Goal: Task Accomplishment & Management: Complete application form

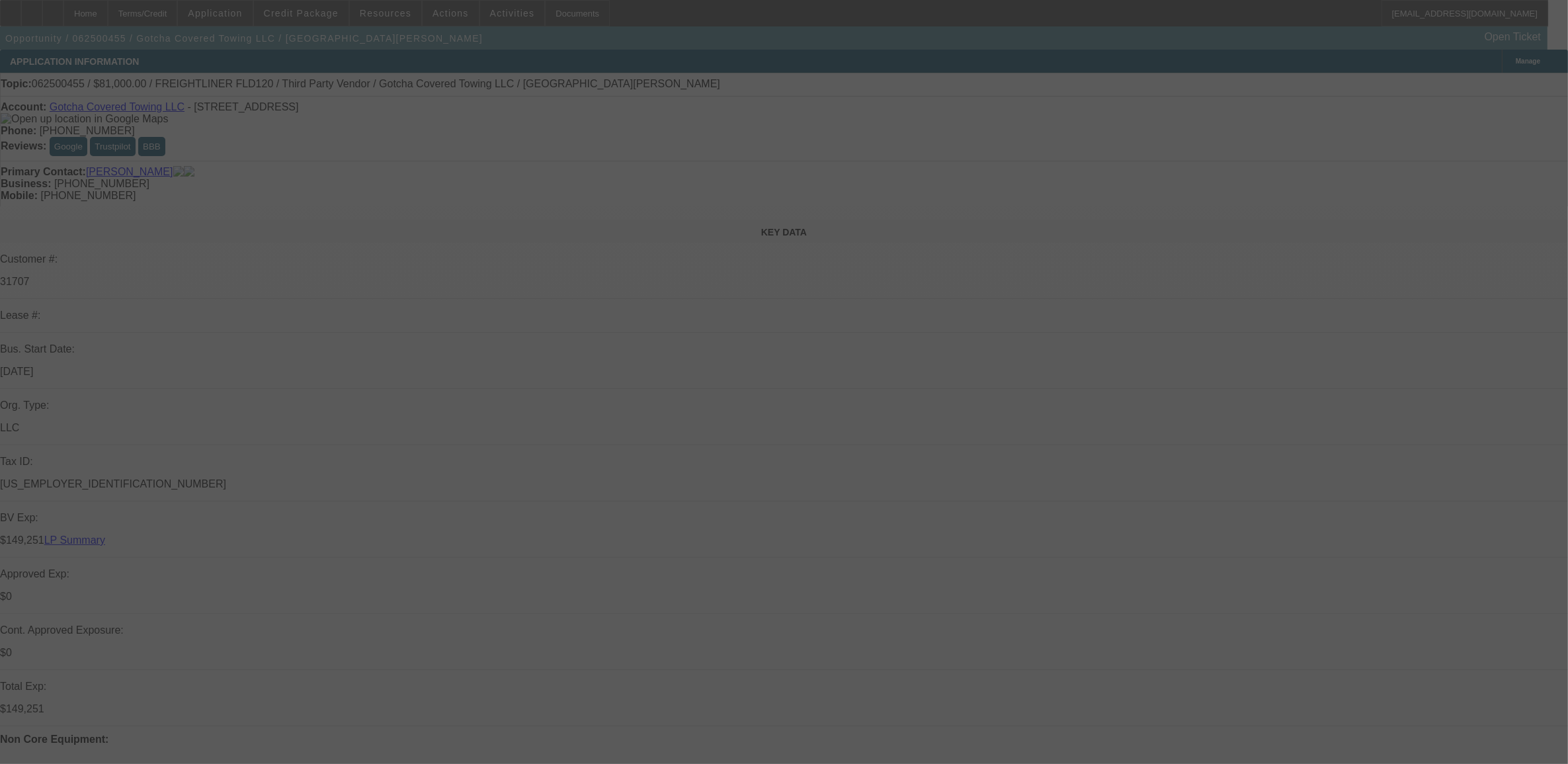
select select "0"
select select "0.1"
select select "0"
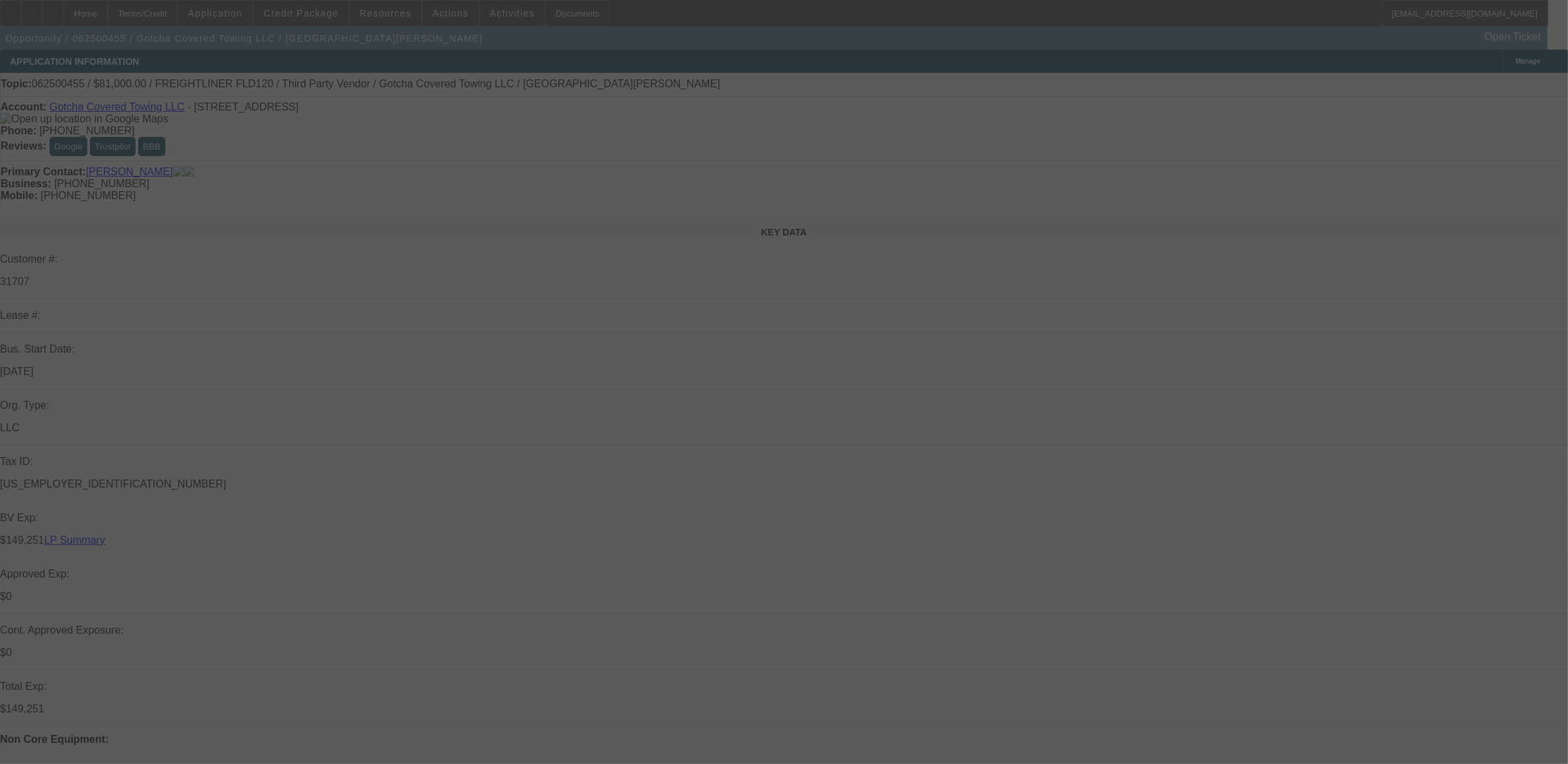
select select "0.1"
select select "0"
select select "2"
select select "0.1"
select select "0"
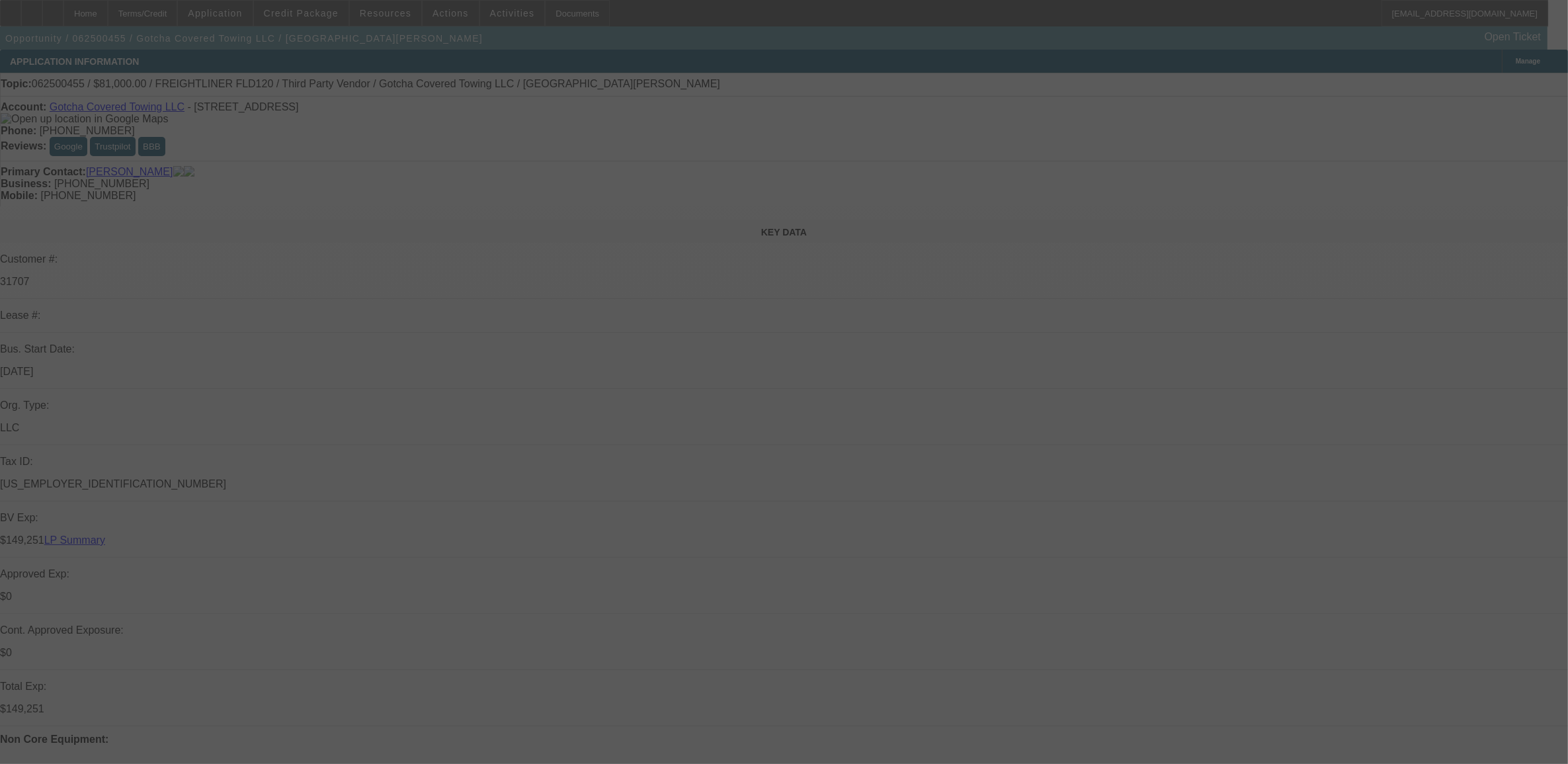
select select "0"
select select "0.1"
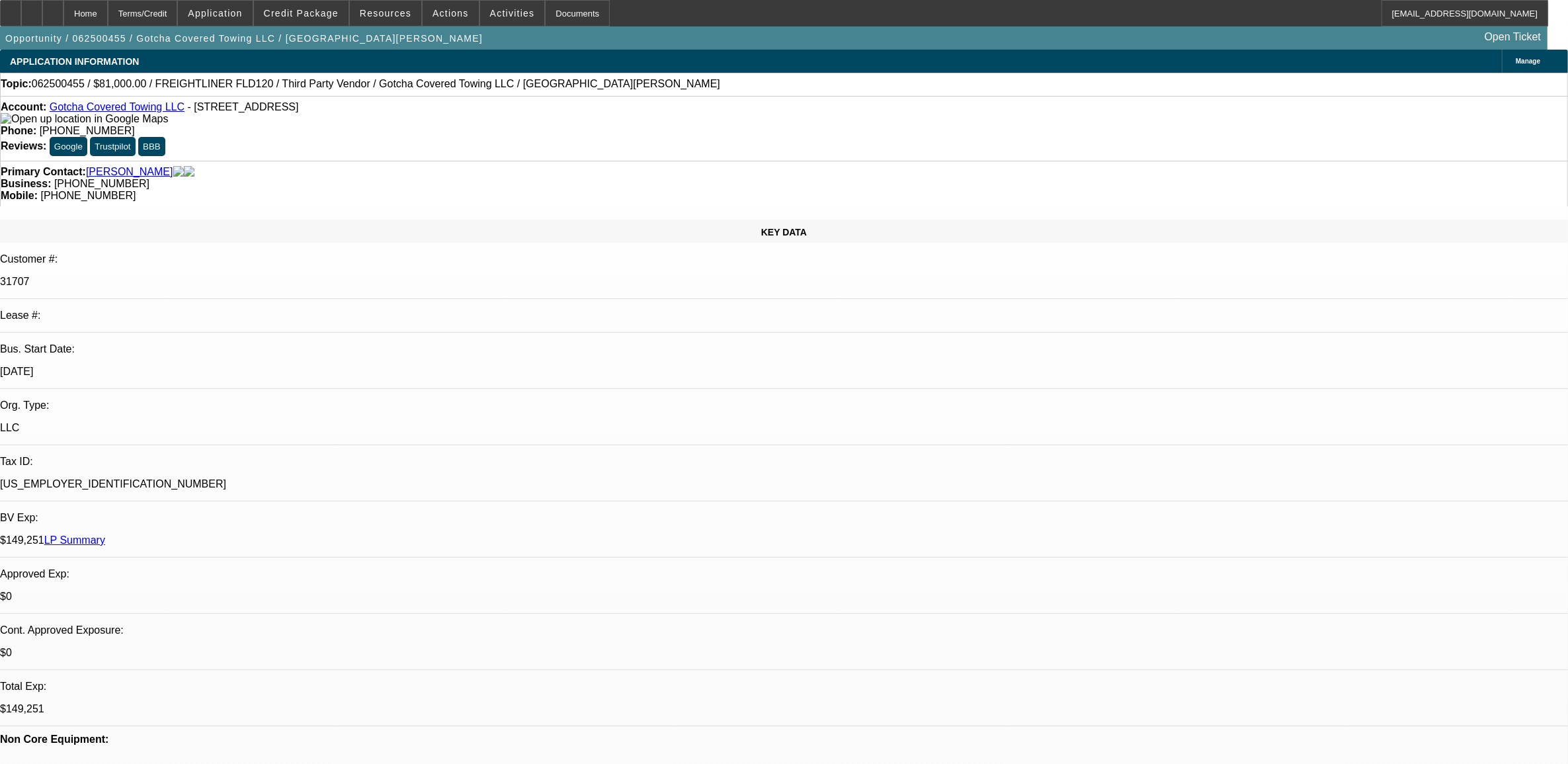
select select "1"
select select "3"
select select "4"
select select "1"
select select "3"
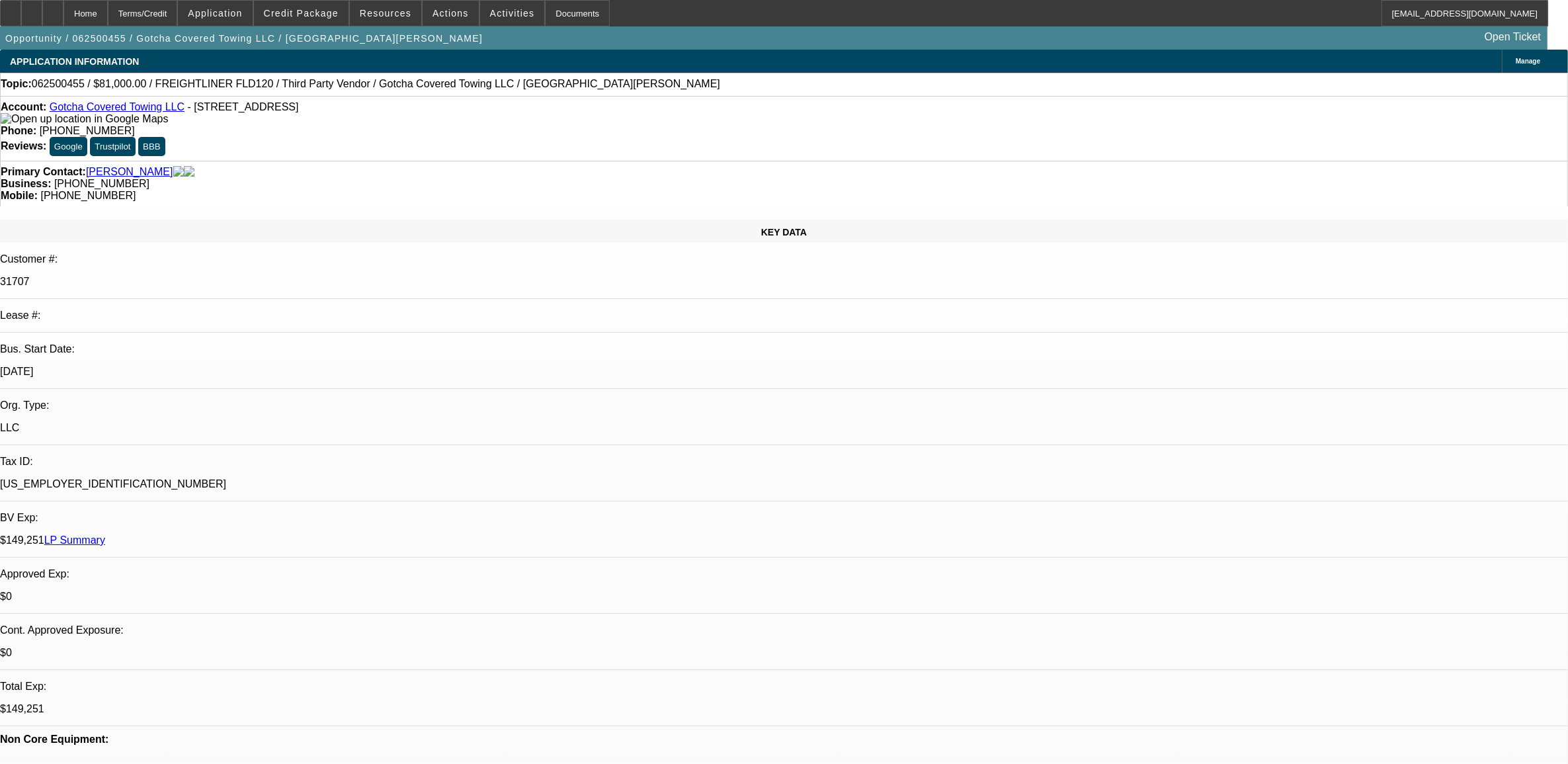
select select "4"
select select "1"
select select "2"
select select "4"
select select "1"
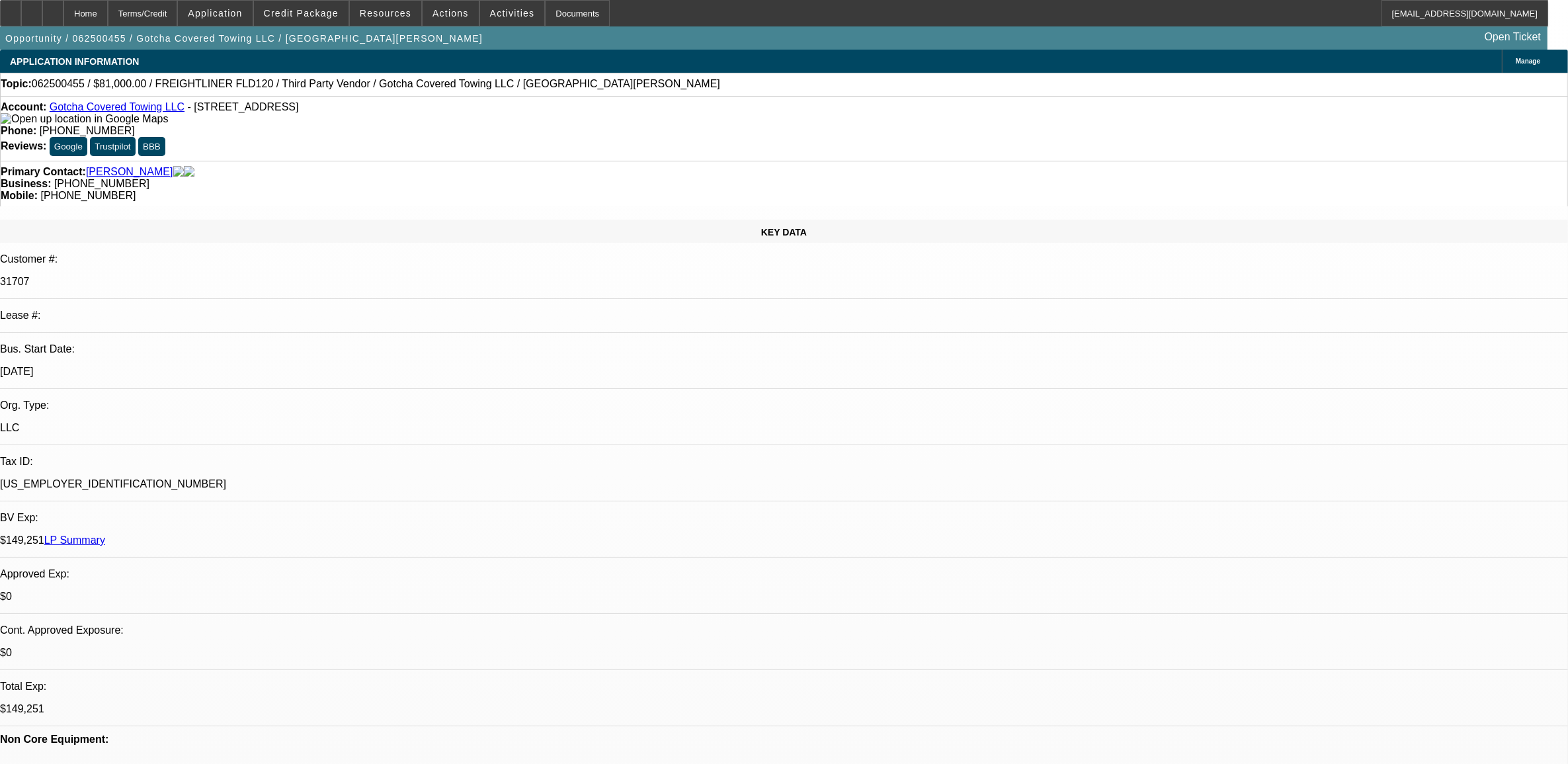
select select "3"
select select "4"
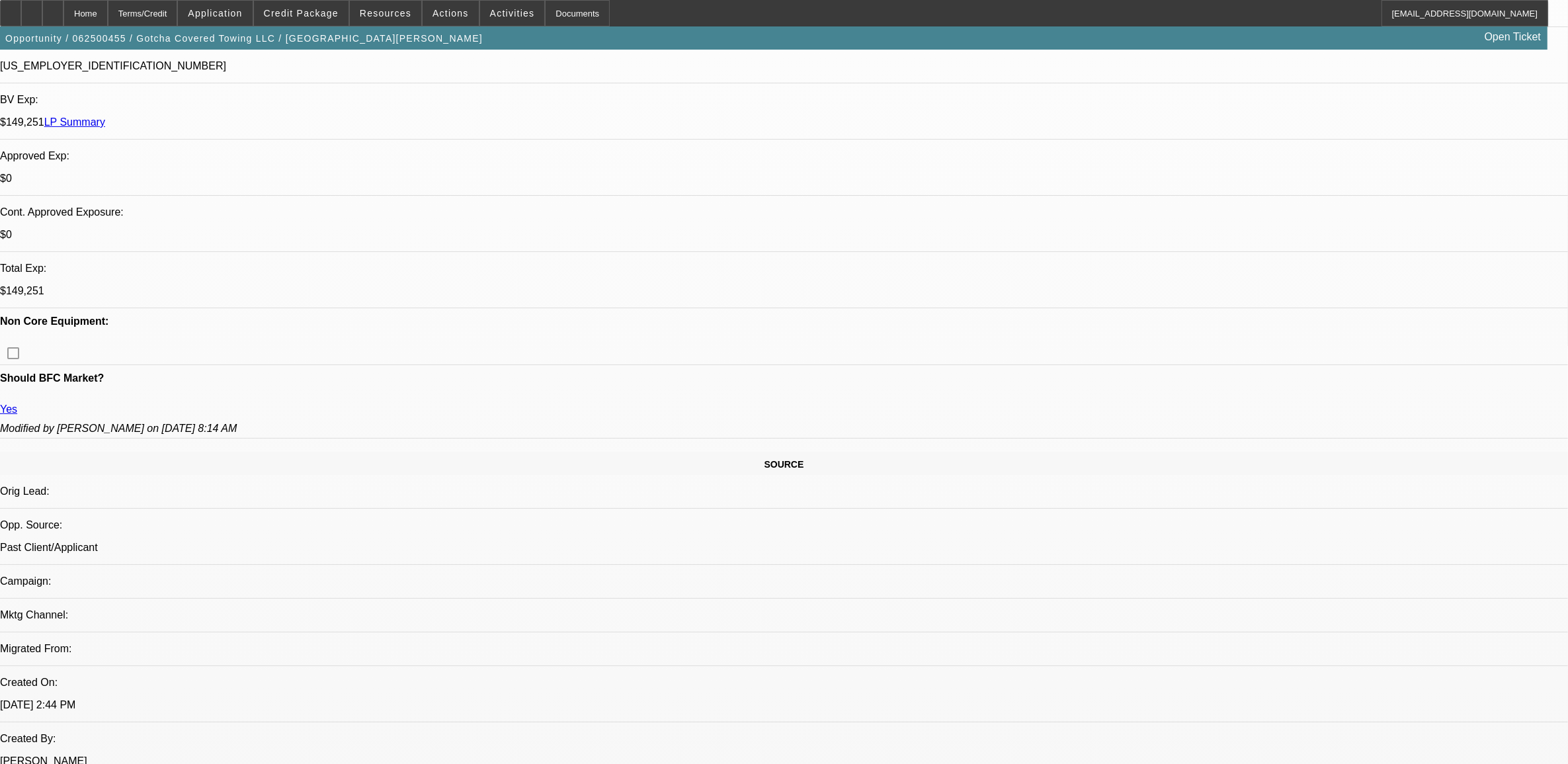
scroll to position [496, 0]
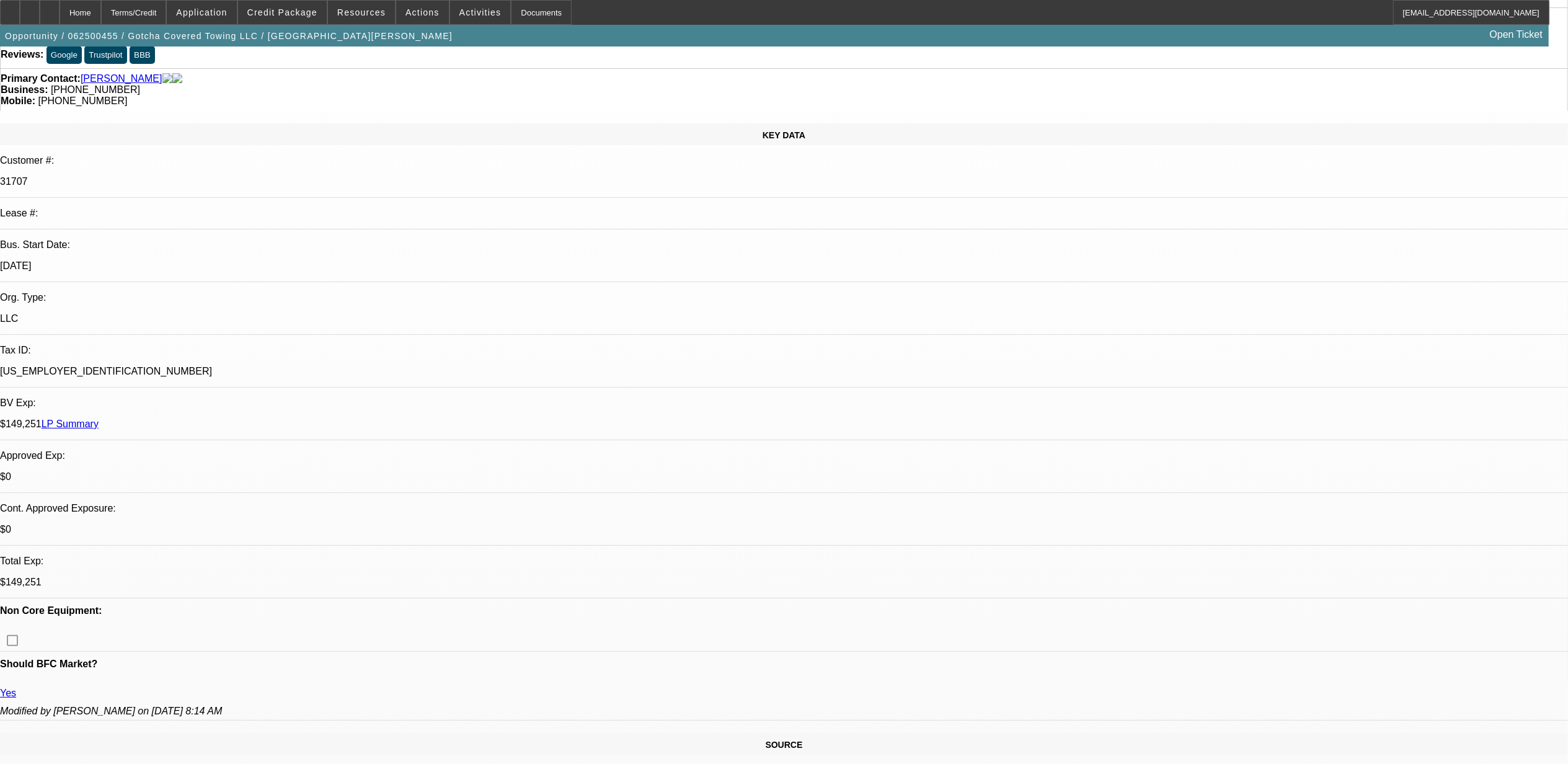
scroll to position [0, 0]
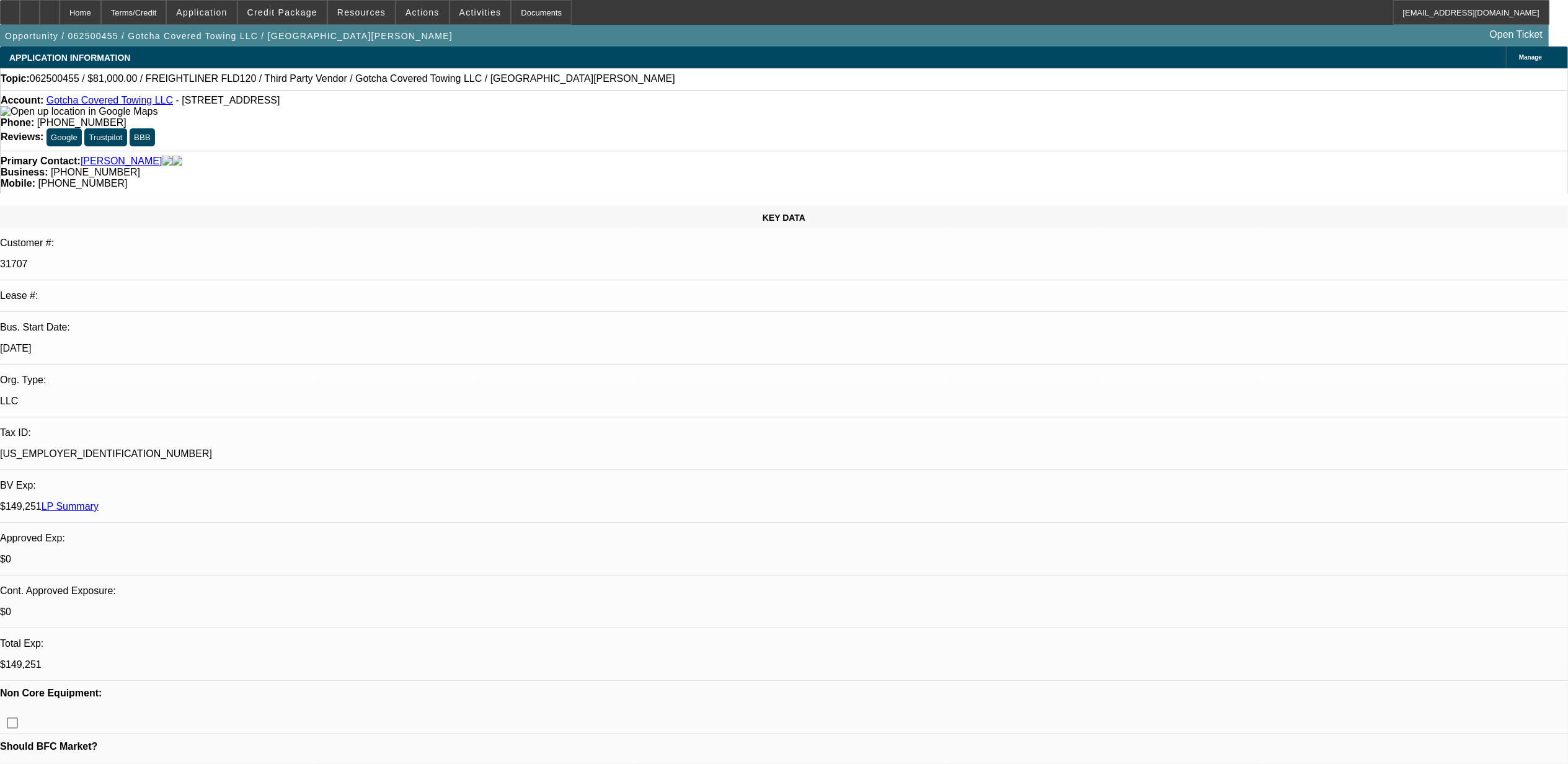
select select "0"
select select "0.1"
select select "0"
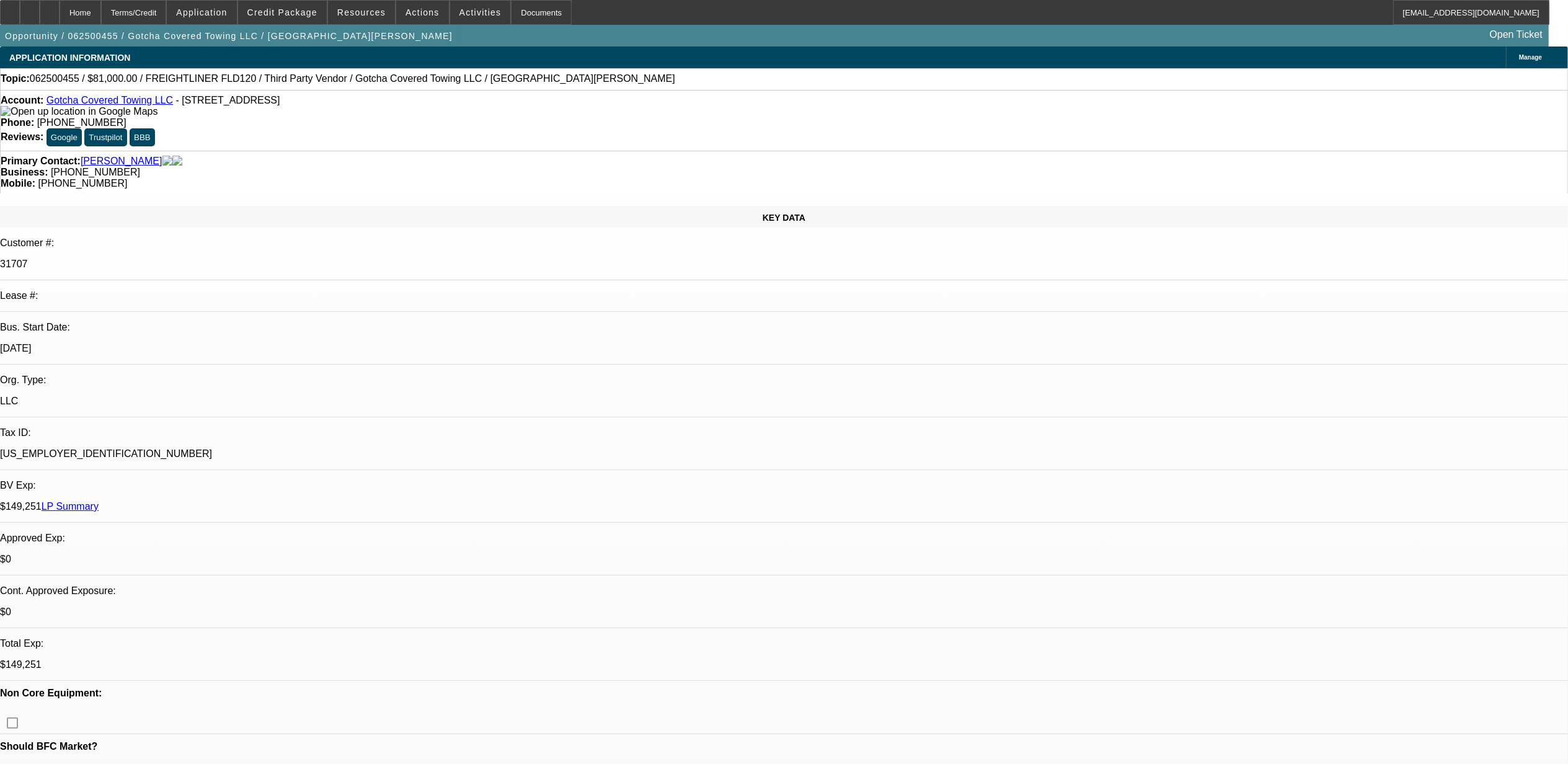
select select "0"
select select "0.1"
select select "0"
select select "2"
select select "0.1"
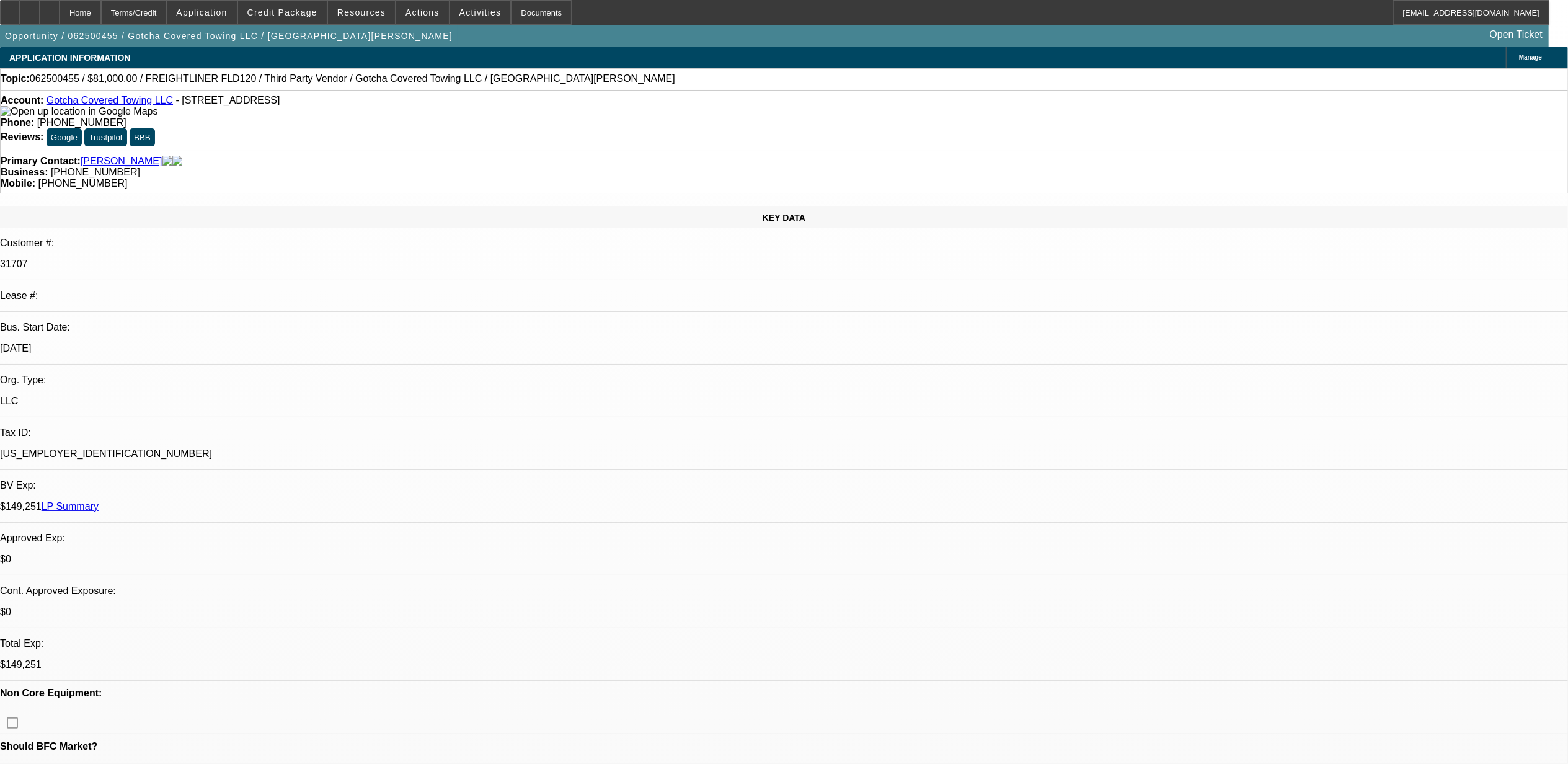
select select "0"
select select "0.1"
select select "1"
select select "3"
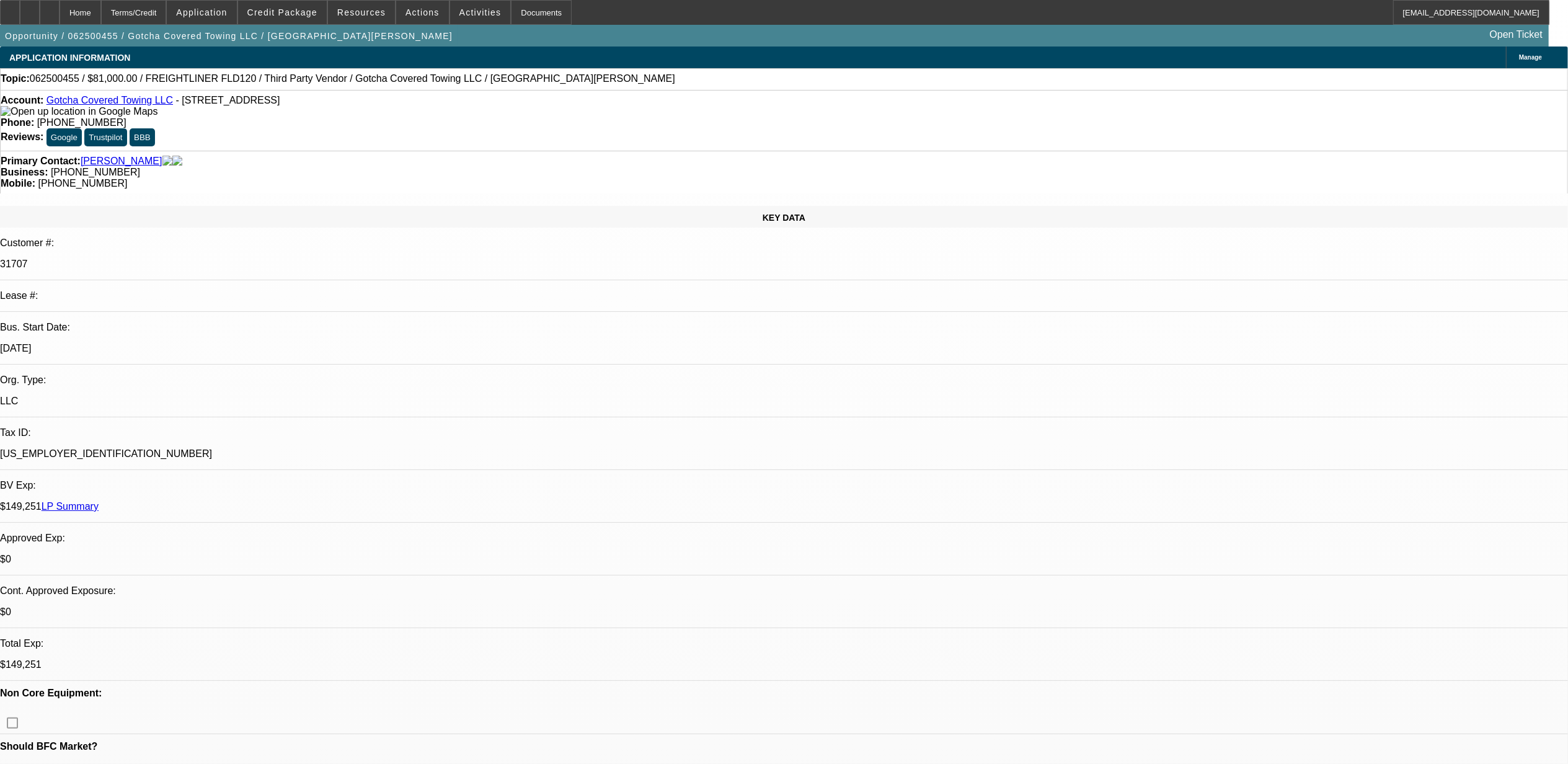
select select "4"
select select "1"
select select "3"
select select "4"
select select "1"
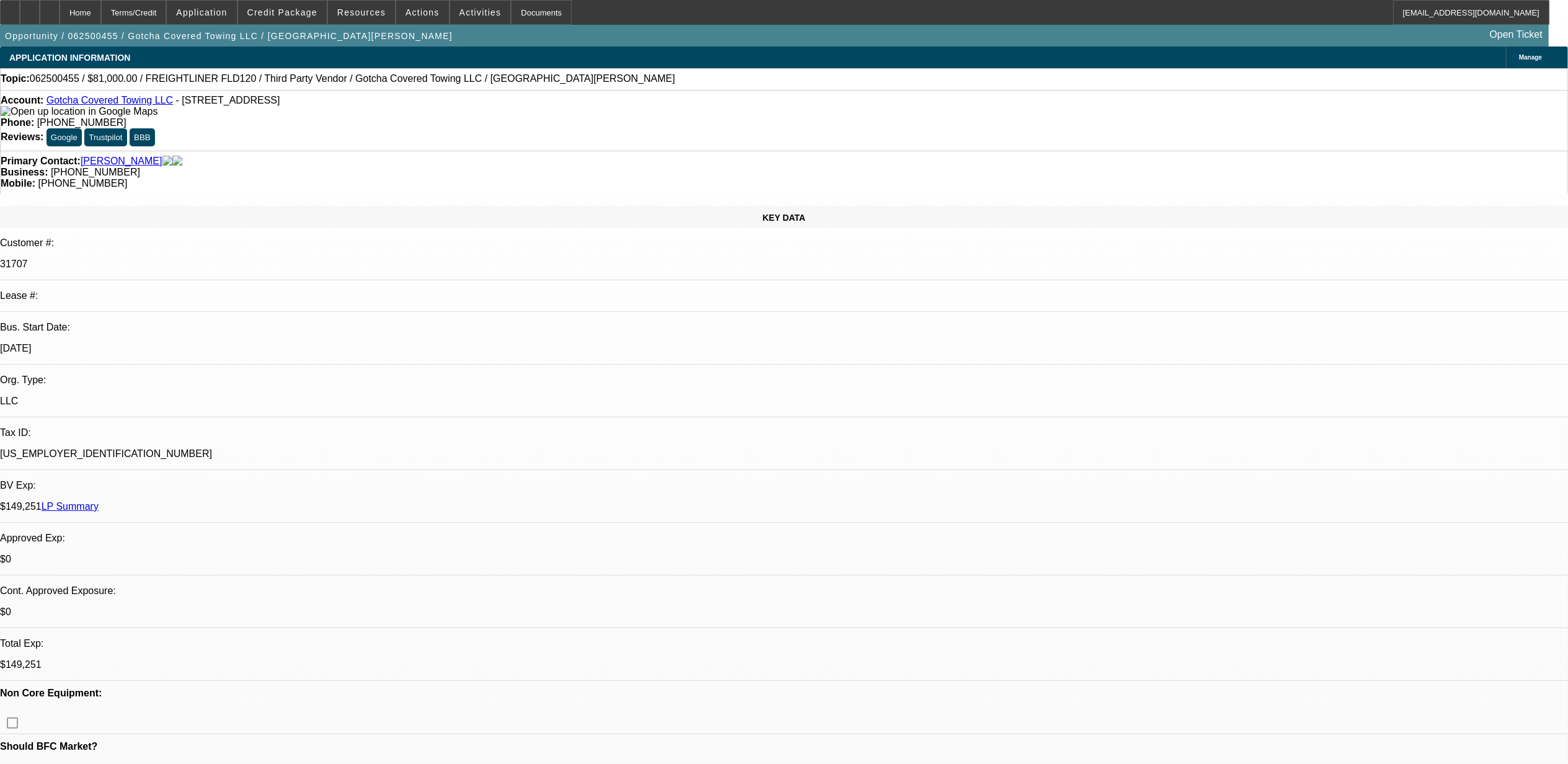
select select "2"
select select "4"
select select "1"
select select "3"
select select "4"
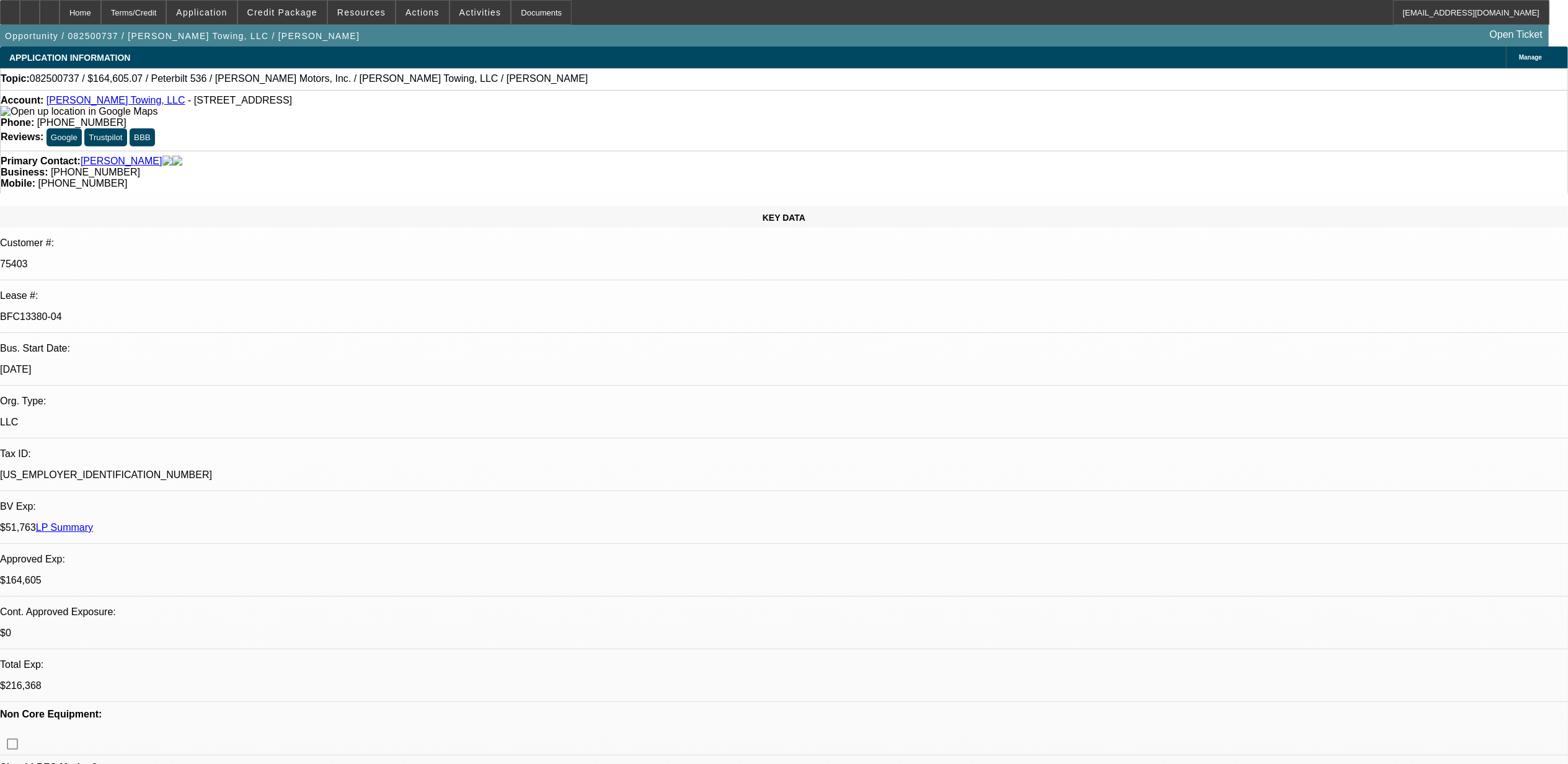
select select "0"
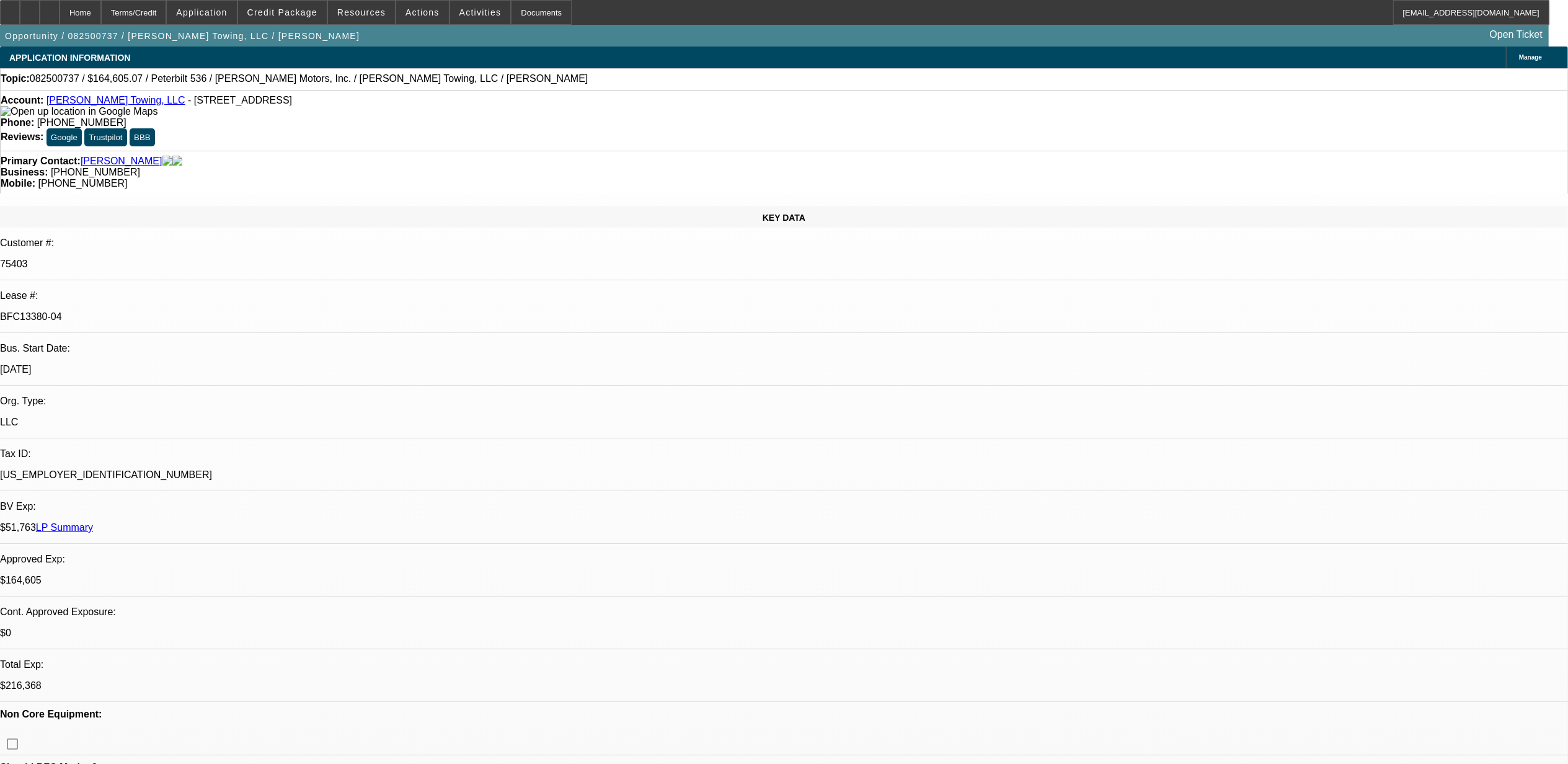
select select "0"
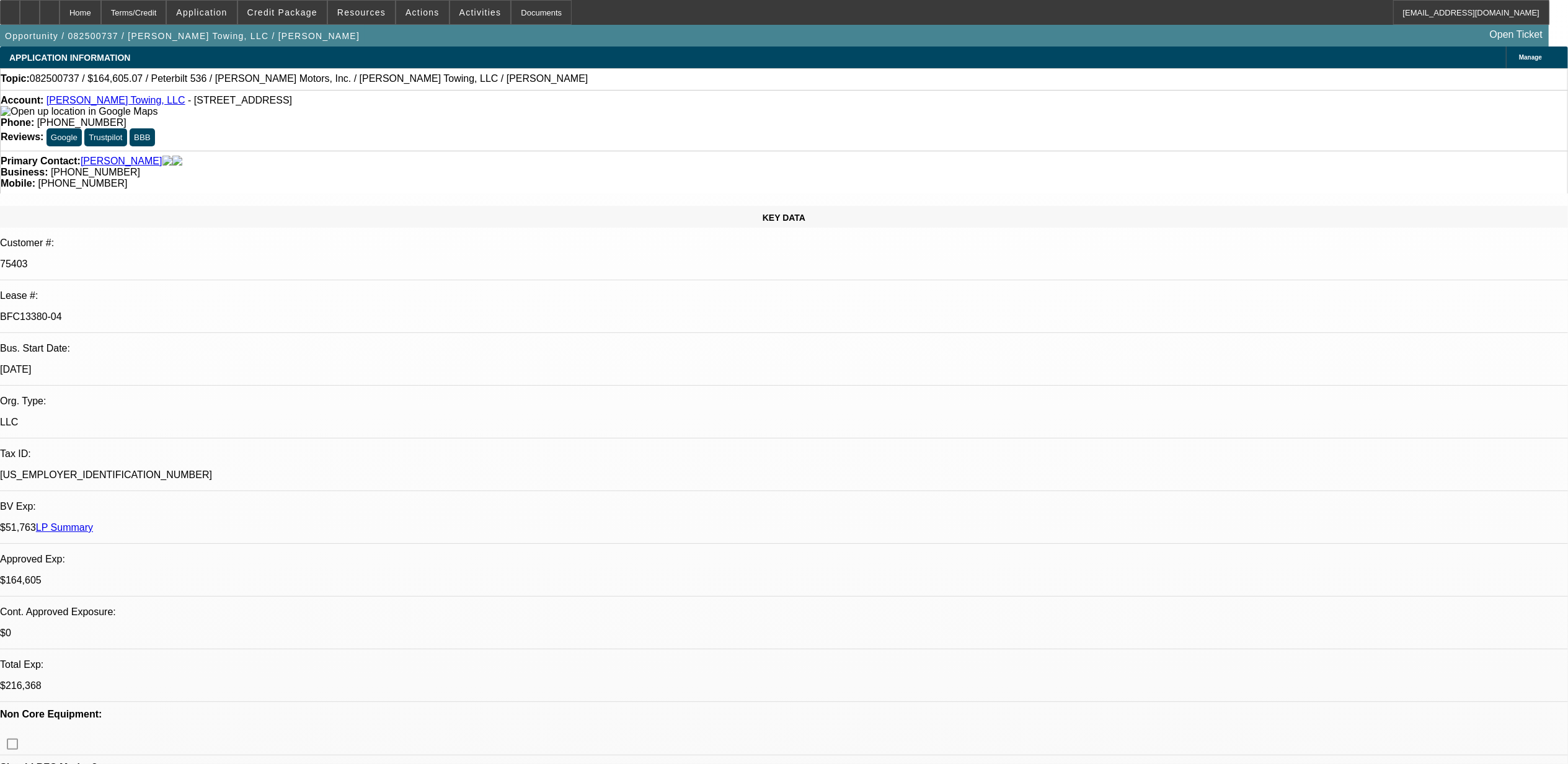
select select "0"
select select "1"
select select "2"
select select "6"
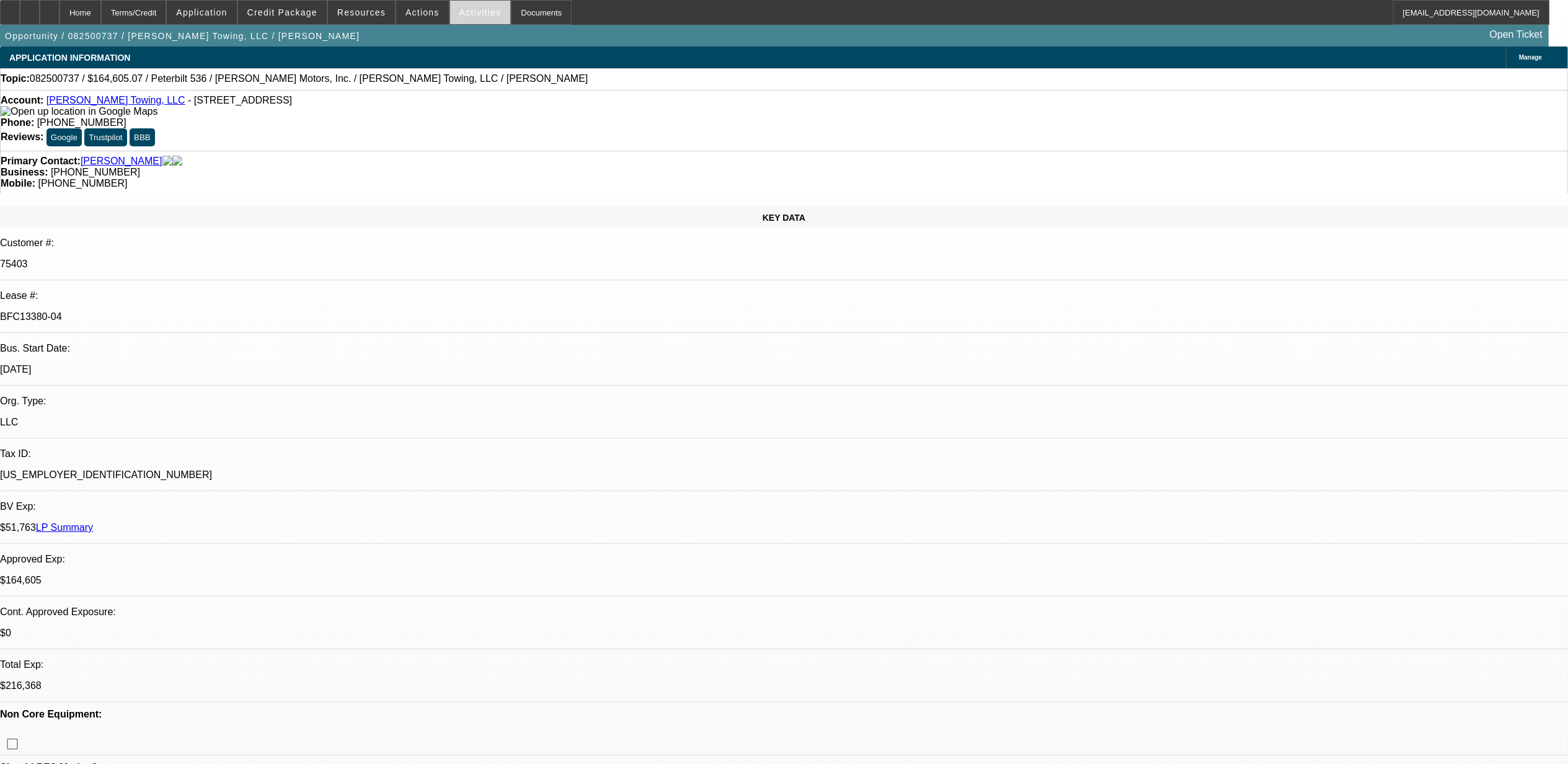
select select "1"
select select "2"
select select "6"
select select "1"
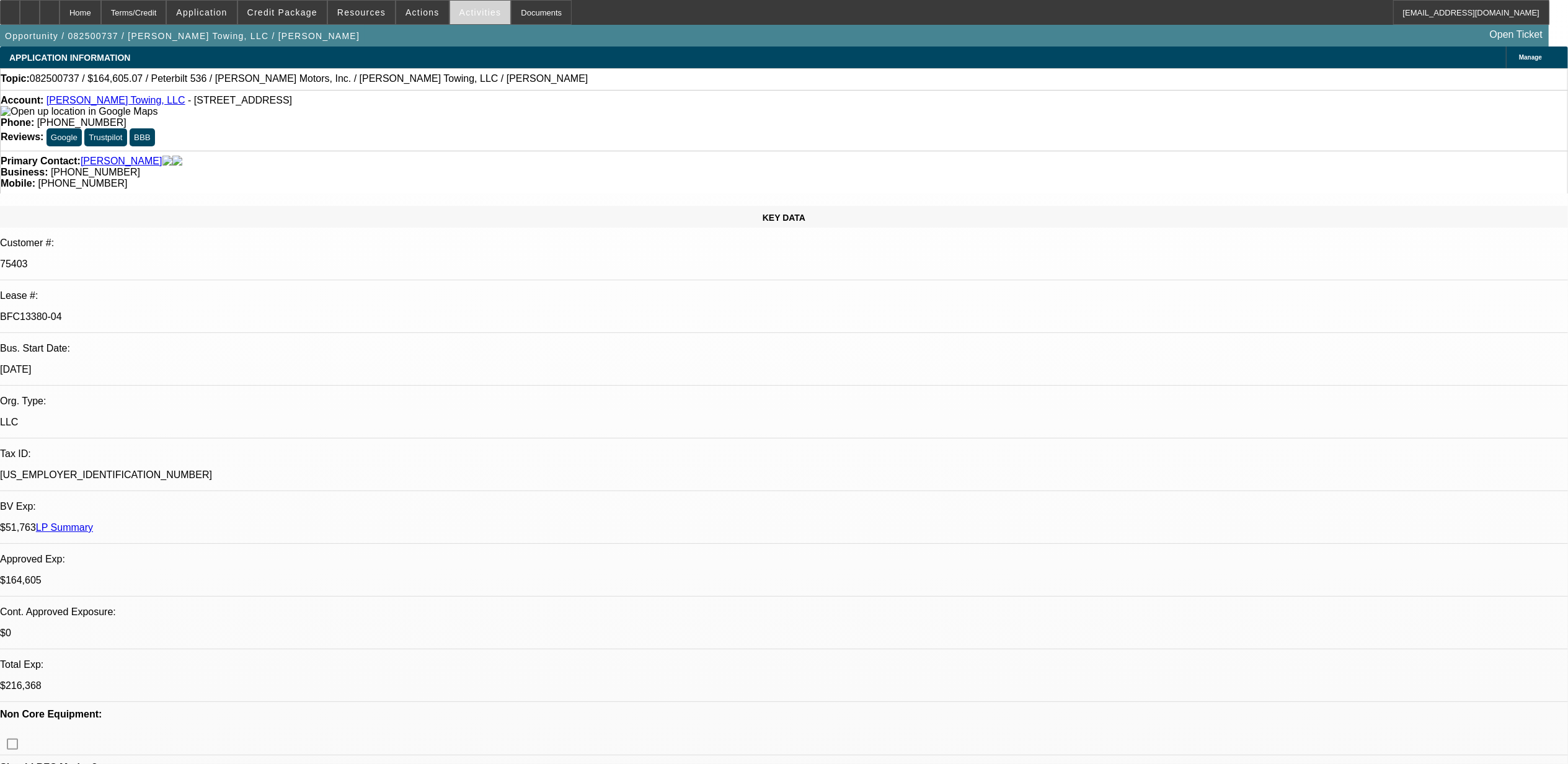
select select "6"
select select "1"
select select "2"
select select "6"
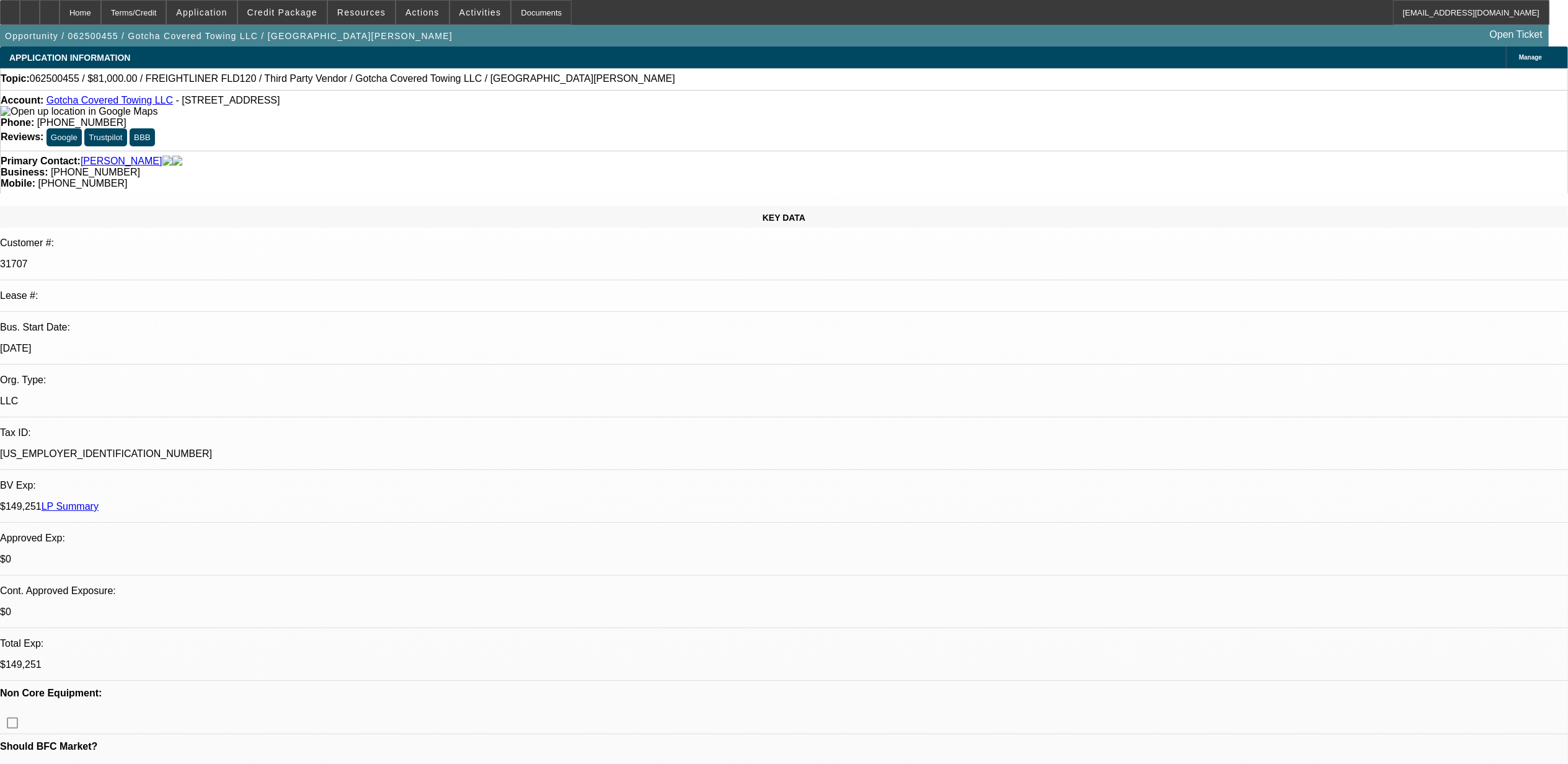
select select "0"
select select "0.1"
select select "0"
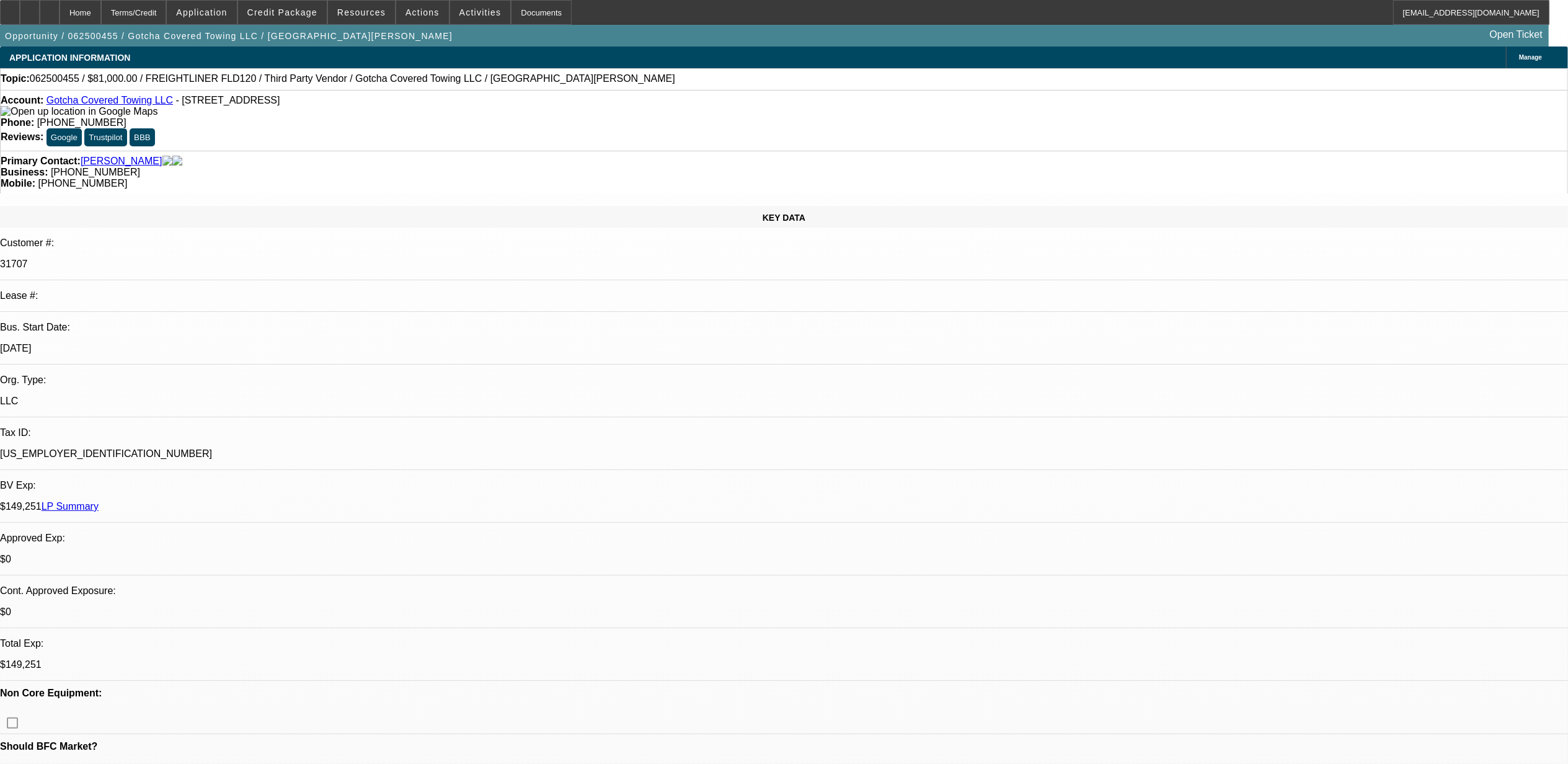
select select "0.1"
select select "0"
select select "2"
select select "0.1"
select select "0"
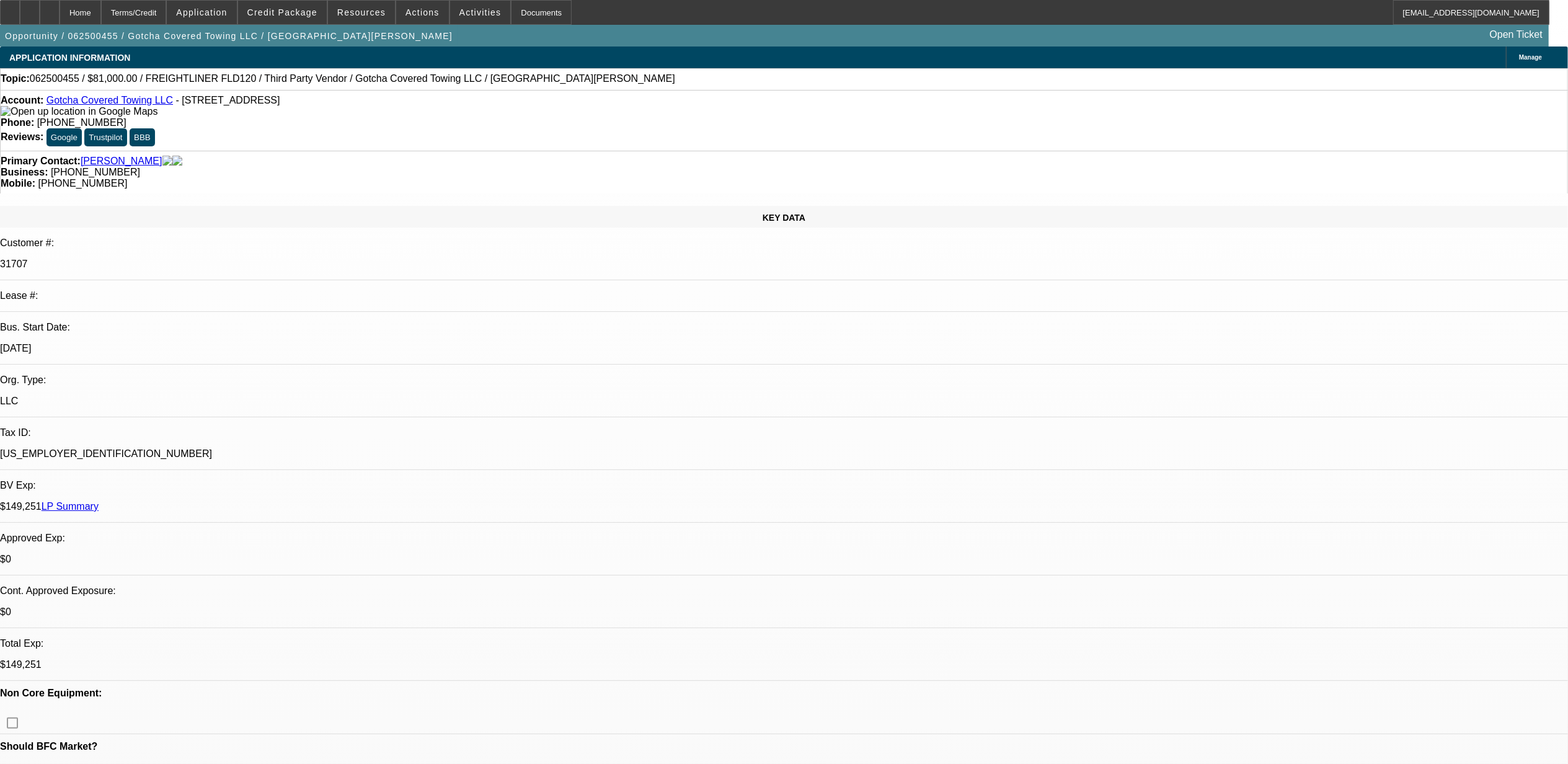
select select "0"
select select "0.1"
select select "1"
select select "3"
select select "4"
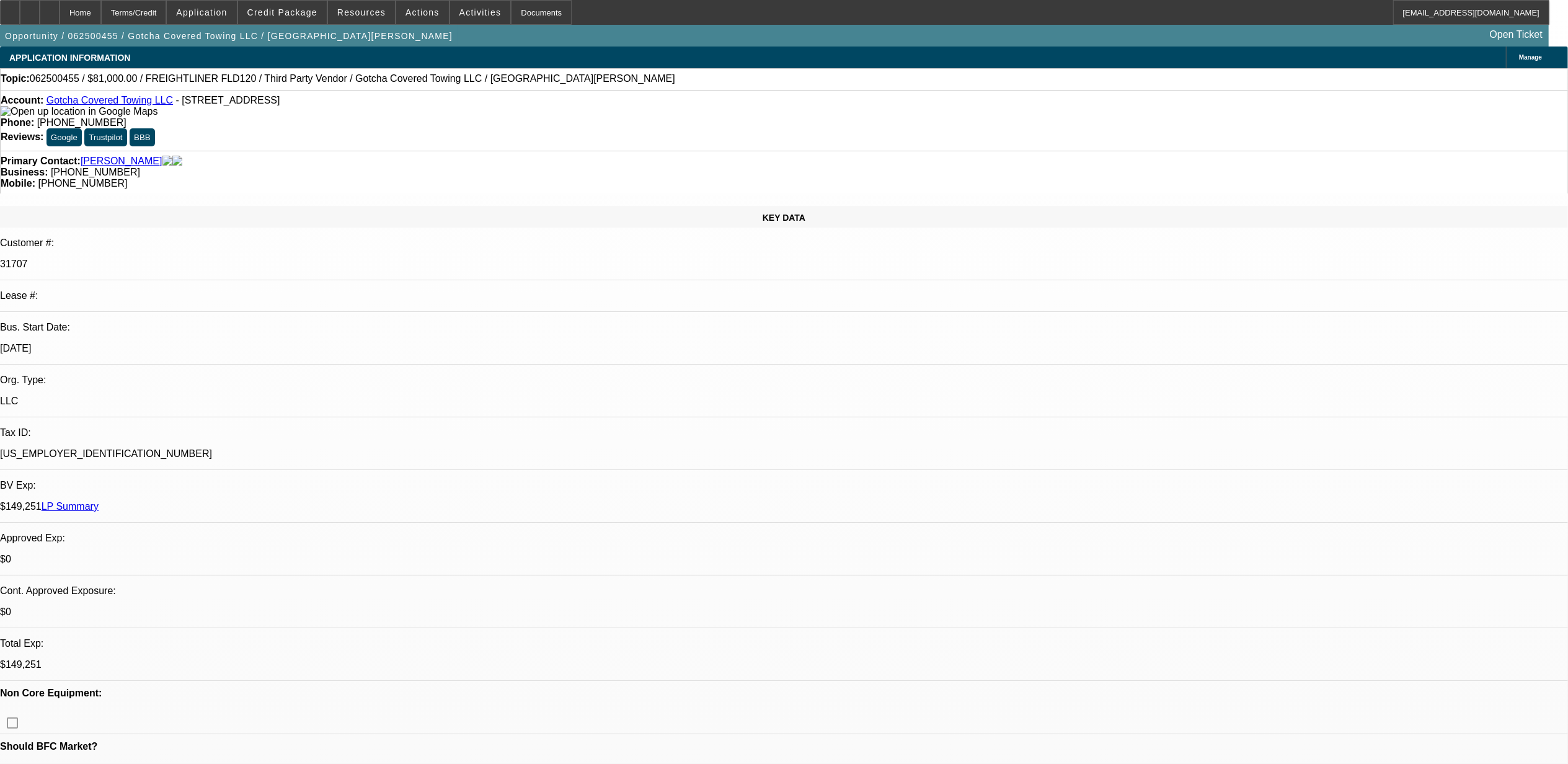
select select "1"
select select "3"
select select "4"
select select "1"
select select "2"
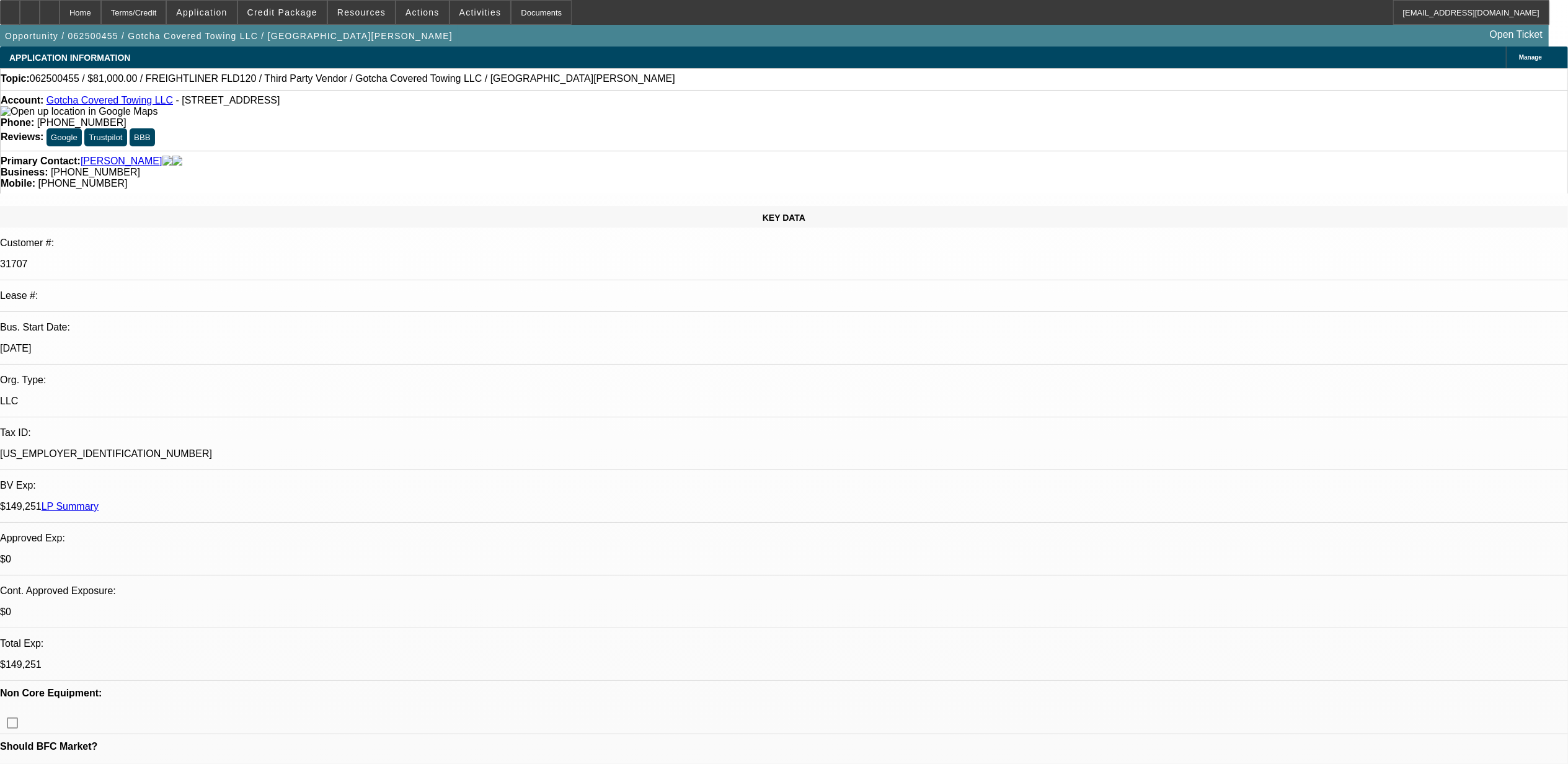
select select "4"
select select "1"
select select "3"
select select "4"
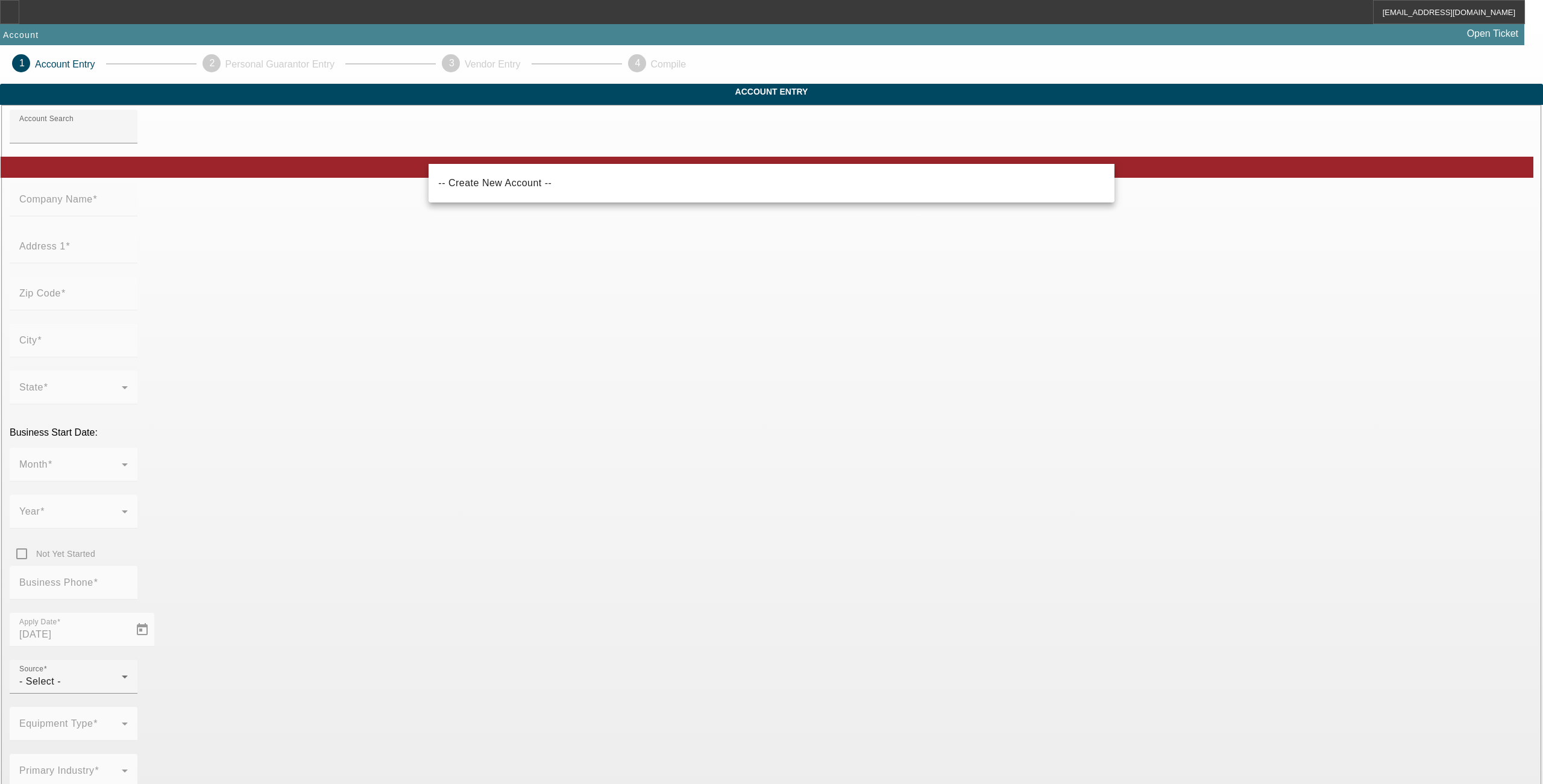
click at [505, 181] on span "-- Create New Account --" at bounding box center [495, 183] width 113 height 10
type input "-- Create New Account --"
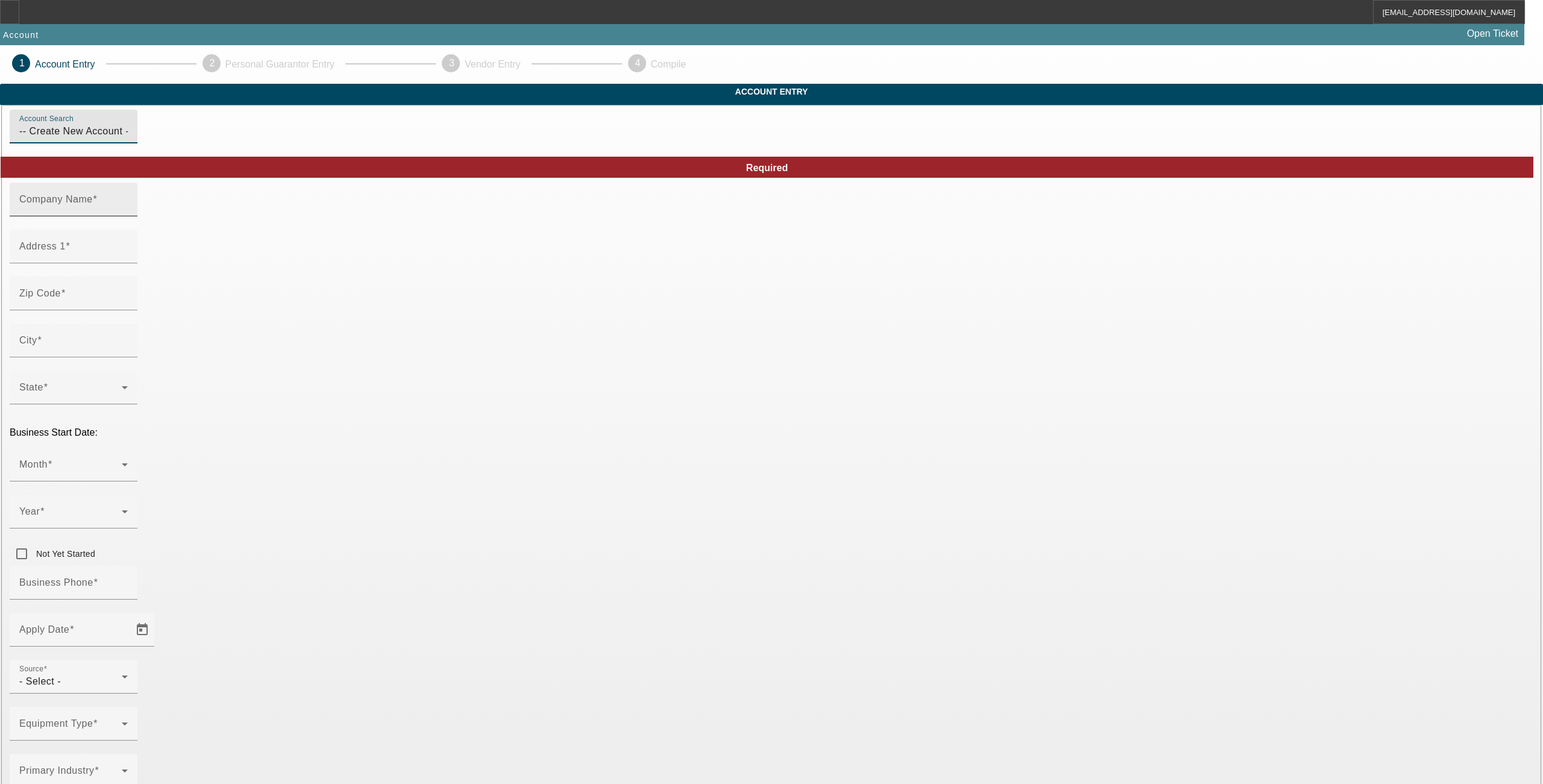
click at [128, 211] on input "Company Name" at bounding box center [73, 204] width 109 height 14
type input "H"
type input "Heritage Landscapes and design LLC"
type input "[STREET_ADDRESS]"
type input "49057"
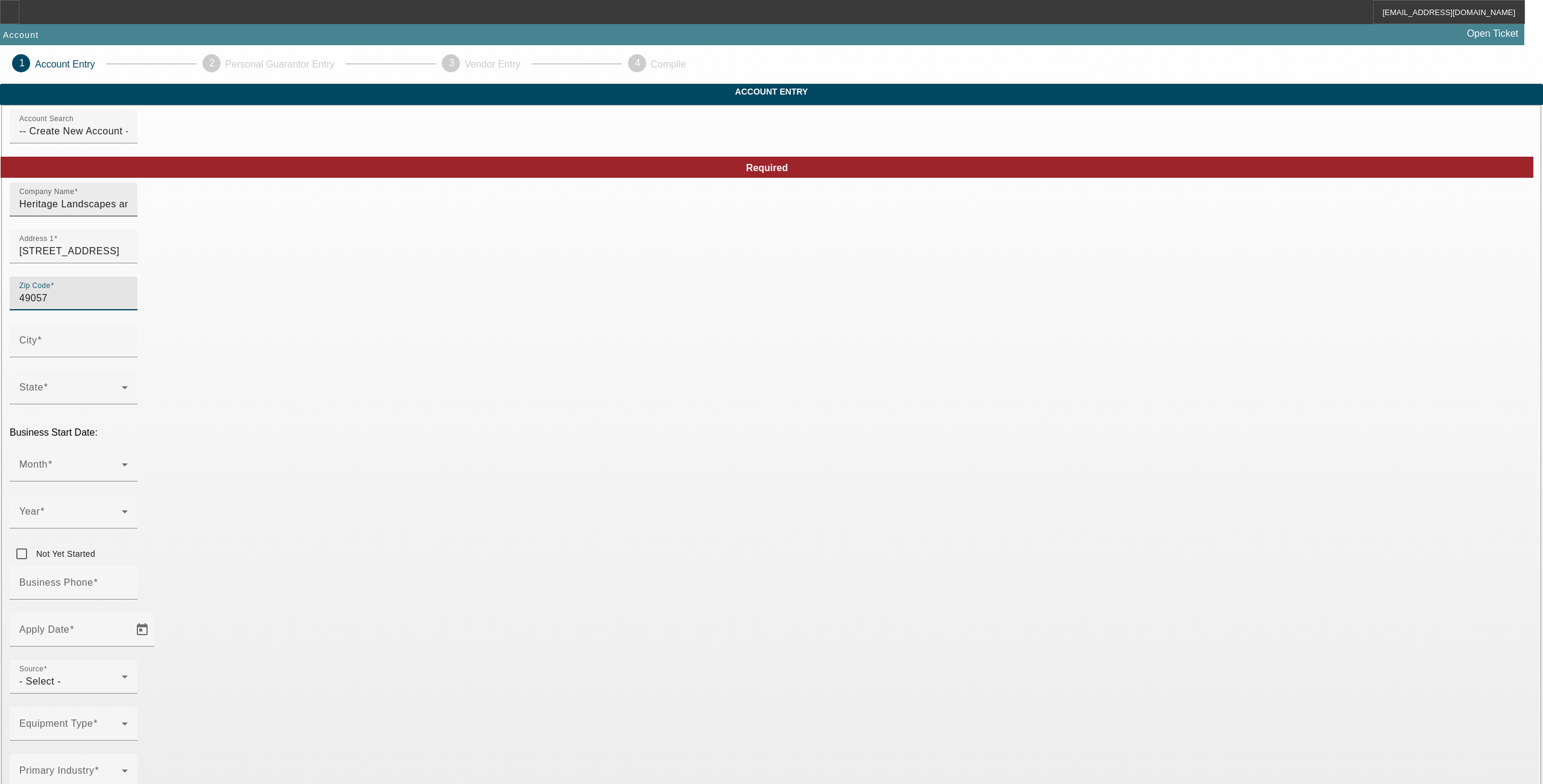
type input "[GEOGRAPHIC_DATA]"
type input "[PERSON_NAME]"
click at [122, 462] on span at bounding box center [71, 469] width 103 height 14
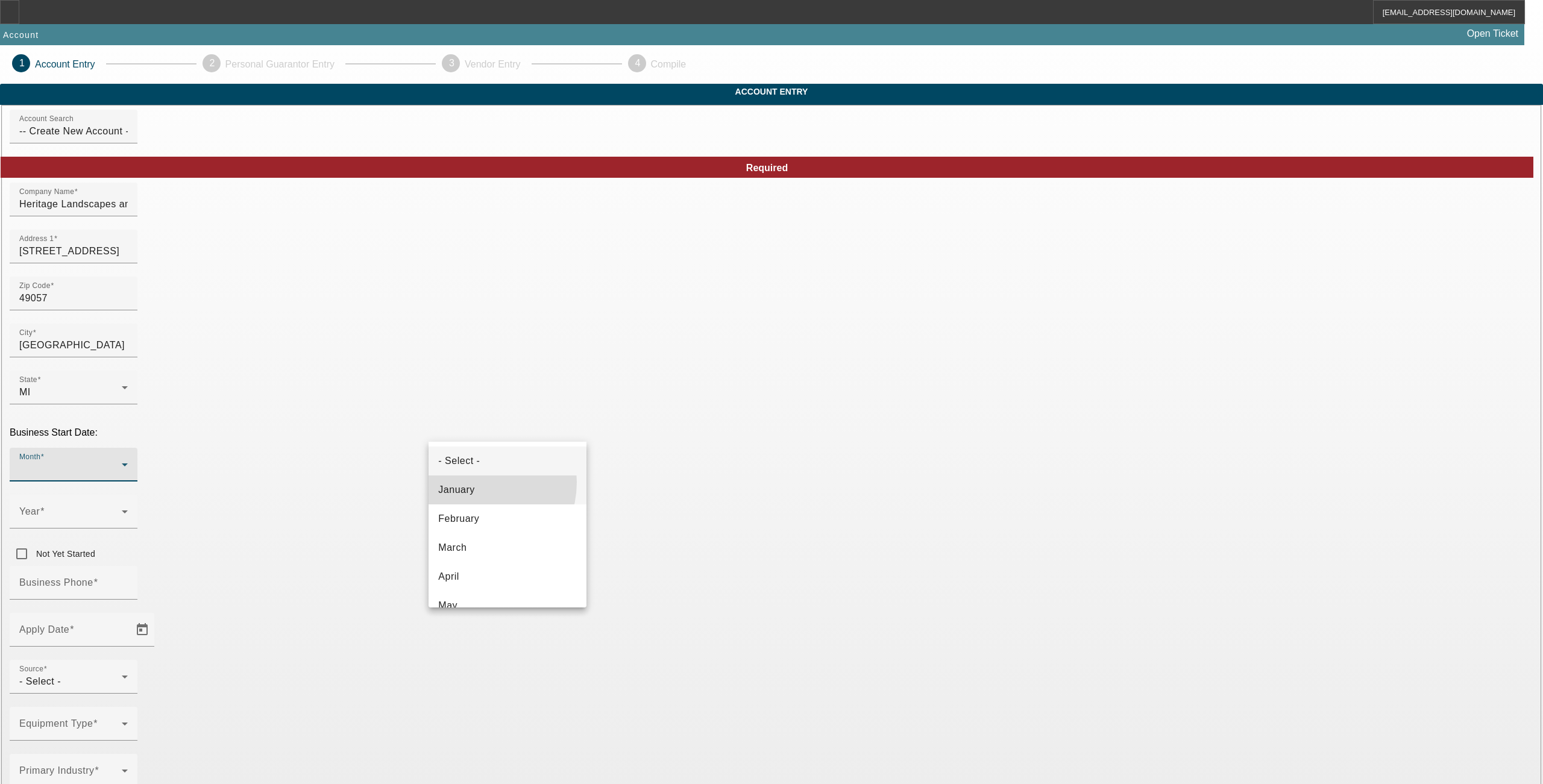
click at [473, 483] on span "January" at bounding box center [456, 490] width 36 height 14
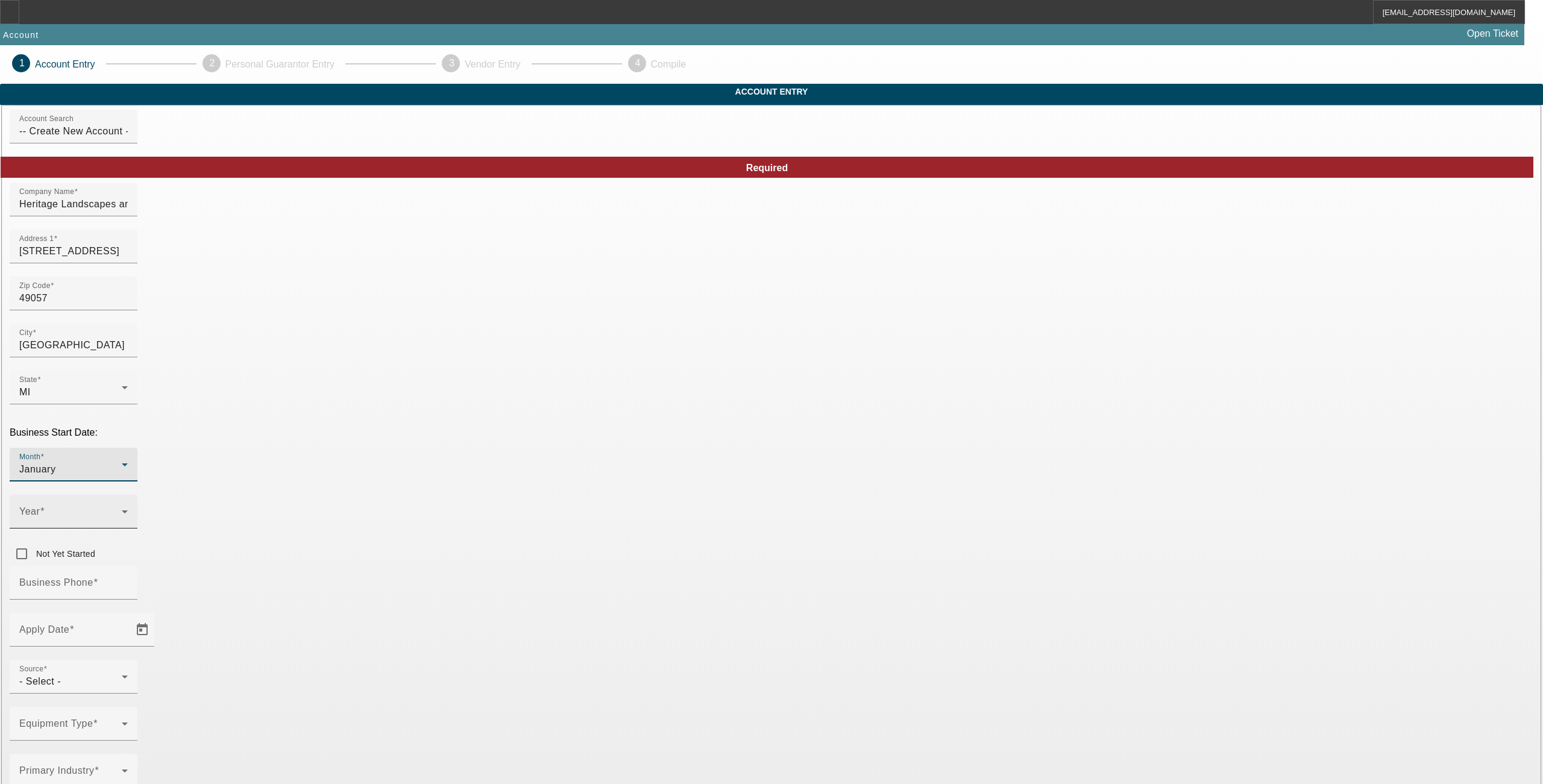
click at [122, 509] on span at bounding box center [71, 516] width 103 height 14
drag, startPoint x: 625, startPoint y: 536, endPoint x: 608, endPoint y: 528, distance: 18.8
click at [625, 533] on span "2023" at bounding box center [626, 525] width 23 height 14
click at [94, 577] on mat-label "Business Phone" at bounding box center [57, 582] width 74 height 10
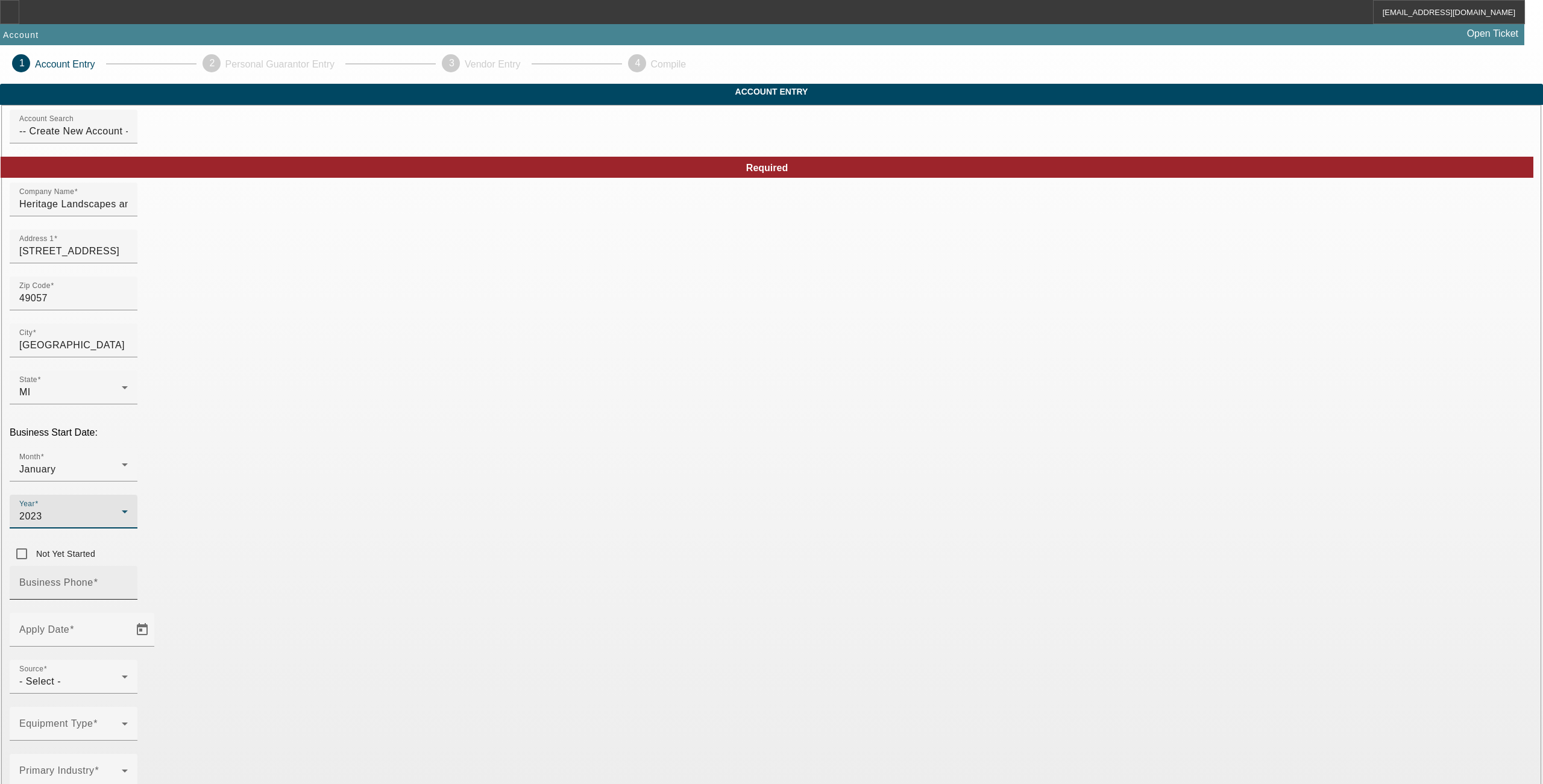
click at [128, 581] on input "Business Phone" at bounding box center [73, 588] width 109 height 14
type input "(269) 363-8961"
click at [157, 616] on span "Open calendar" at bounding box center [142, 630] width 29 height 29
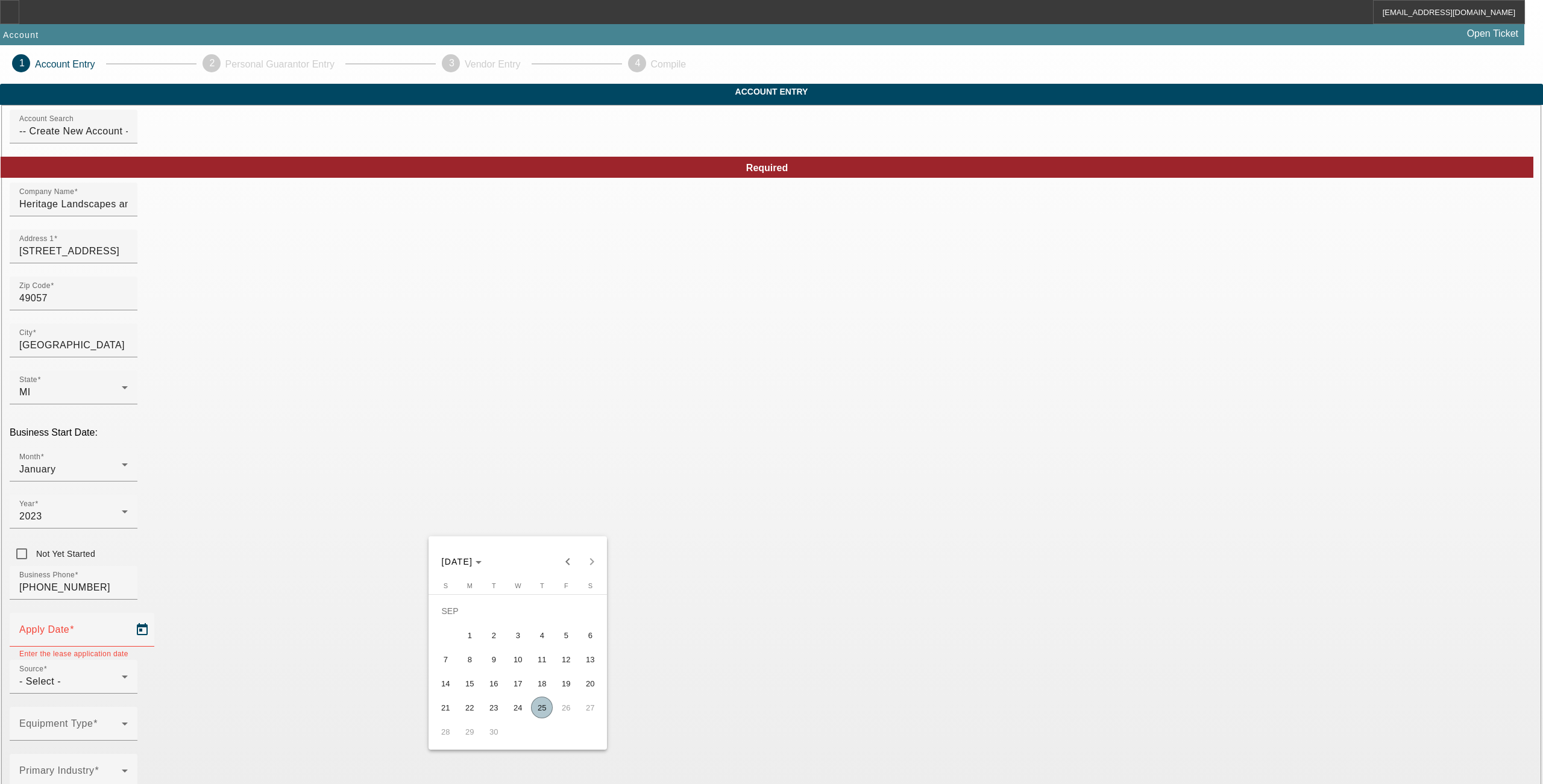
click at [534, 716] on span "25" at bounding box center [542, 707] width 21 height 21
type input "9/25/2025"
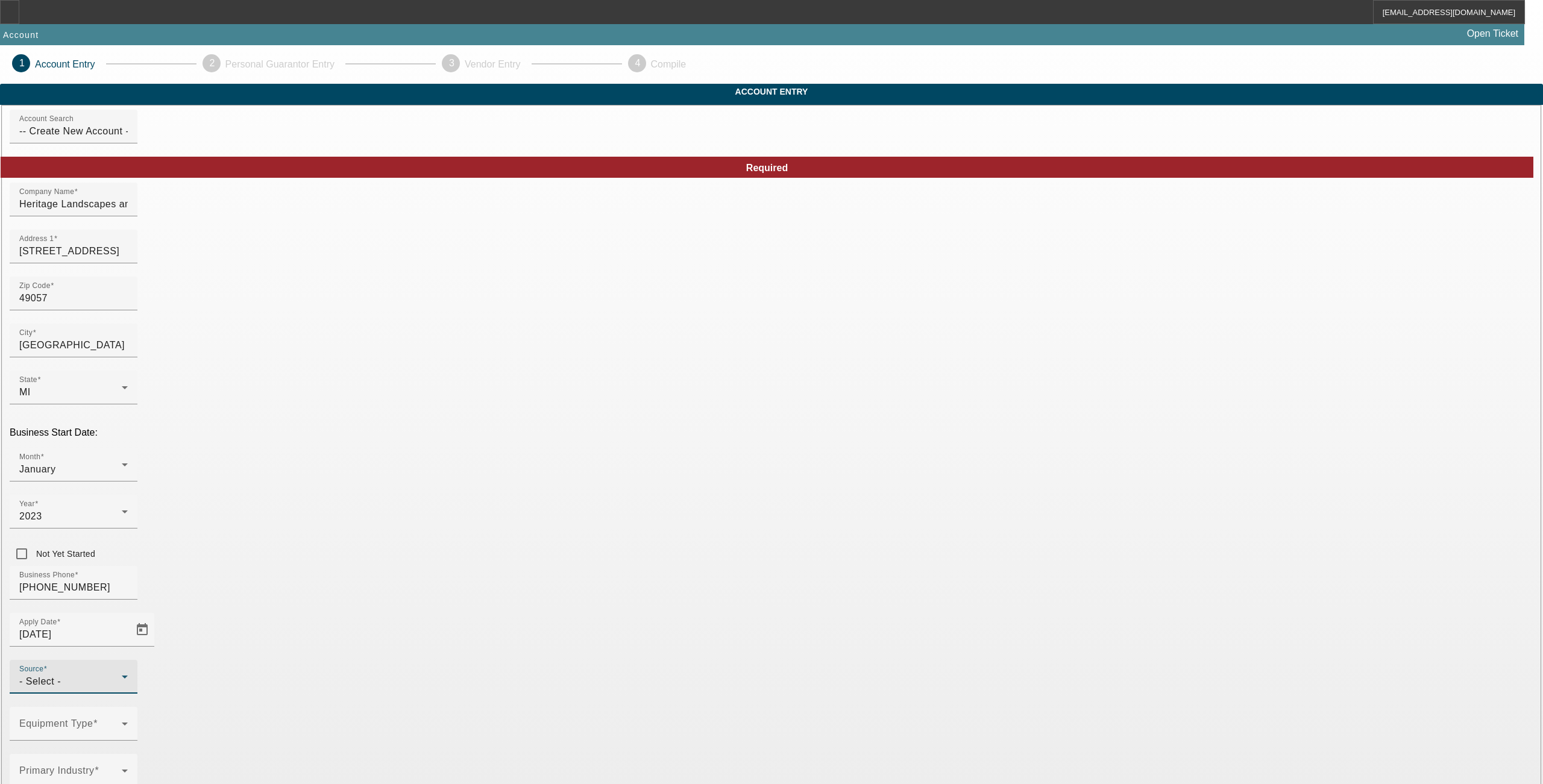
click at [132, 670] on icon at bounding box center [125, 677] width 14 height 14
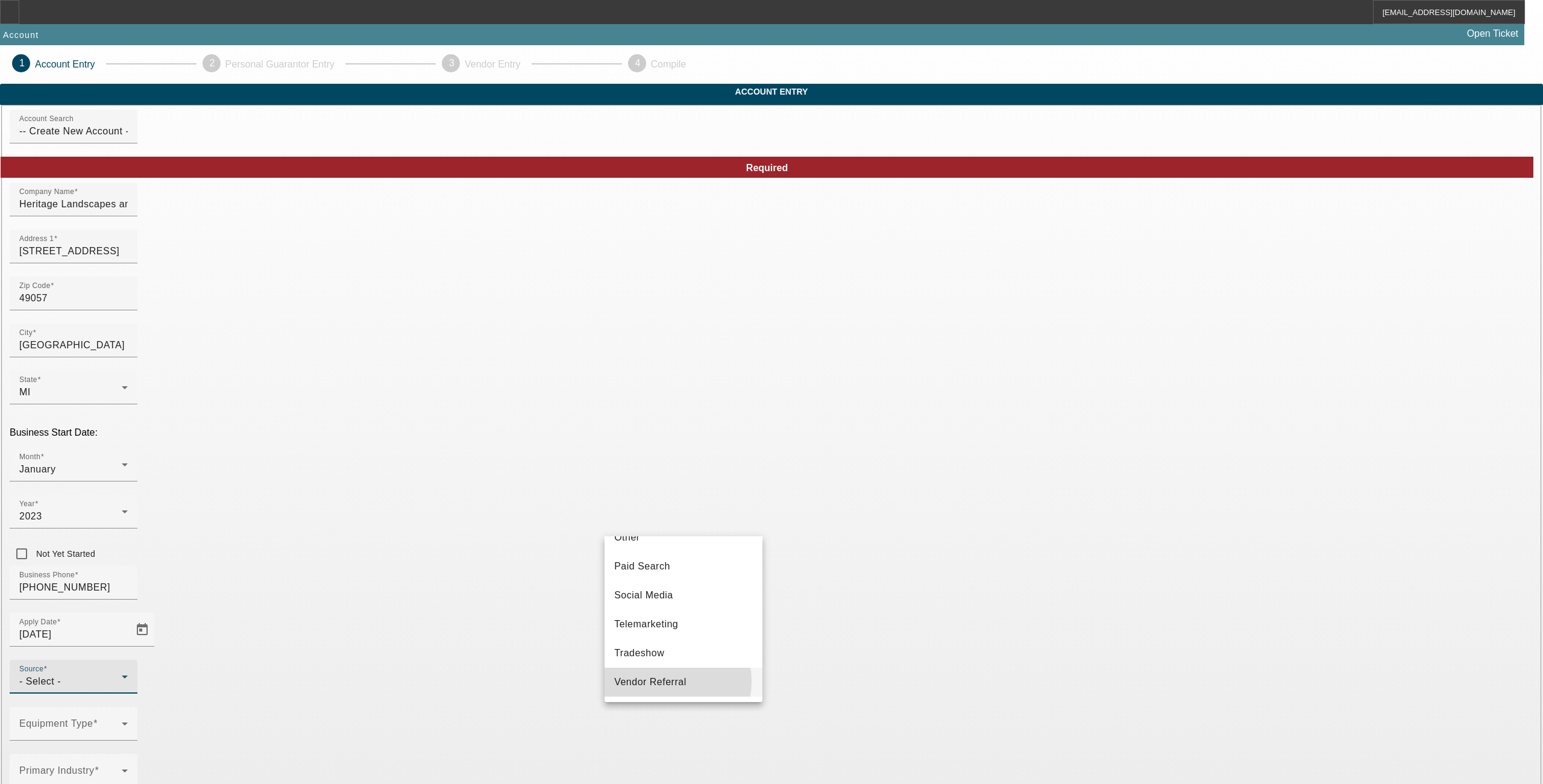
click at [664, 687] on span "Vendor Referral" at bounding box center [650, 682] width 72 height 14
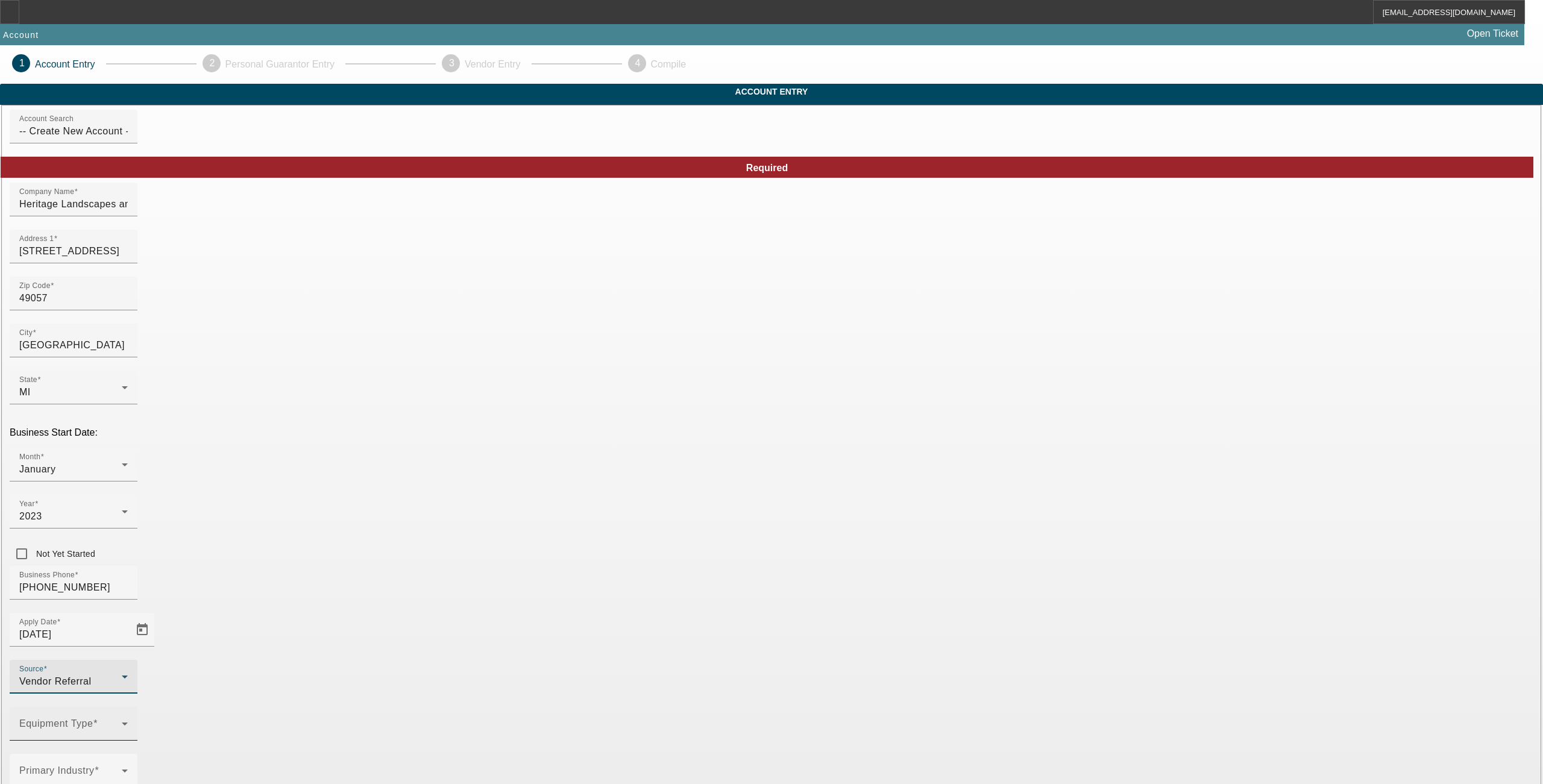
click at [128, 707] on div "Equipment Type" at bounding box center [73, 724] width 109 height 34
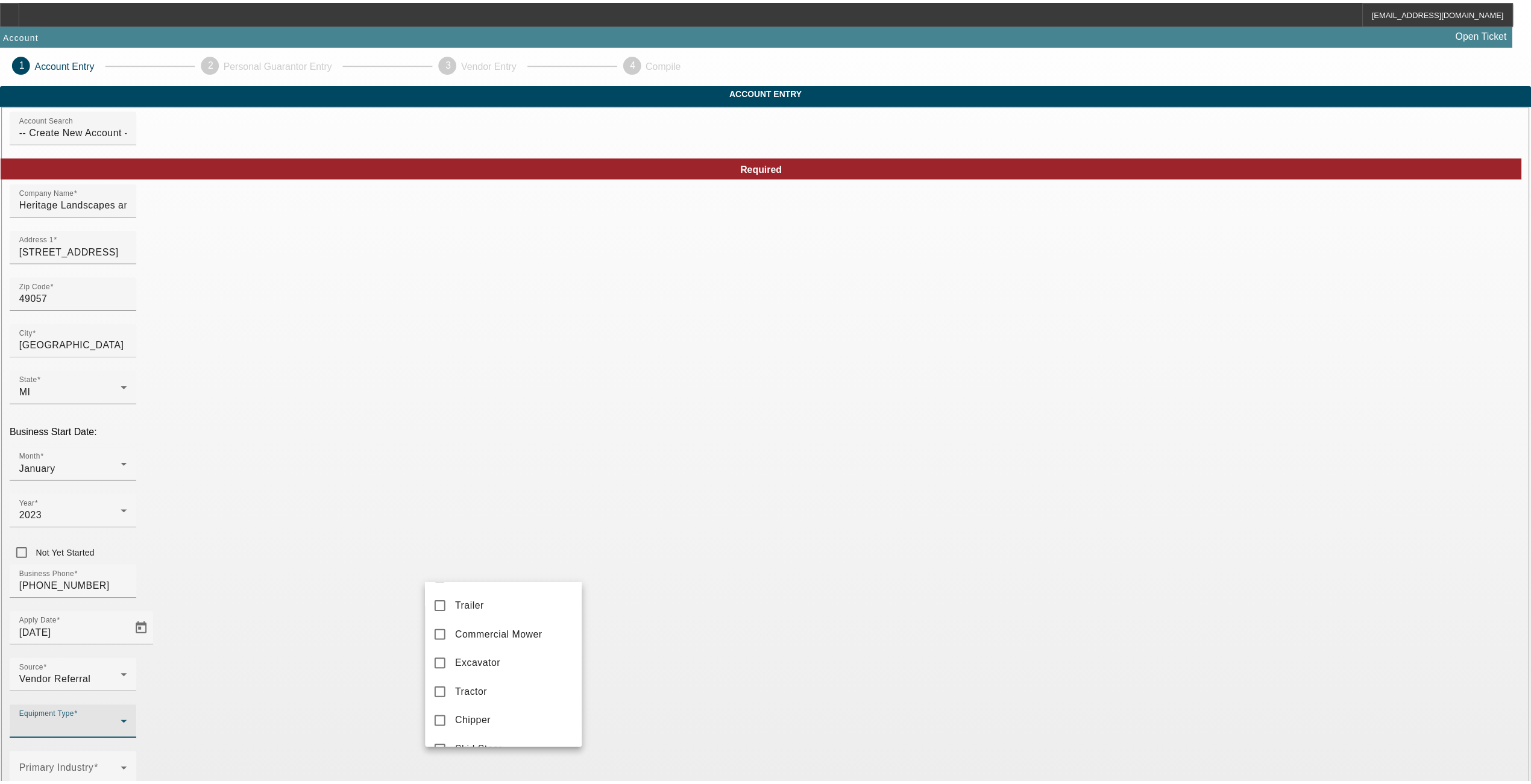
scroll to position [321, 0]
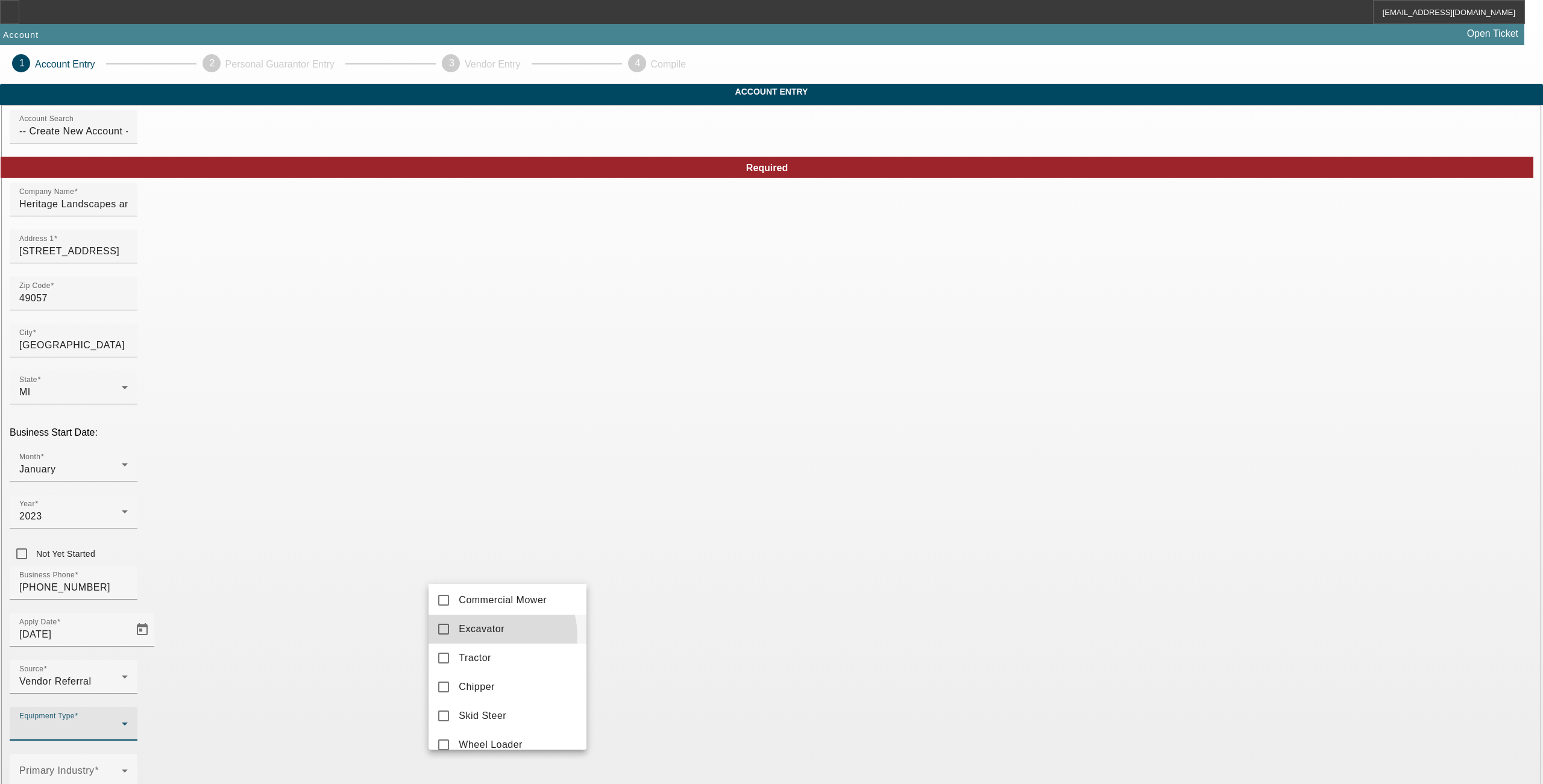
click at [494, 636] on span "Excavator" at bounding box center [482, 629] width 46 height 14
click at [665, 616] on div at bounding box center [771, 392] width 1543 height 784
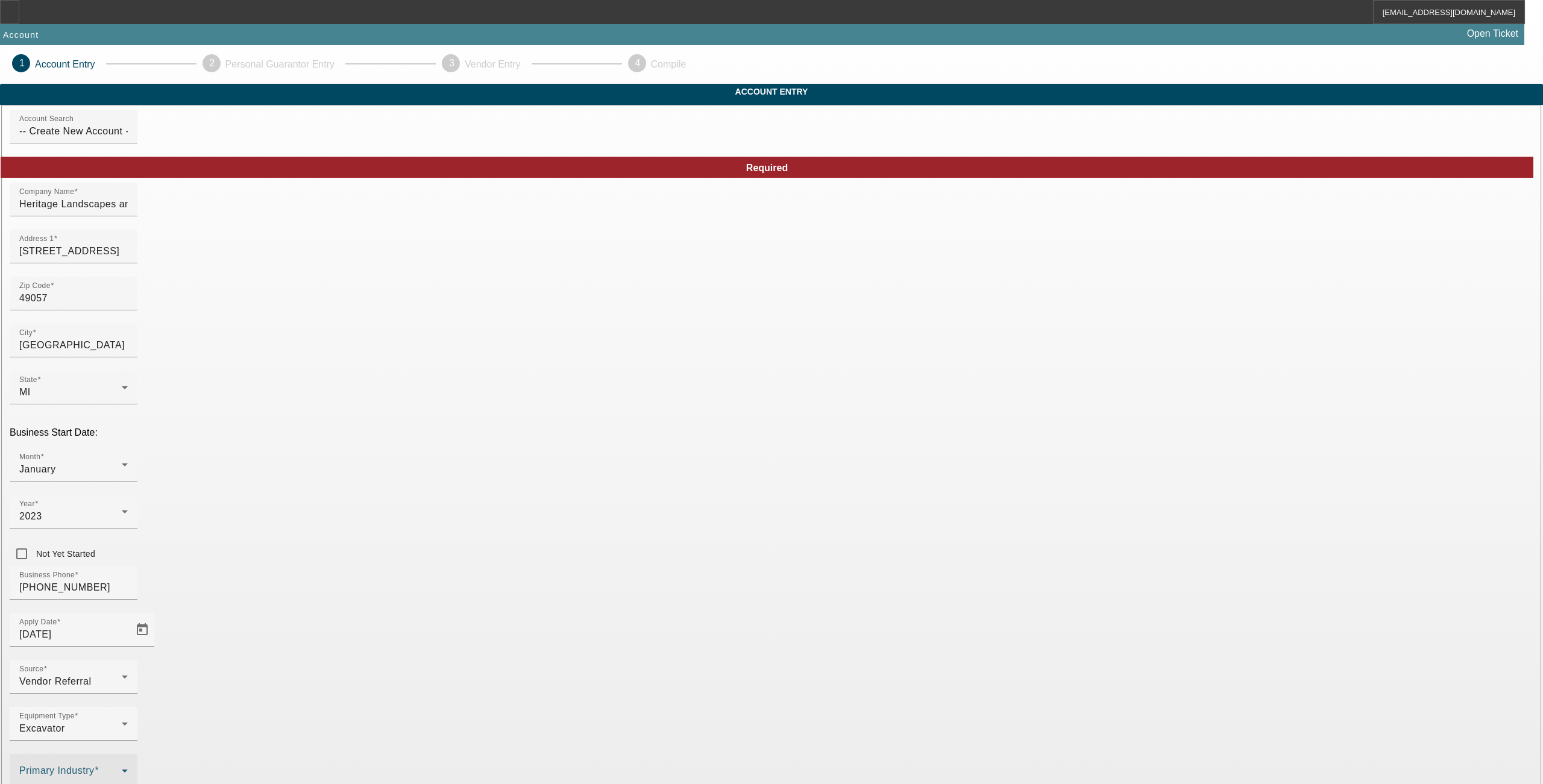
click at [122, 768] on span at bounding box center [71, 776] width 103 height 14
drag, startPoint x: 488, startPoint y: 481, endPoint x: 527, endPoint y: 519, distance: 54.5
click at [488, 480] on span "Landscape/Hardscape" at bounding box center [510, 479] width 103 height 14
click at [679, 610] on div at bounding box center [771, 392] width 1543 height 784
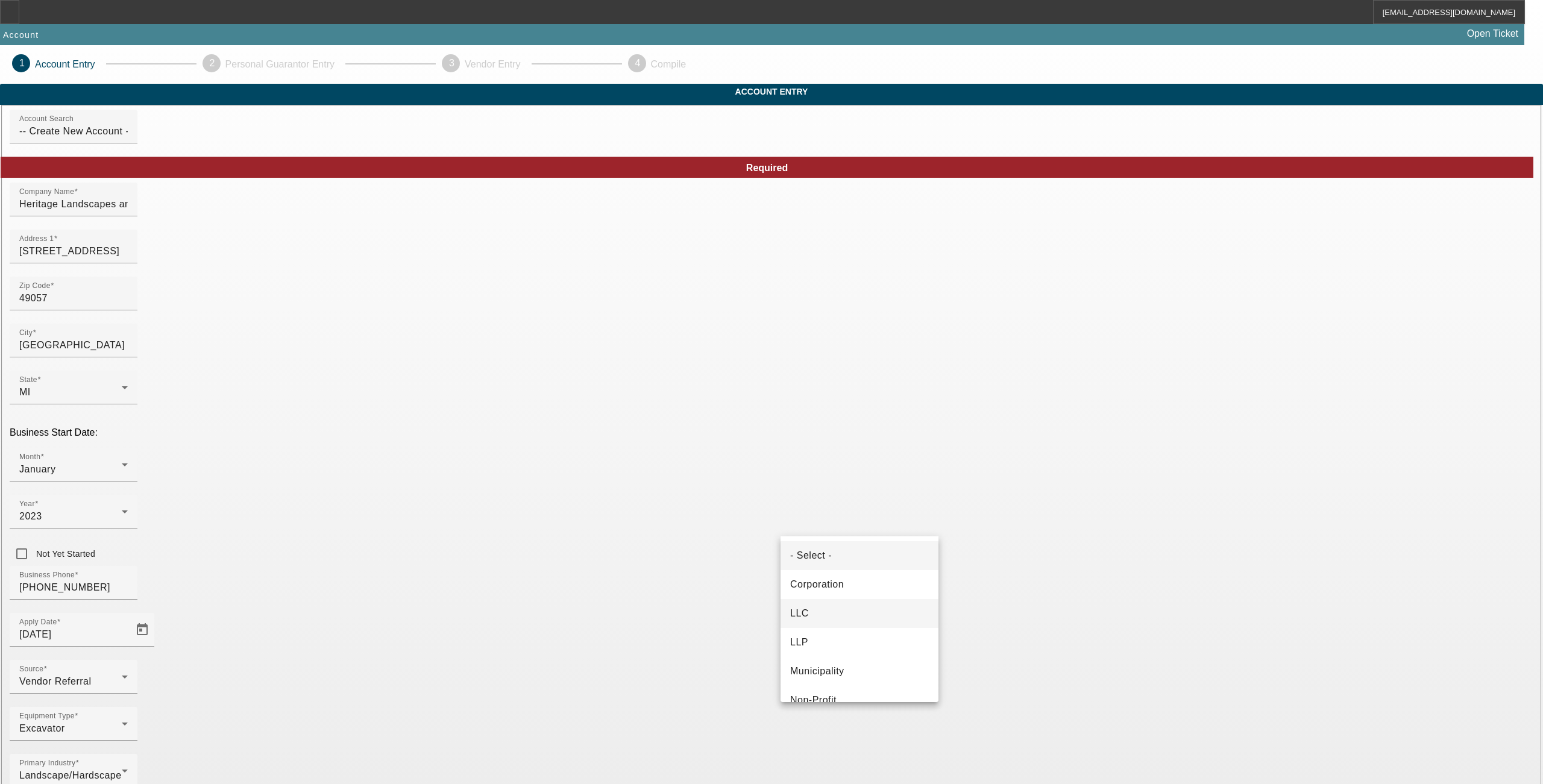
click at [801, 611] on span "LLC" at bounding box center [799, 614] width 19 height 14
type input "921708045"
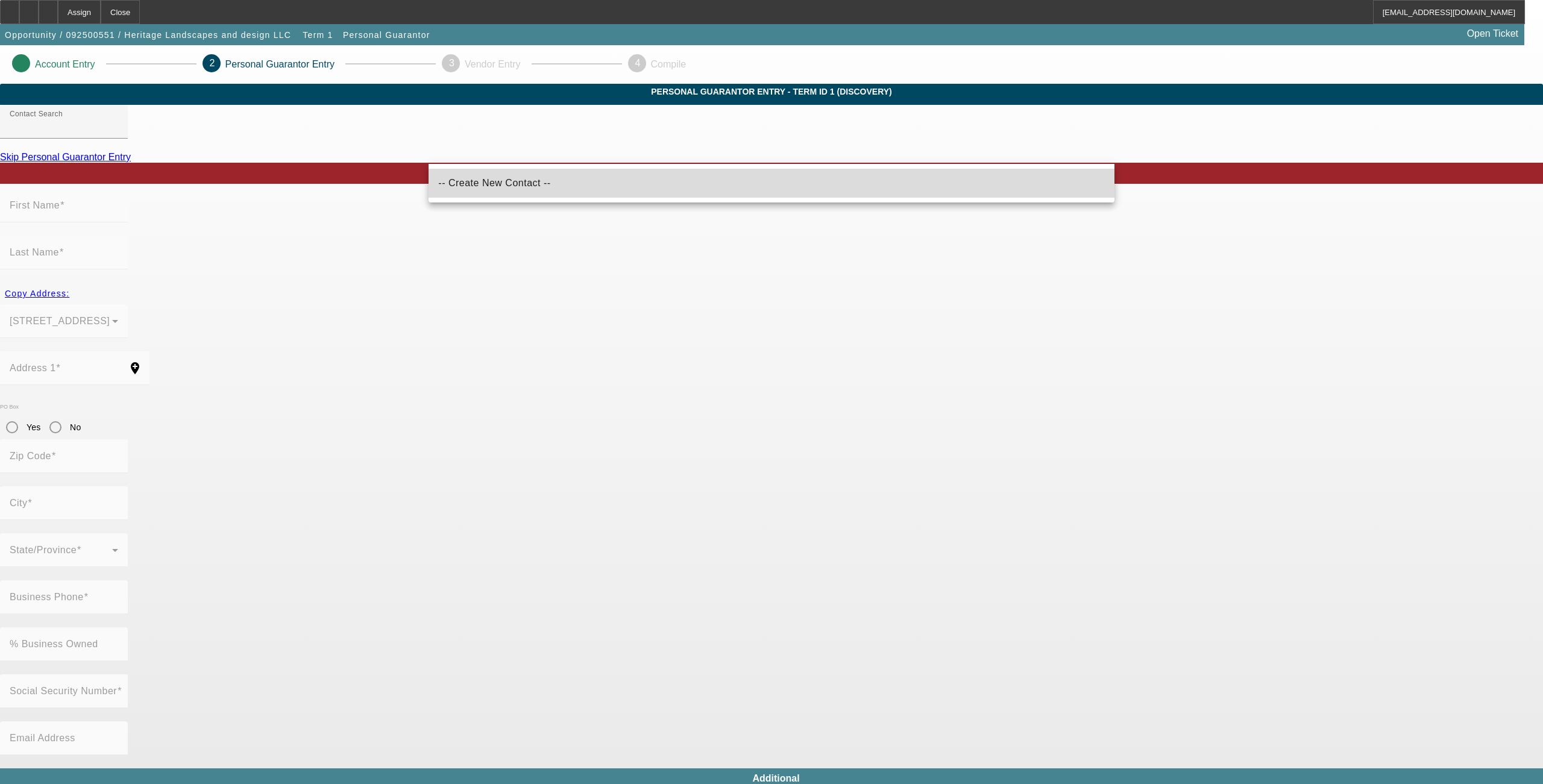
click at [479, 190] on span "-- Create New Contact --" at bounding box center [494, 183] width 112 height 14
type input "-- Create New Contact --"
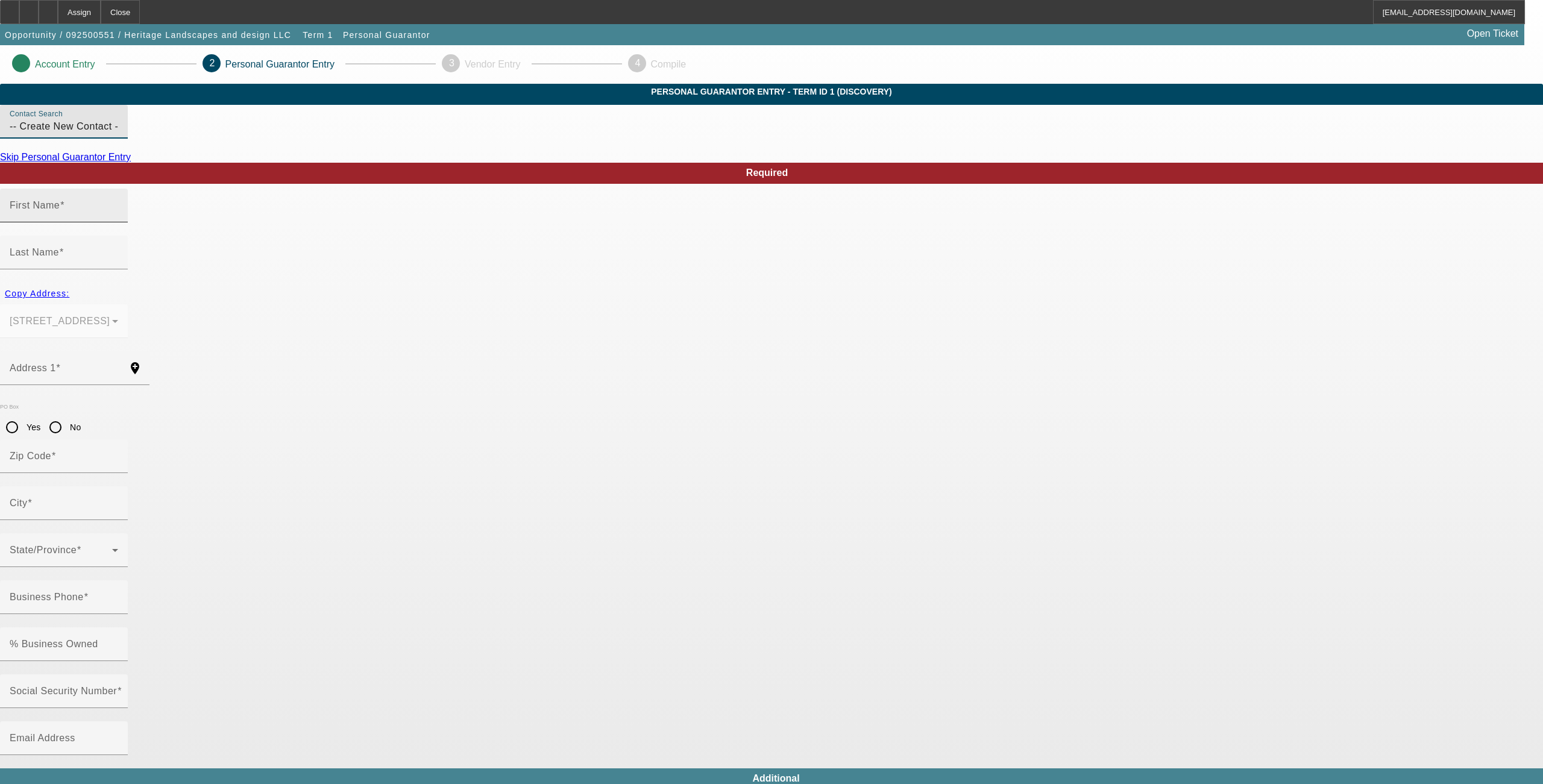
click at [60, 211] on mat-label "First Name" at bounding box center [34, 205] width 50 height 10
click at [118, 218] on input "First Name" at bounding box center [64, 210] width 109 height 14
type input "Gustavo"
type input "Garcia"
click at [74, 287] on span "button" at bounding box center [37, 293] width 74 height 29
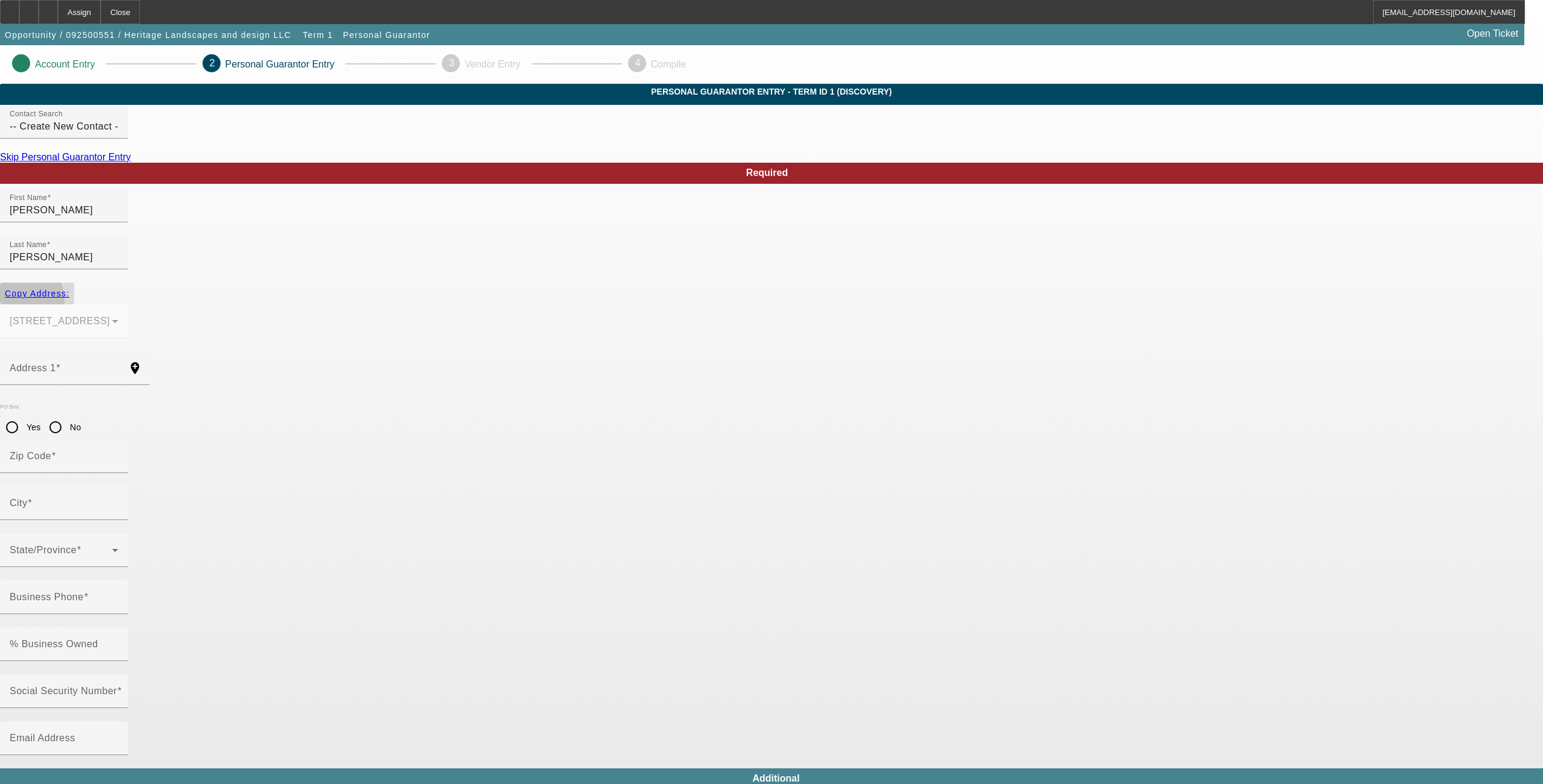
type input "[STREET_ADDRESS]"
type input "49057"
type input "[GEOGRAPHIC_DATA]"
click at [118, 595] on input "Business Phone" at bounding box center [64, 602] width 109 height 14
type input "[PHONE_NUMBER]"
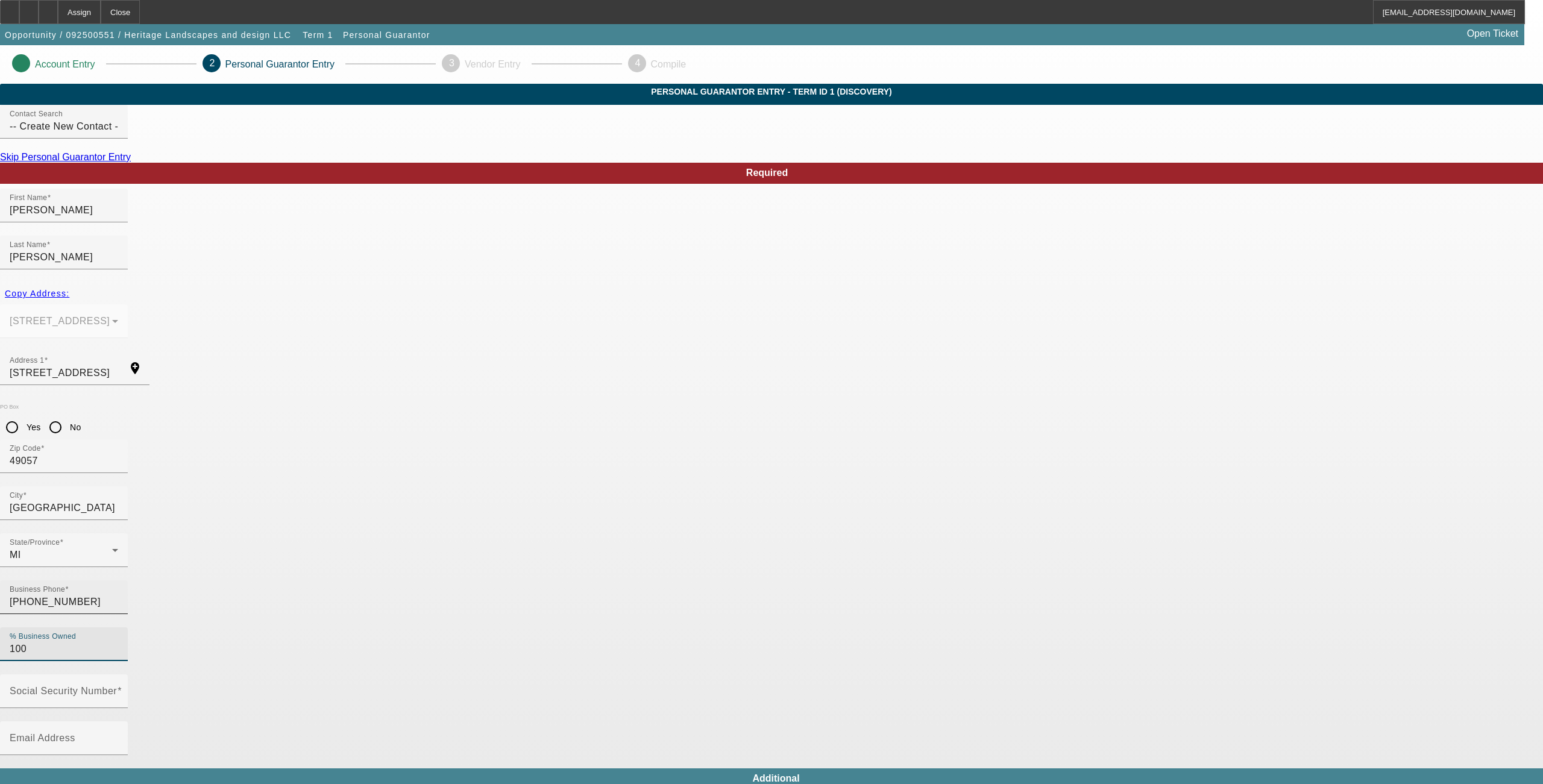
type input "100"
type input "363-23-6606"
type input "gustavogarcia1732@icloud.com"
type input "(2"
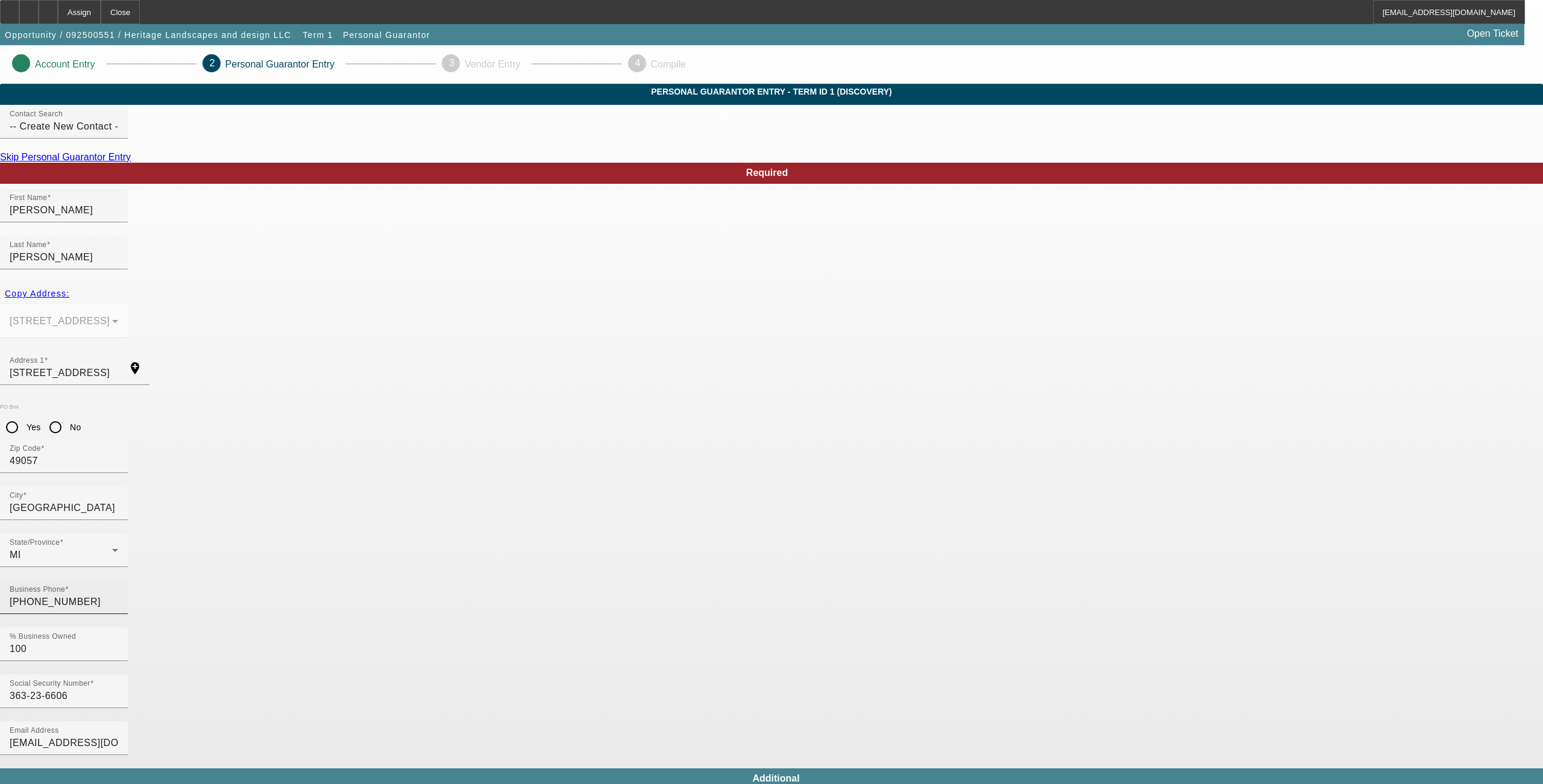
type input "[PHONE_NUMBER]"
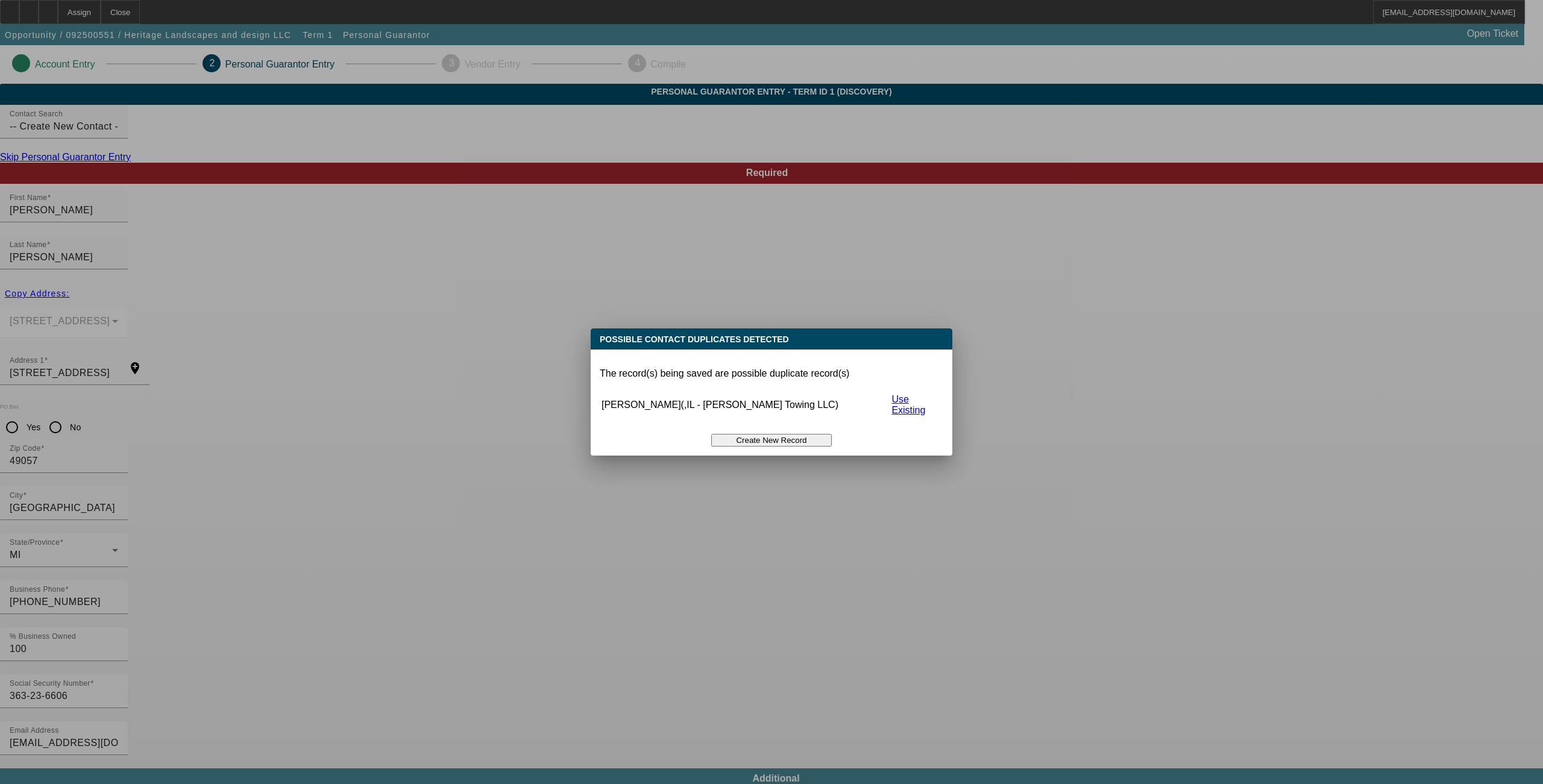
click at [769, 434] on button "Create New Record" at bounding box center [771, 440] width 120 height 12
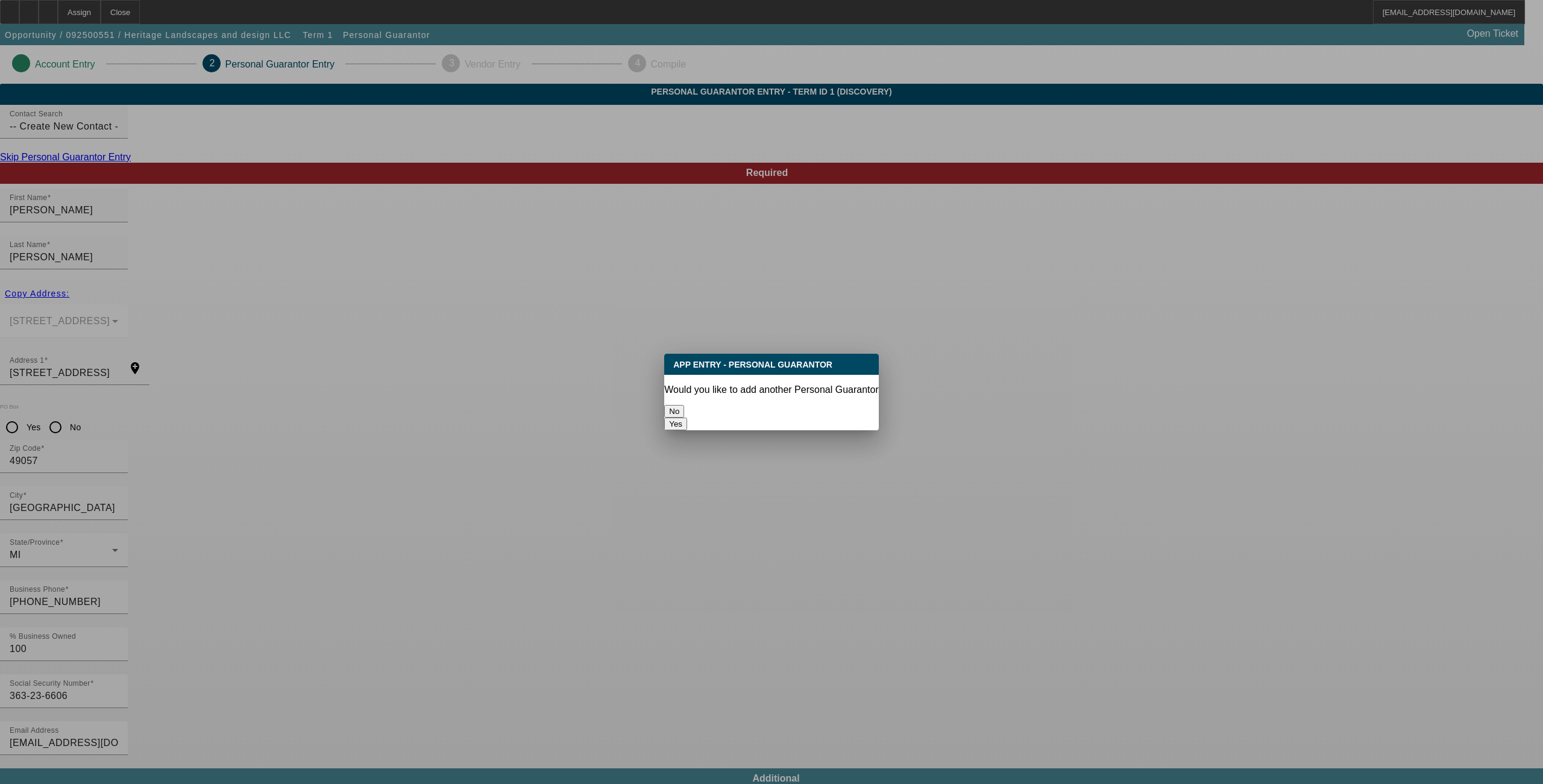
click at [684, 415] on button "No" at bounding box center [674, 411] width 20 height 12
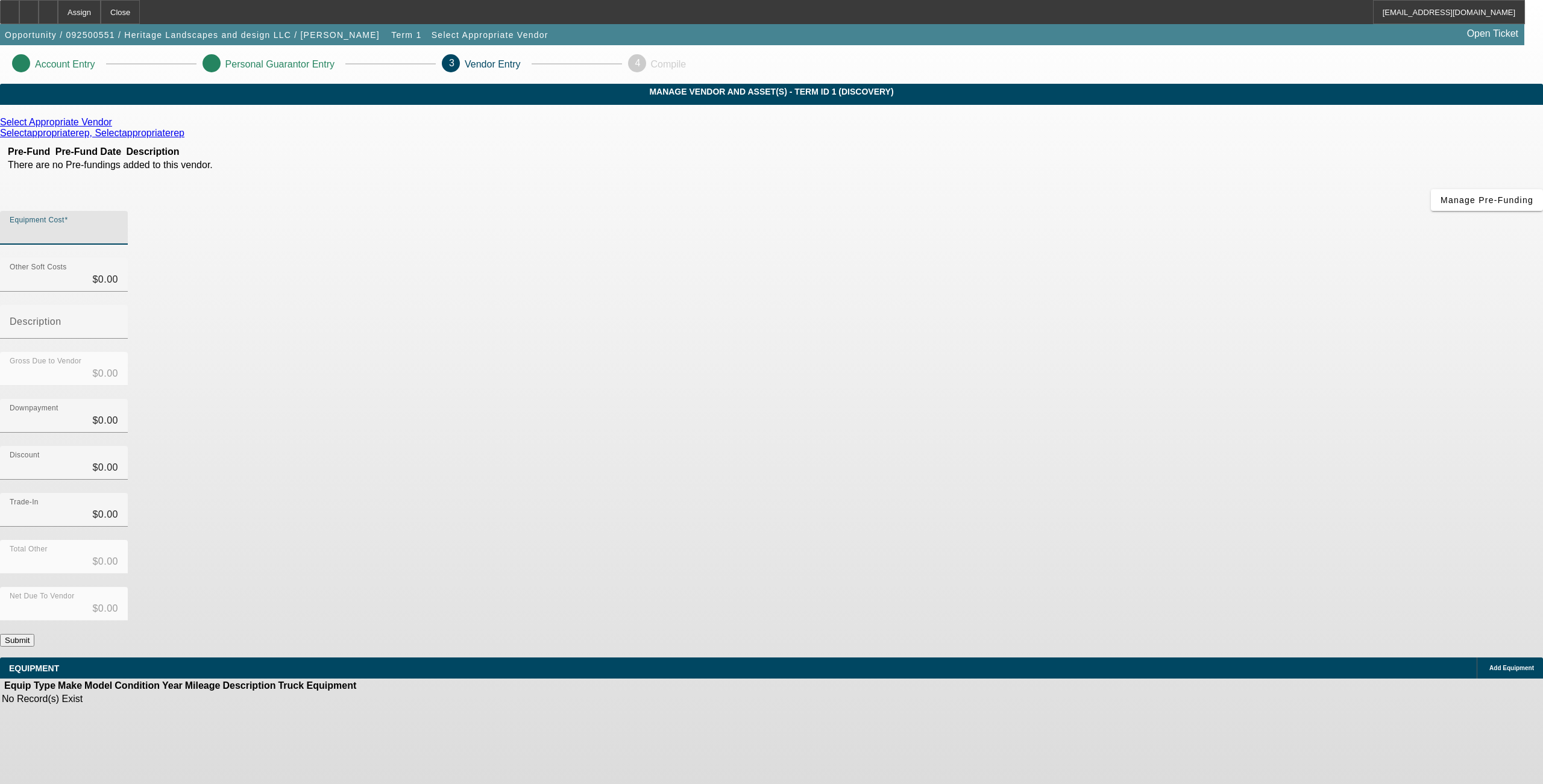
click at [118, 226] on input "Equipment Cost" at bounding box center [64, 233] width 109 height 14
type input "2"
type input "$2.00"
type input "23"
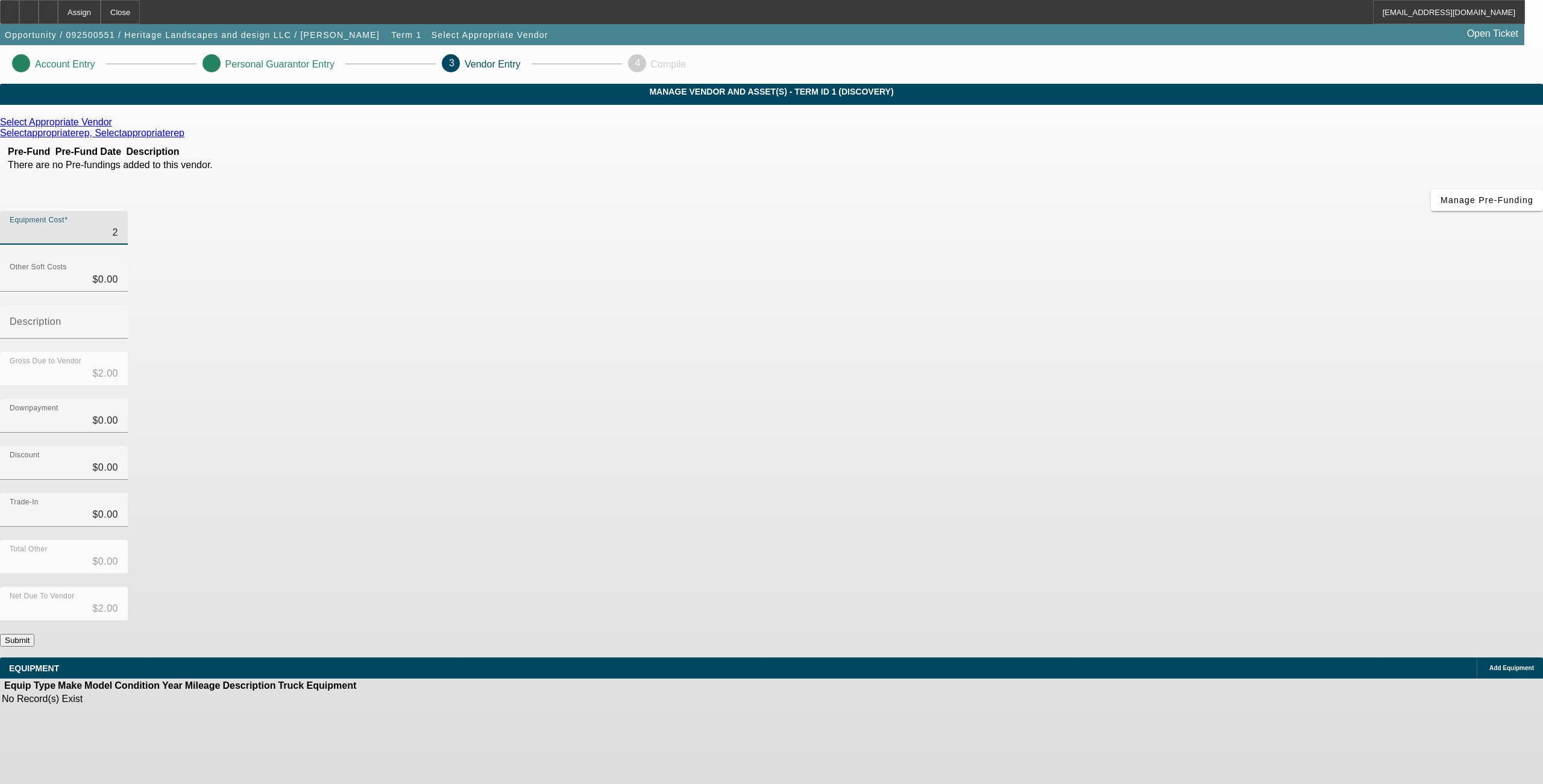
type input "$23.00"
type input "230"
type input "$230.00"
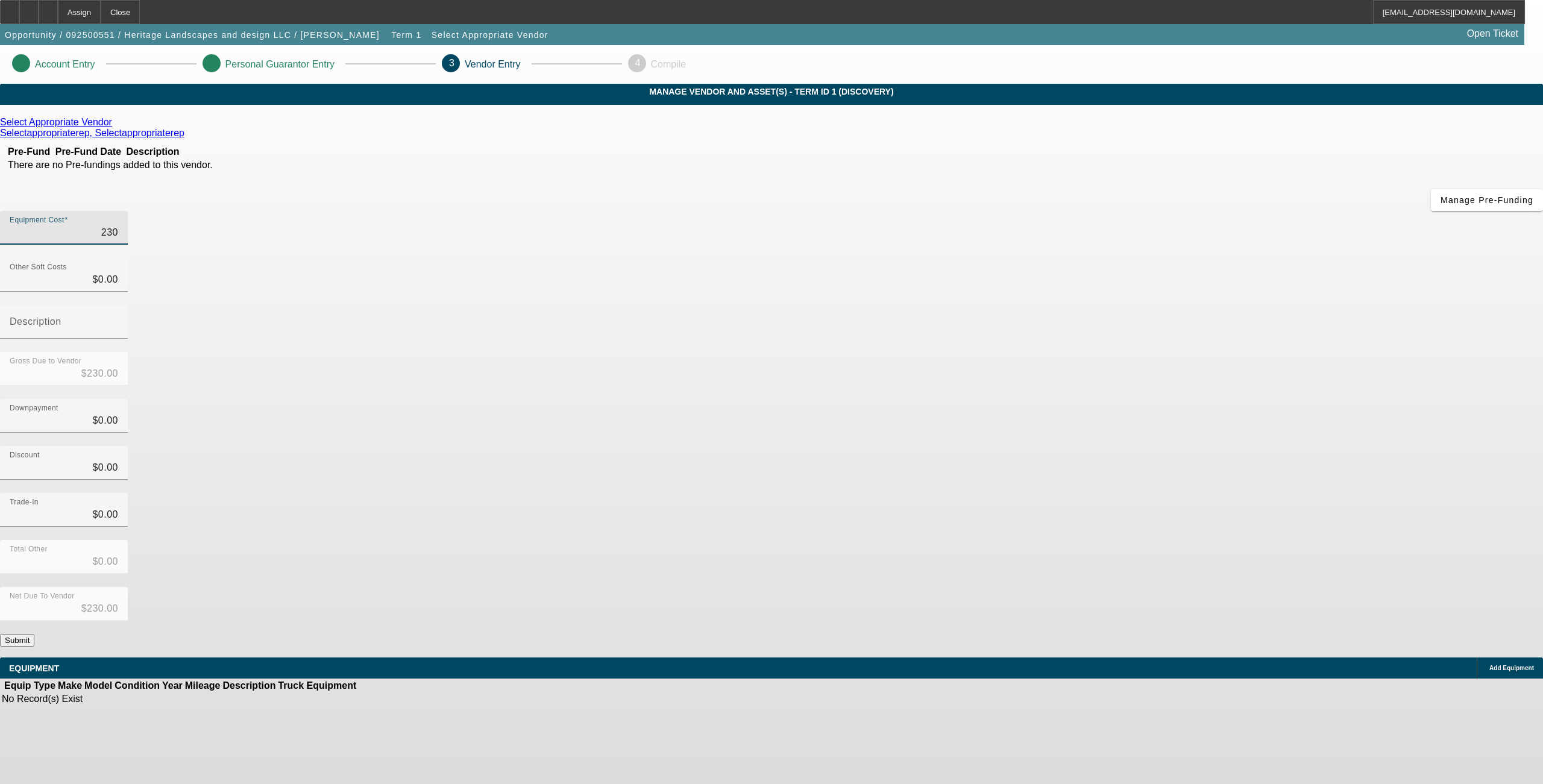
type input "2300"
type input "$2,300.00"
type input "23000"
type input "$23,000.00"
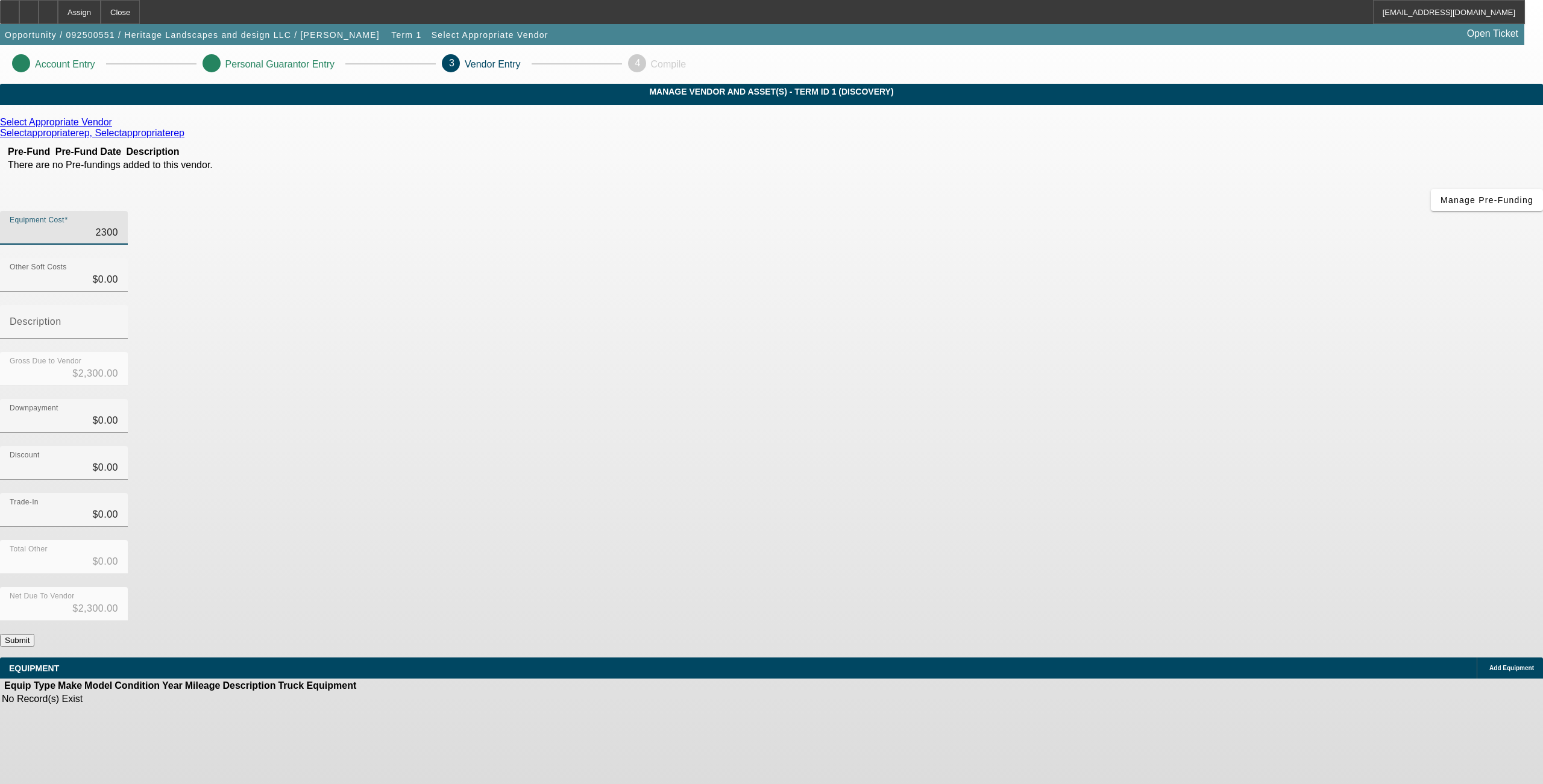
type input "$23,000.00"
click at [989, 399] on div "Downpayment $0.00" at bounding box center [771, 423] width 1543 height 47
click at [34, 634] on button "Submit" at bounding box center [17, 640] width 34 height 12
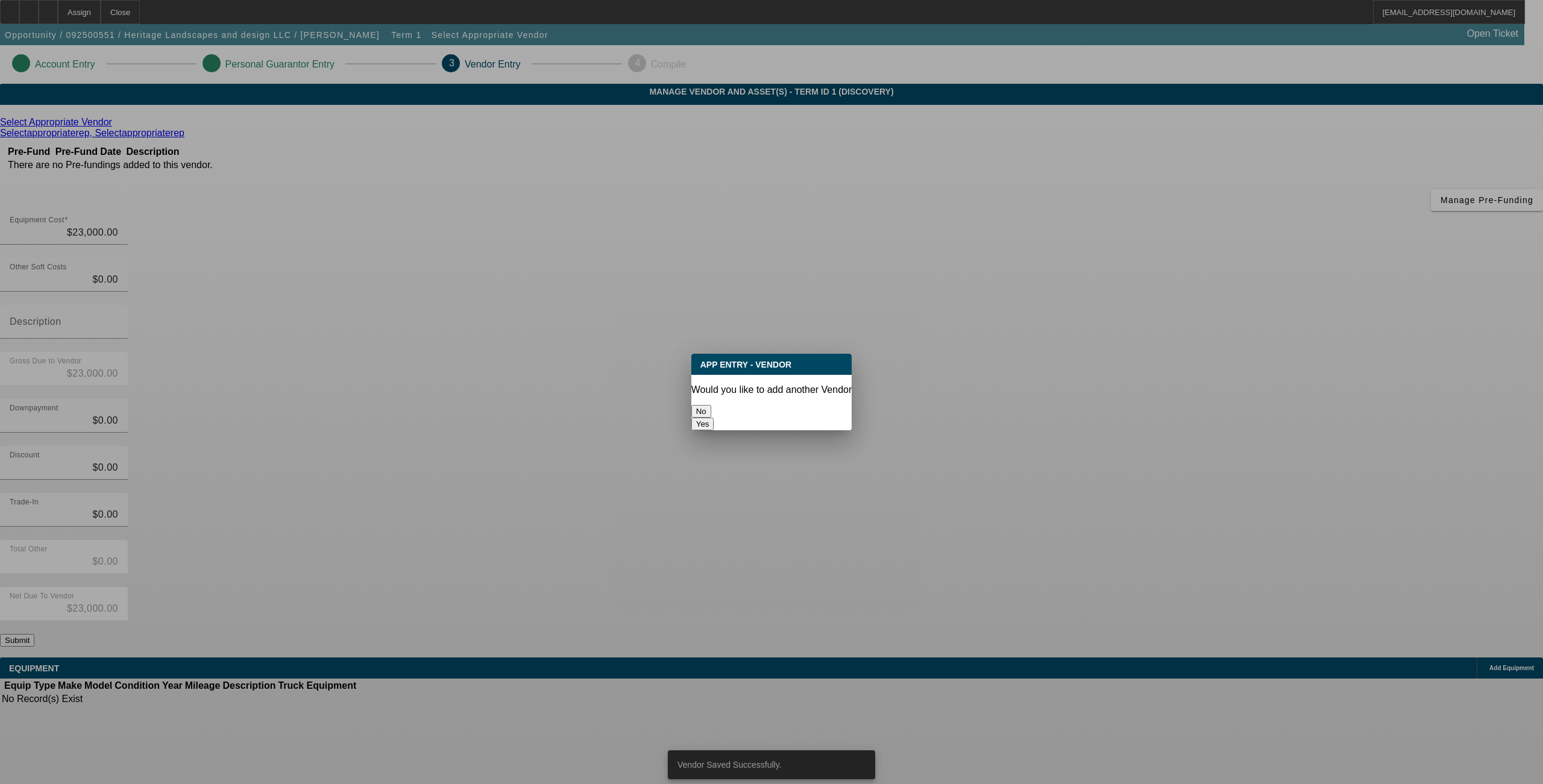
click at [741, 415] on div "No" at bounding box center [772, 411] width 161 height 12
click at [711, 405] on button "No" at bounding box center [701, 411] width 20 height 12
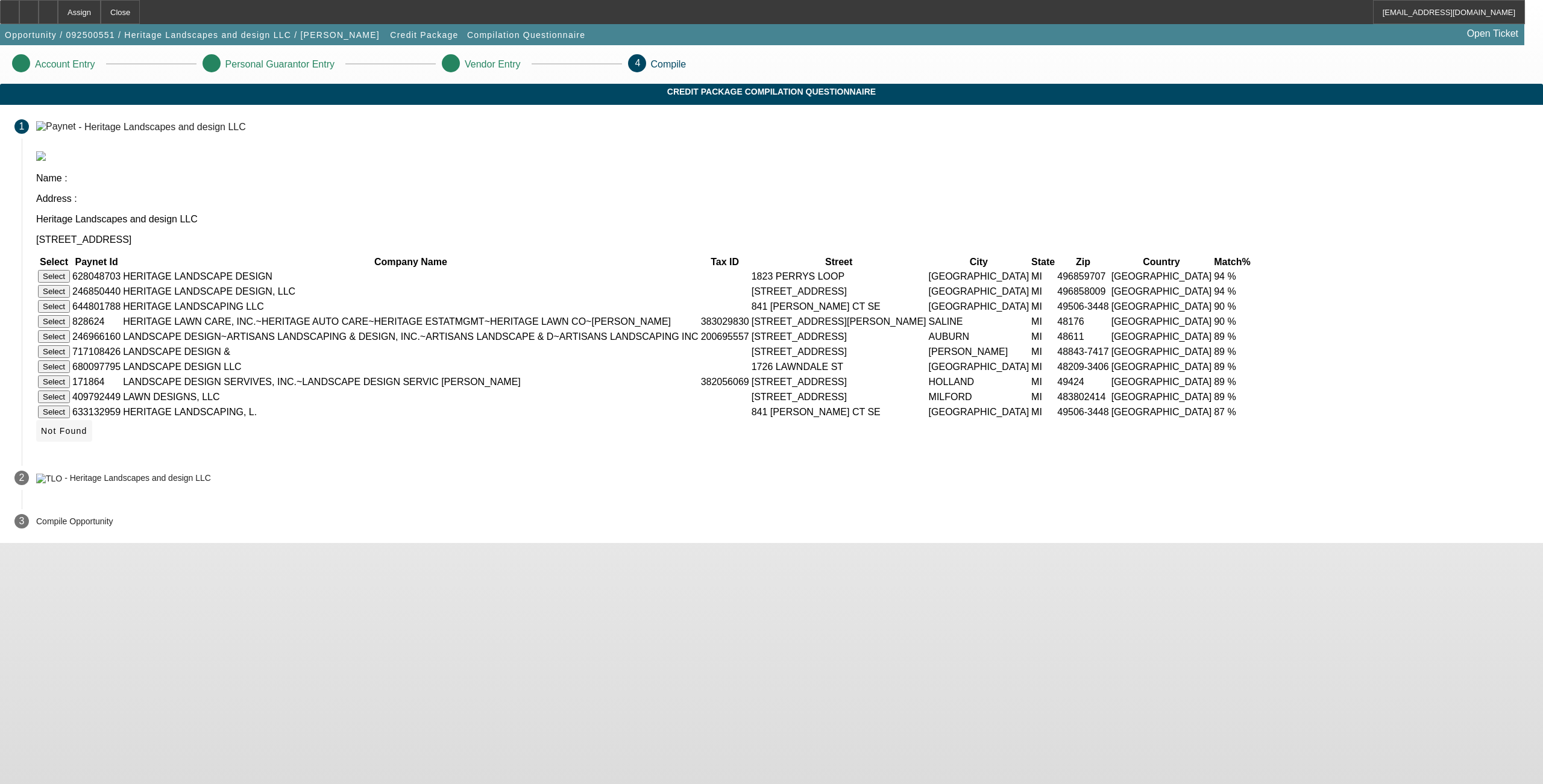
click at [41, 436] on icon at bounding box center [41, 430] width 0 height 10
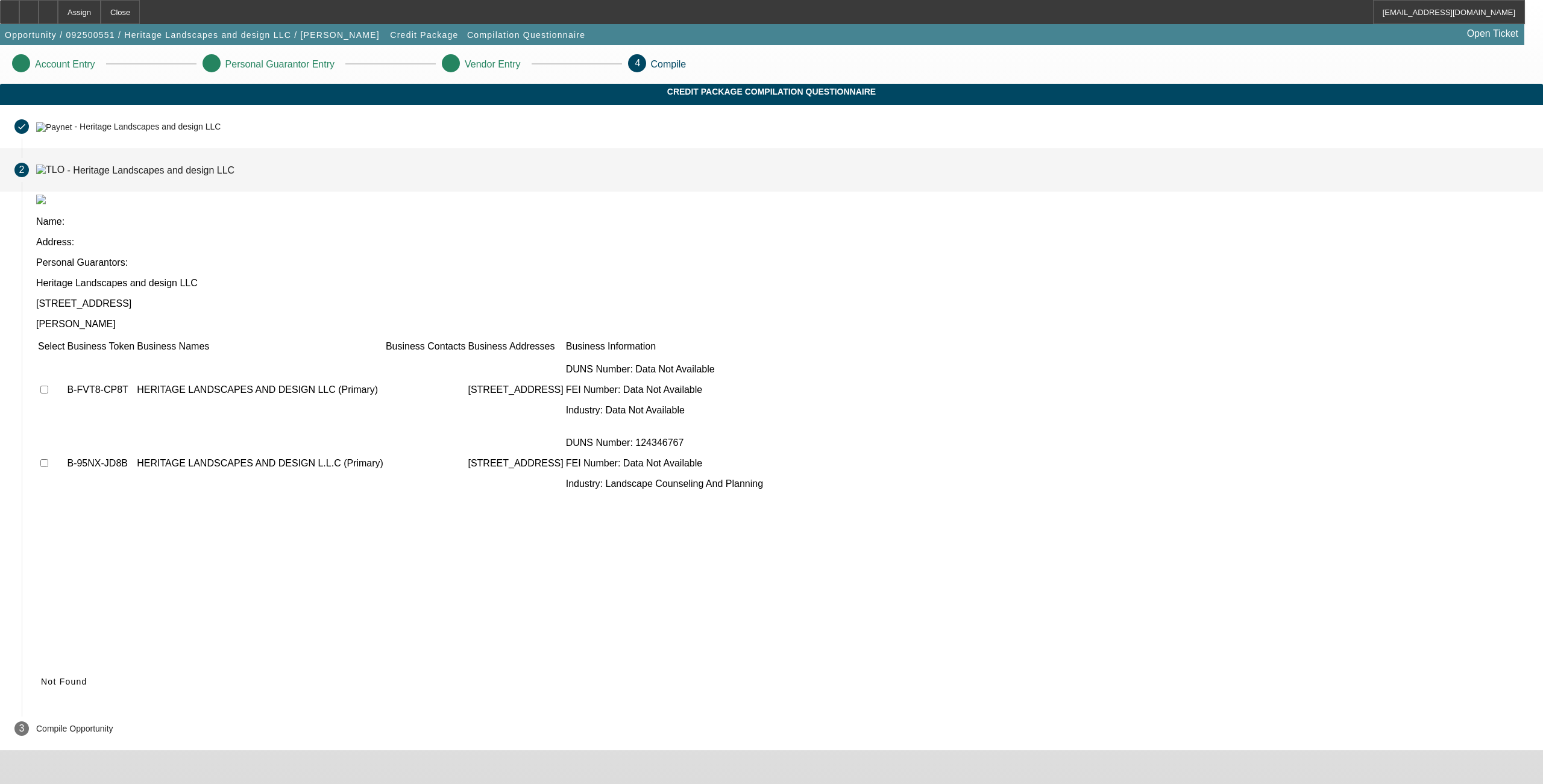
click at [48, 385] on input "checkbox" at bounding box center [44, 389] width 8 height 8
checkbox input "true"
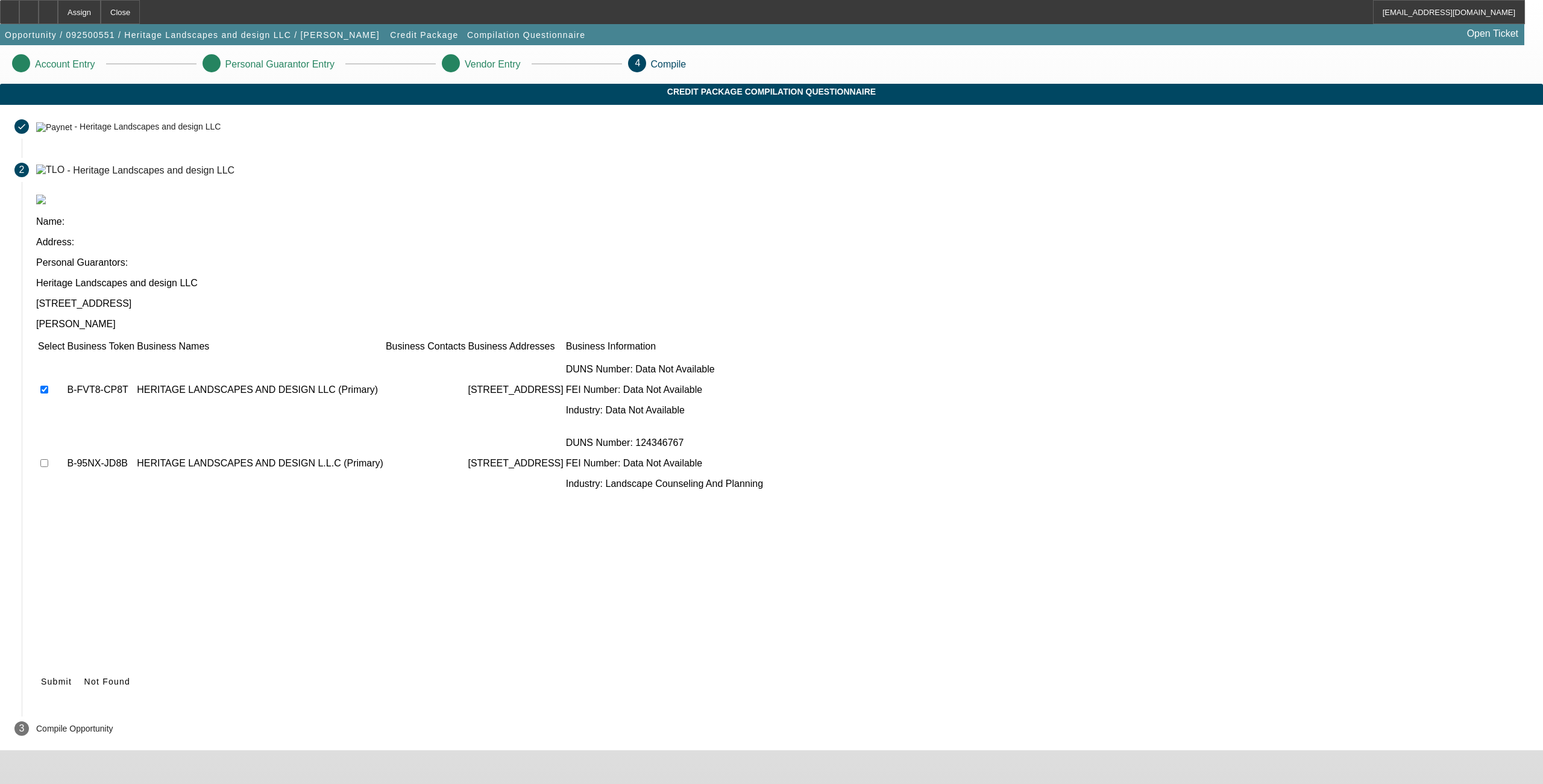
click at [65, 427] on td at bounding box center [51, 463] width 28 height 72
click at [48, 459] on input "checkbox" at bounding box center [44, 463] width 8 height 8
checkbox input "true"
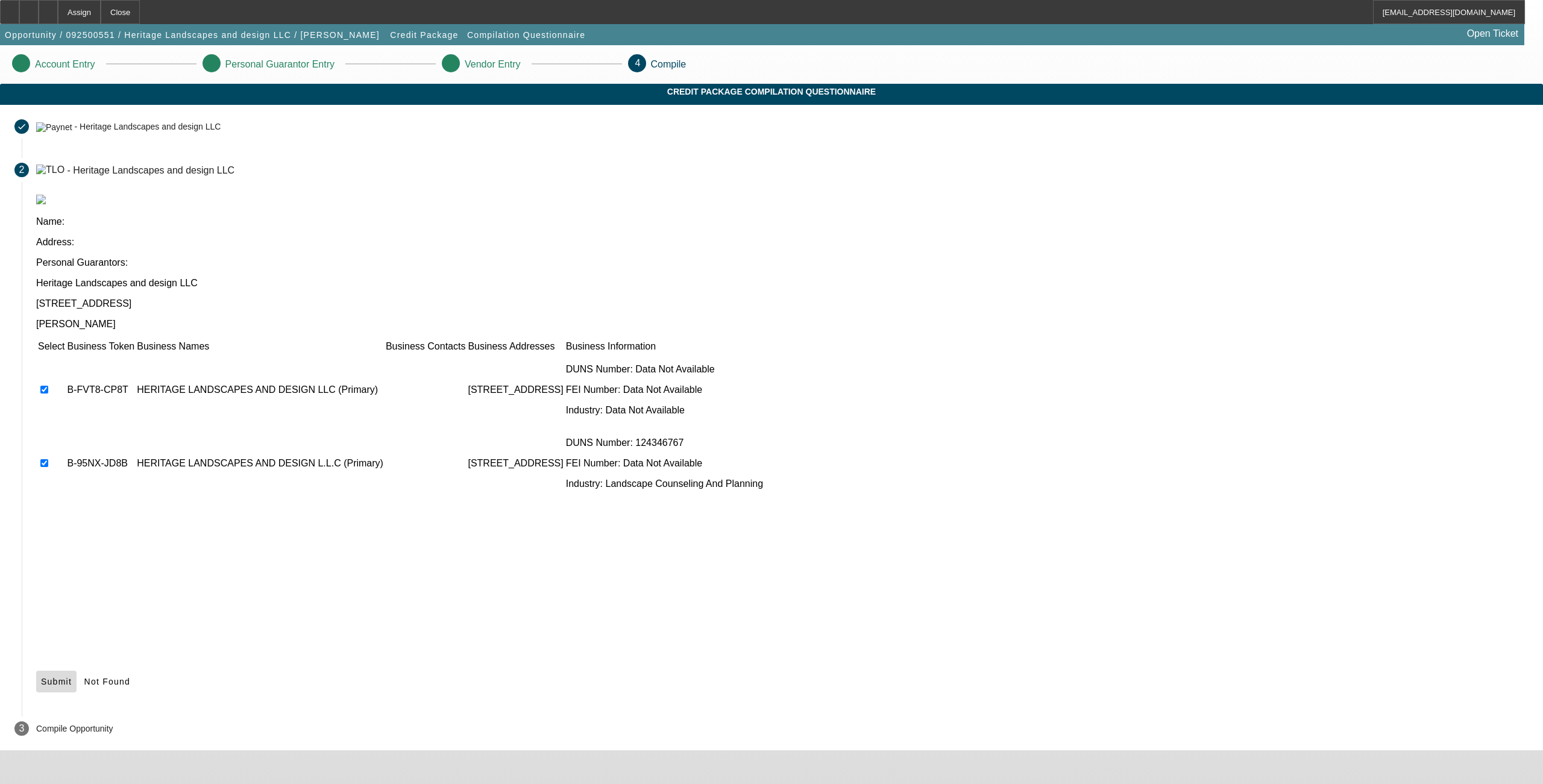
click at [41, 677] on icon at bounding box center [41, 681] width 0 height 10
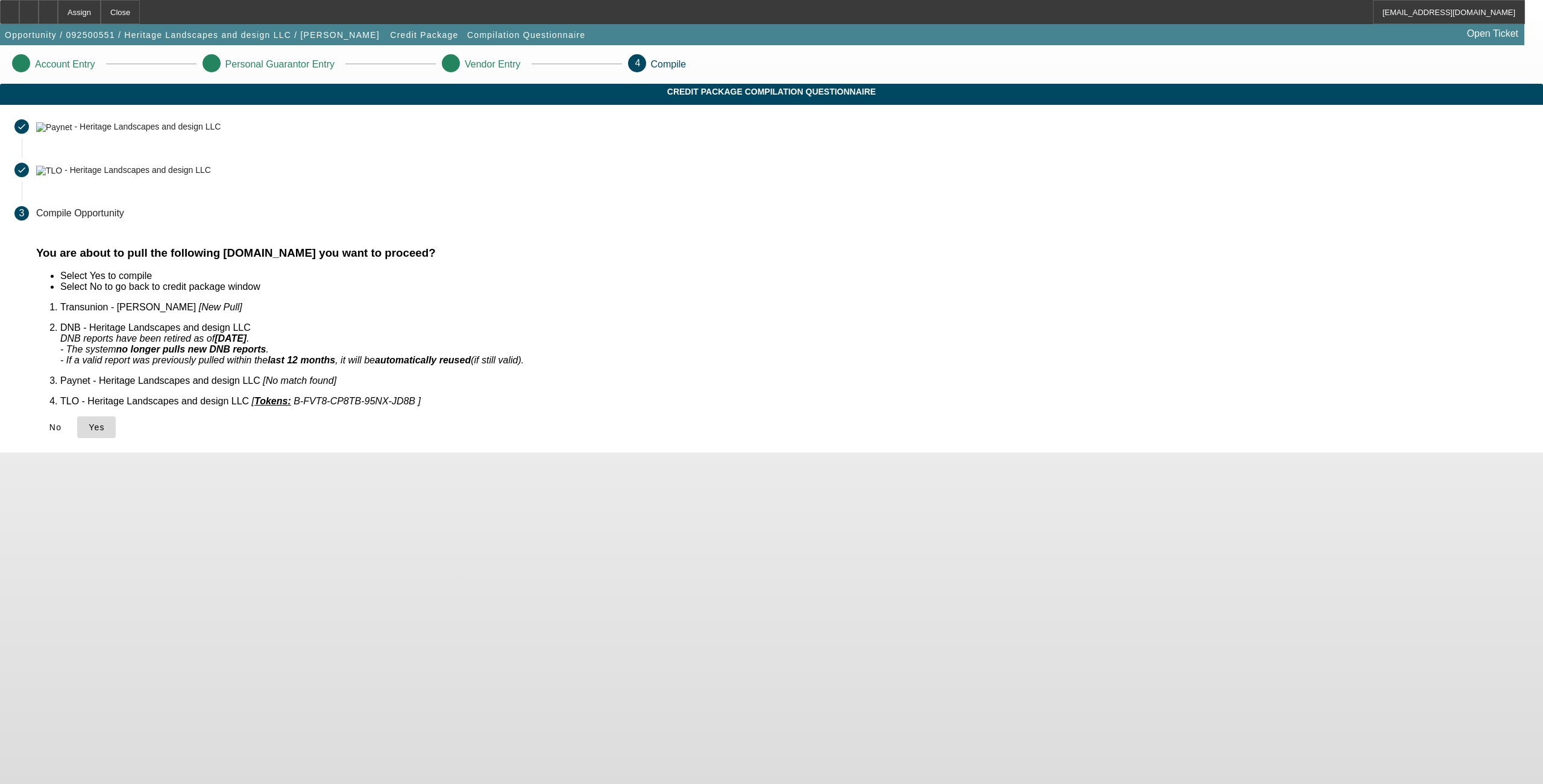
click at [116, 418] on span at bounding box center [96, 427] width 38 height 29
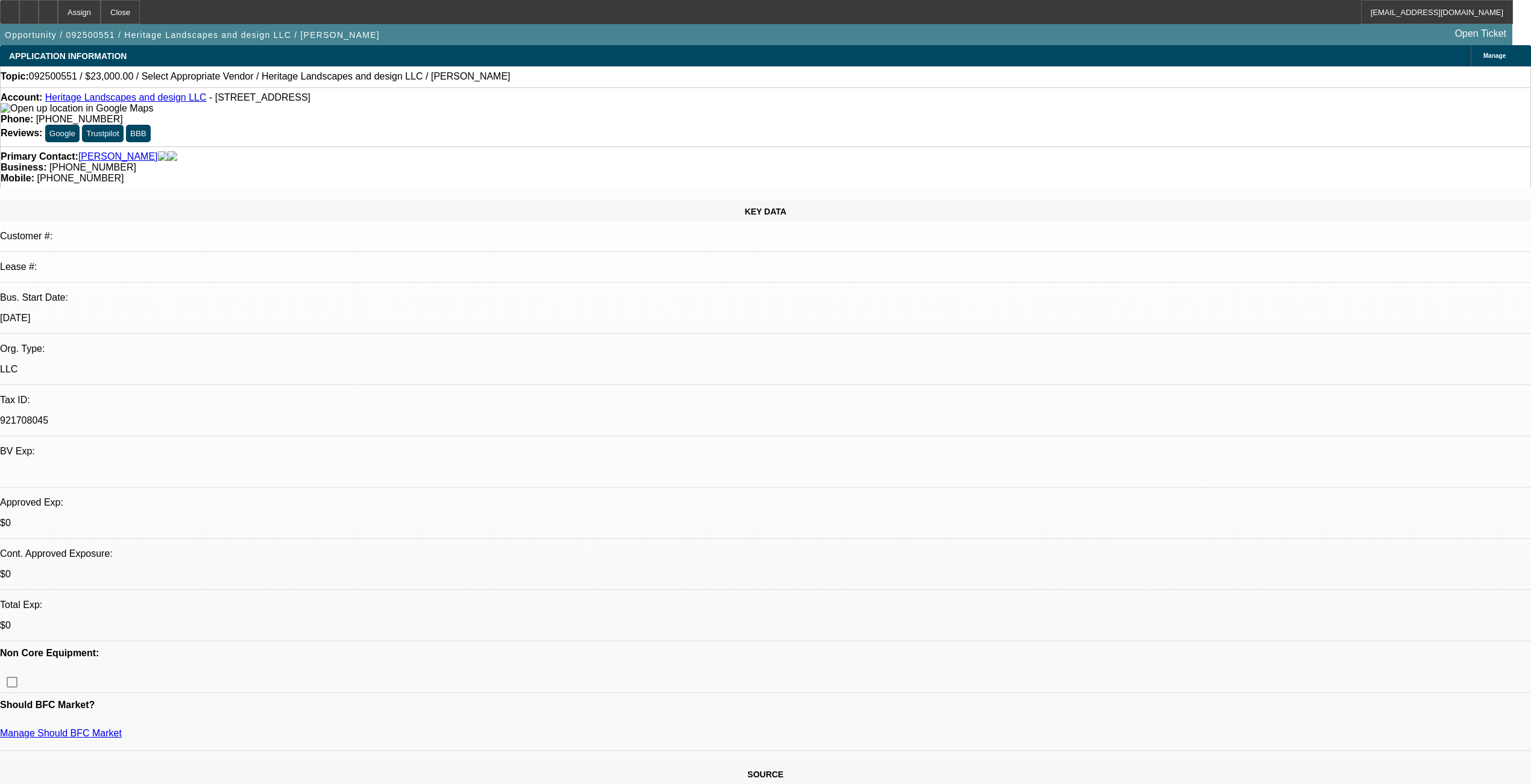
select select "0"
select select "2"
select select "0.1"
select select "4"
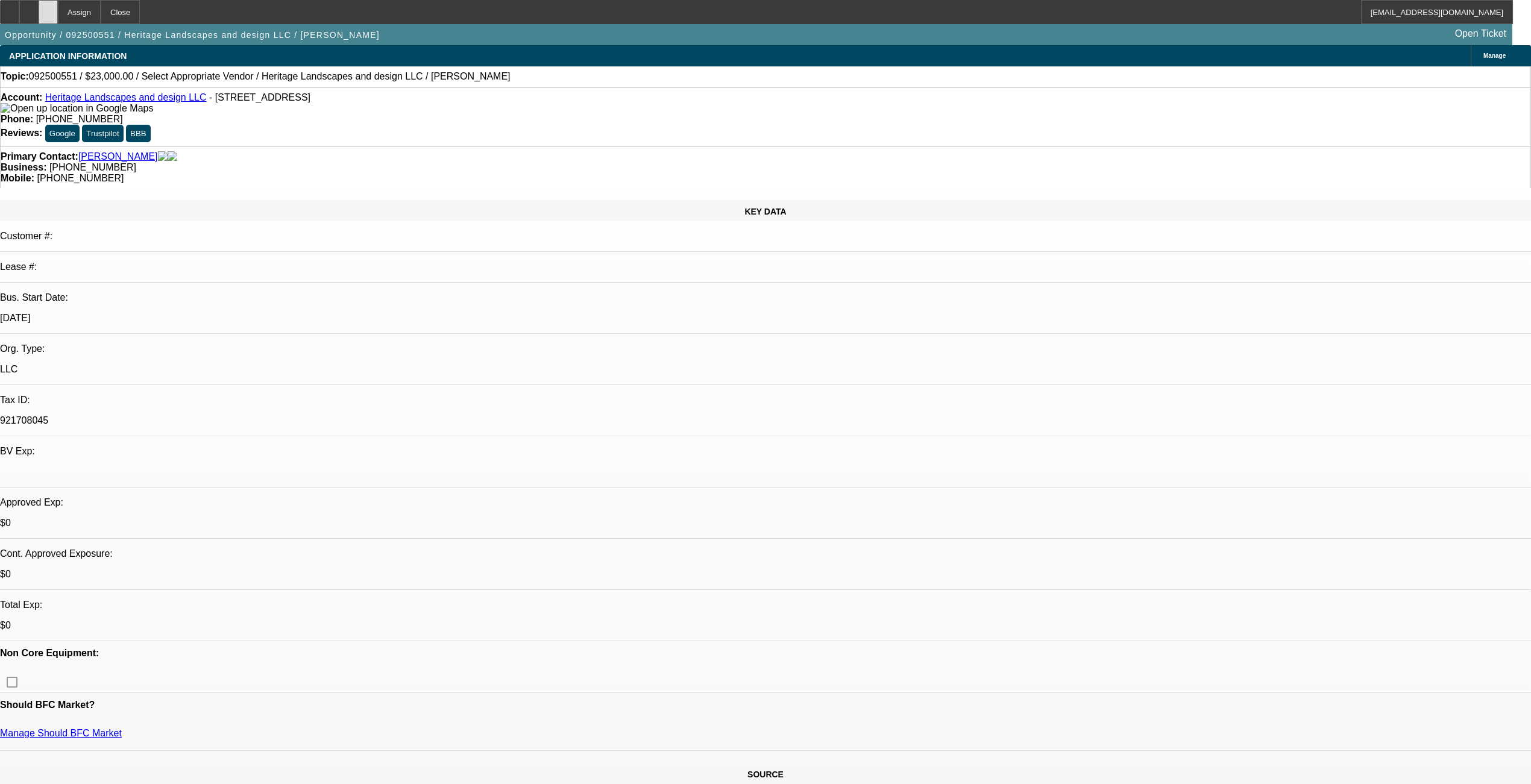
click at [58, 6] on div at bounding box center [48, 12] width 20 height 24
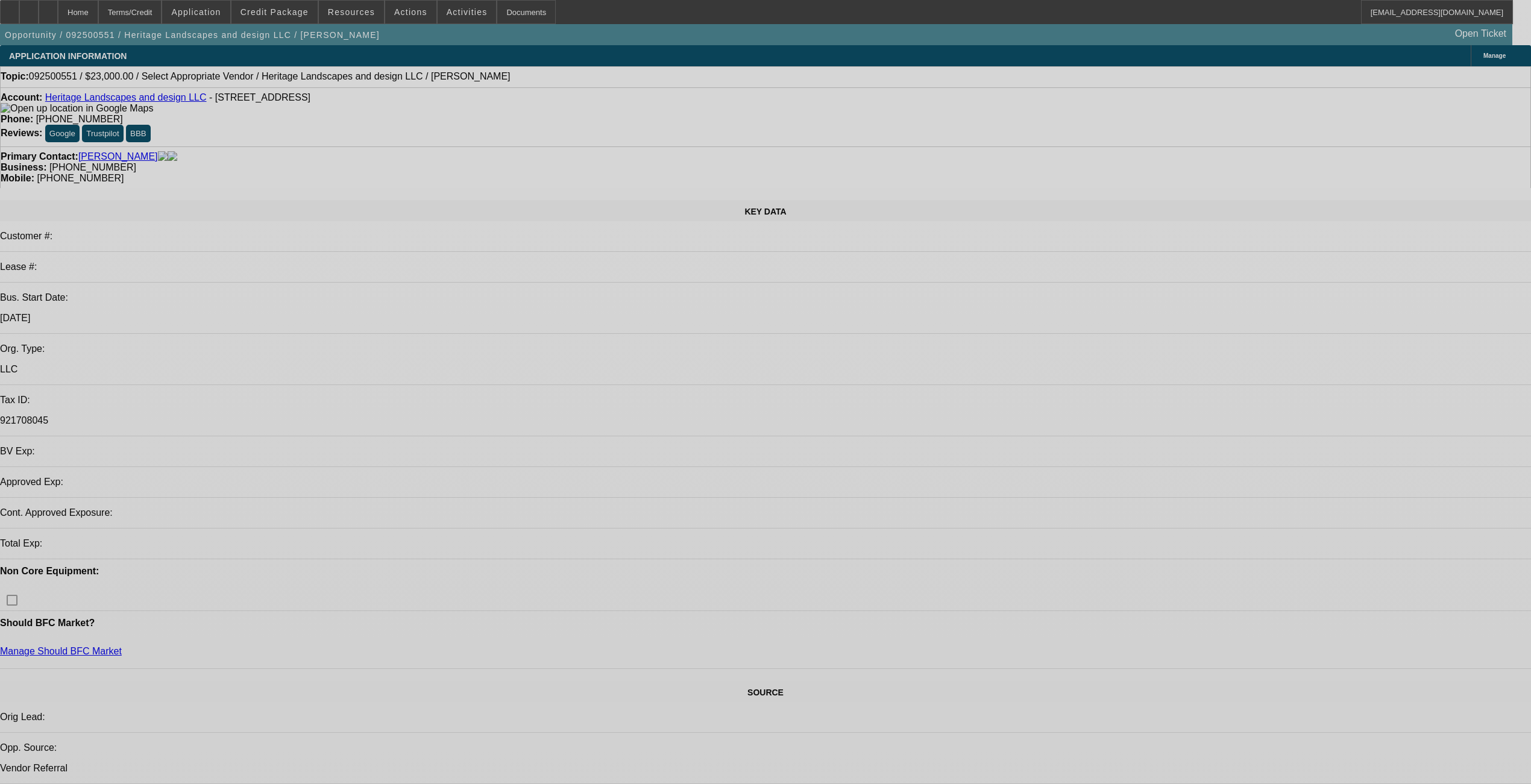
select select "0"
select select "2"
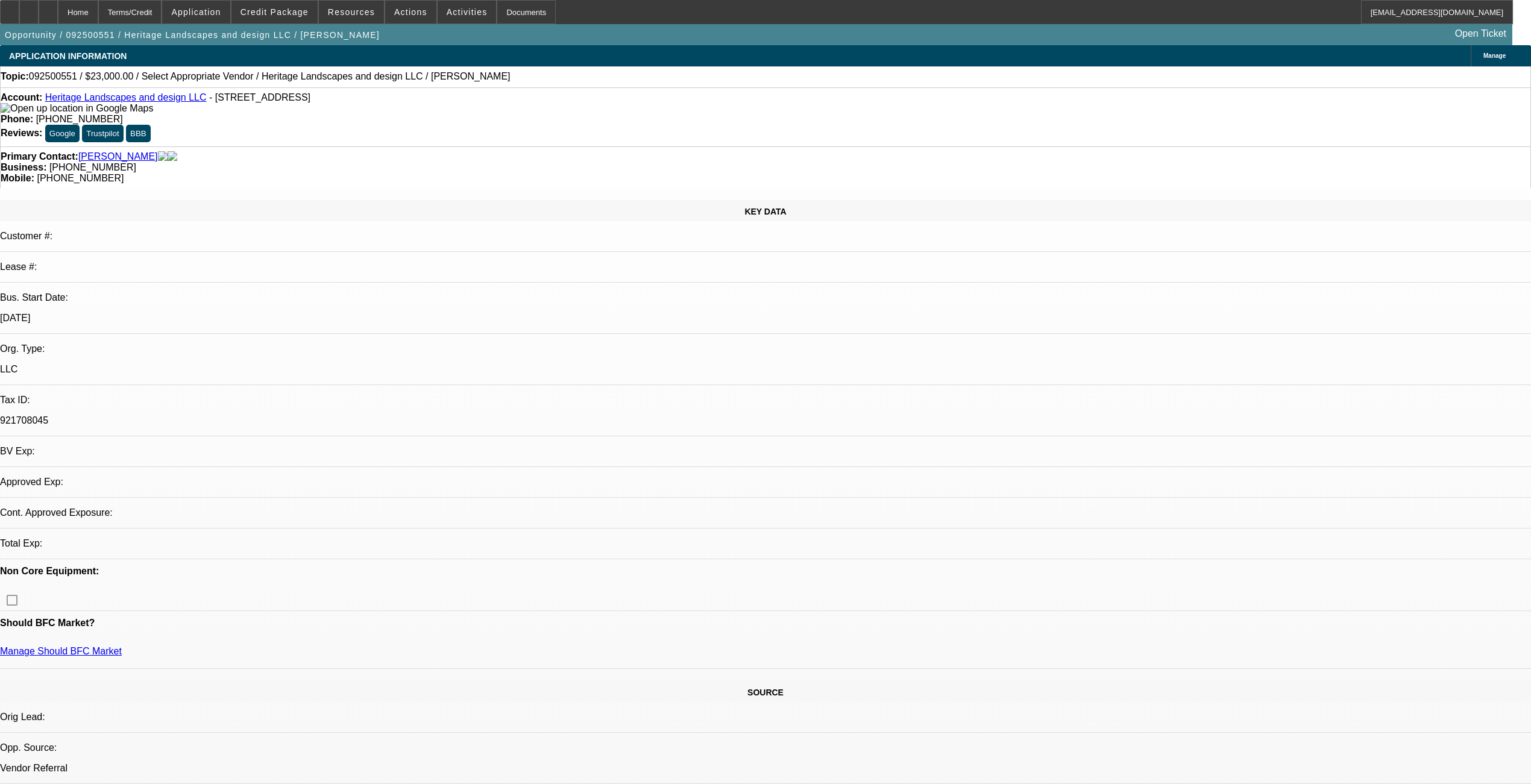
select select "2"
select select "0.1"
select select "4"
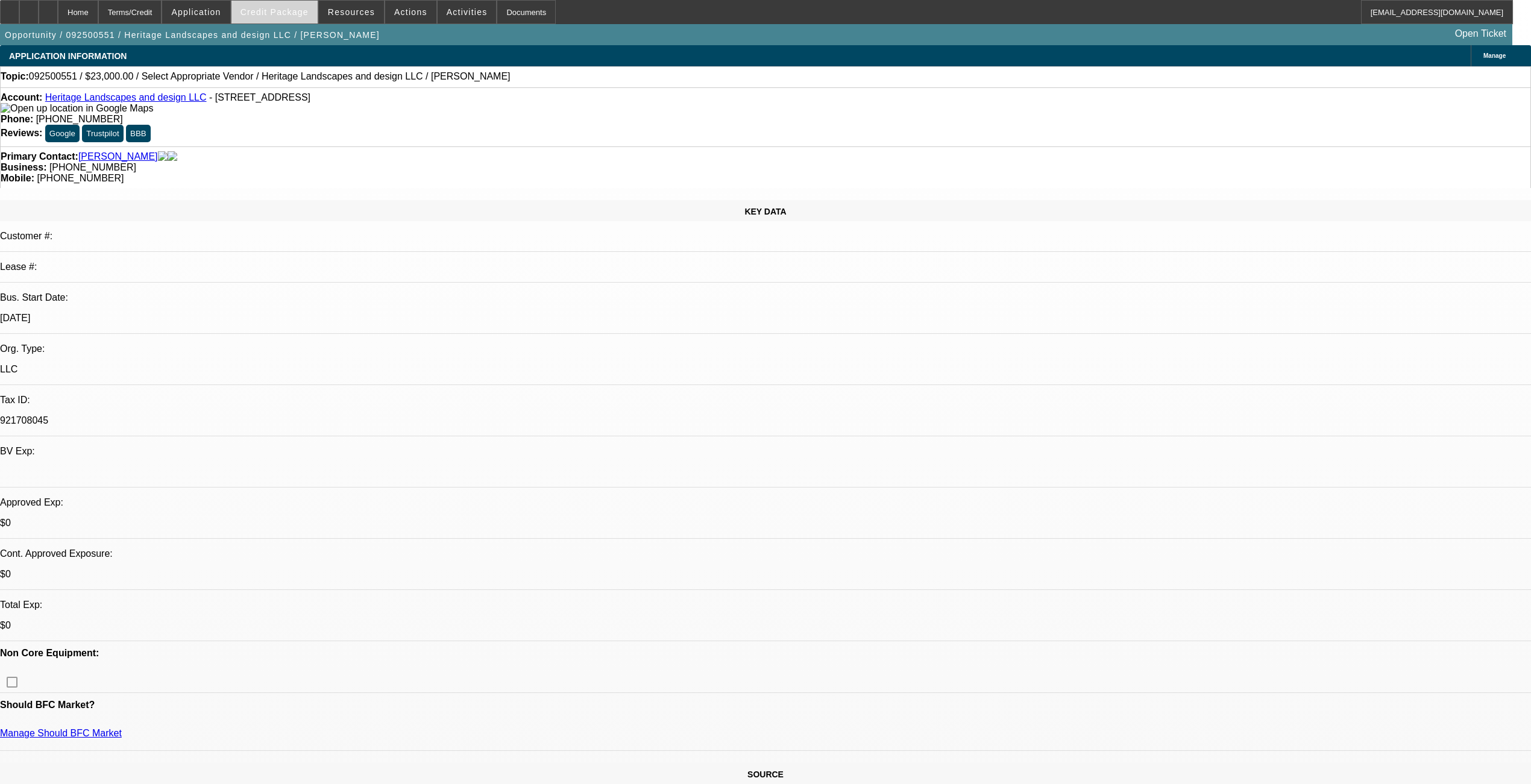
click at [287, 6] on button "Credit Package" at bounding box center [274, 12] width 86 height 23
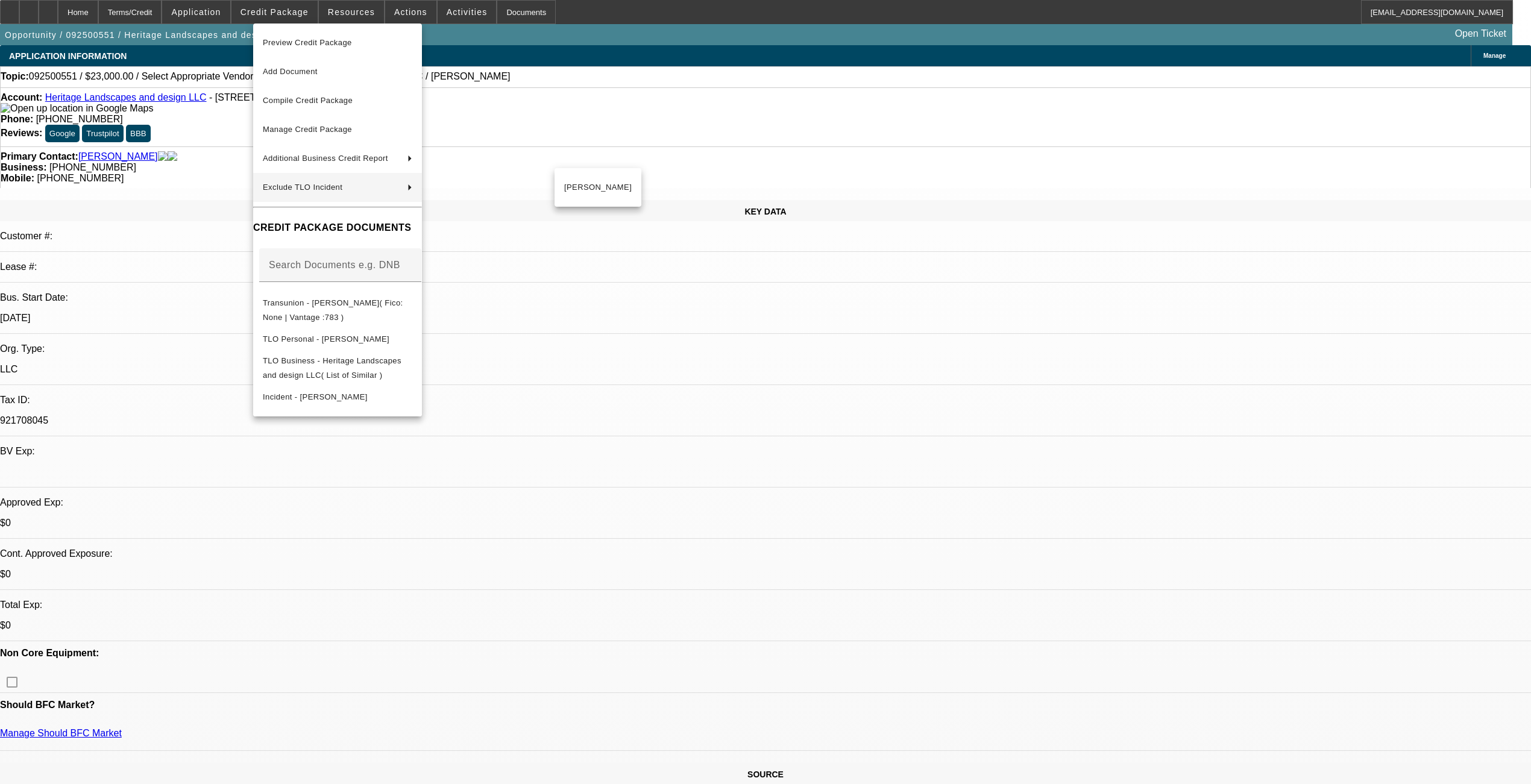
click at [222, 186] on div at bounding box center [765, 392] width 1531 height 784
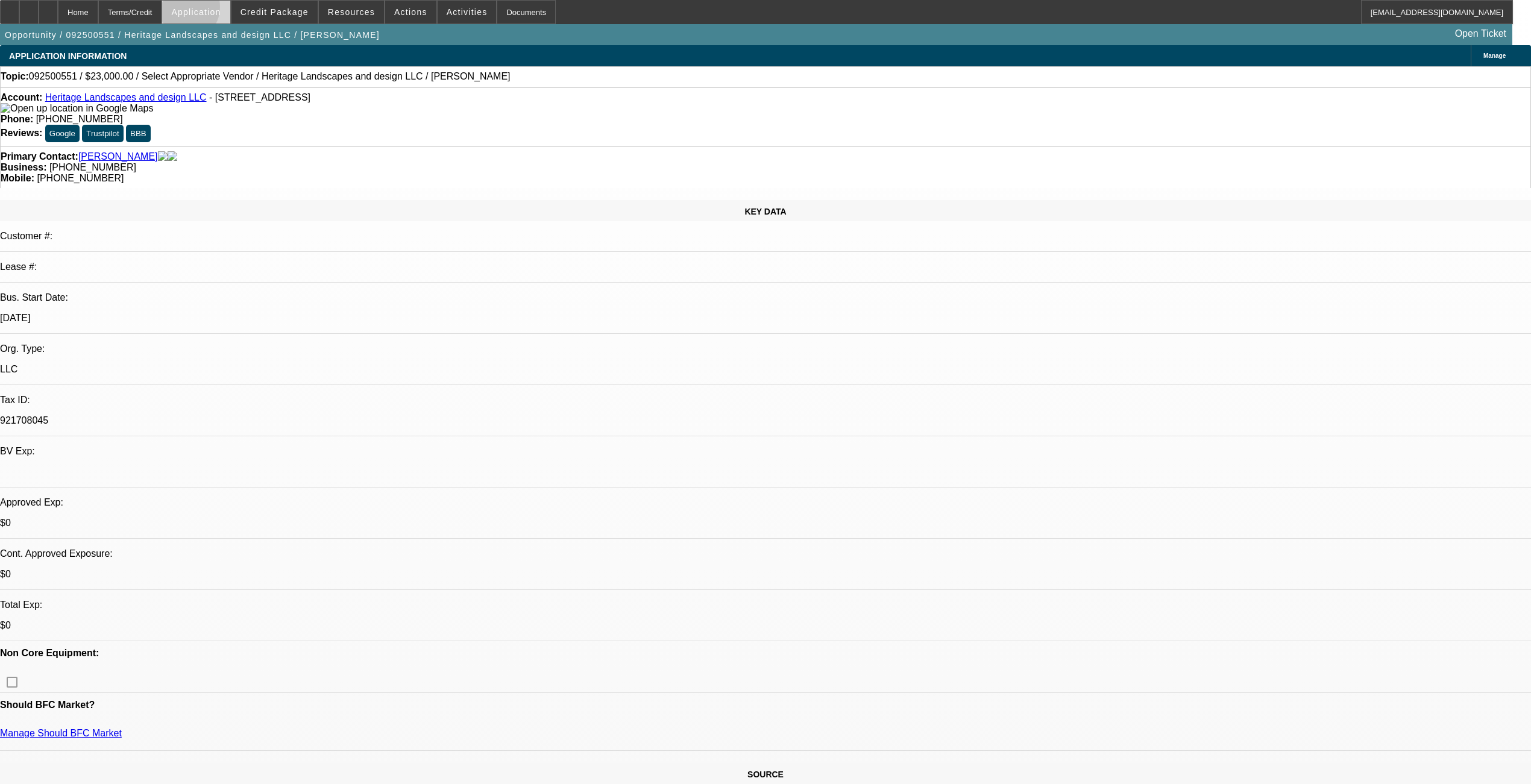
click at [218, 10] on span "Application" at bounding box center [196, 12] width 49 height 10
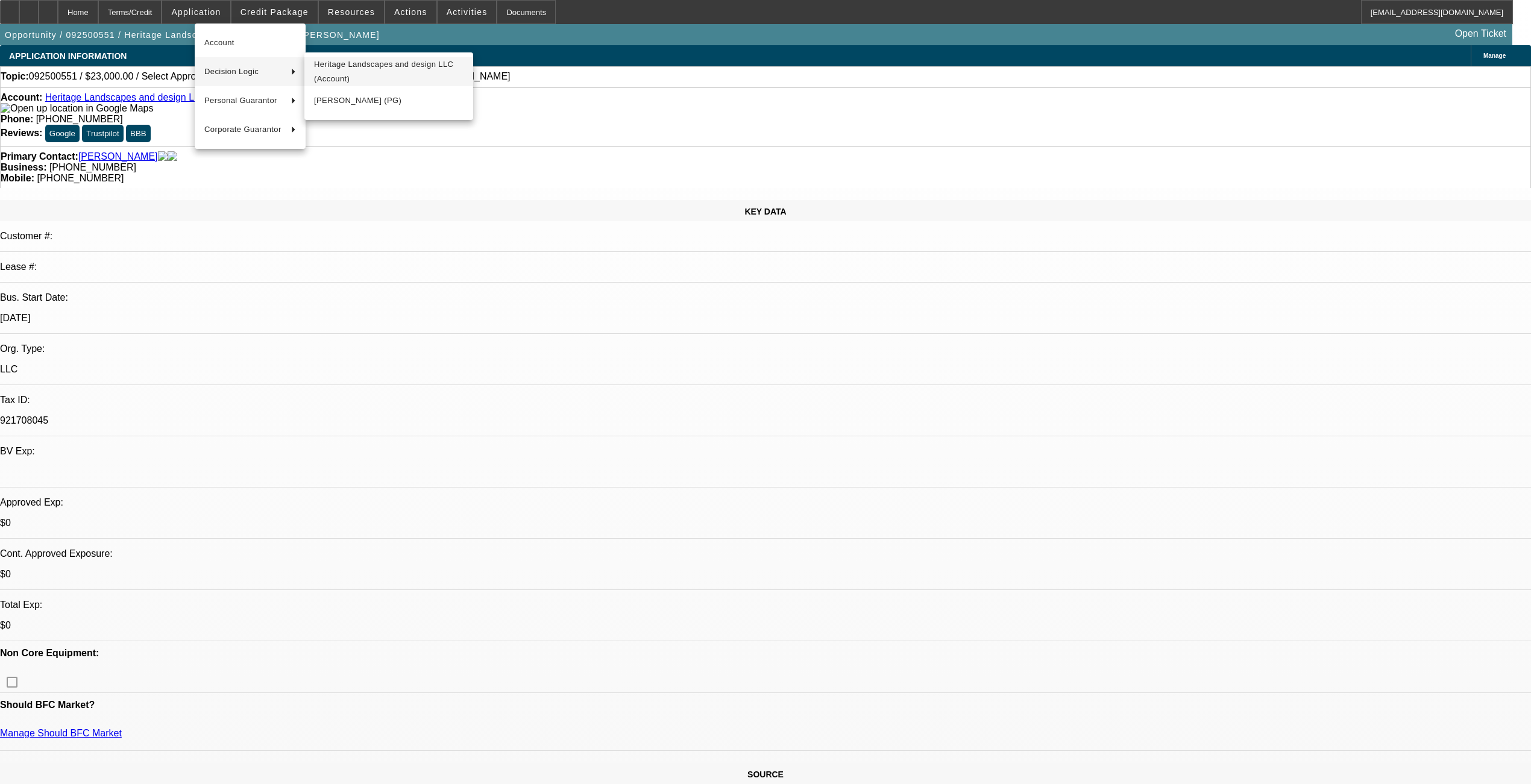
click at [343, 77] on span "Heritage Landscapes and design LLC (Account)" at bounding box center [389, 72] width 150 height 29
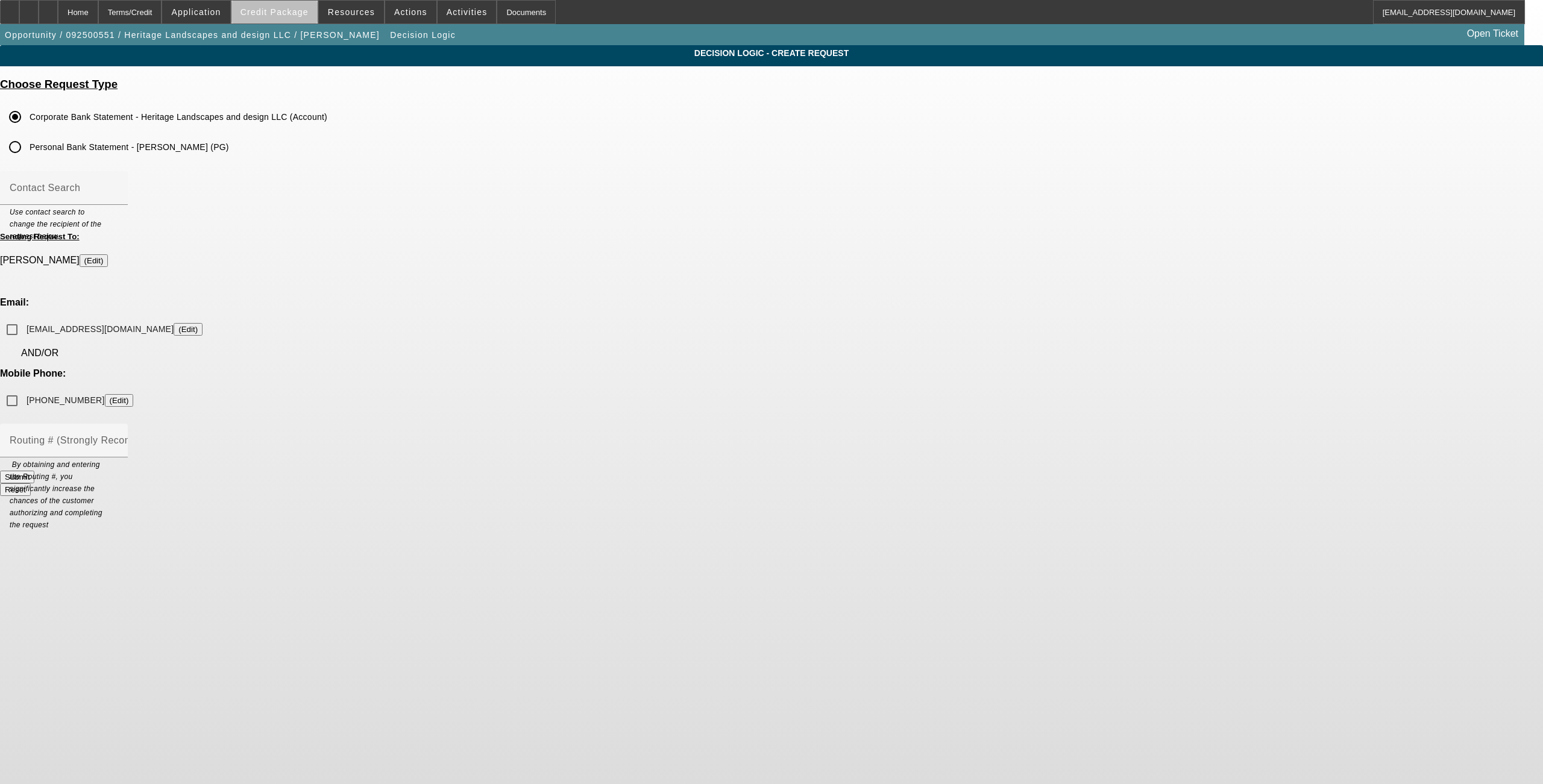
click at [300, 14] on span "Credit Package" at bounding box center [274, 12] width 68 height 10
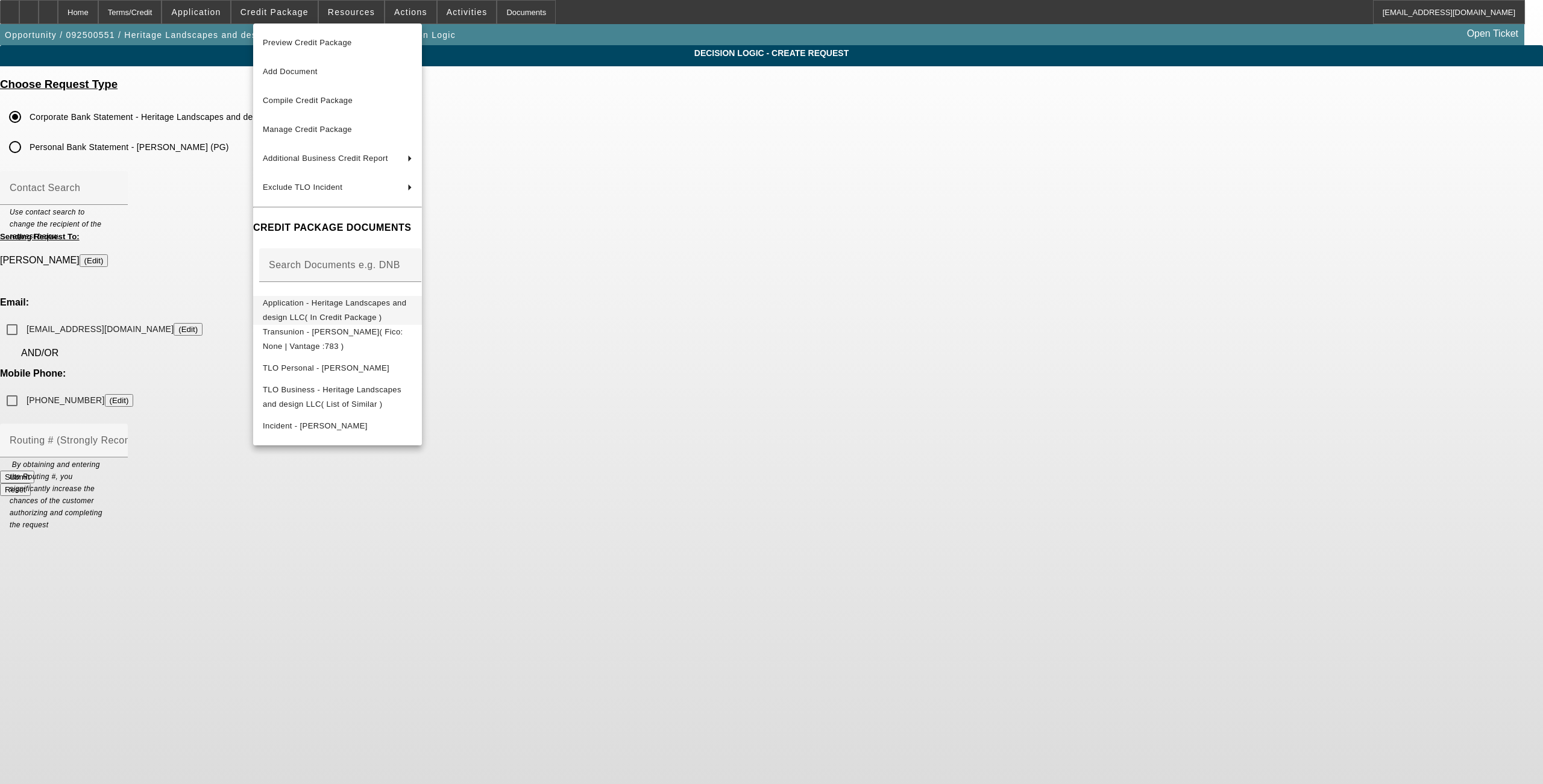
click at [355, 312] on span "Application - Heritage Landscapes and design LLC( In Credit Package )" at bounding box center [337, 309] width 150 height 29
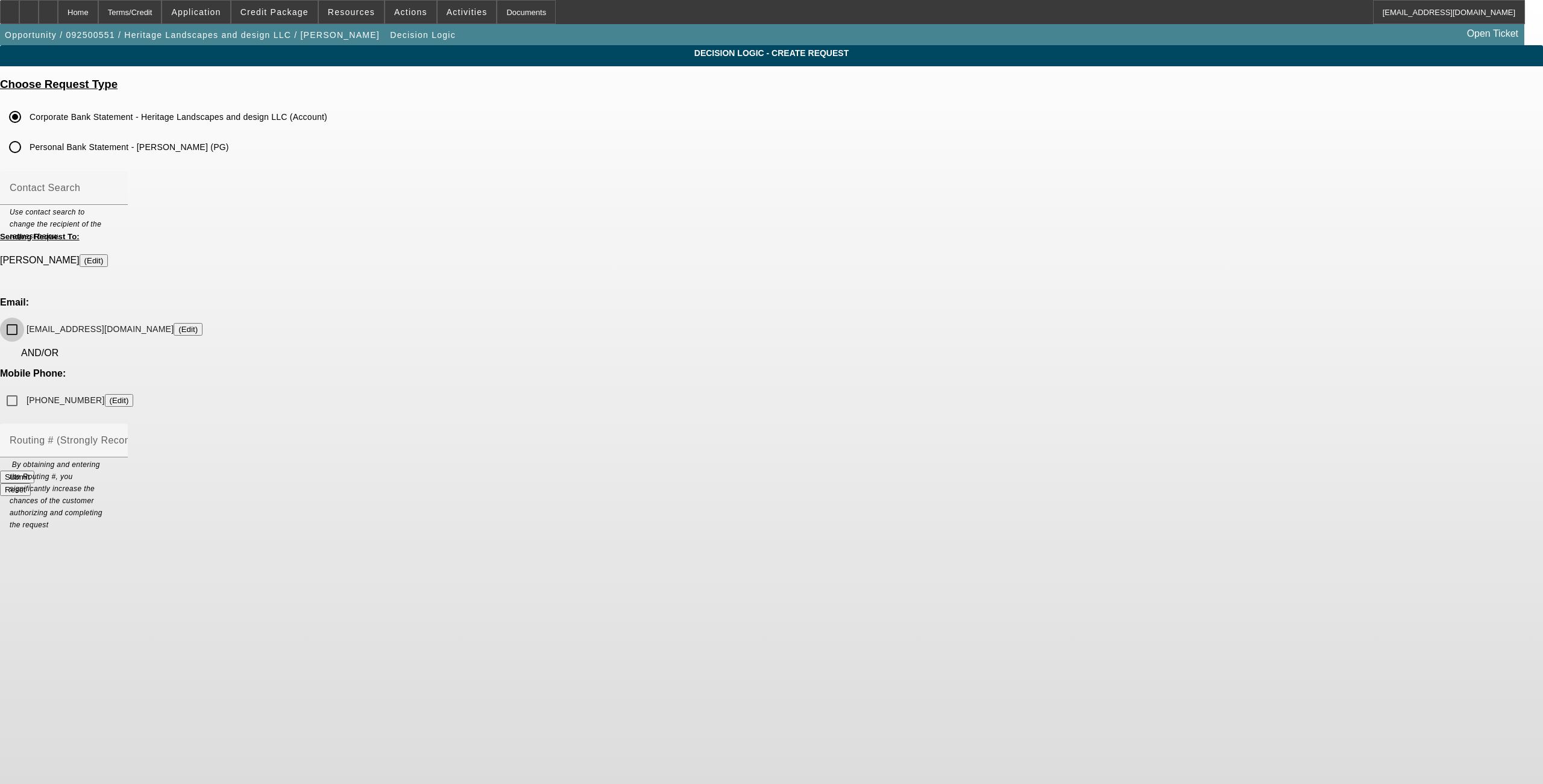
click at [24, 318] on input "gustavogarcia1732@icloud.com (Edit)" at bounding box center [12, 330] width 24 height 24
checkbox input "true"
click at [118, 438] on input "Routing # (Strongly Recommended)" at bounding box center [64, 445] width 109 height 14
type input "272484852"
click at [34, 471] on button "Submit" at bounding box center [17, 477] width 34 height 12
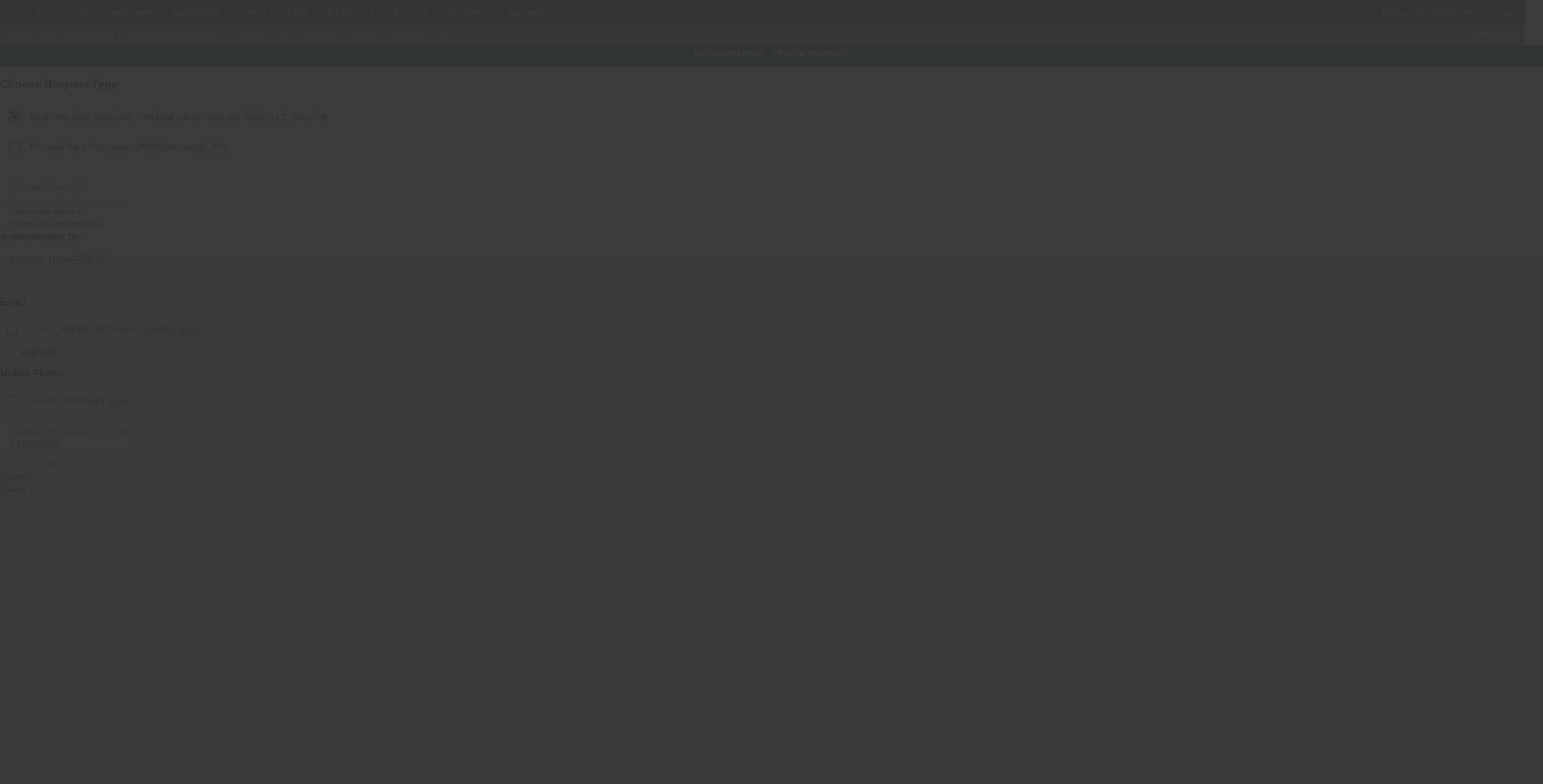
checkbox input "false"
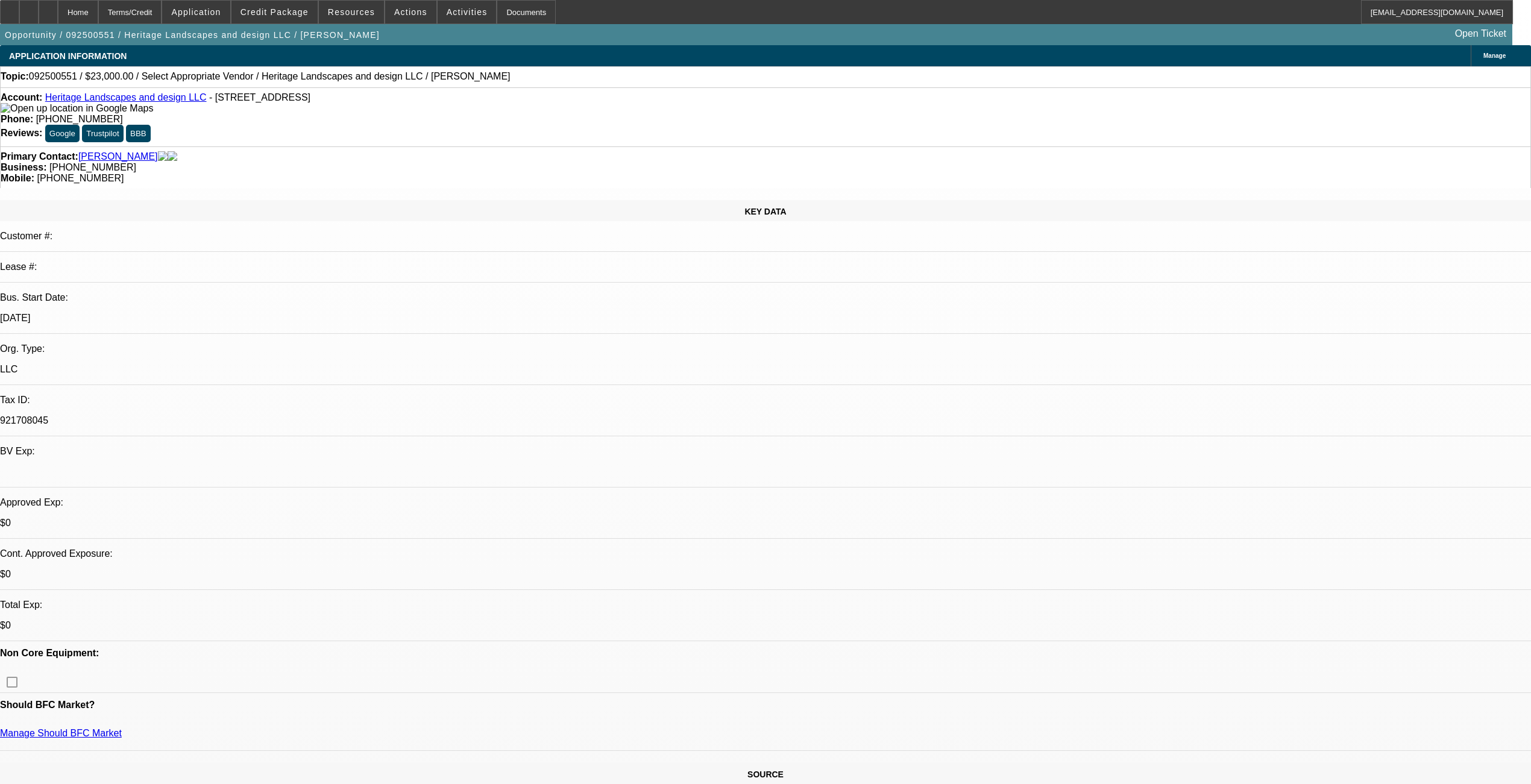
select select "0"
select select "2"
select select "0.1"
select select "4"
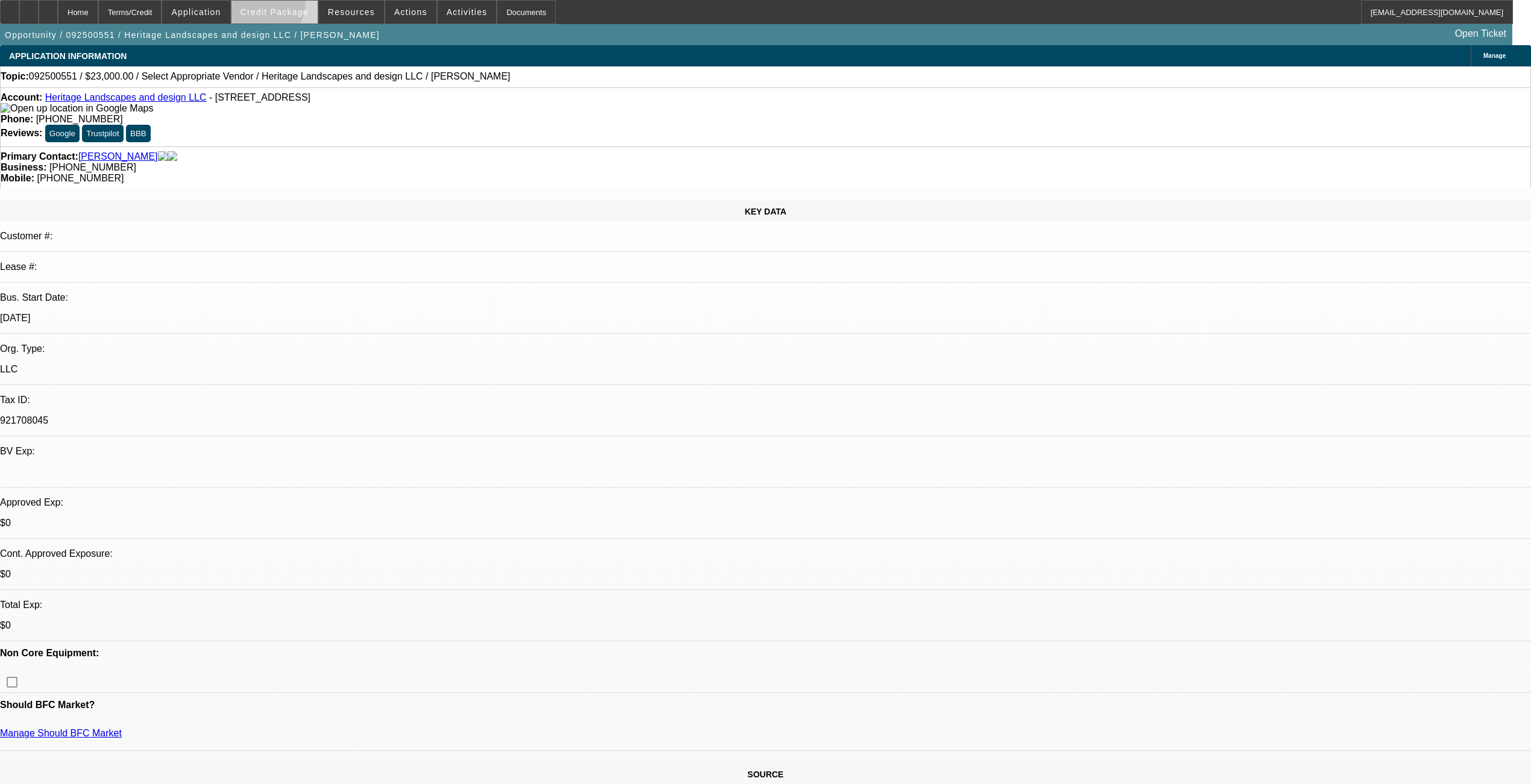
click at [285, 6] on span at bounding box center [274, 12] width 86 height 29
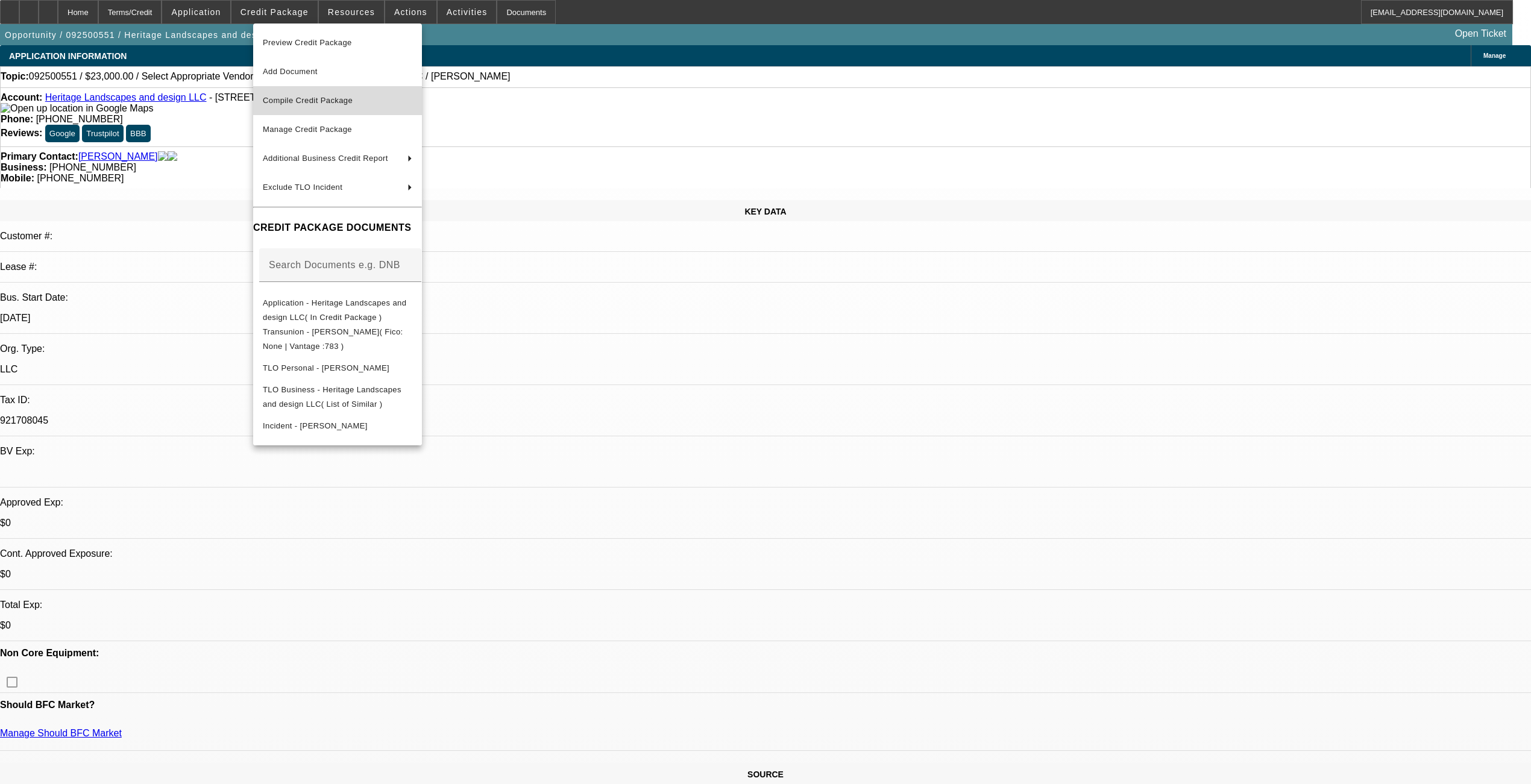
click at [321, 101] on span "Compile Credit Package" at bounding box center [308, 100] width 90 height 9
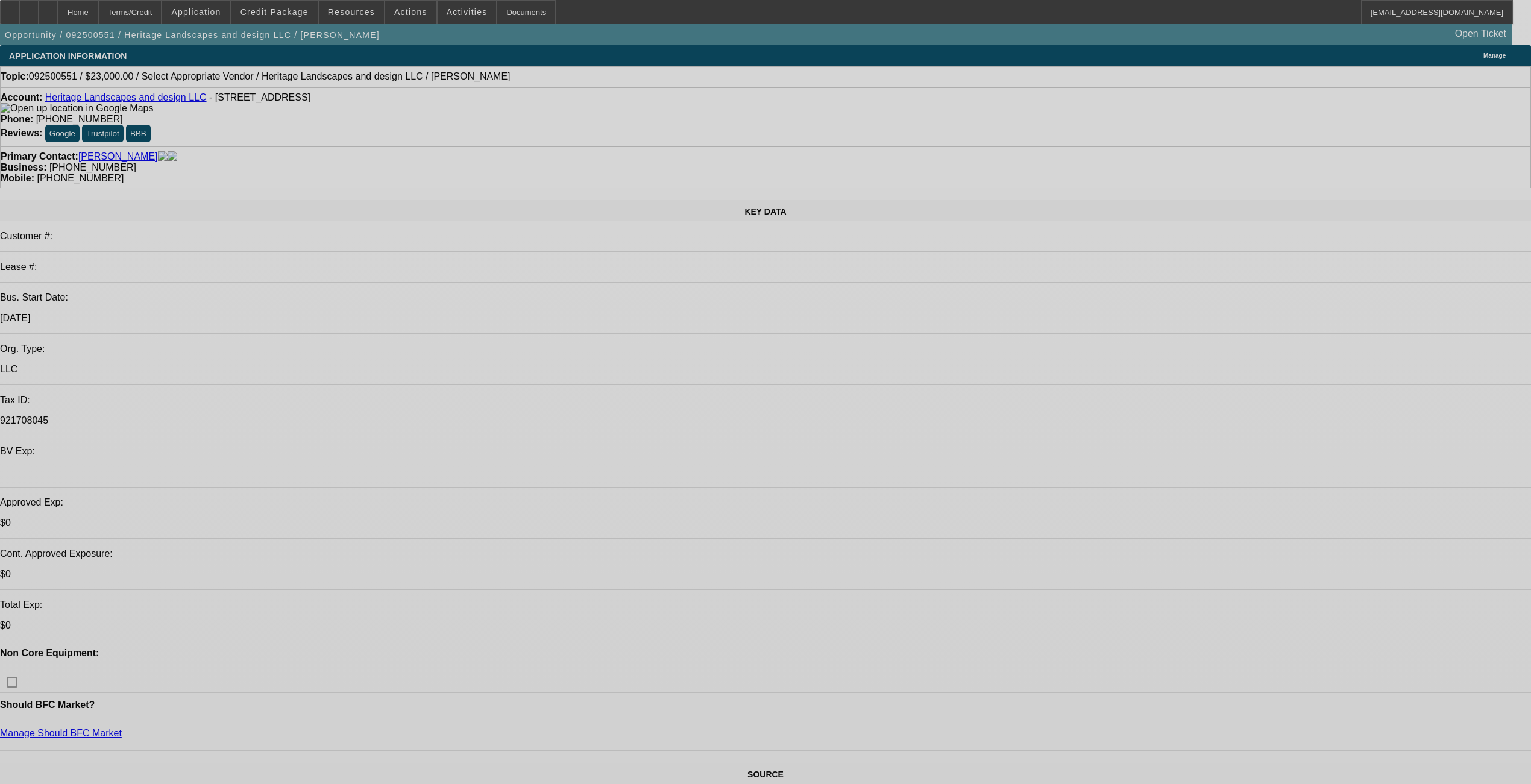
select select "0"
select select "2"
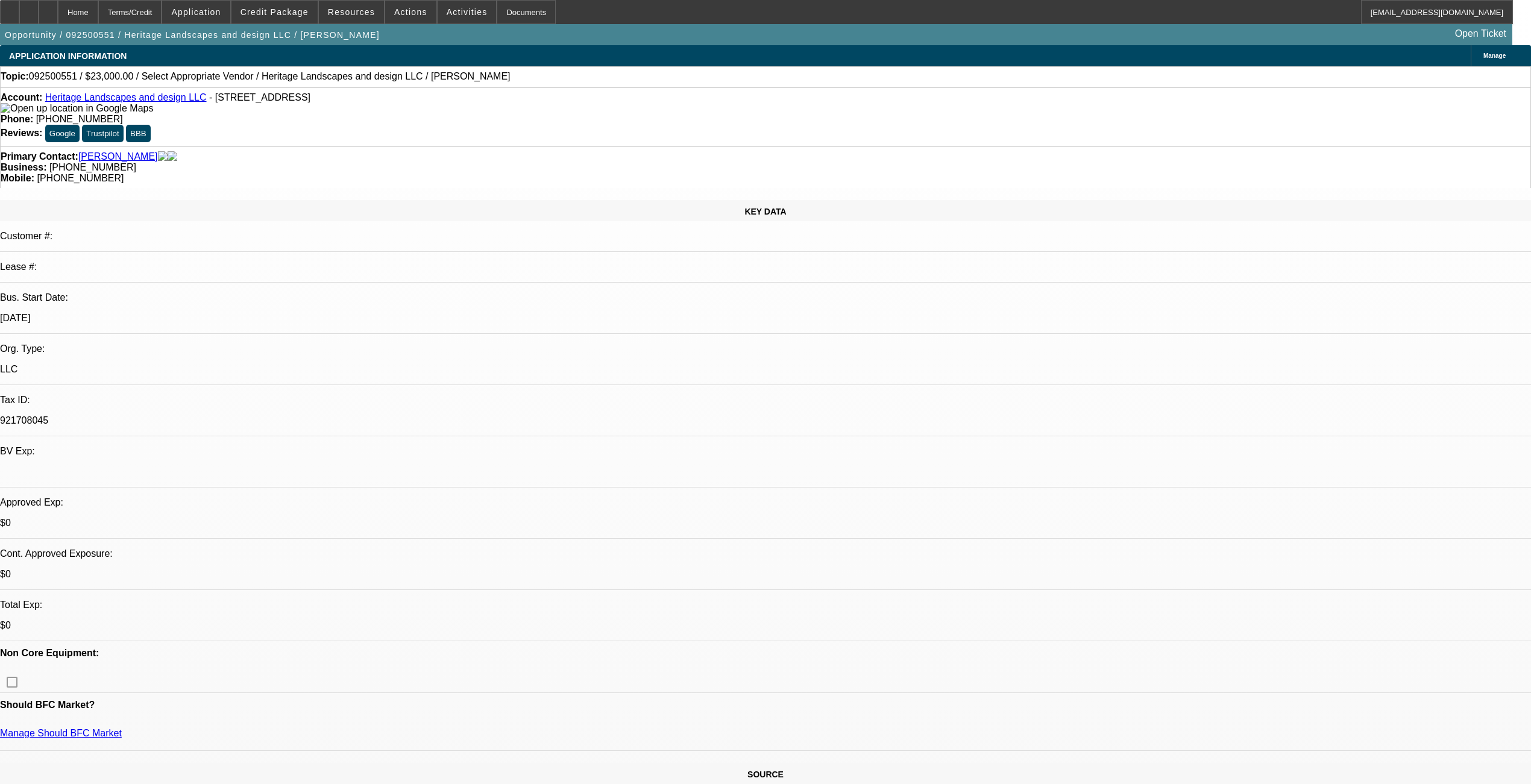
select select "2"
select select "0.1"
select select "4"
click at [48, 8] on icon at bounding box center [48, 8] width 0 height 0
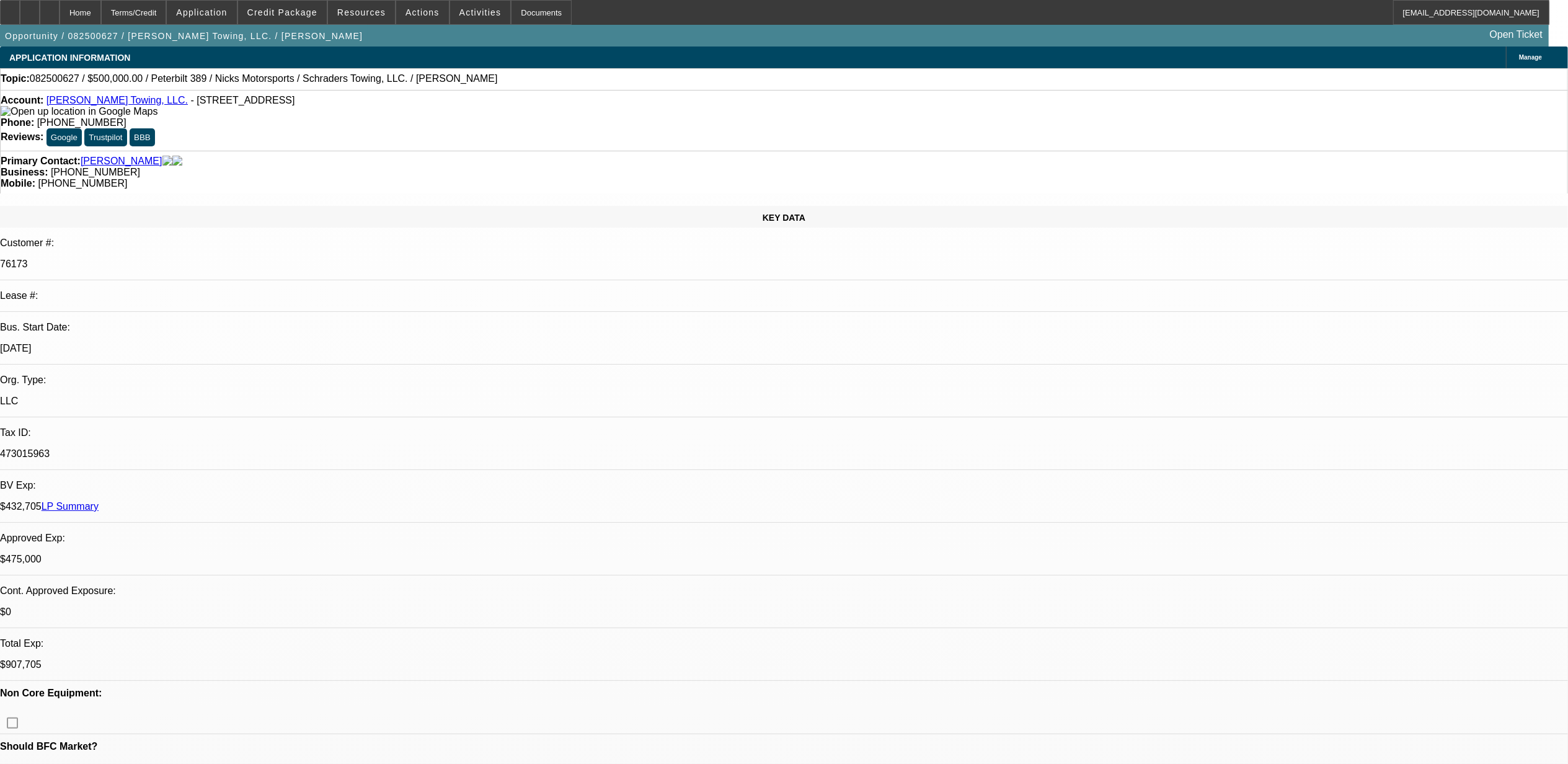
select select "0"
select select "2"
select select "0.1"
select select "0"
select select "2"
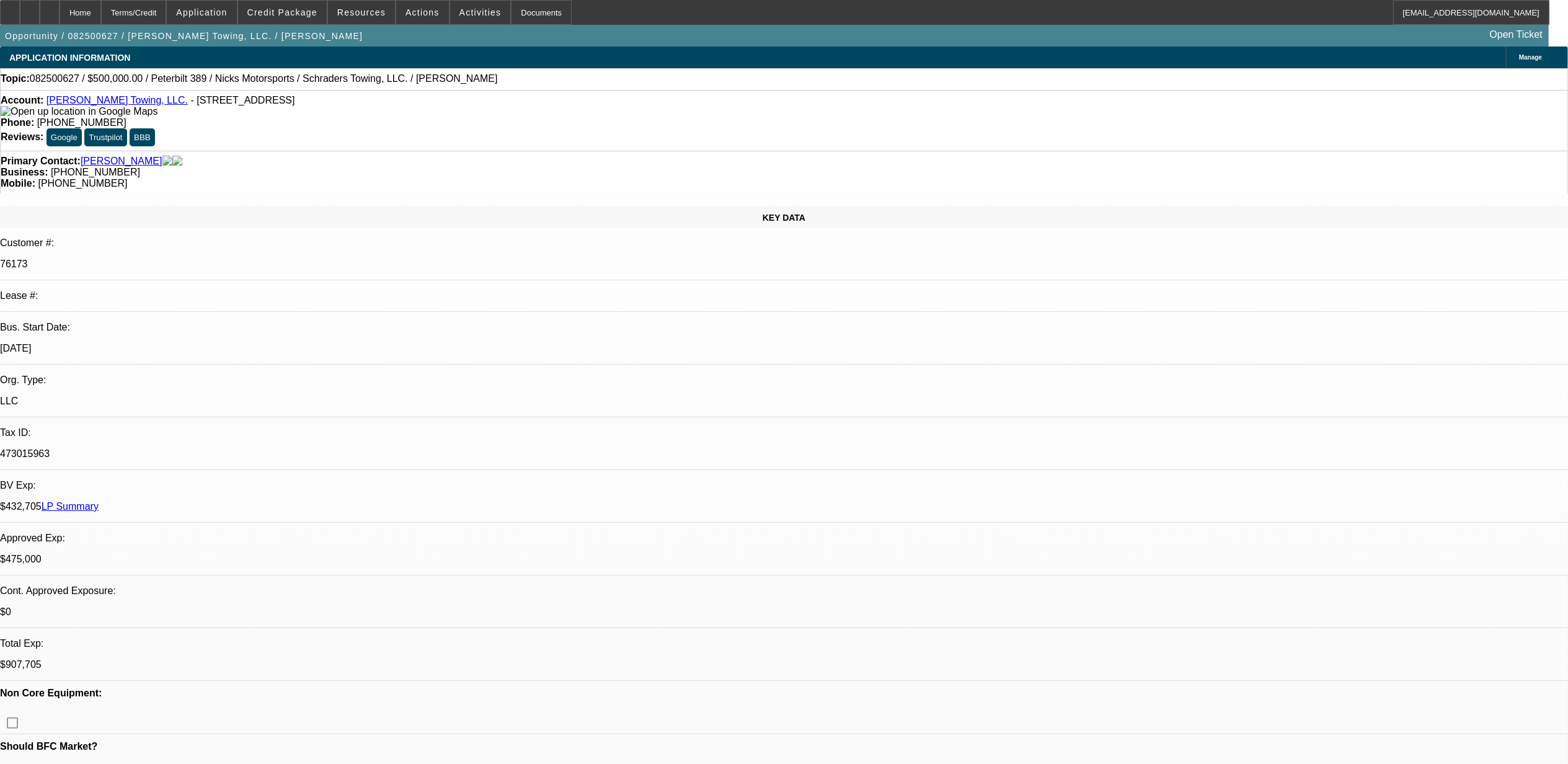
select select "0.1"
select select "0"
select select "2"
select select "0.1"
select select "0"
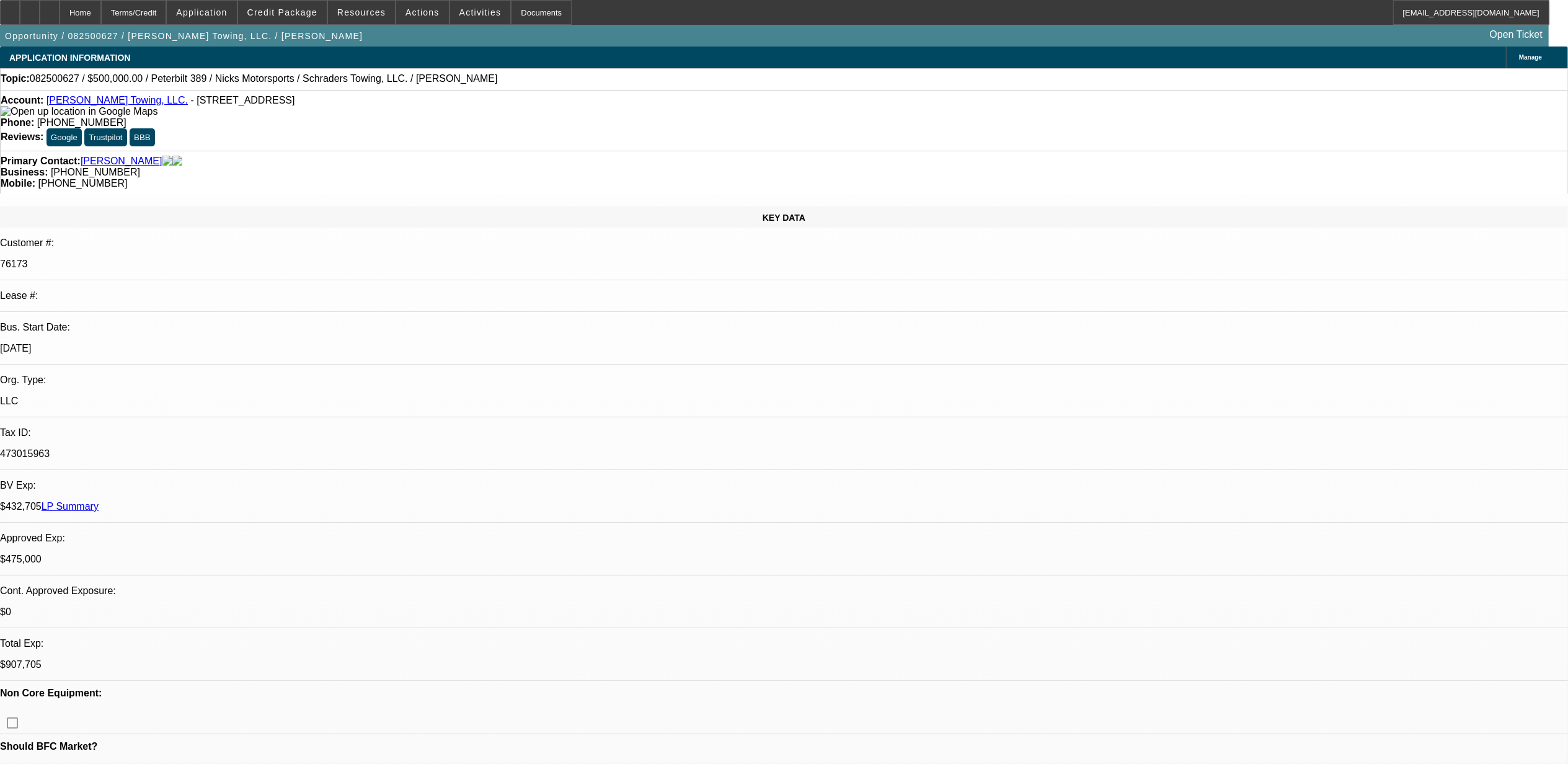
select select "2"
select select "0.1"
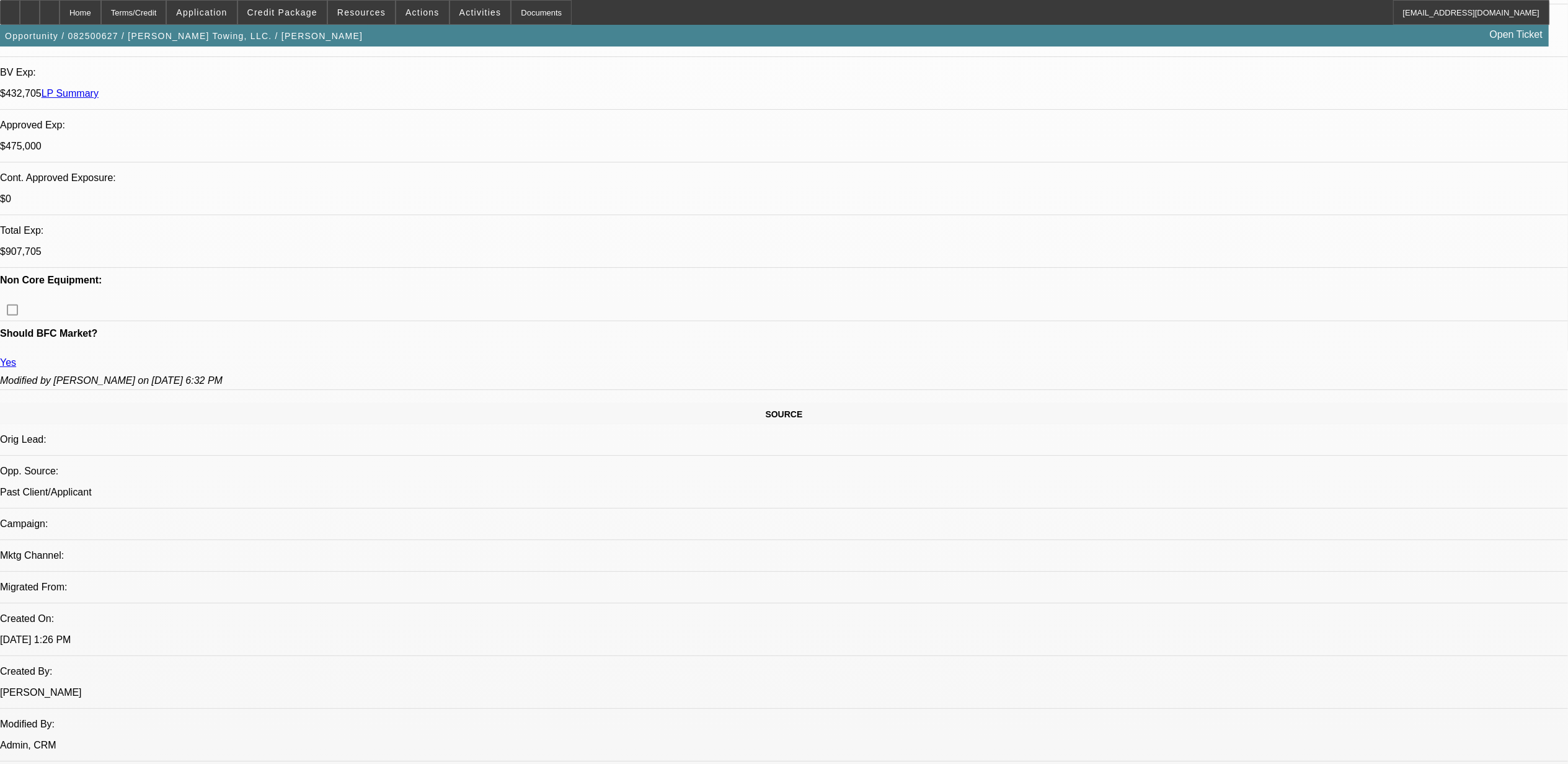
select select "1"
select select "2"
select select "4"
select select "1"
select select "2"
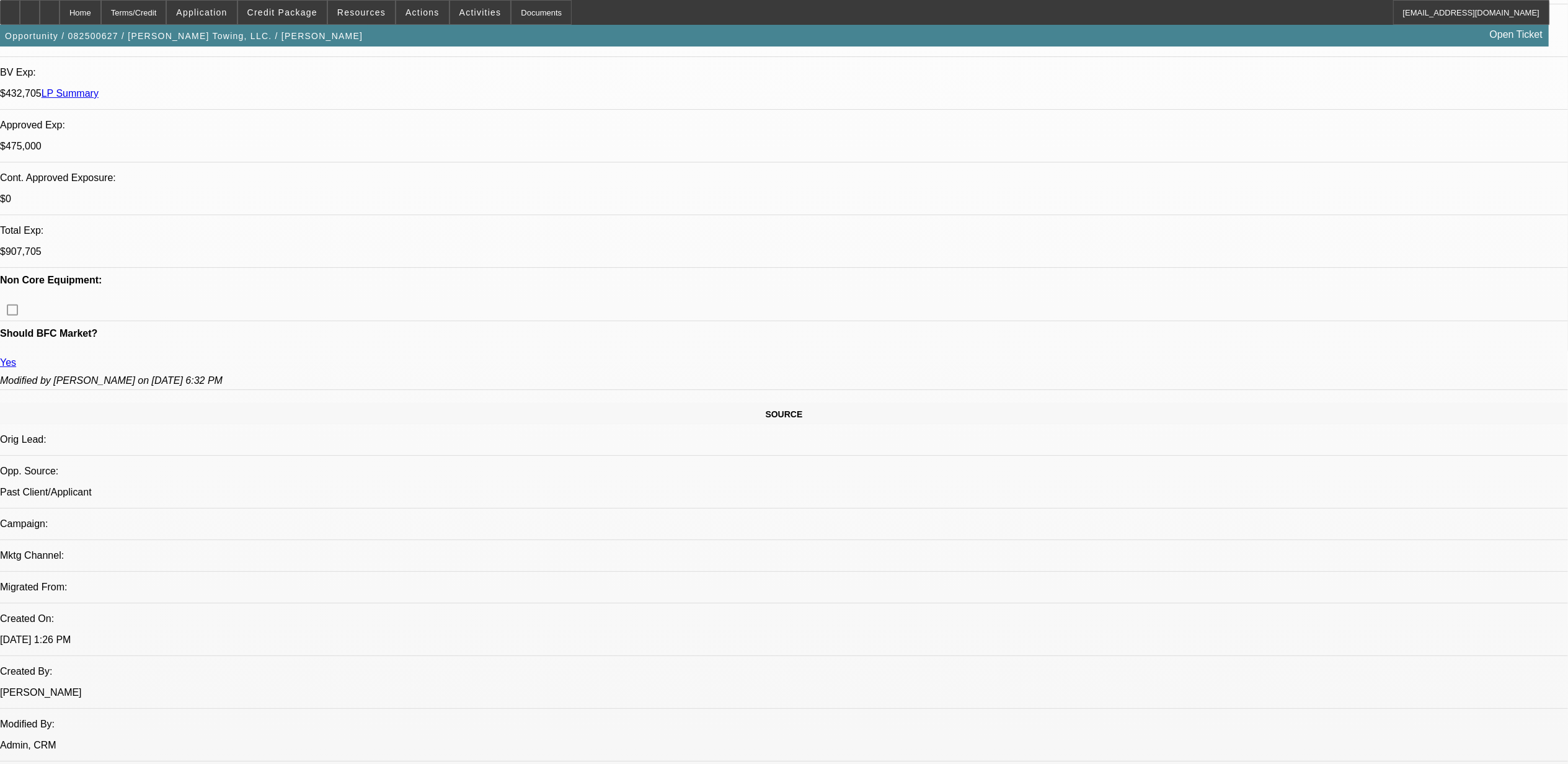
select select "4"
select select "1"
select select "2"
select select "4"
select select "1"
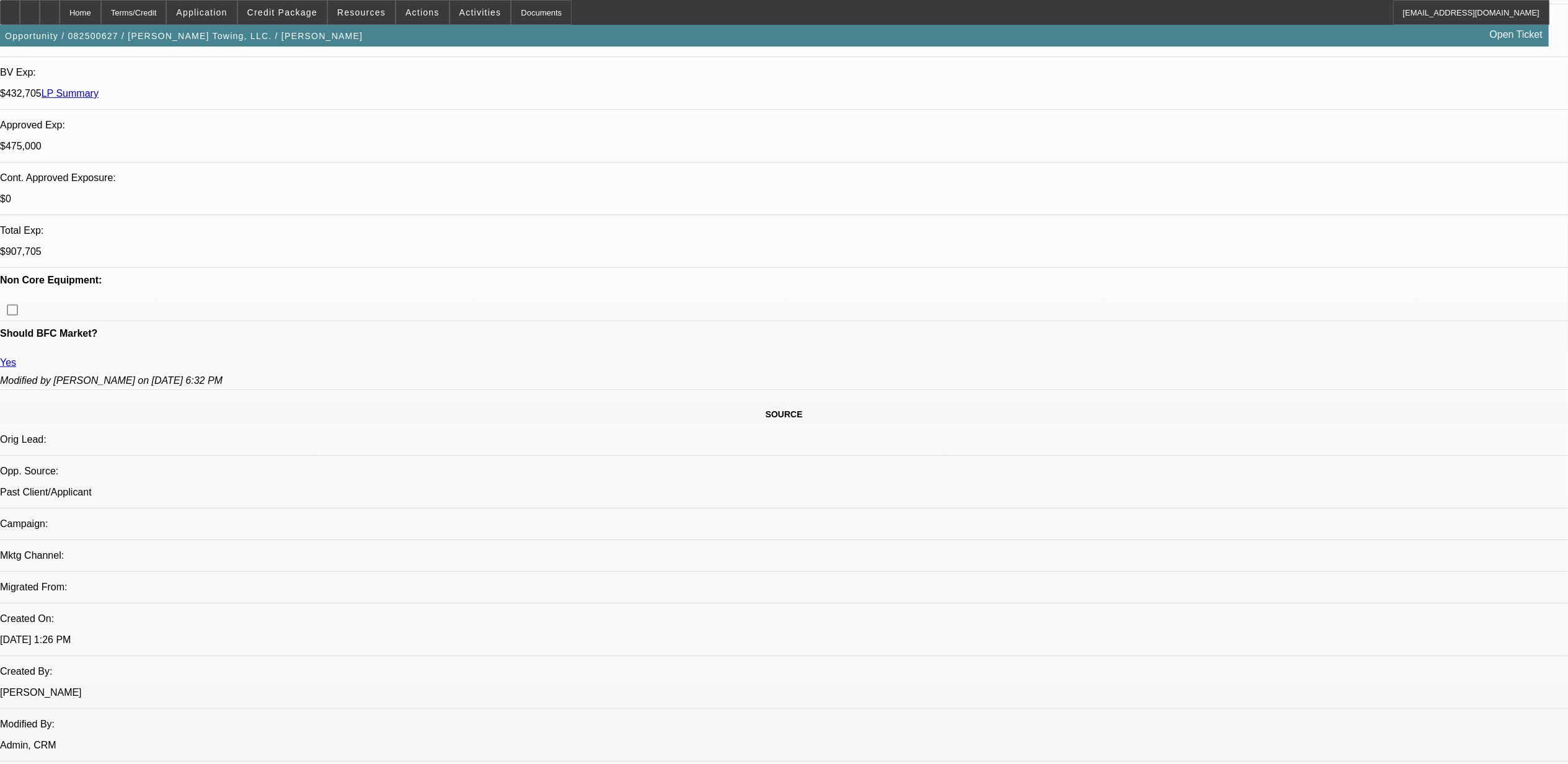
select select "2"
select select "4"
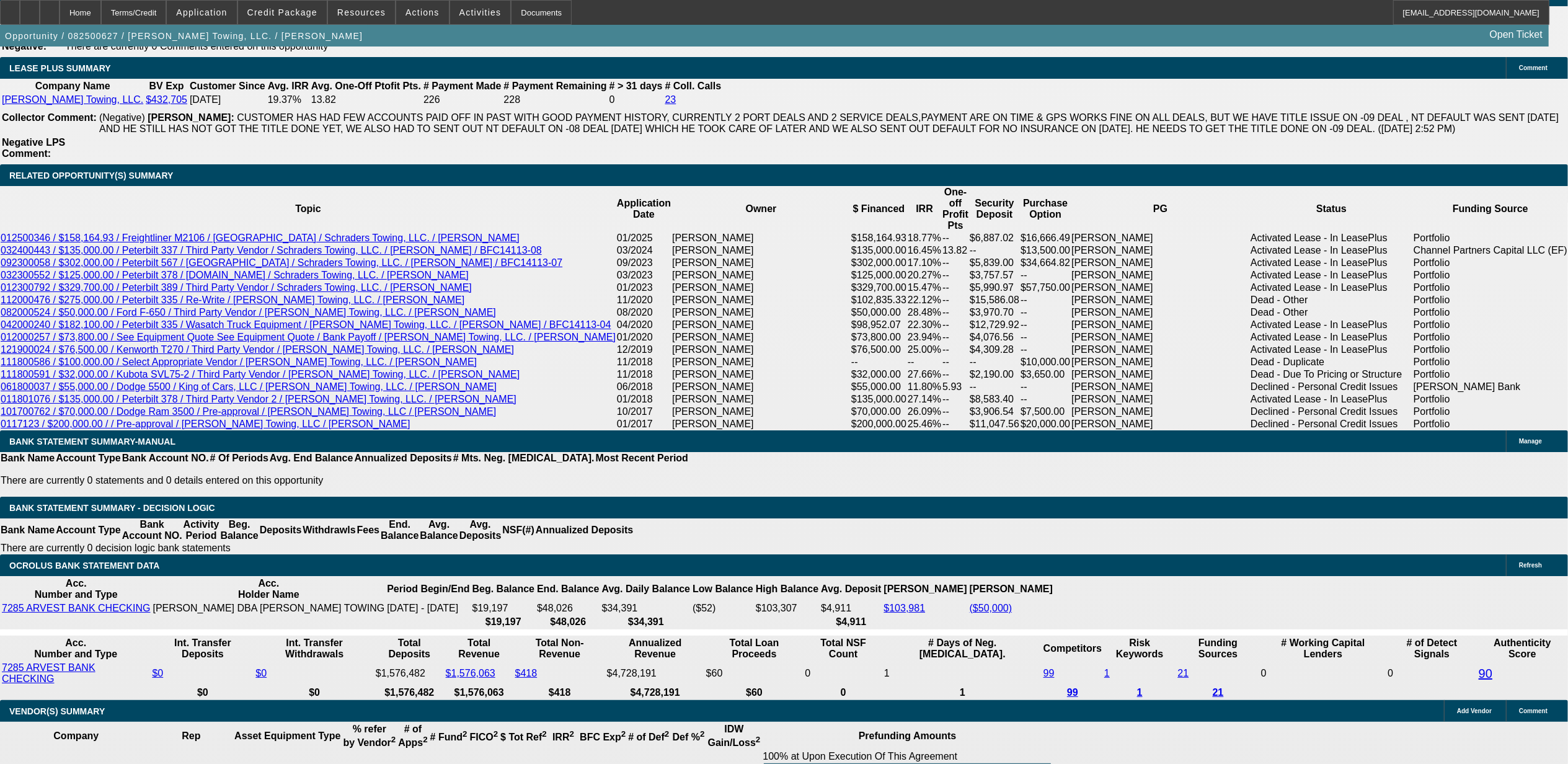
scroll to position [2060, 0]
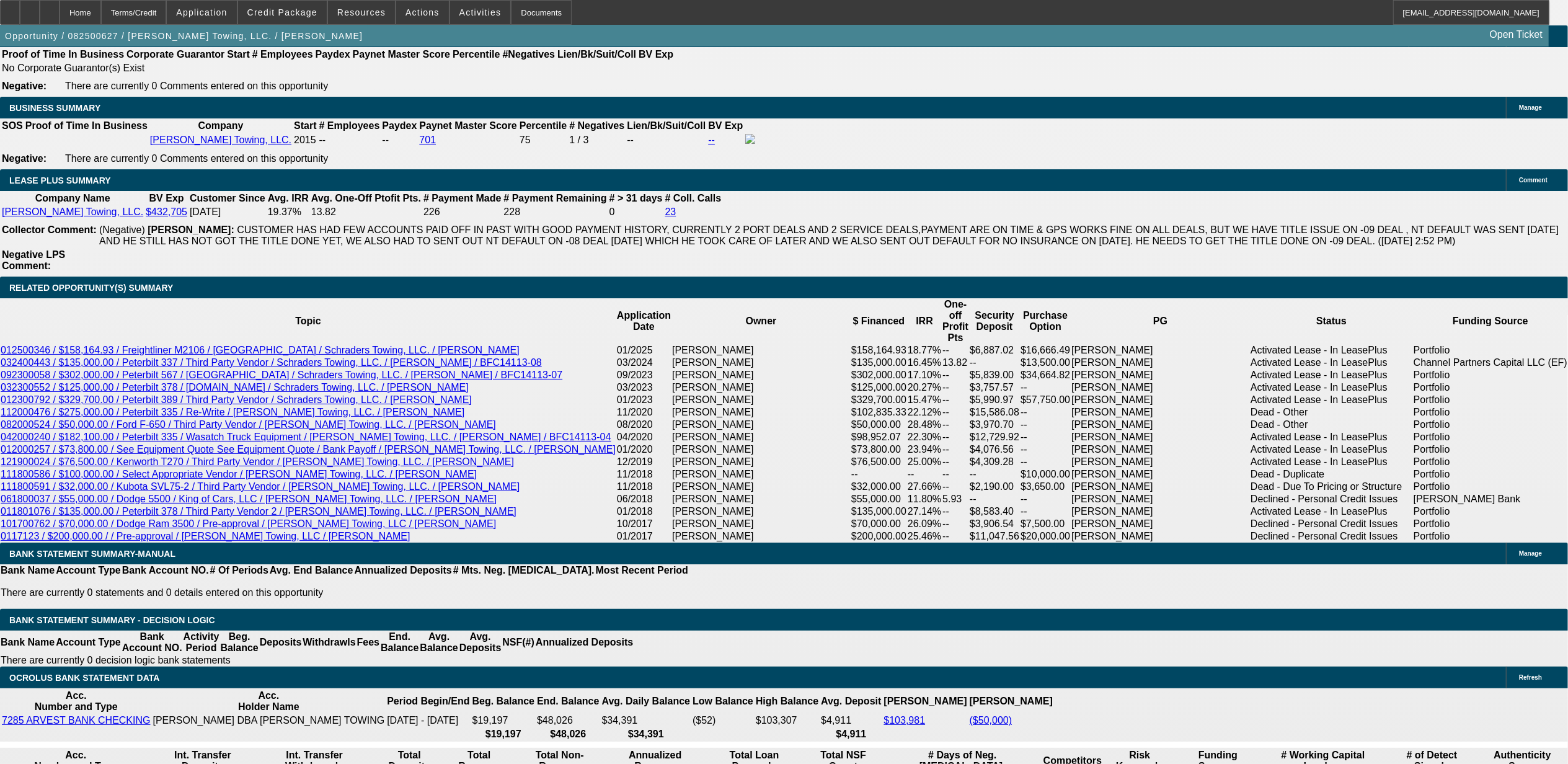
scroll to position [0, 0]
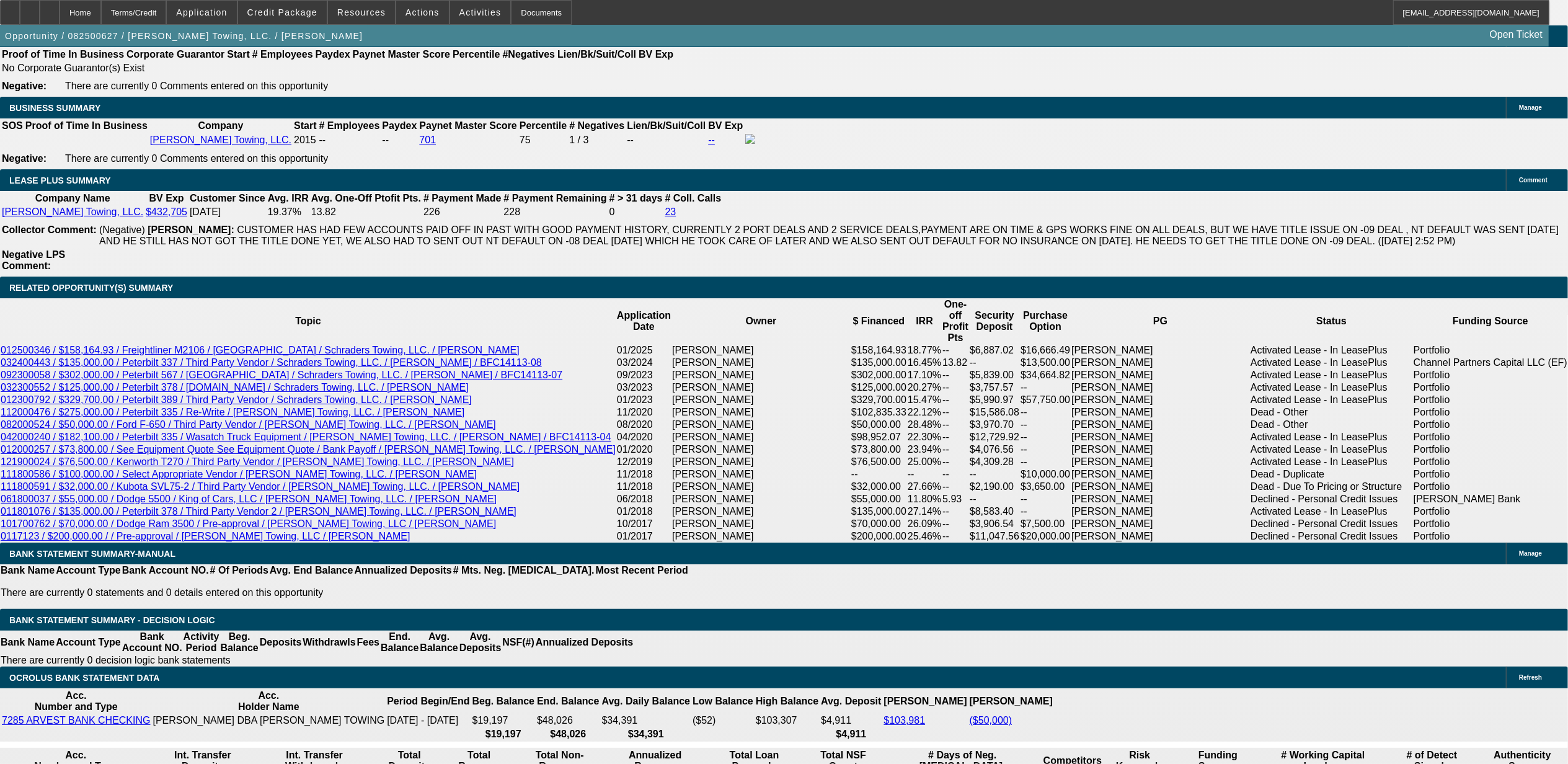
scroll to position [413, 0]
click at [413, 13] on span "Actions" at bounding box center [422, 12] width 34 height 10
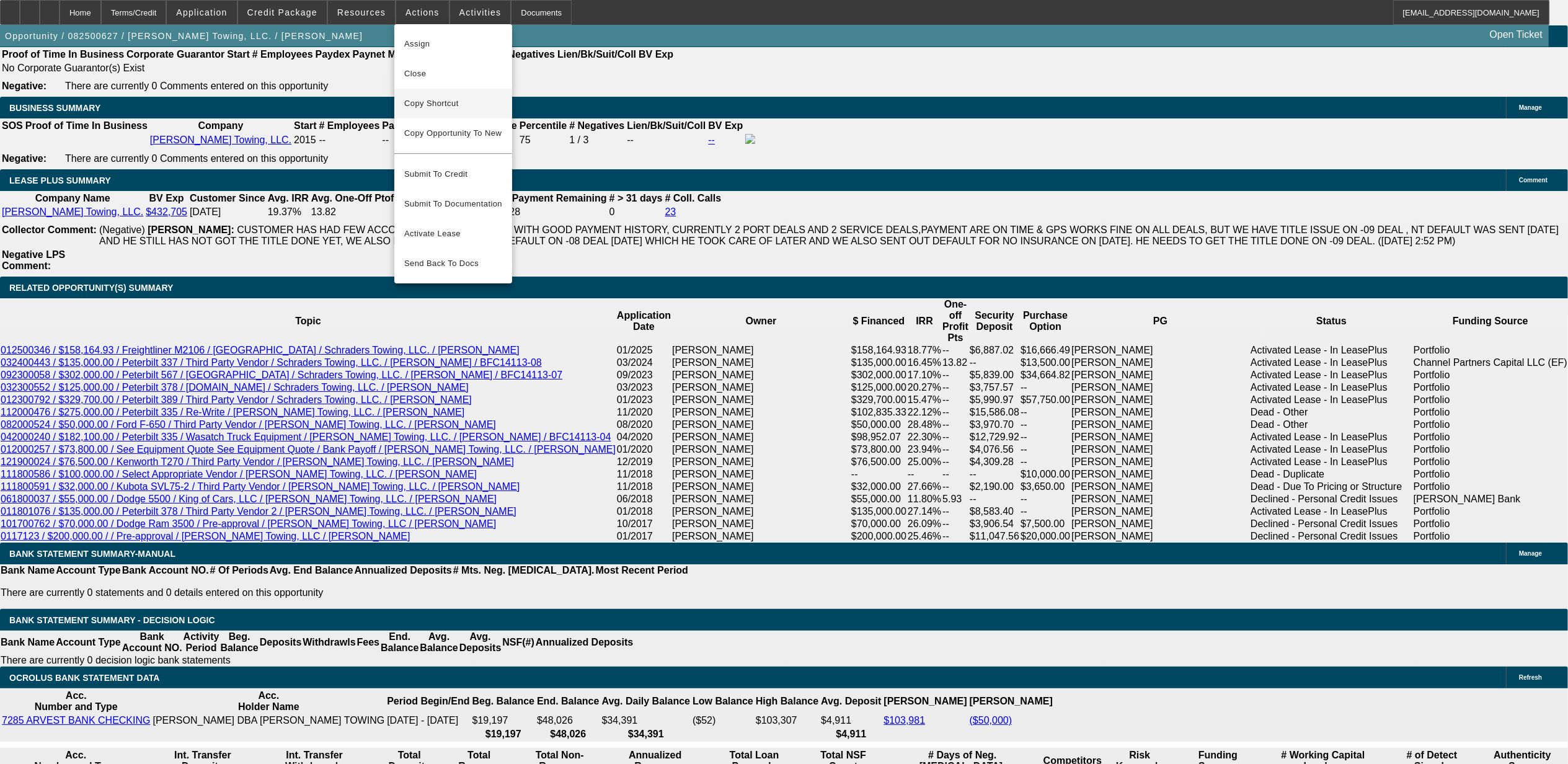
click at [447, 102] on span "Copy Shortcut" at bounding box center [453, 104] width 98 height 15
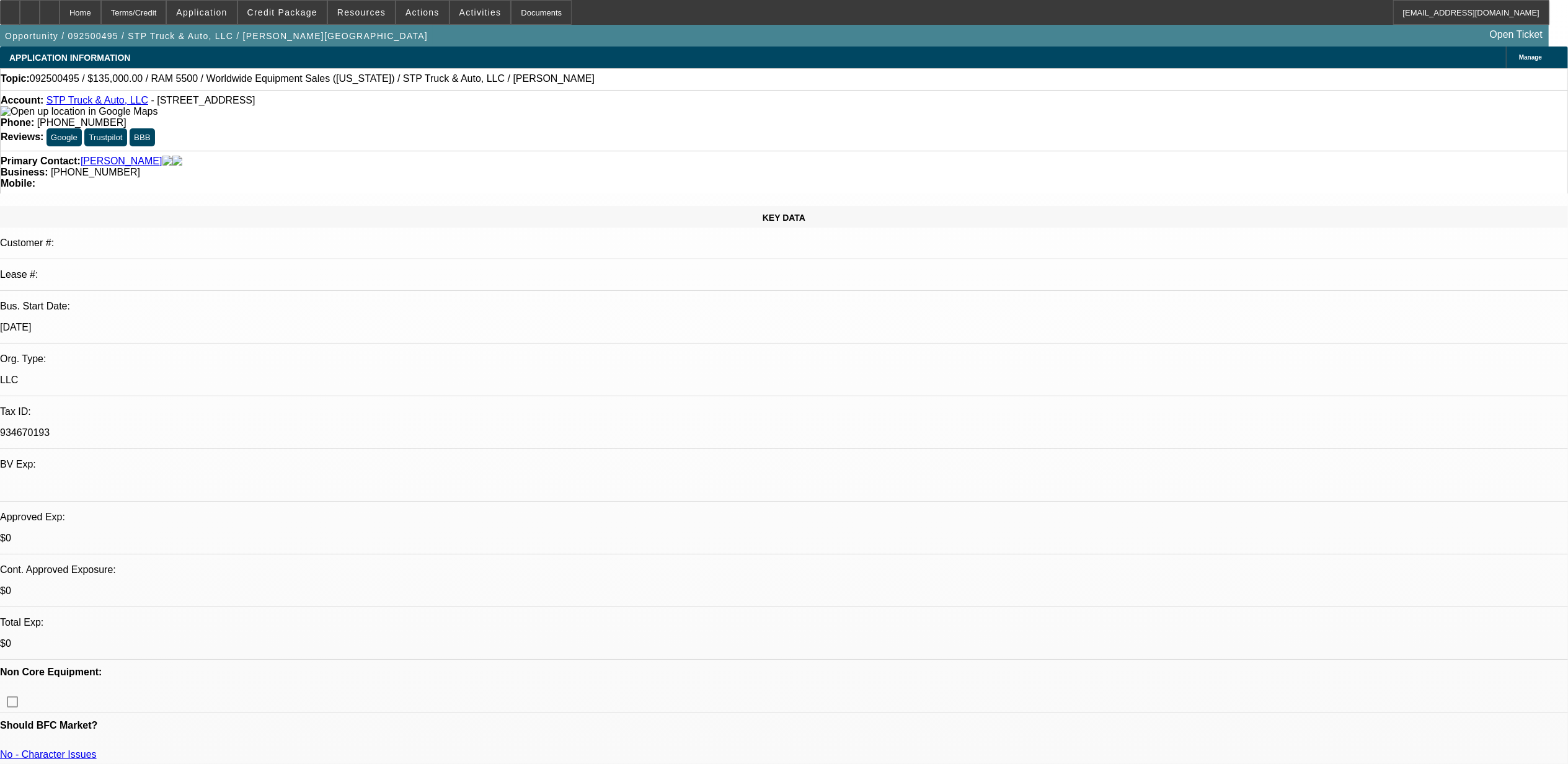
select select "0"
select select "2"
select select "0.1"
select select "0.2"
select select "2"
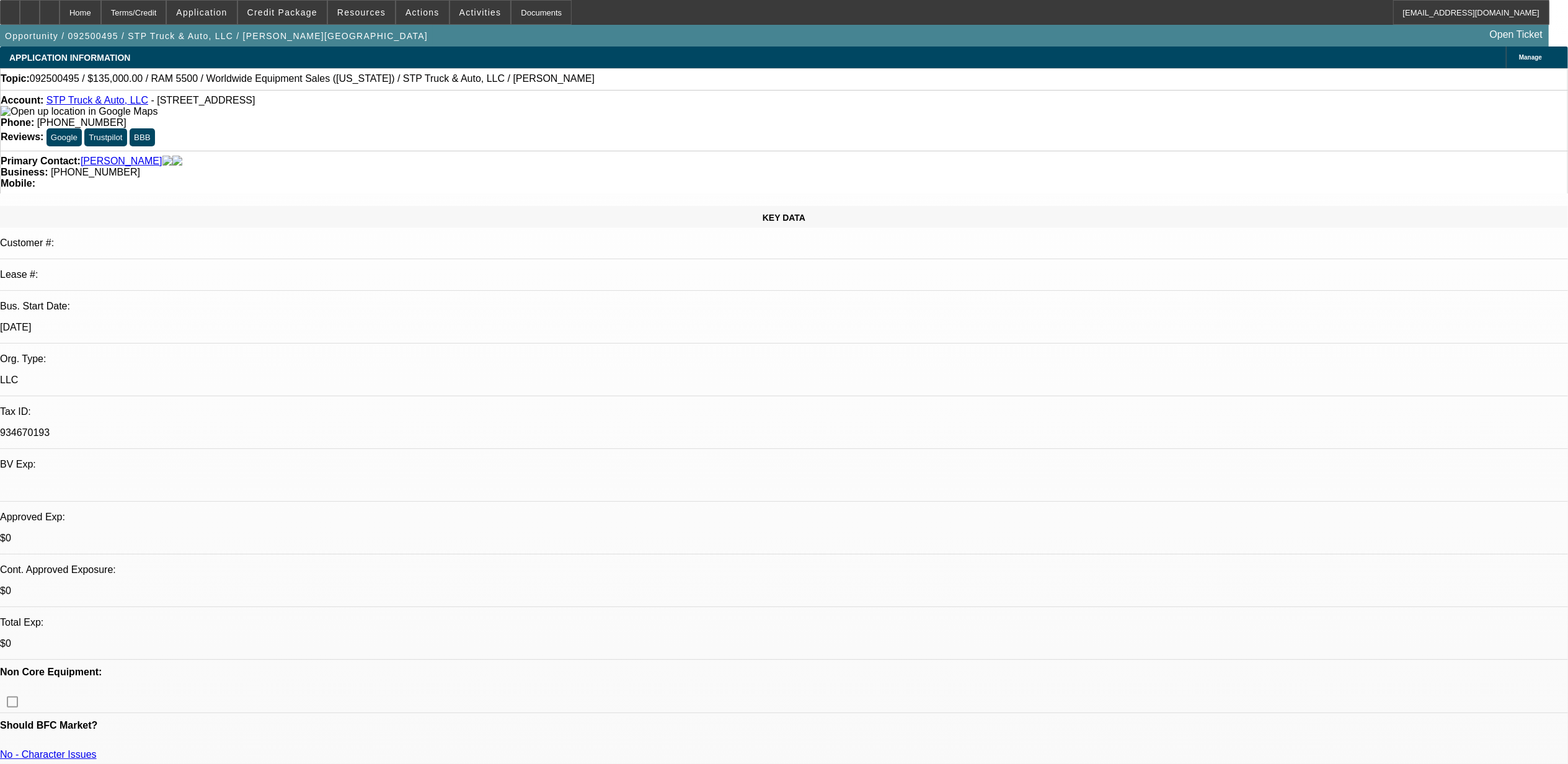
select select "0.1"
select select "0"
select select "2"
select select "0.1"
select select "0"
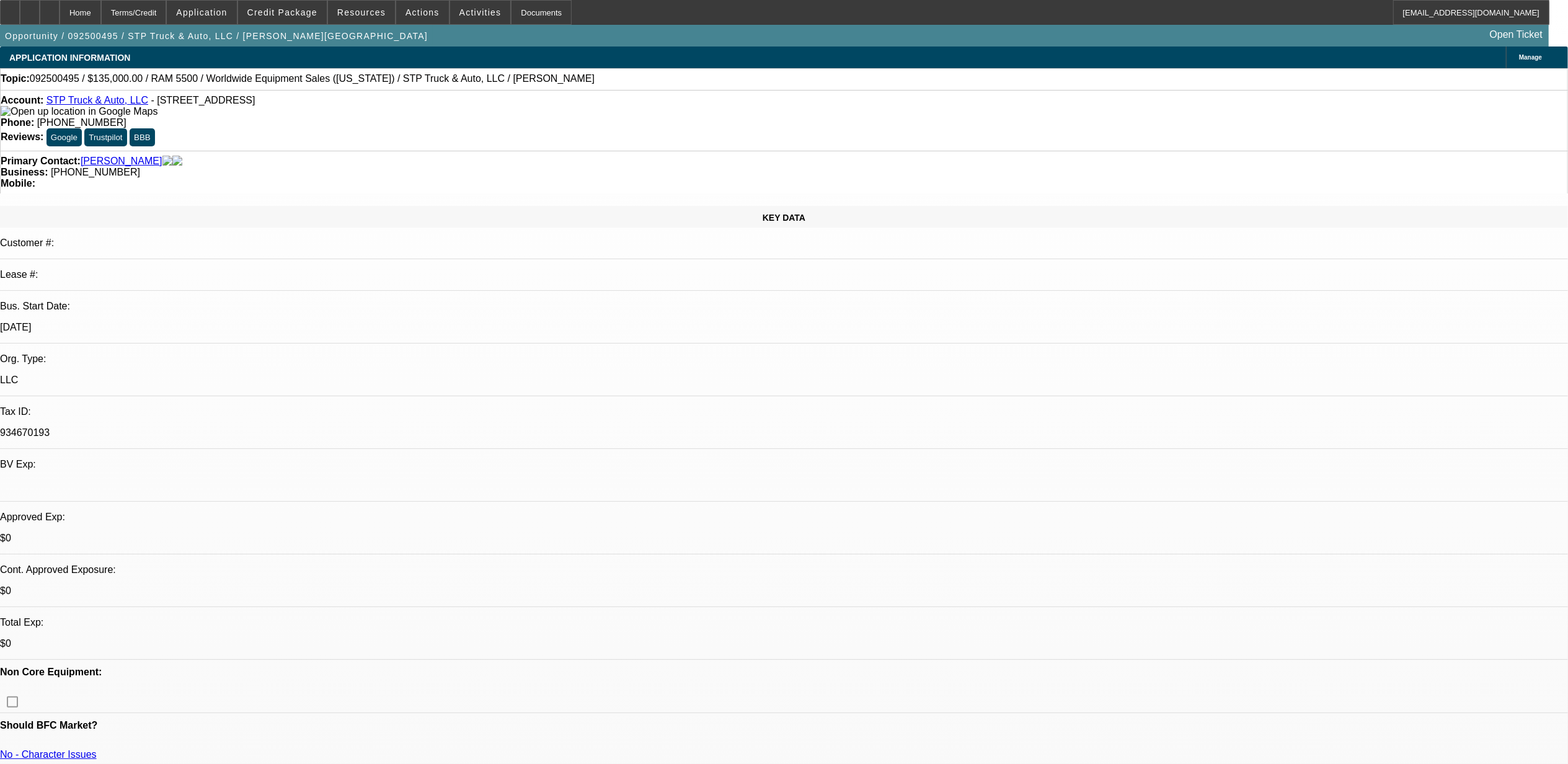
select select "2"
select select "0"
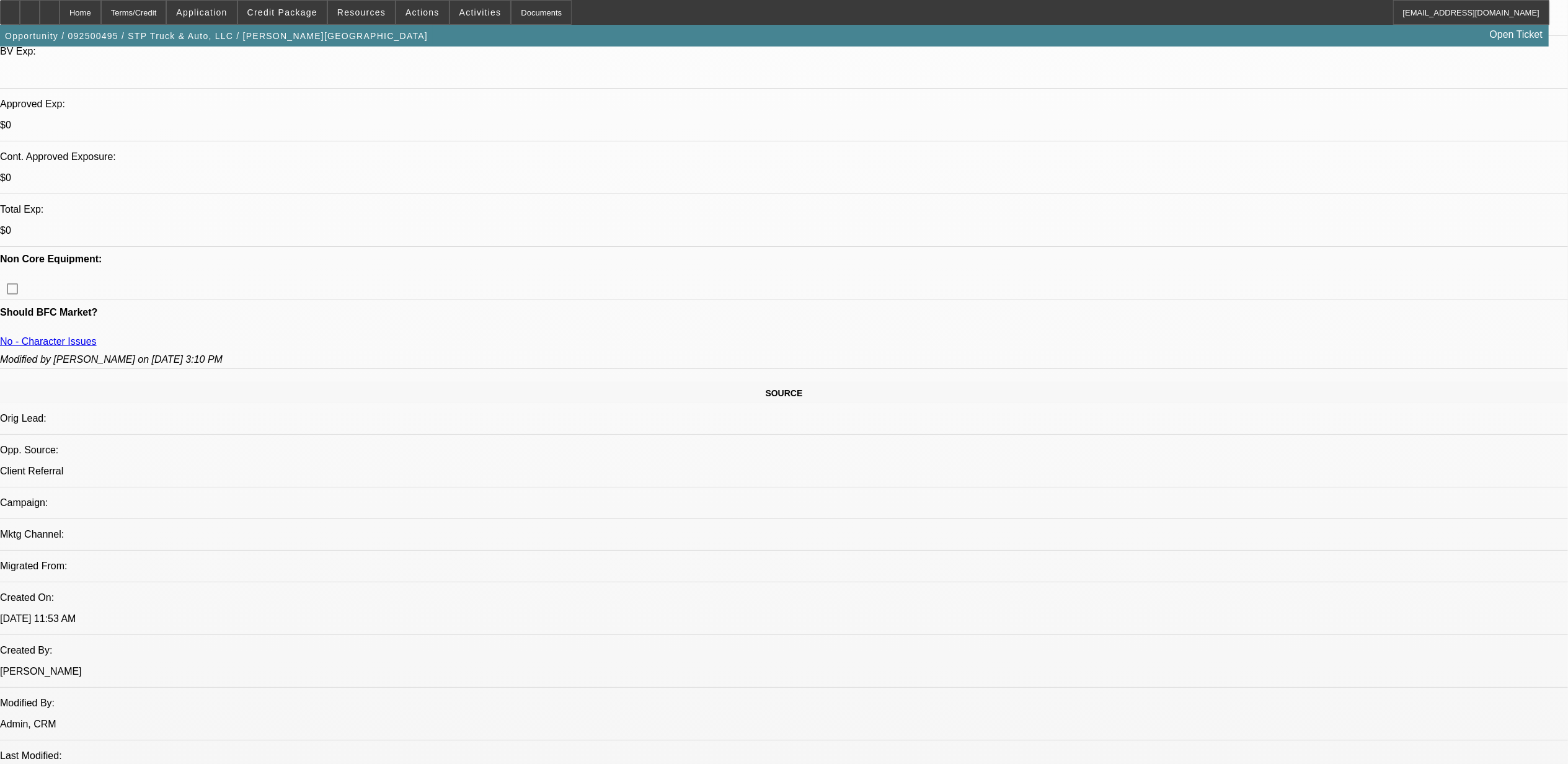
select select "1"
select select "2"
select select "4"
select select "1"
select select "2"
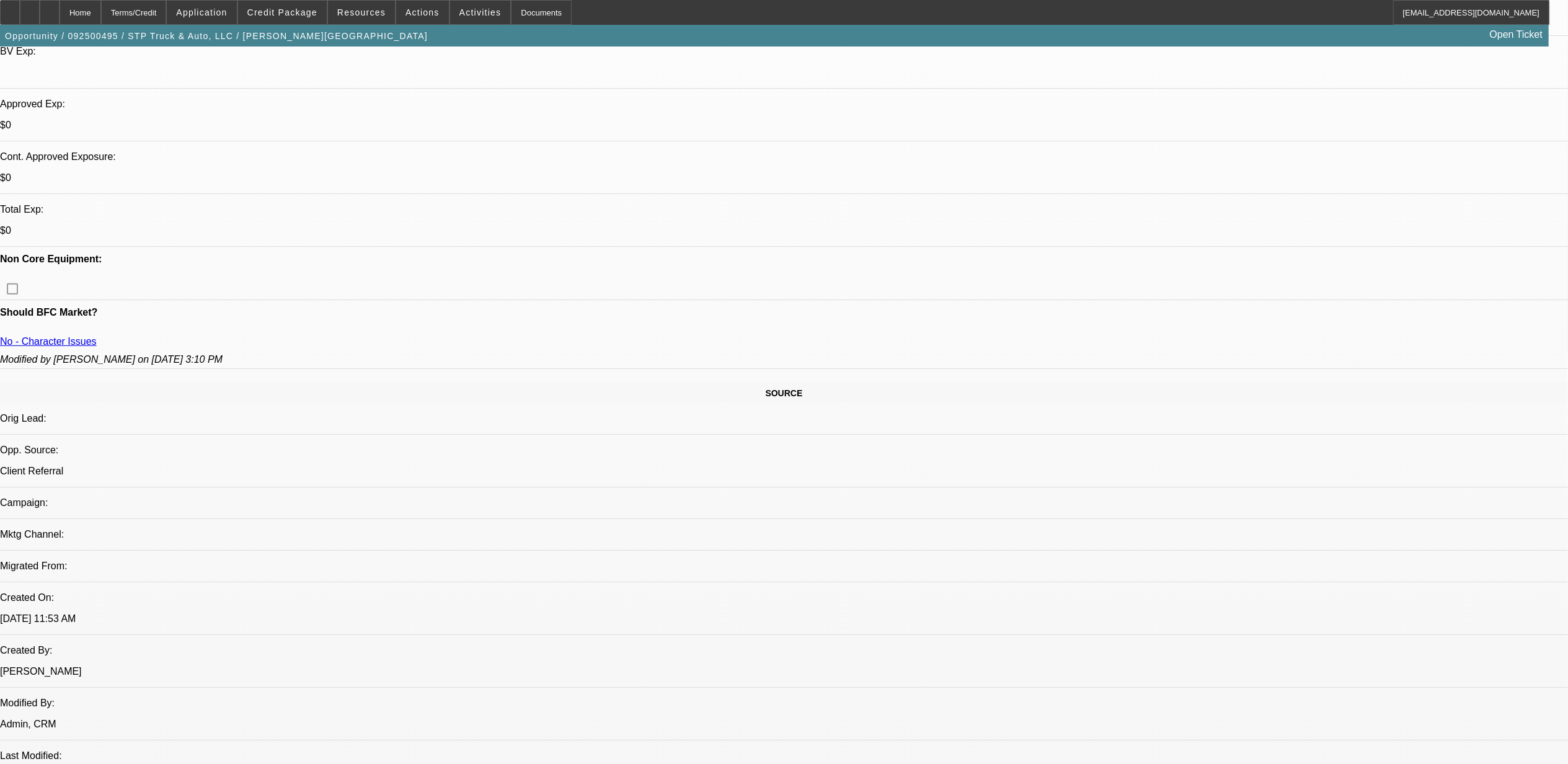
select select "4"
select select "1"
select select "2"
select select "4"
select select "1"
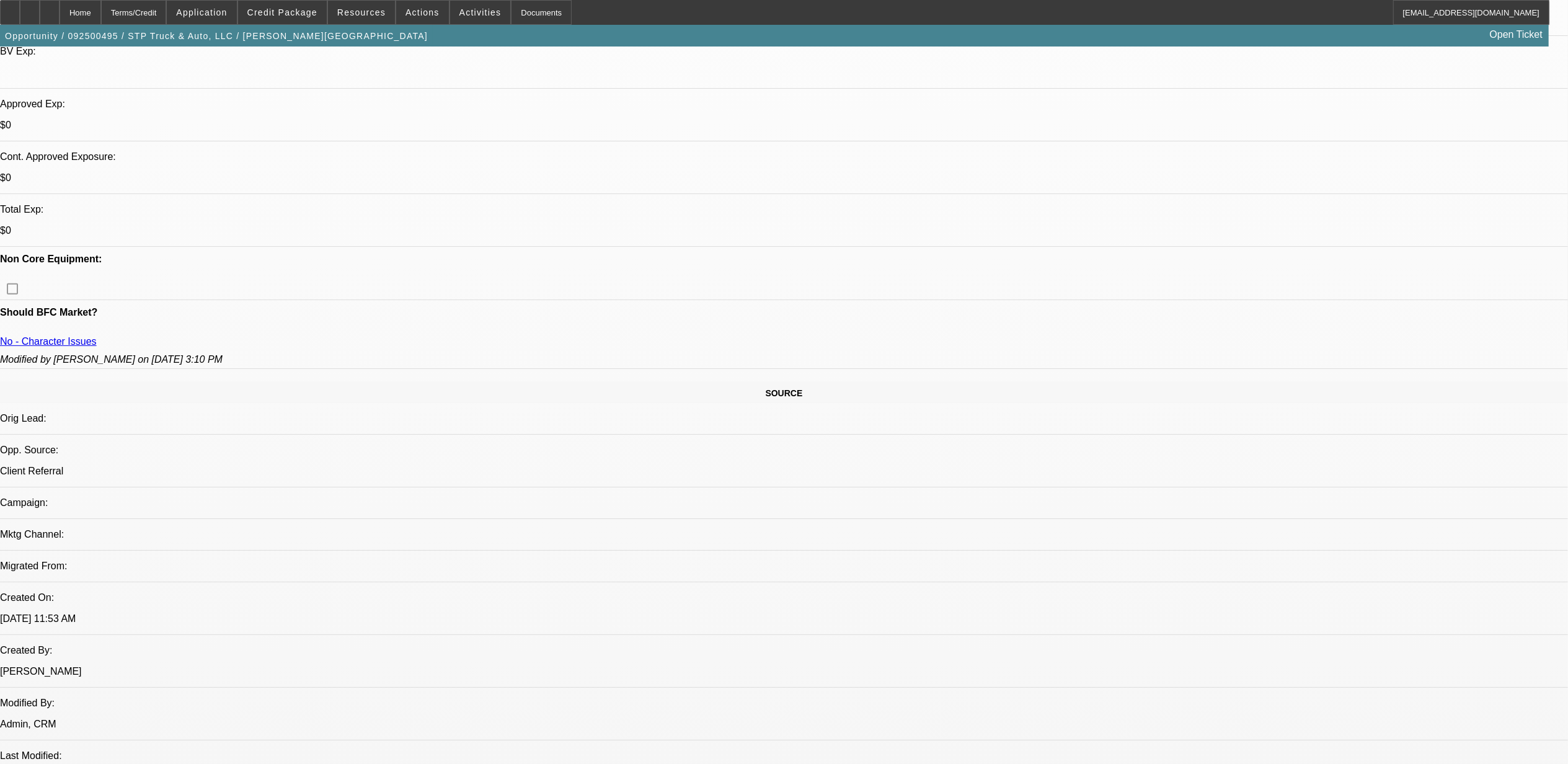
select select "2"
select select "6"
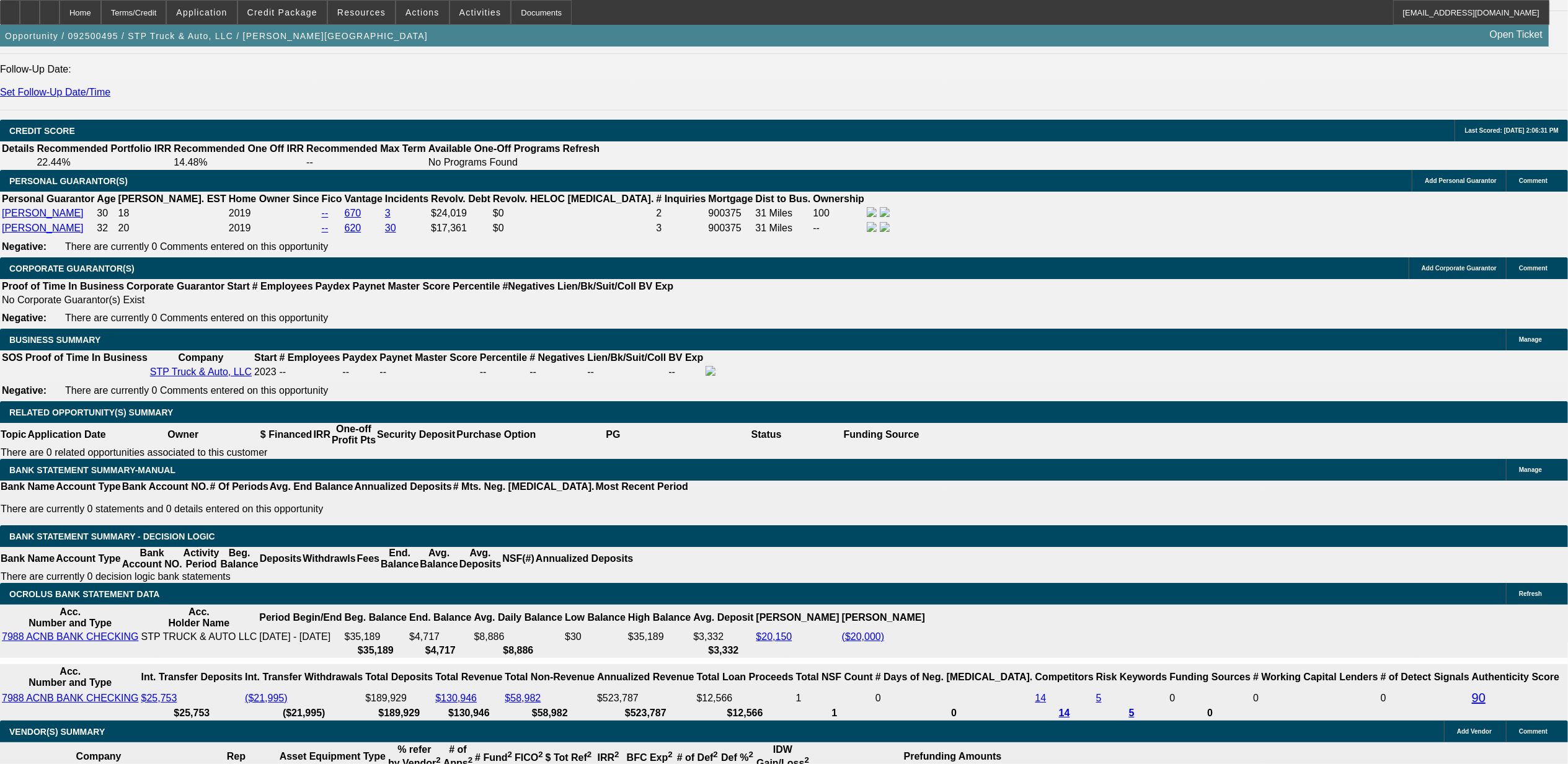
scroll to position [1608, 0]
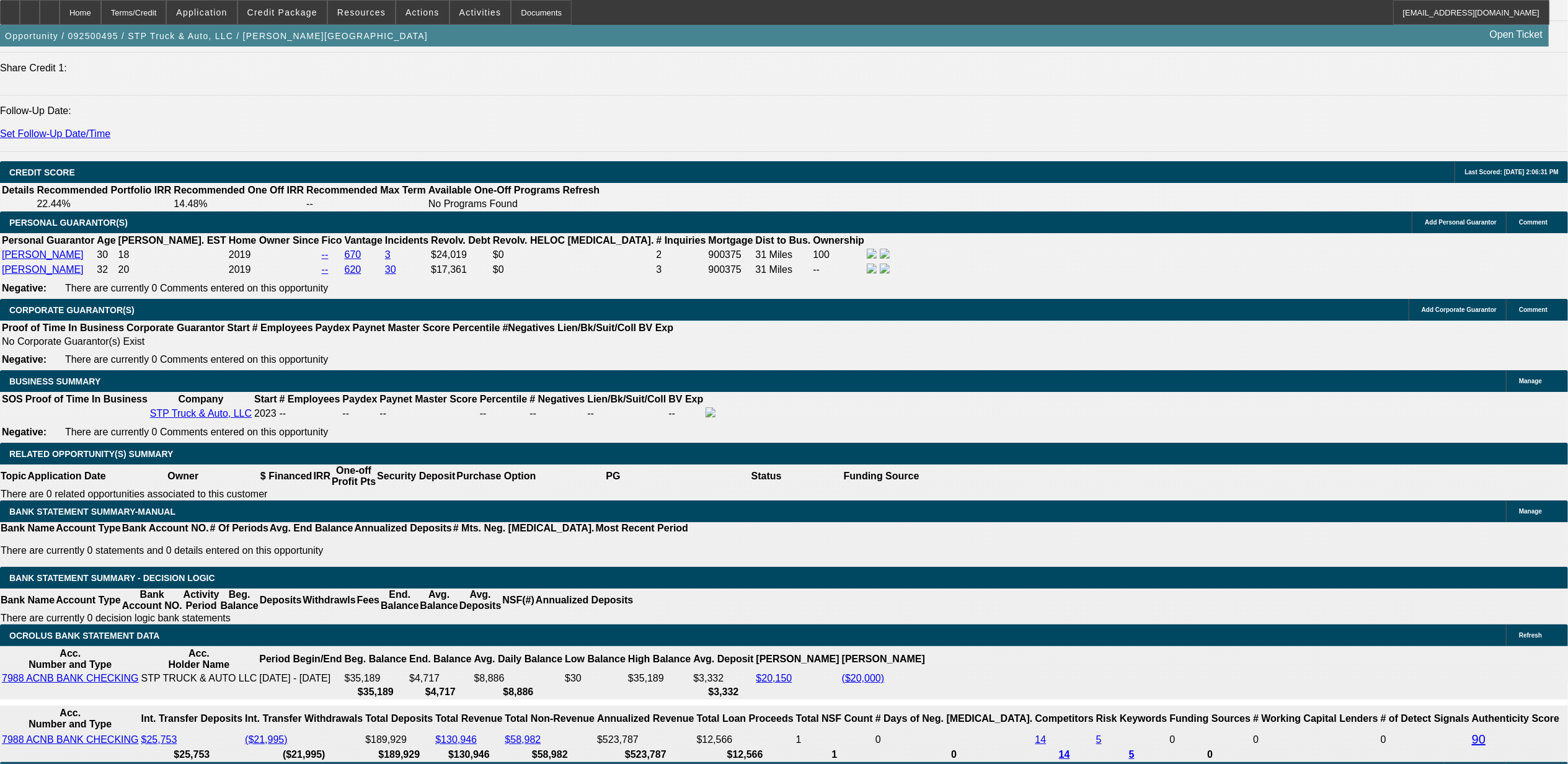
scroll to position [82, 0]
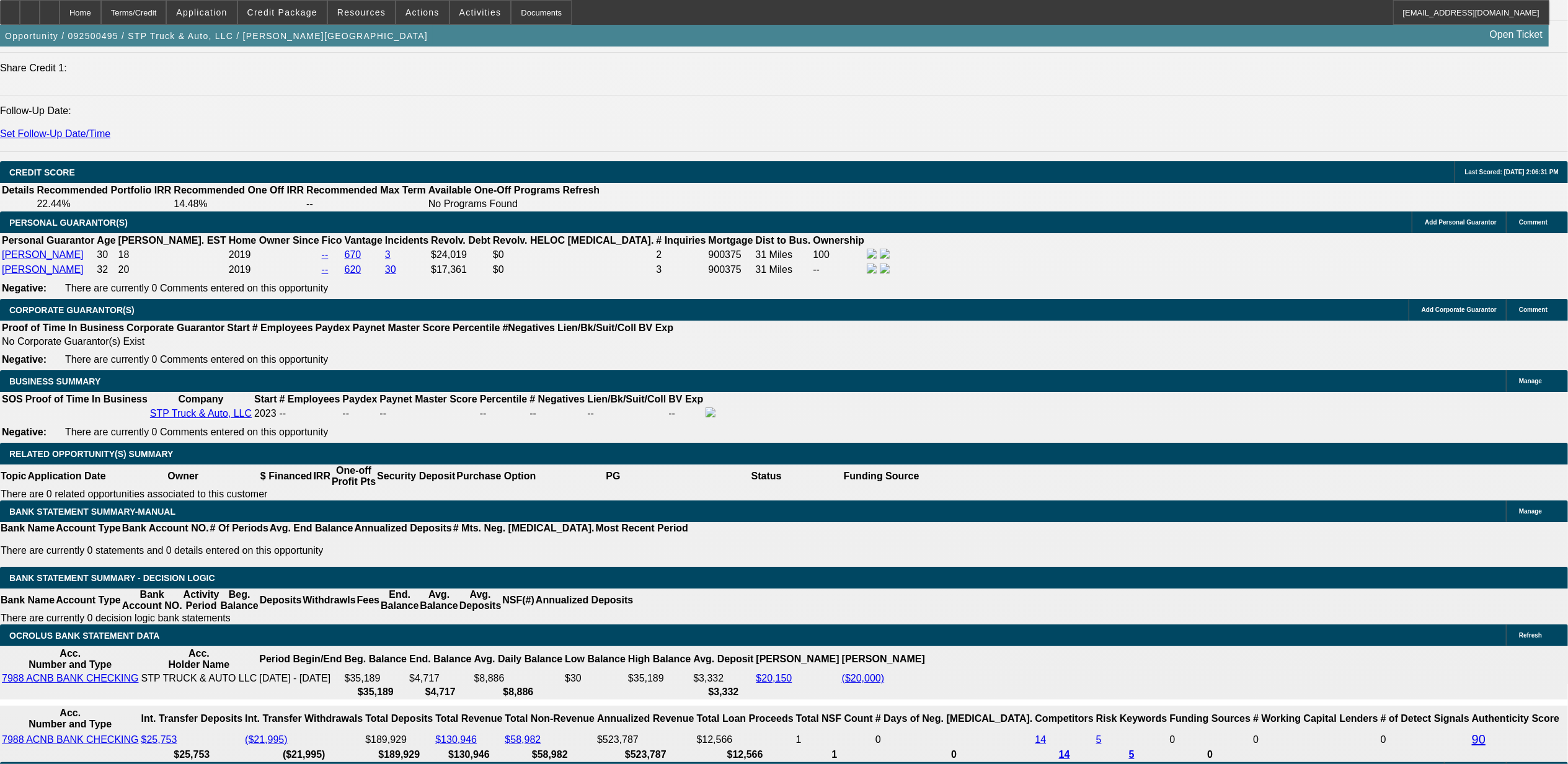
drag, startPoint x: 1144, startPoint y: 193, endPoint x: 1126, endPoint y: 157, distance: 40.2
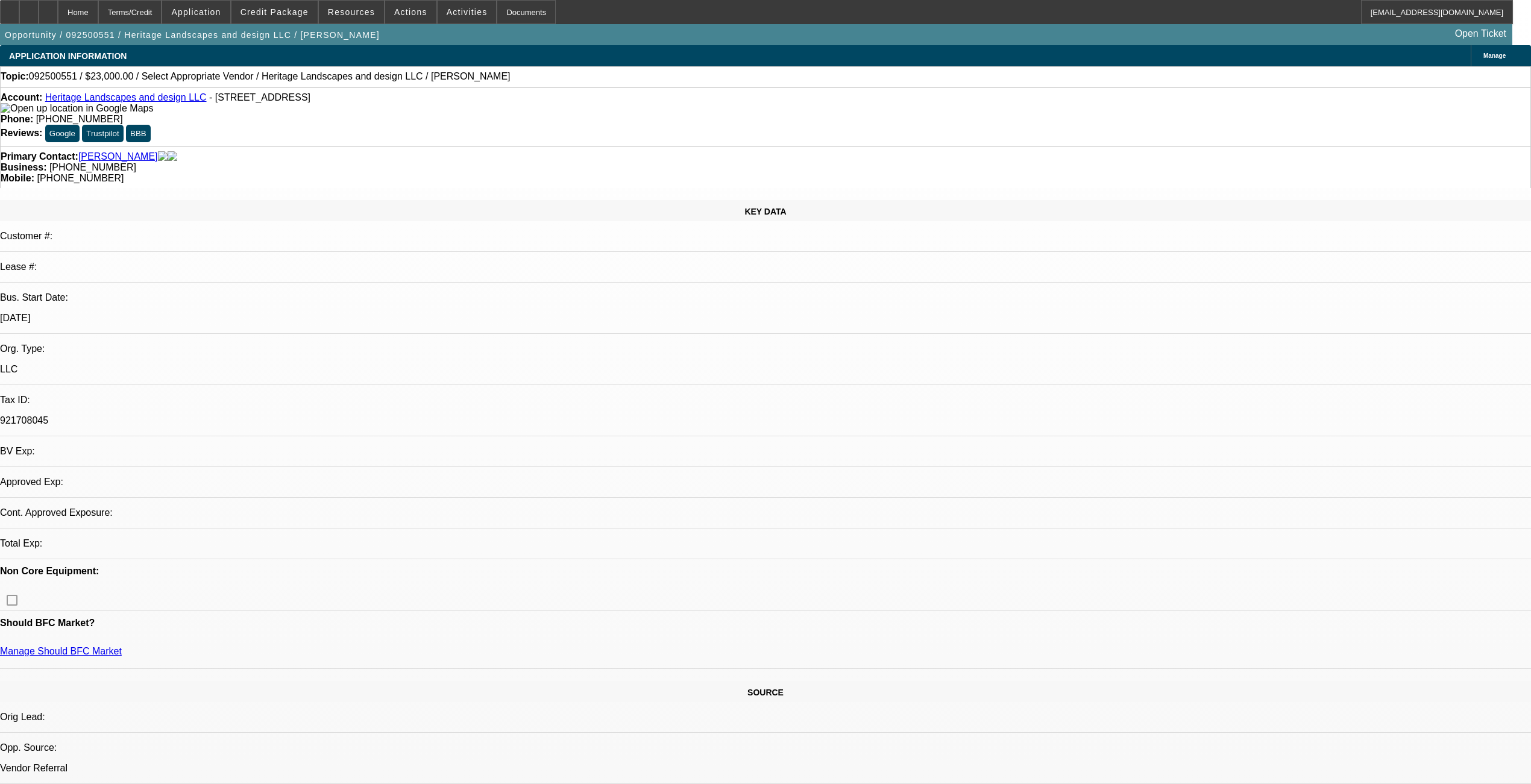
select select "0"
select select "2"
select select "0.1"
select select "1"
select select "2"
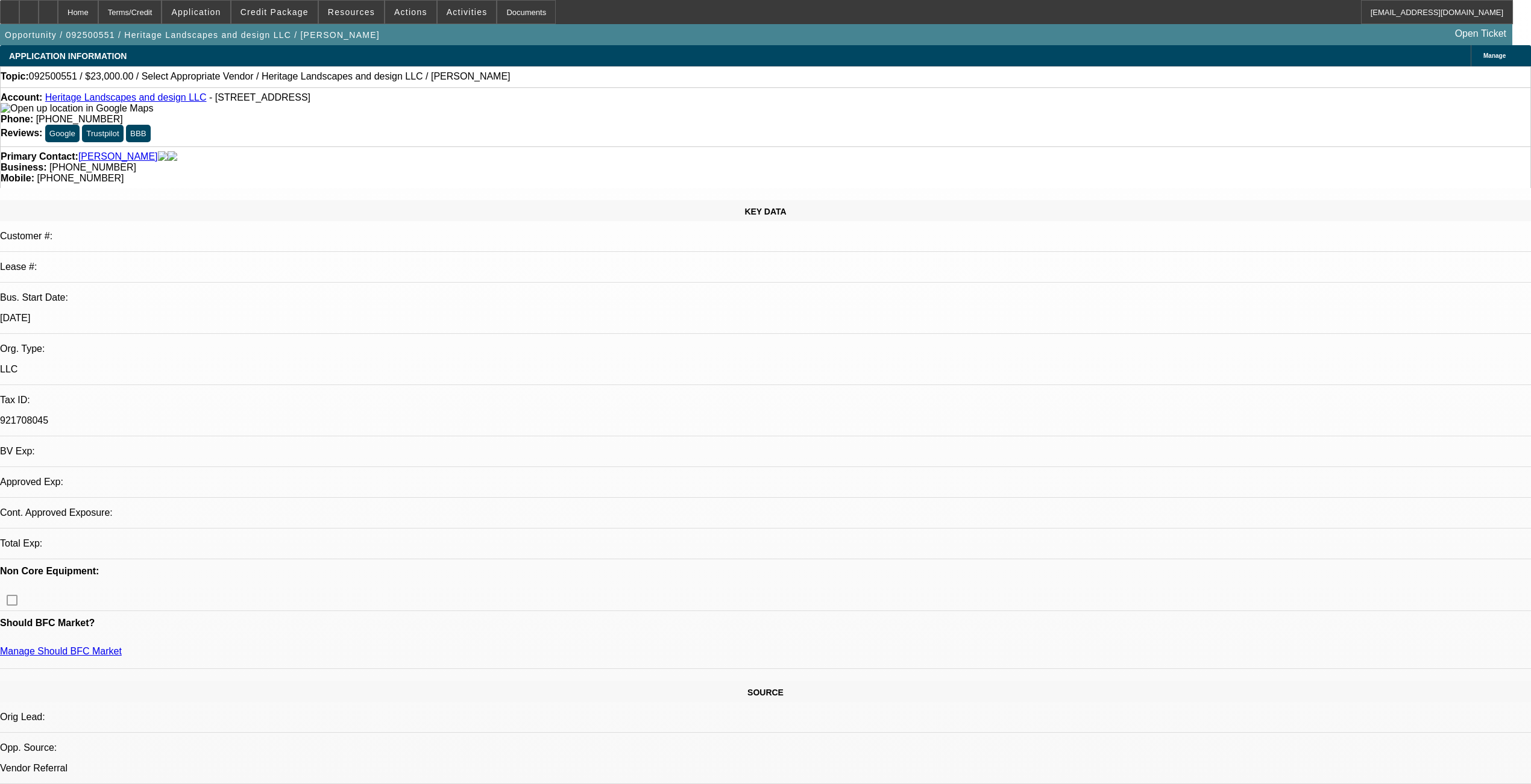
select select "4"
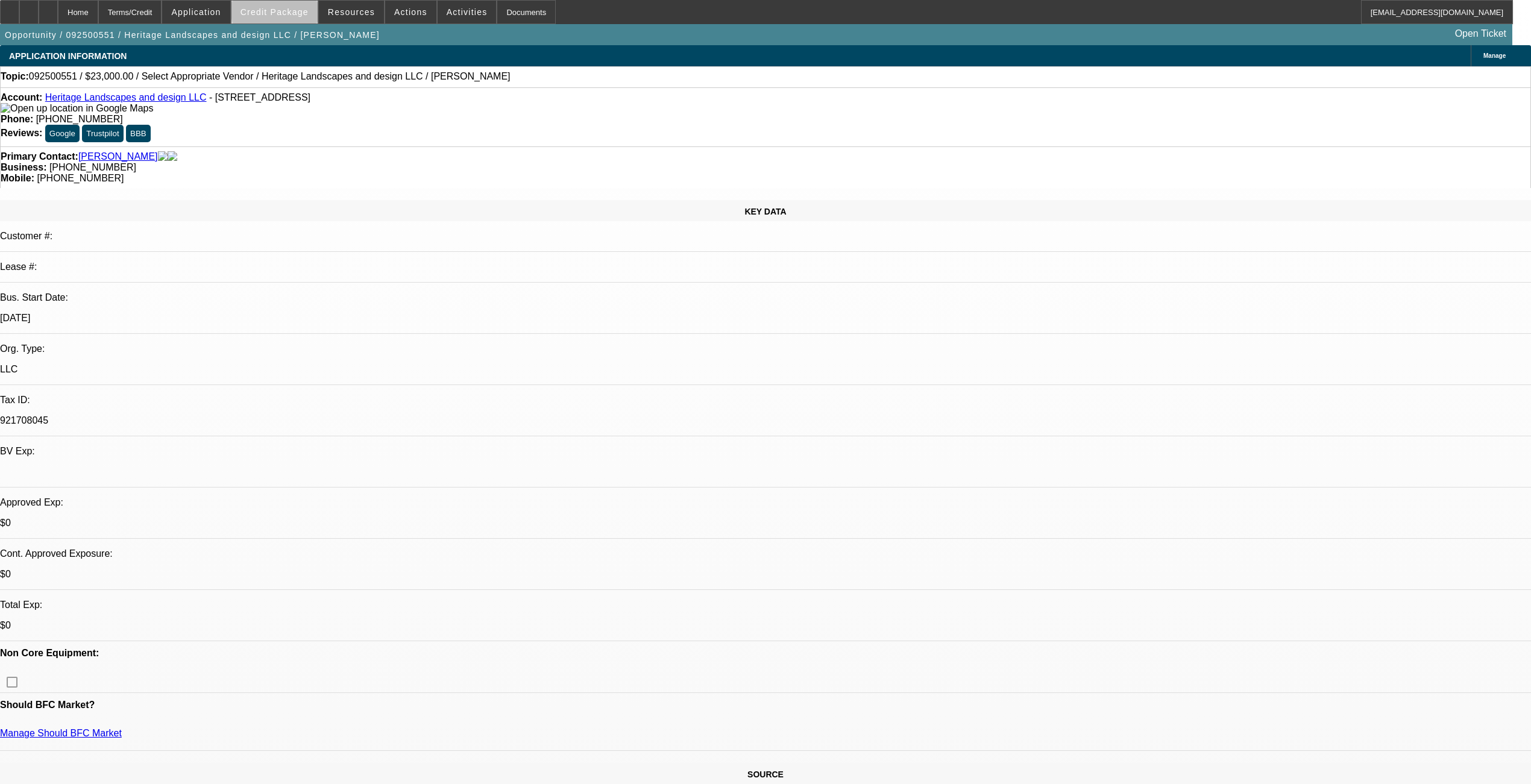
click at [305, 11] on span "Credit Package" at bounding box center [274, 12] width 68 height 10
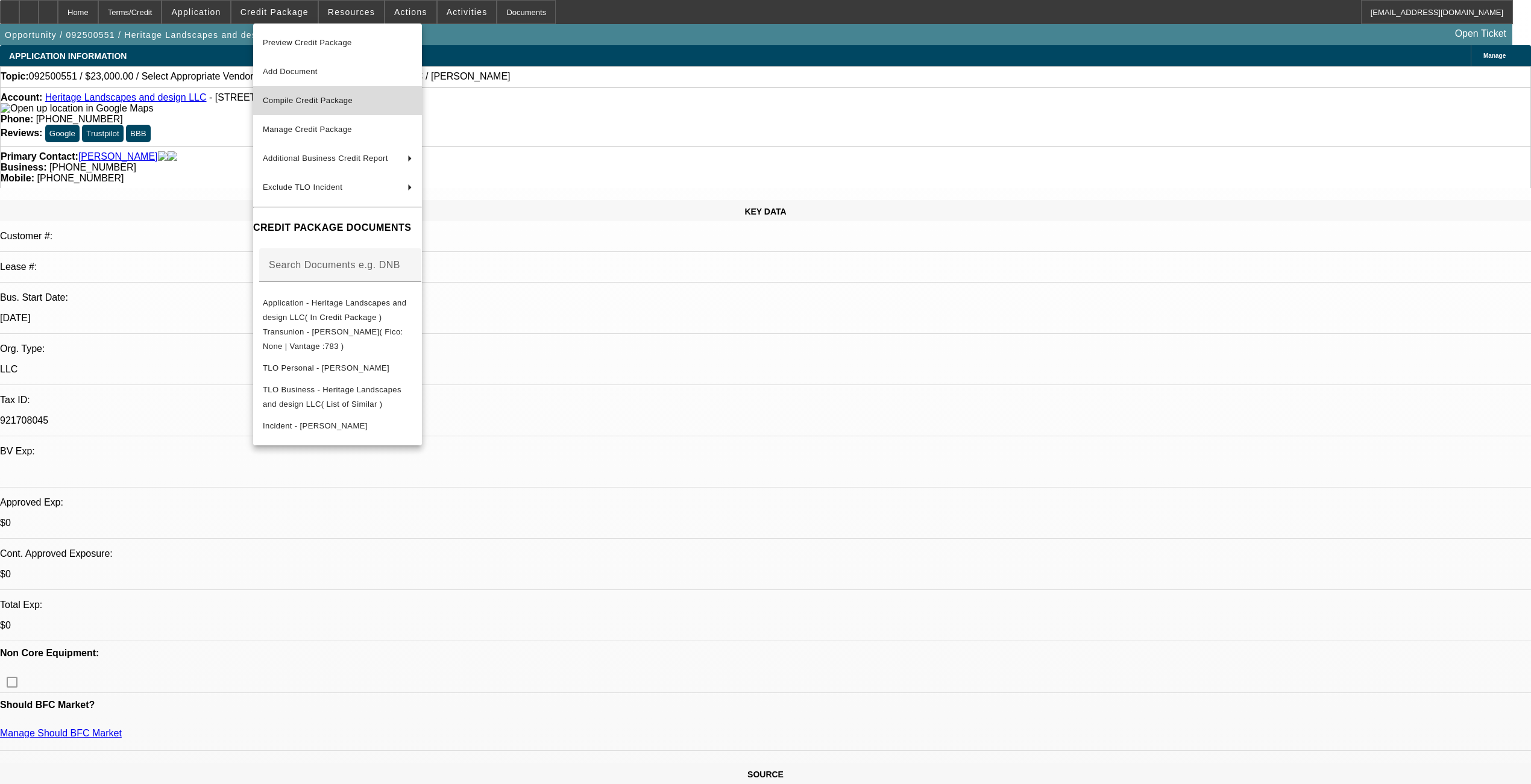
click at [314, 103] on span "Compile Credit Package" at bounding box center [308, 100] width 90 height 9
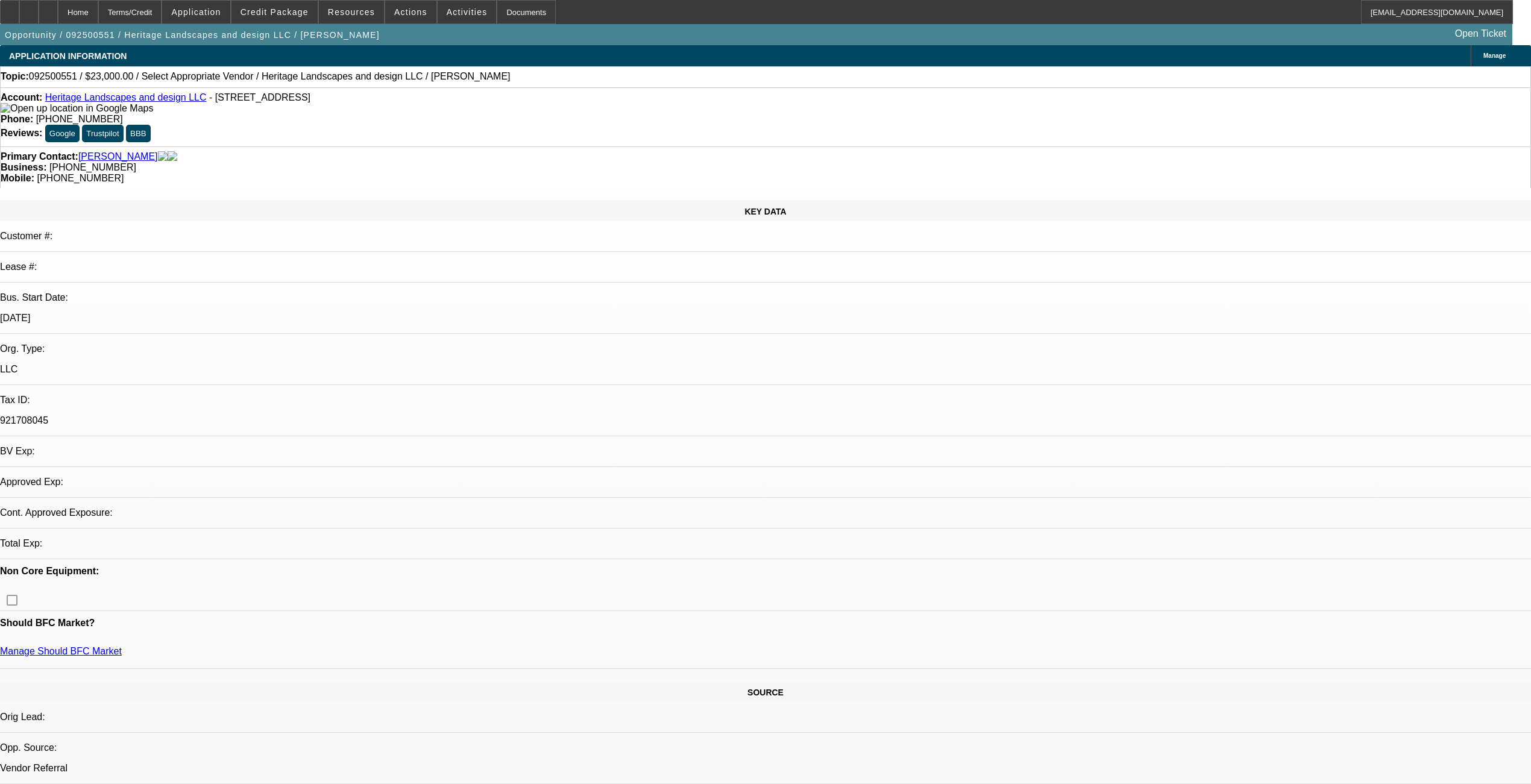
select select "0"
select select "2"
select select "0.1"
select select "4"
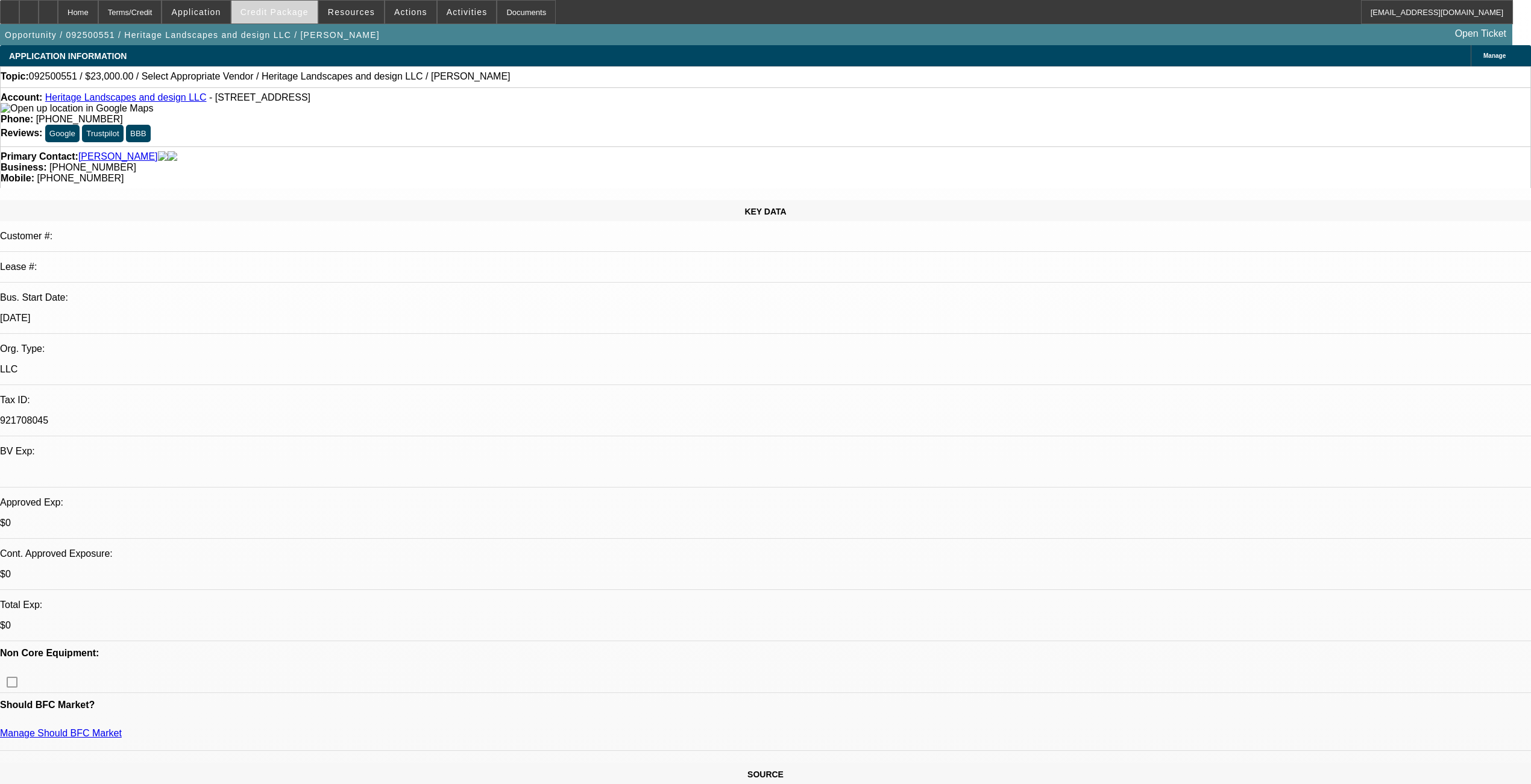
click at [292, 16] on span "Credit Package" at bounding box center [274, 12] width 68 height 10
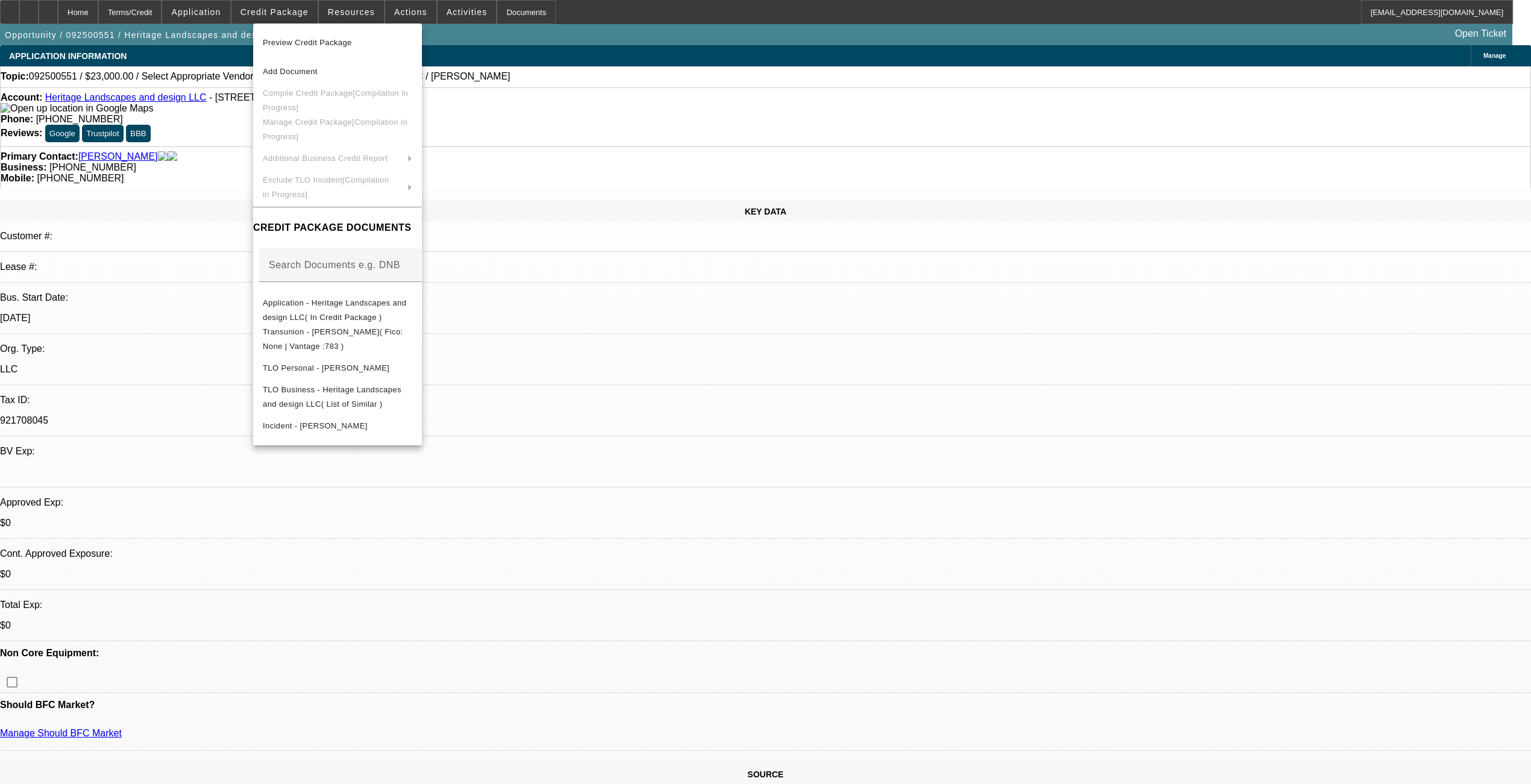
click at [304, 41] on span "Preview Credit Package" at bounding box center [307, 42] width 89 height 9
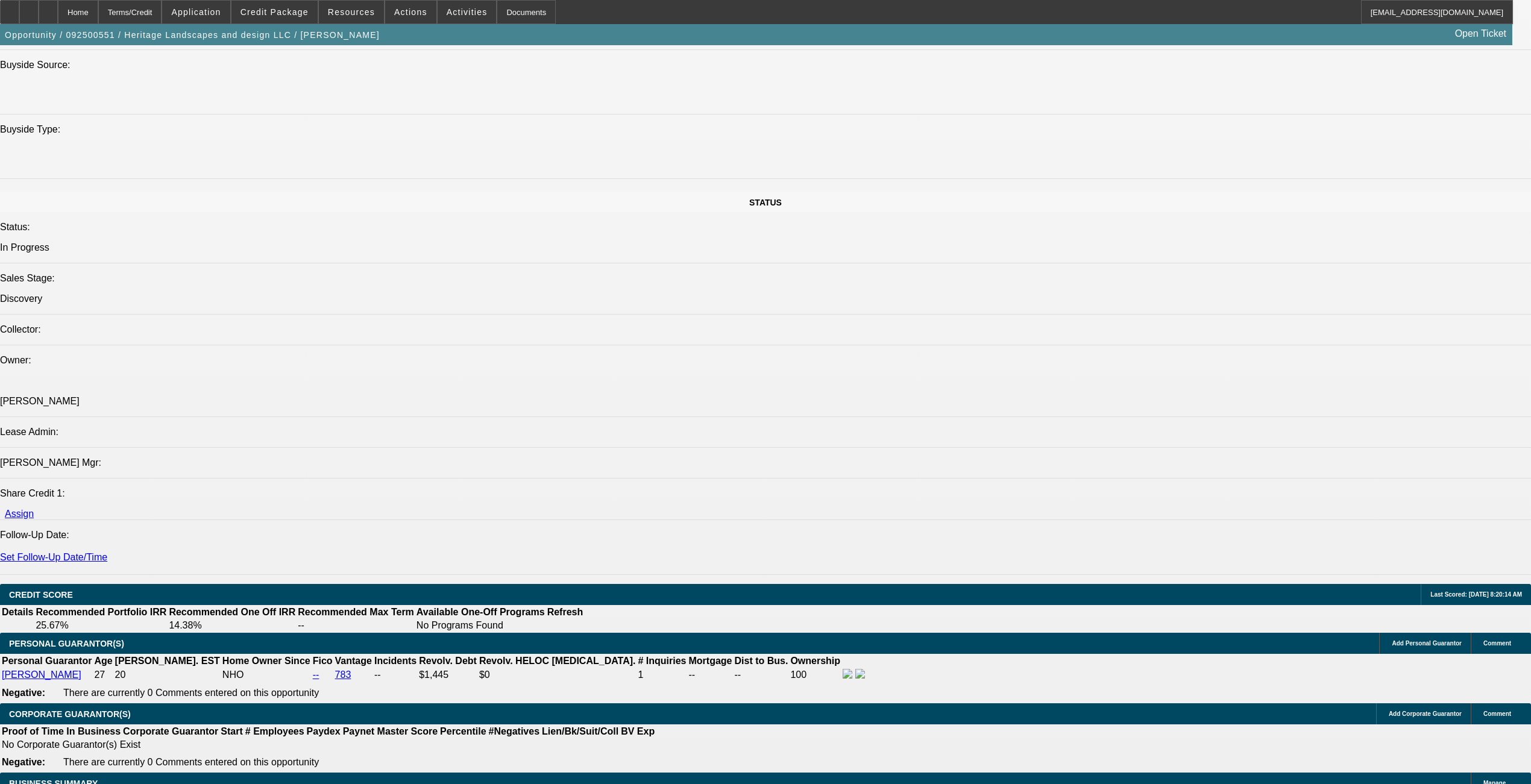
scroll to position [1286, 0]
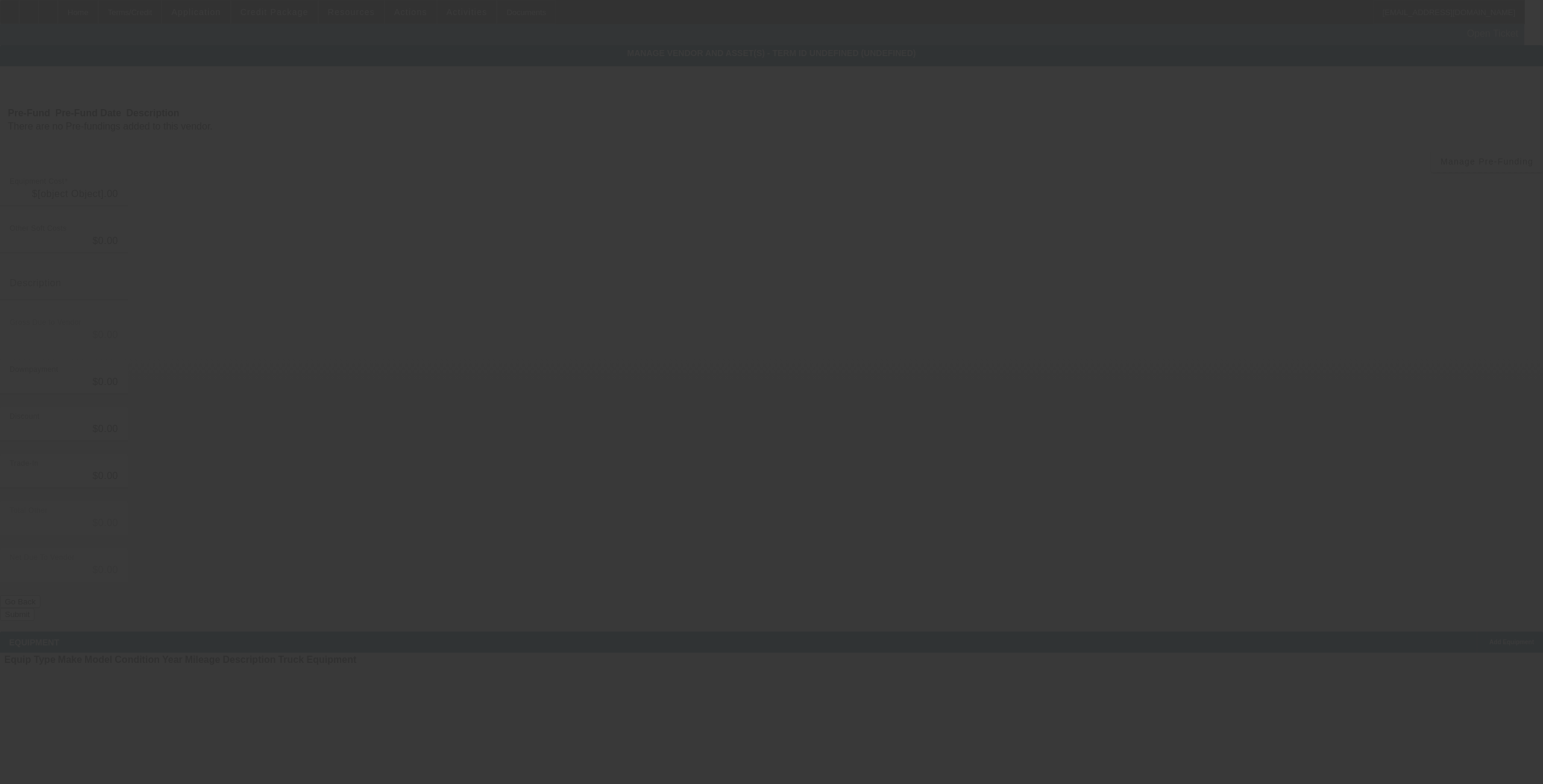
type input "$23,000.00"
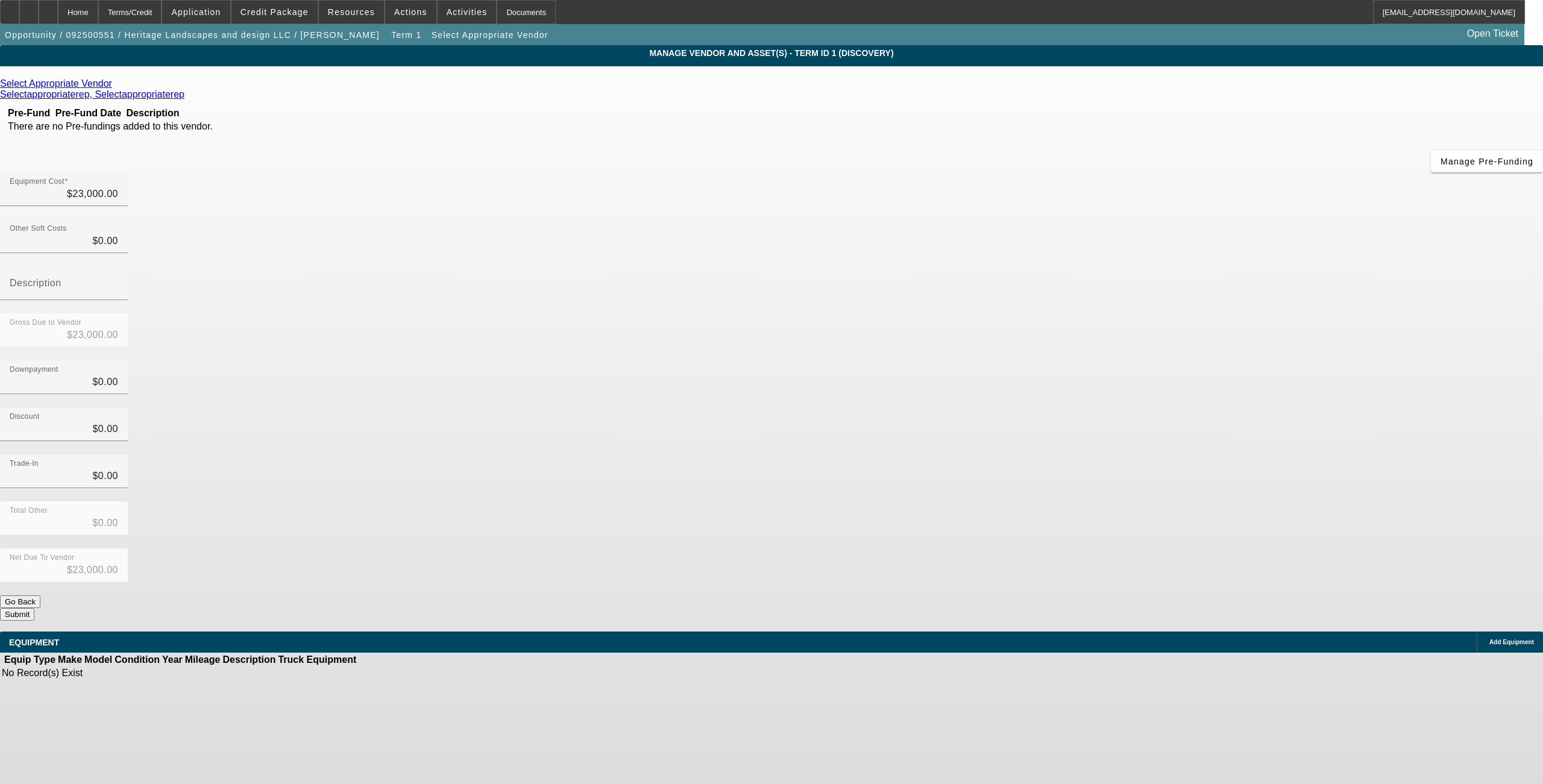
click at [115, 85] on icon at bounding box center [115, 84] width 0 height 10
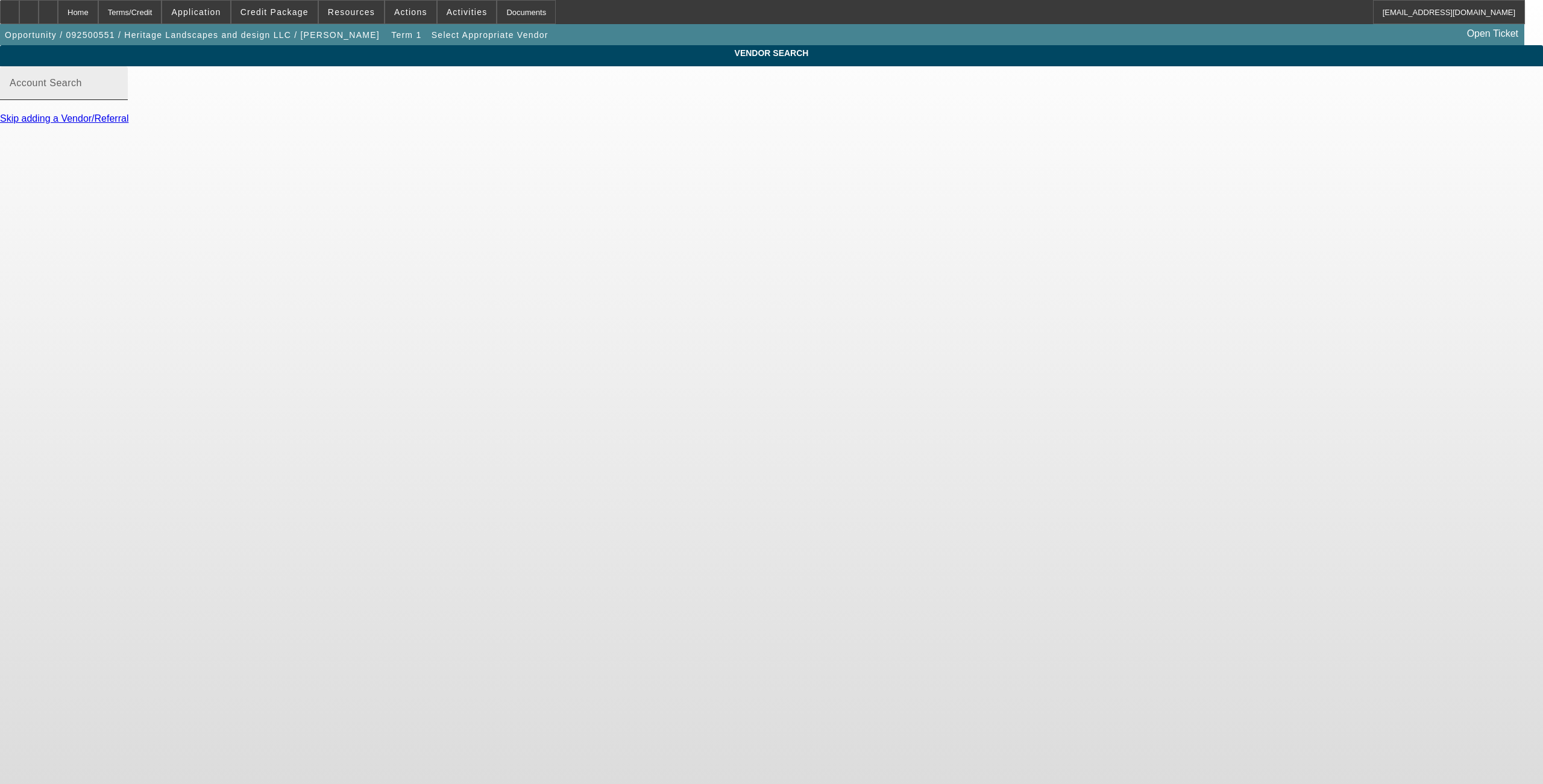
click at [118, 95] on input "Account Search" at bounding box center [64, 88] width 109 height 14
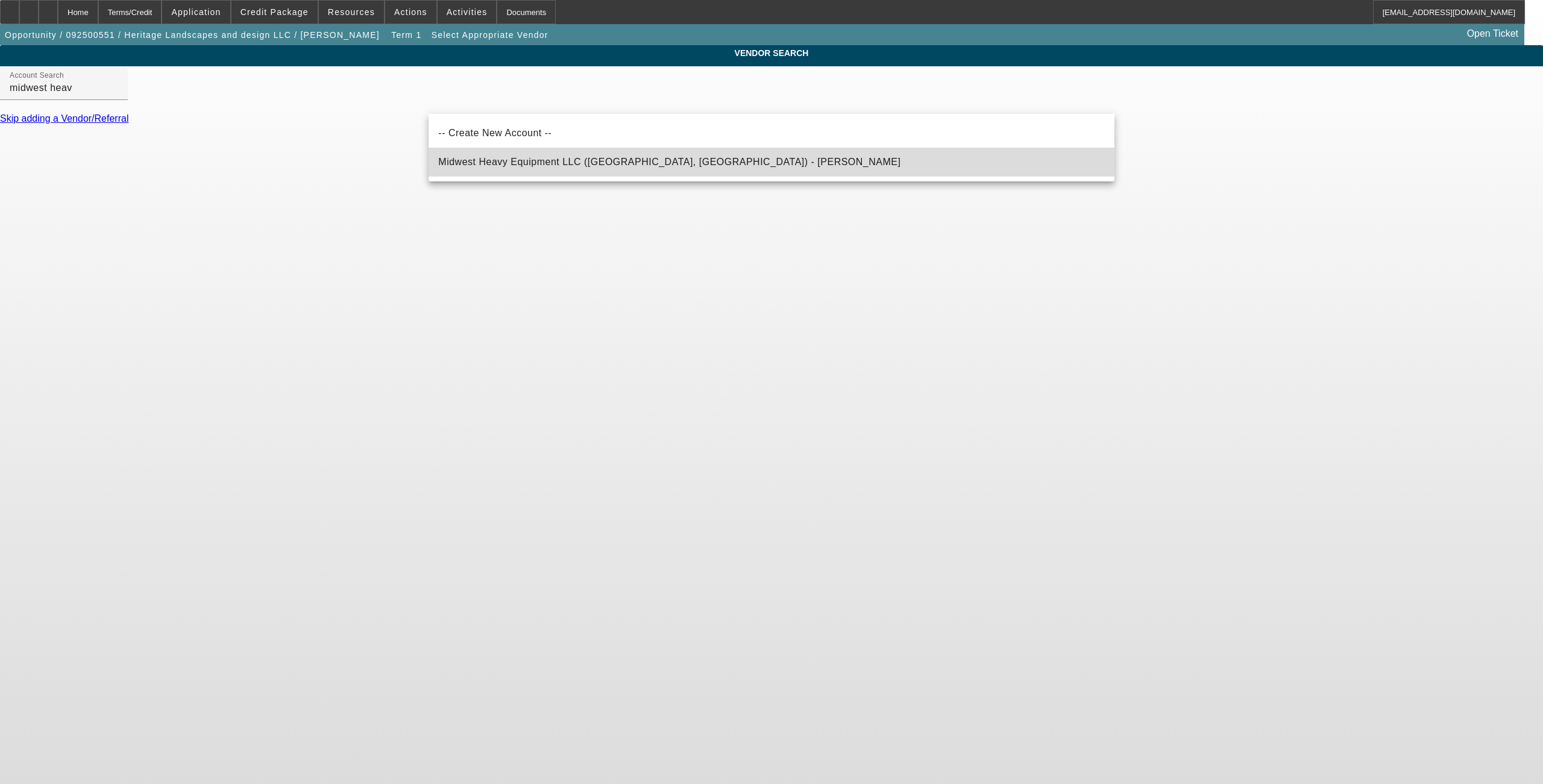
click at [588, 161] on span "Midwest Heavy Equipment LLC ([GEOGRAPHIC_DATA], [GEOGRAPHIC_DATA]) - [PERSON_NA…" at bounding box center [669, 162] width 462 height 10
type input "Midwest Heavy Equipment LLC ([GEOGRAPHIC_DATA], [GEOGRAPHIC_DATA]) - [PERSON_NA…"
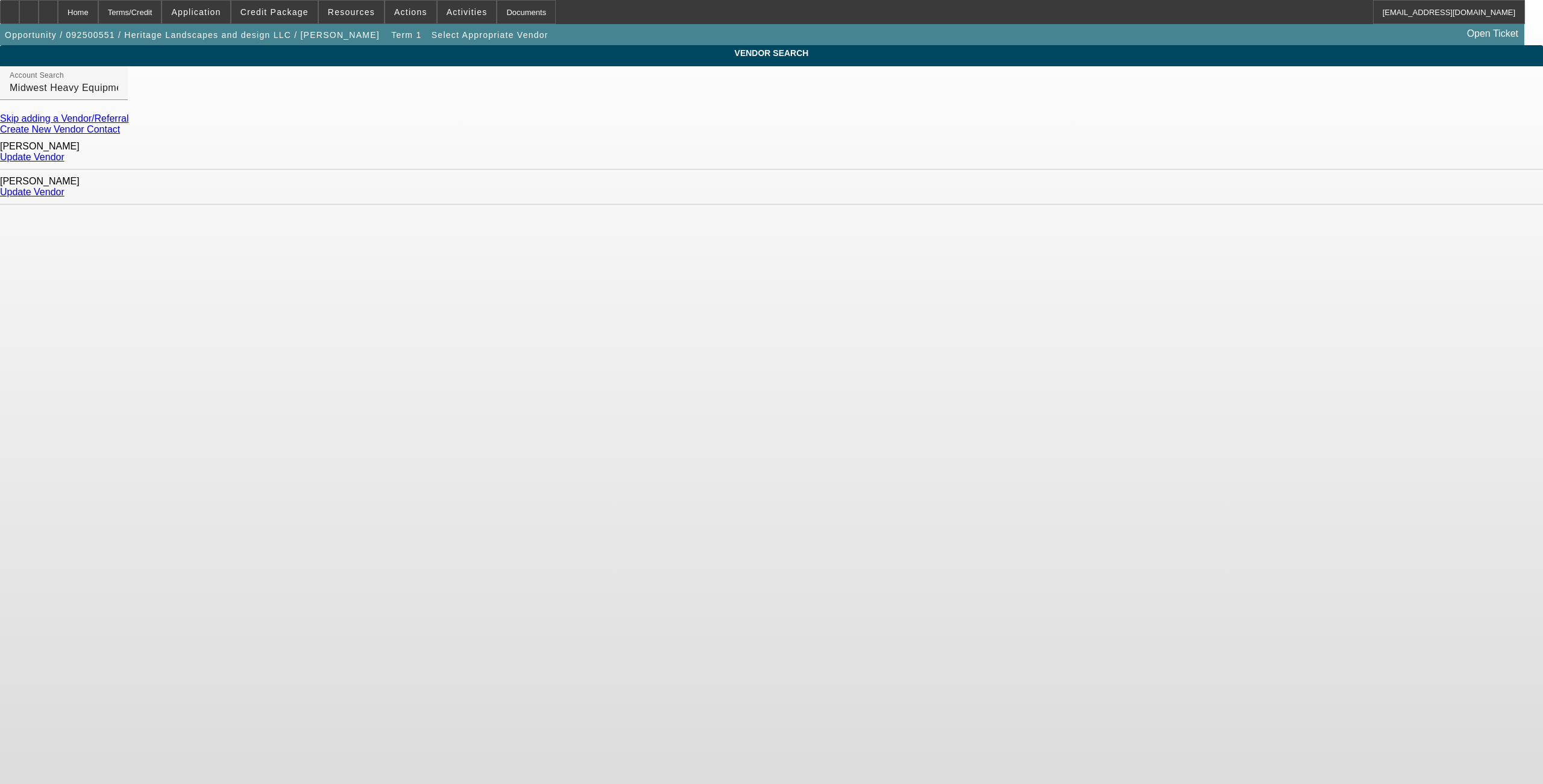
click at [1085, 152] on div "Update Vendor" at bounding box center [771, 157] width 1543 height 11
click at [64, 153] on link "Update Vendor" at bounding box center [32, 157] width 64 height 10
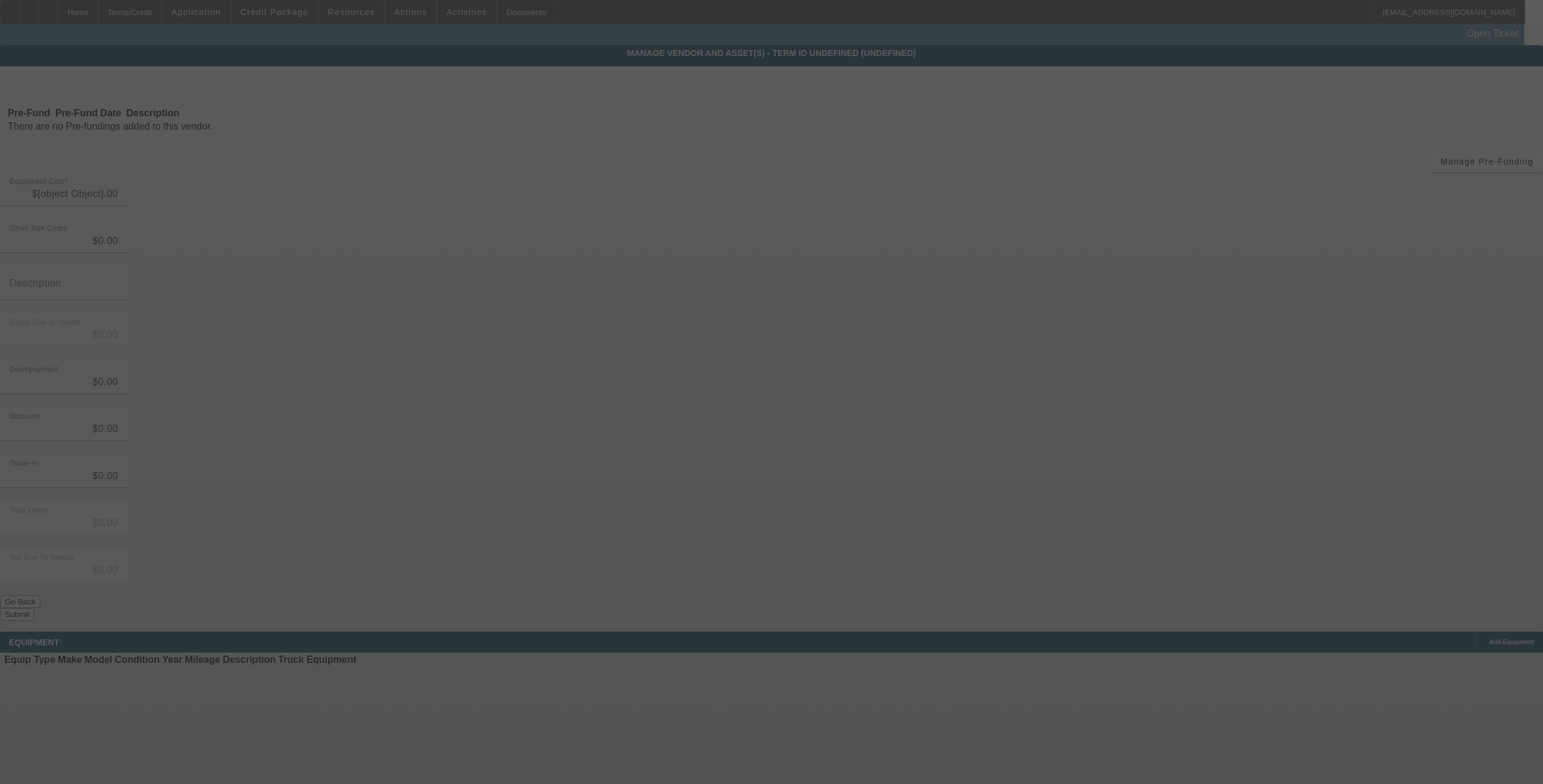
type input "$23,000.00"
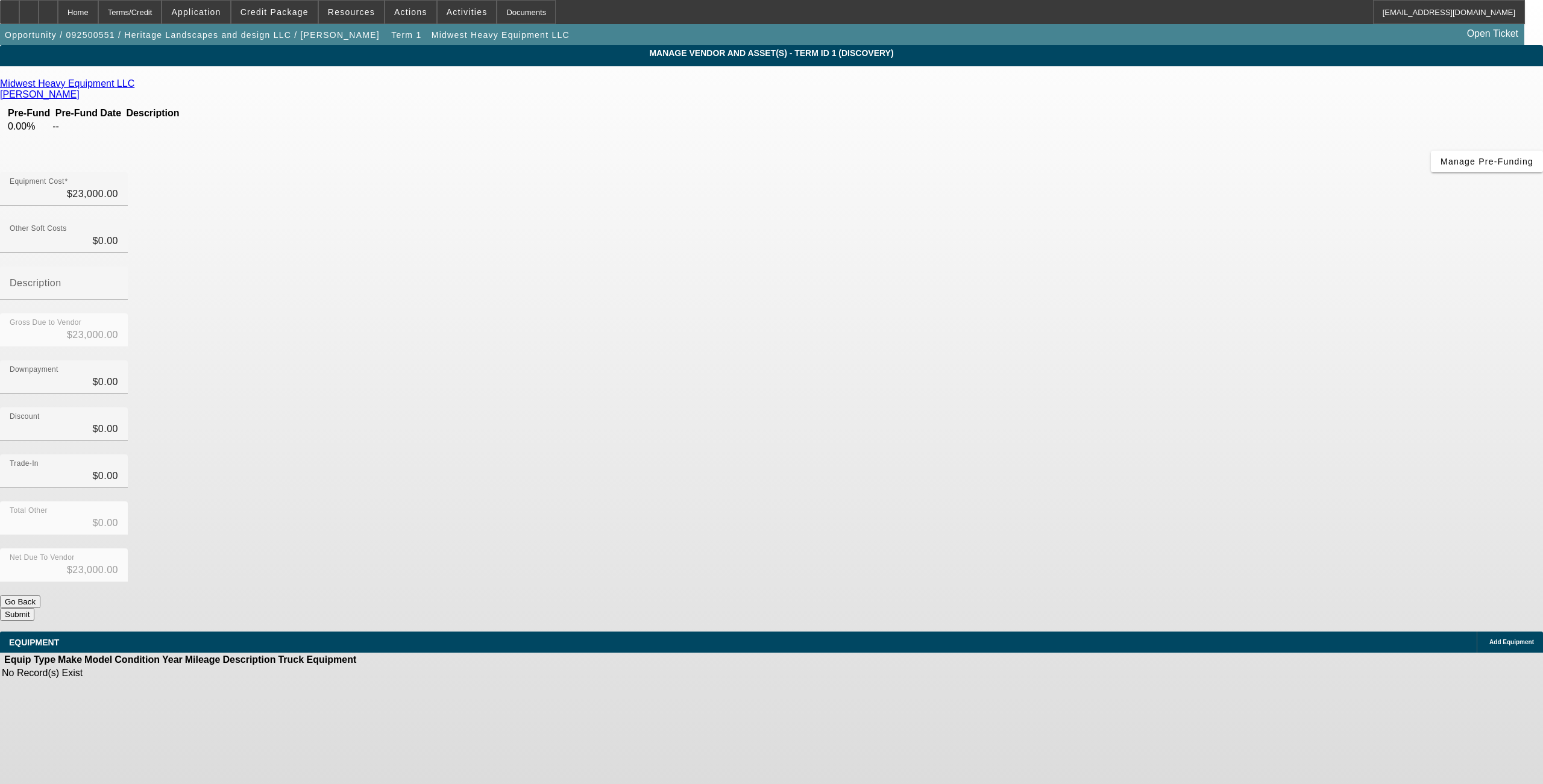
click at [34, 608] on button "Submit" at bounding box center [17, 614] width 34 height 12
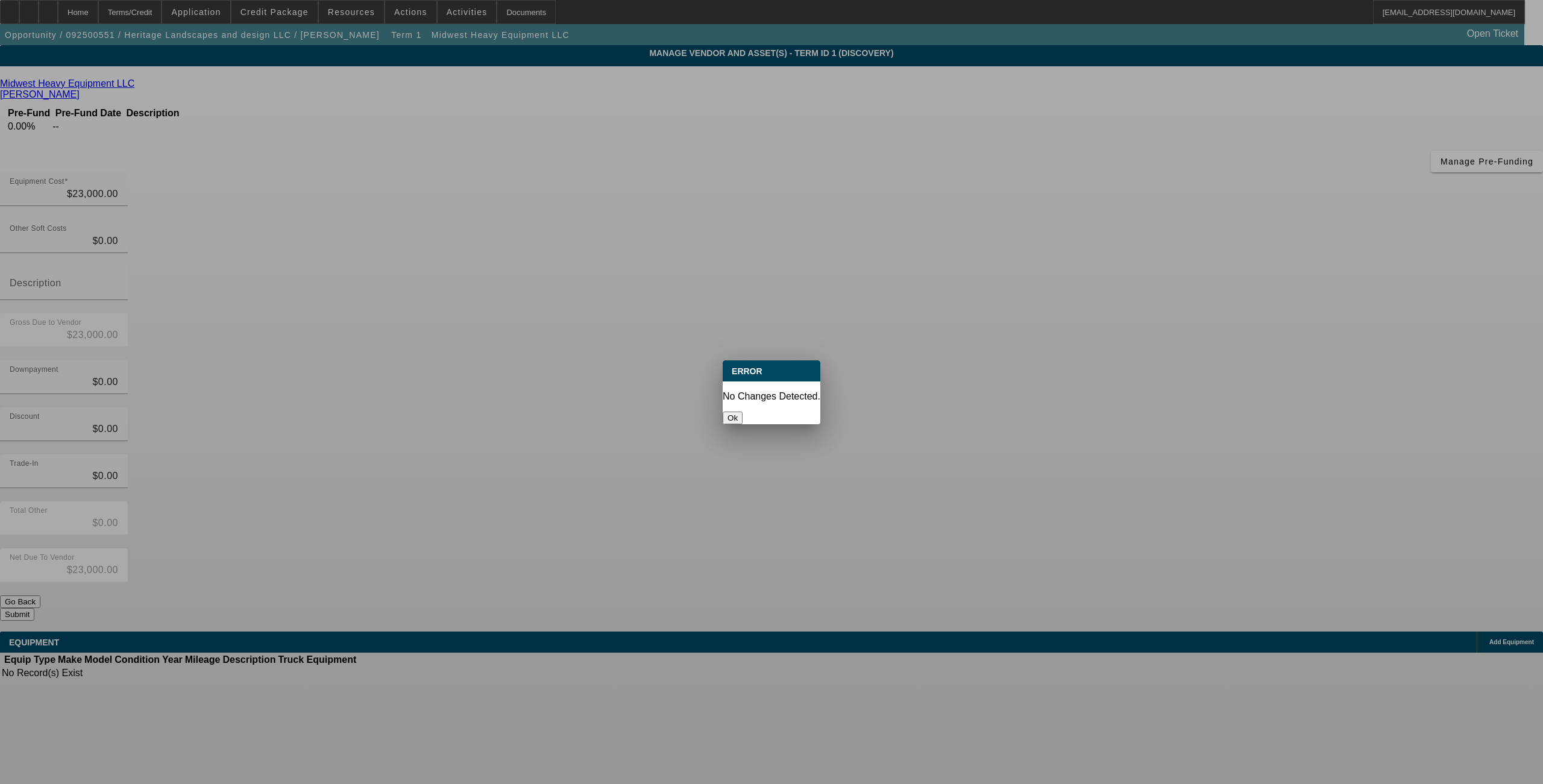
click at [743, 412] on button "Ok" at bounding box center [733, 417] width 20 height 12
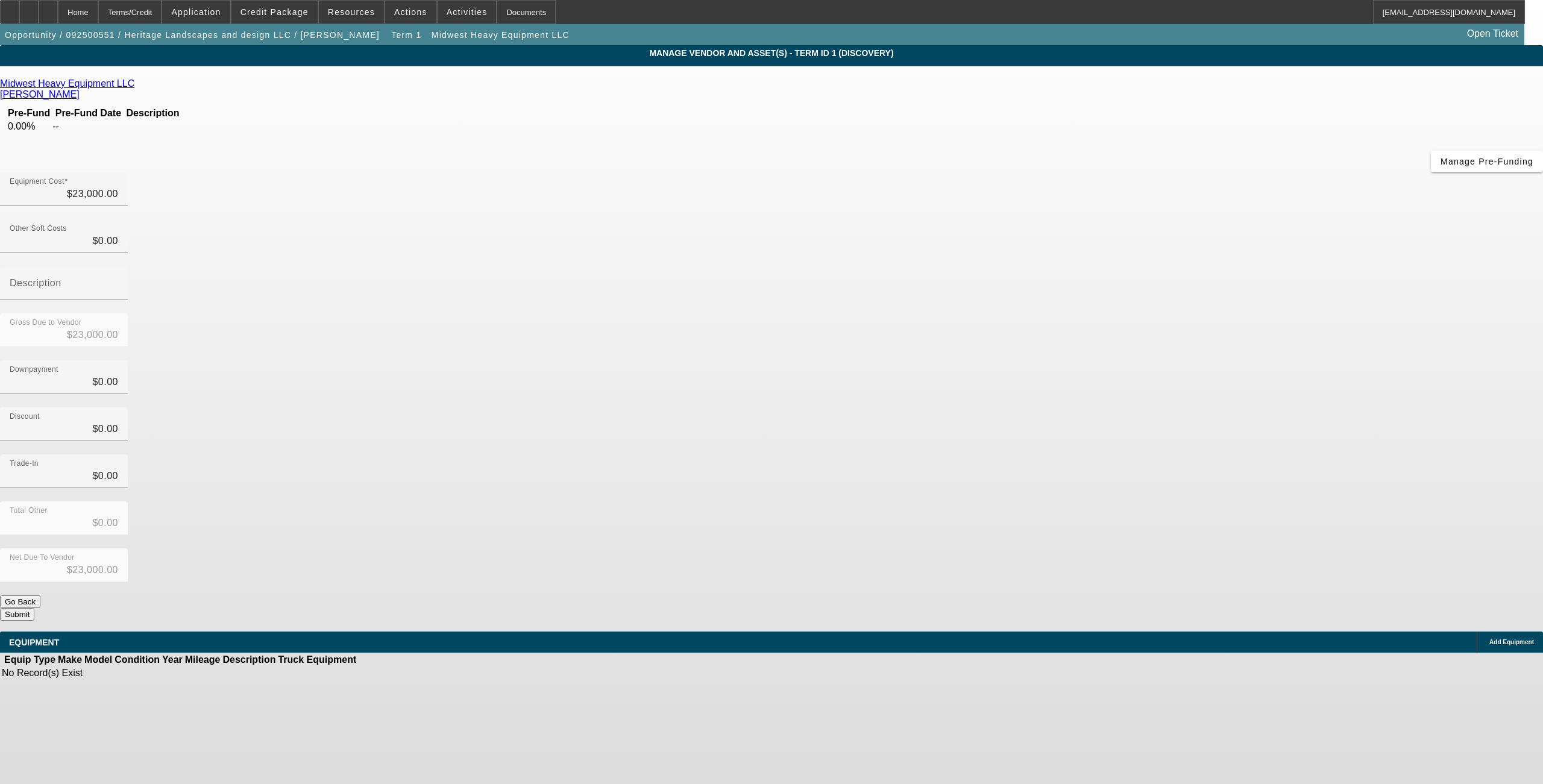
click at [40, 595] on button "Go Back" at bounding box center [20, 601] width 40 height 12
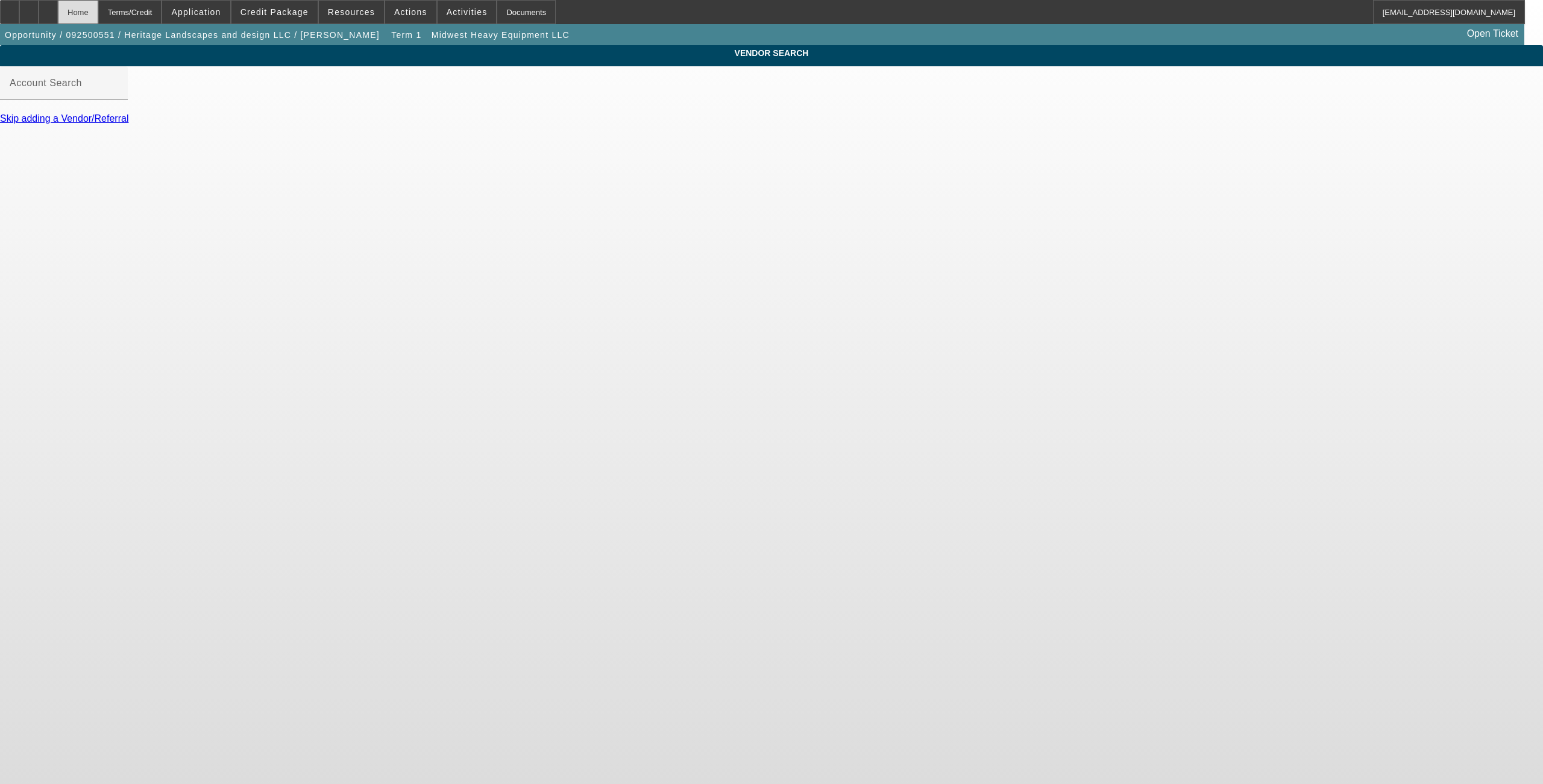
click at [98, 16] on div "Home" at bounding box center [78, 12] width 40 height 24
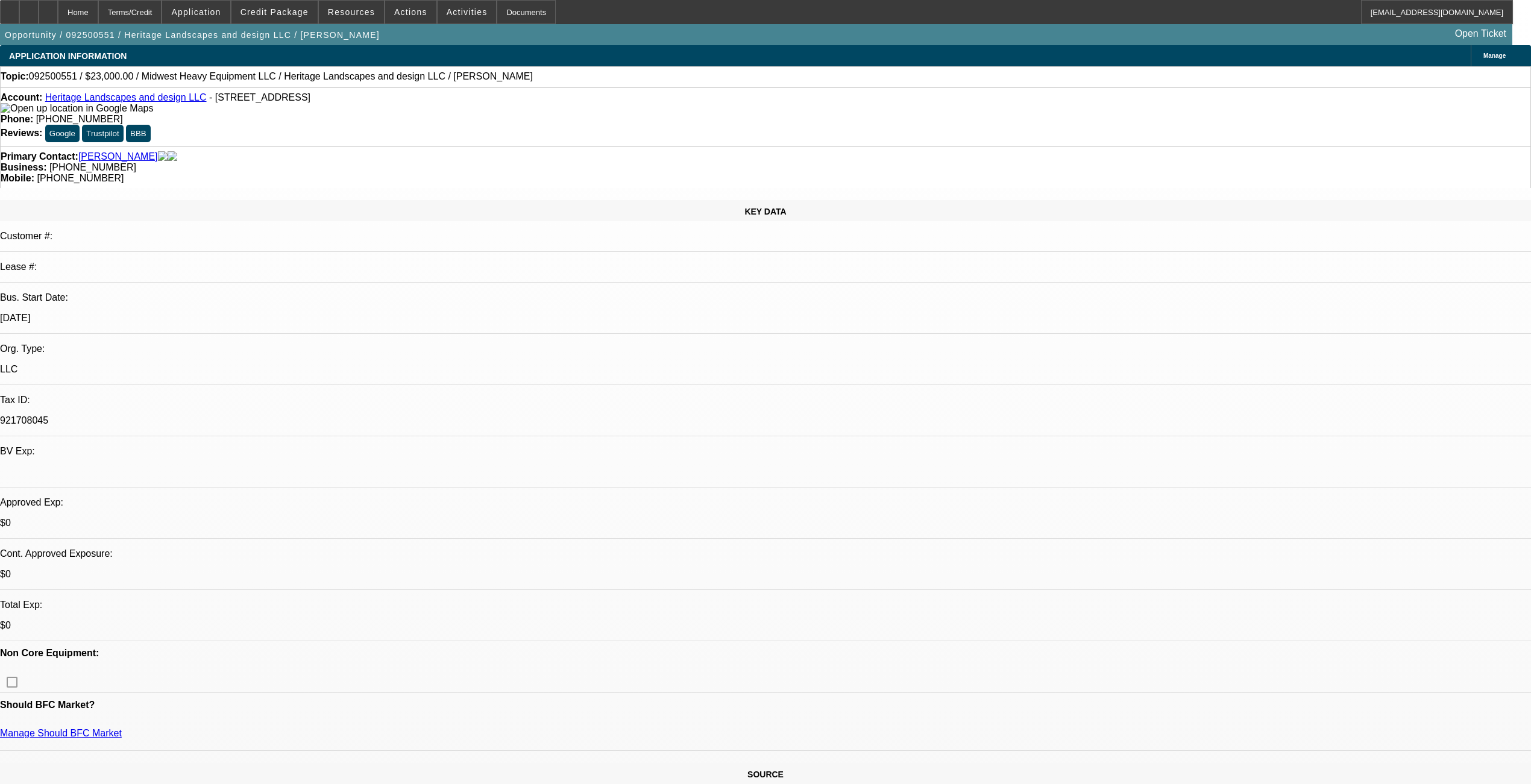
select select "0"
select select "2"
select select "0.1"
select select "4"
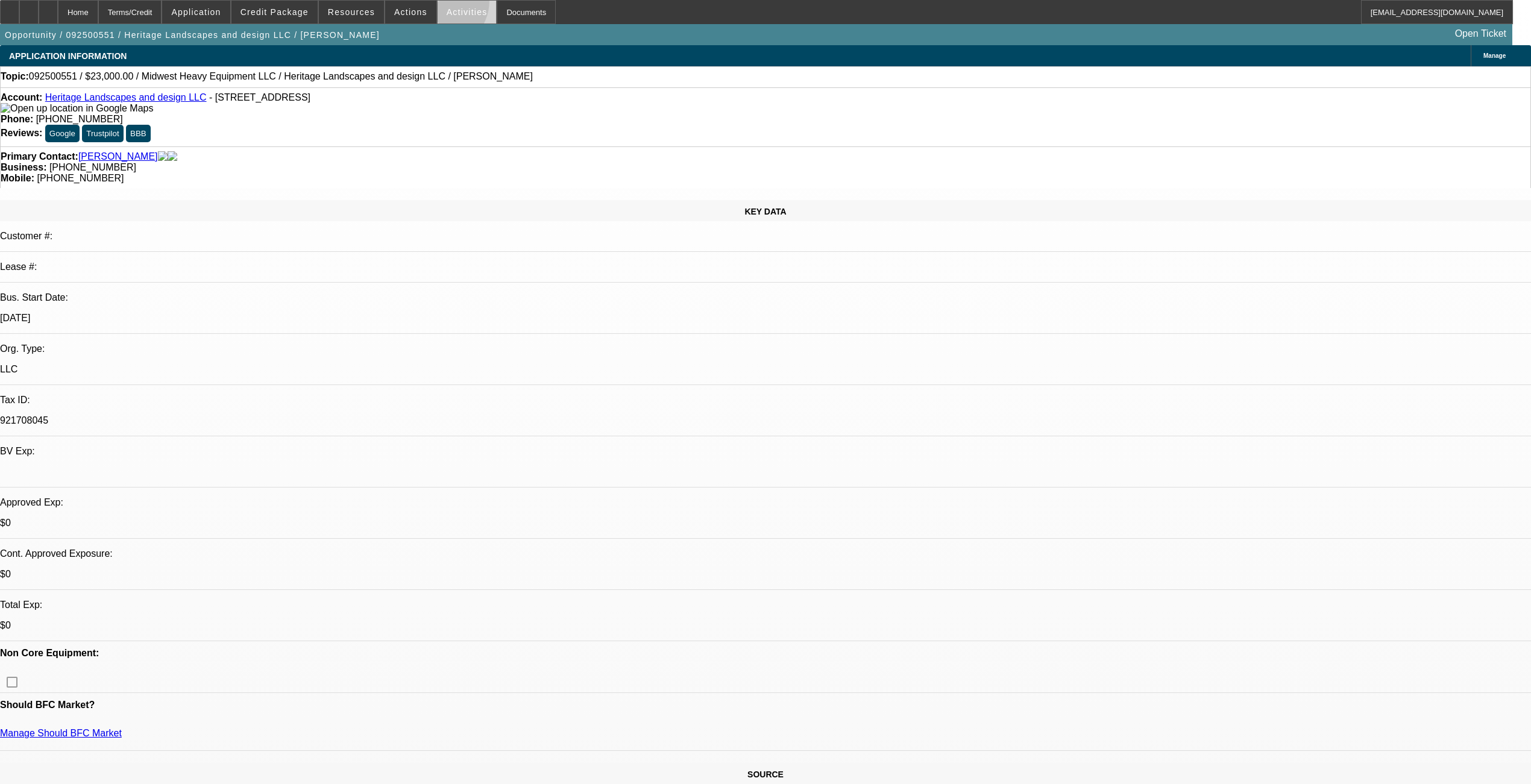
click at [438, 4] on span at bounding box center [467, 12] width 59 height 29
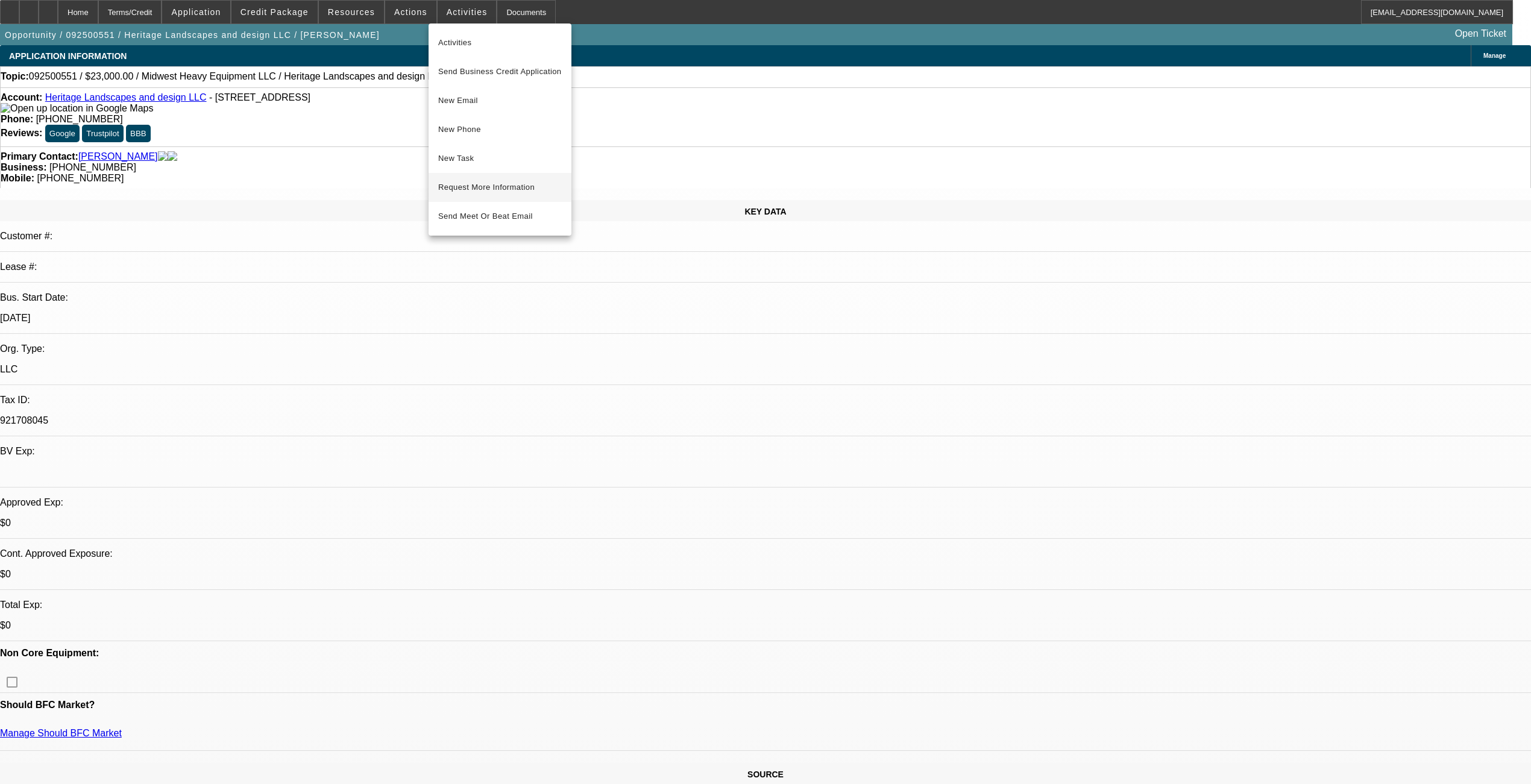
click at [471, 183] on span "Request More Information" at bounding box center [500, 187] width 124 height 14
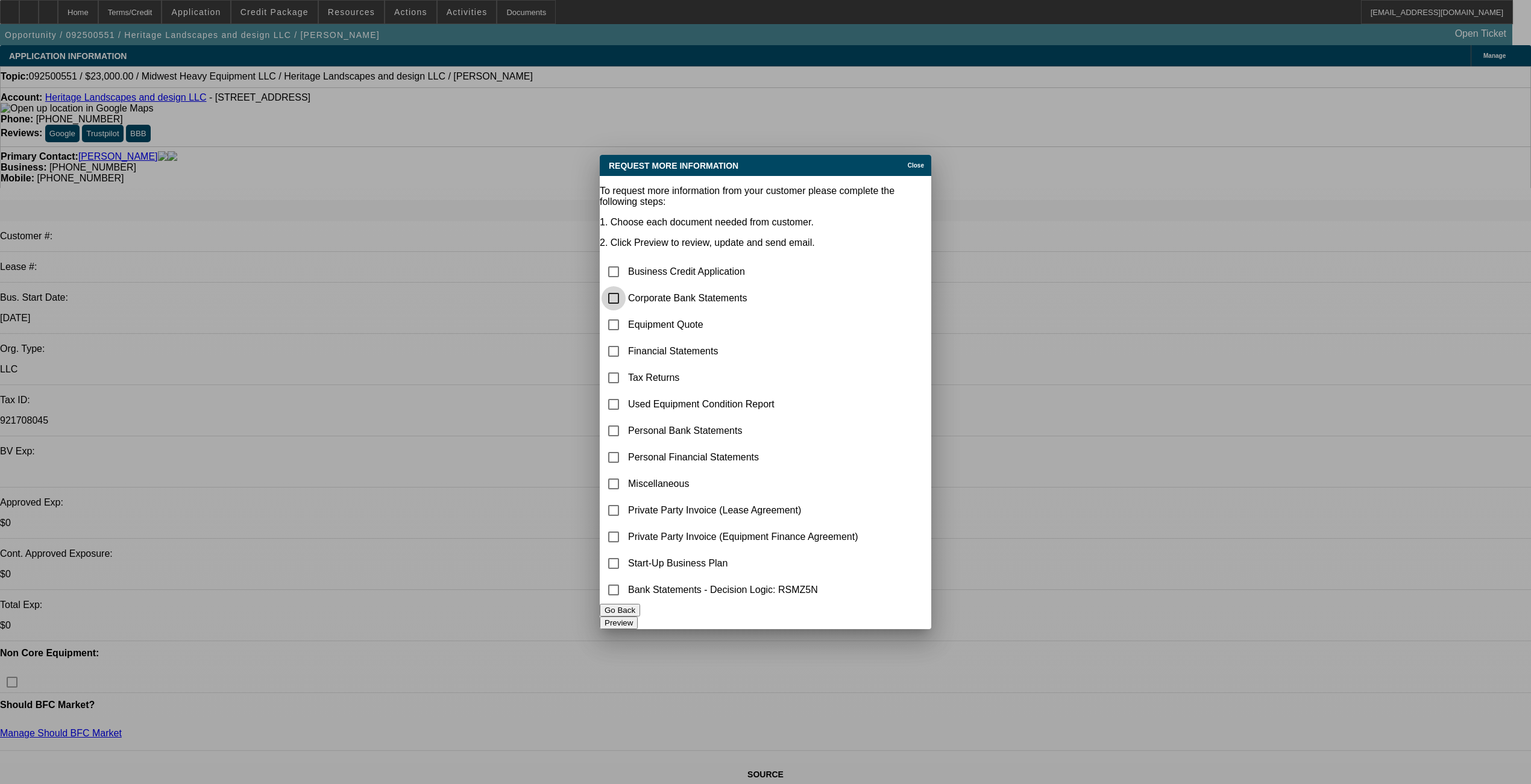
click at [625, 286] on input "checkbox" at bounding box center [613, 298] width 24 height 24
checkbox input "true"
click at [638, 616] on button "Preview" at bounding box center [618, 622] width 38 height 12
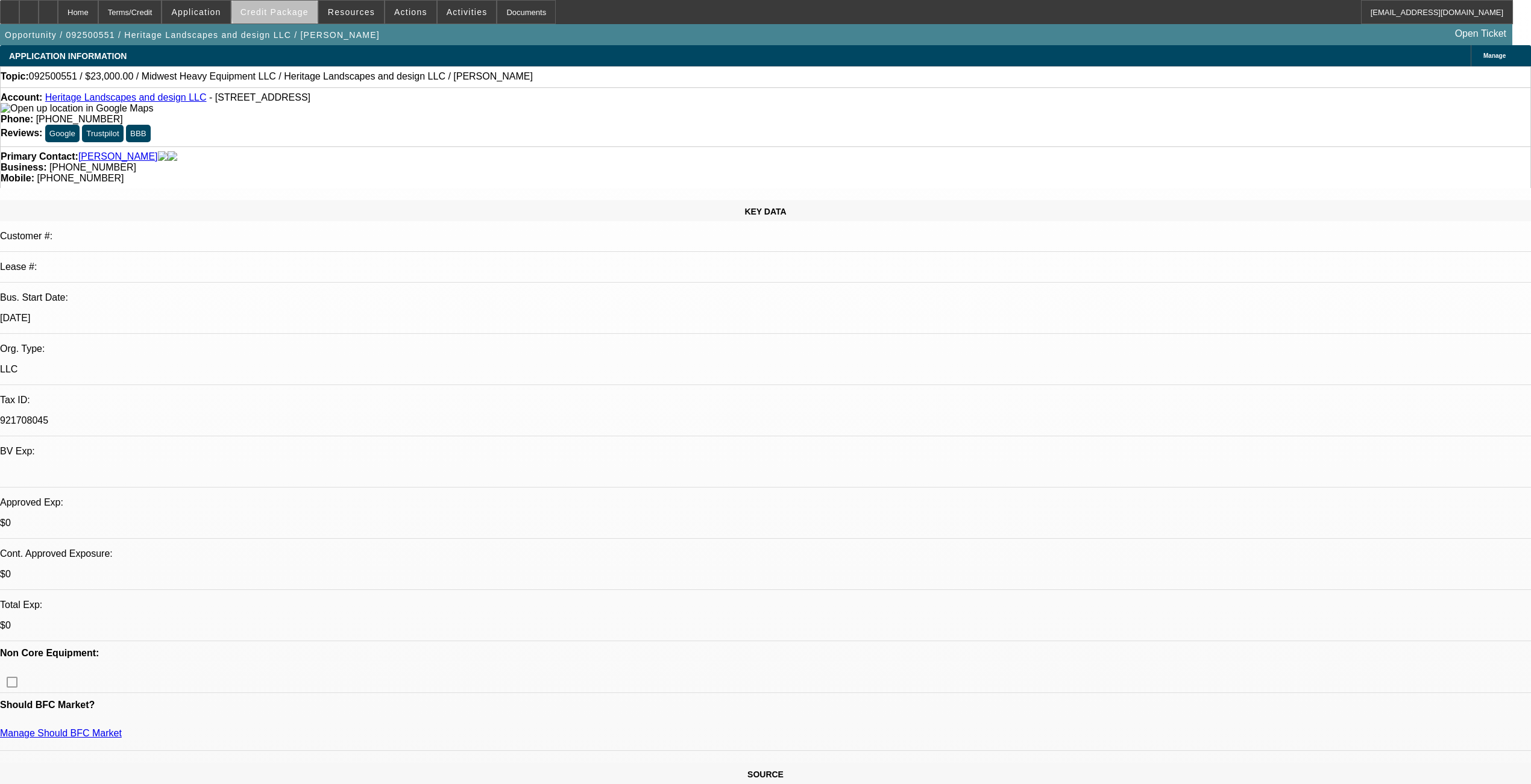
click at [298, 10] on span "Credit Package" at bounding box center [274, 12] width 68 height 10
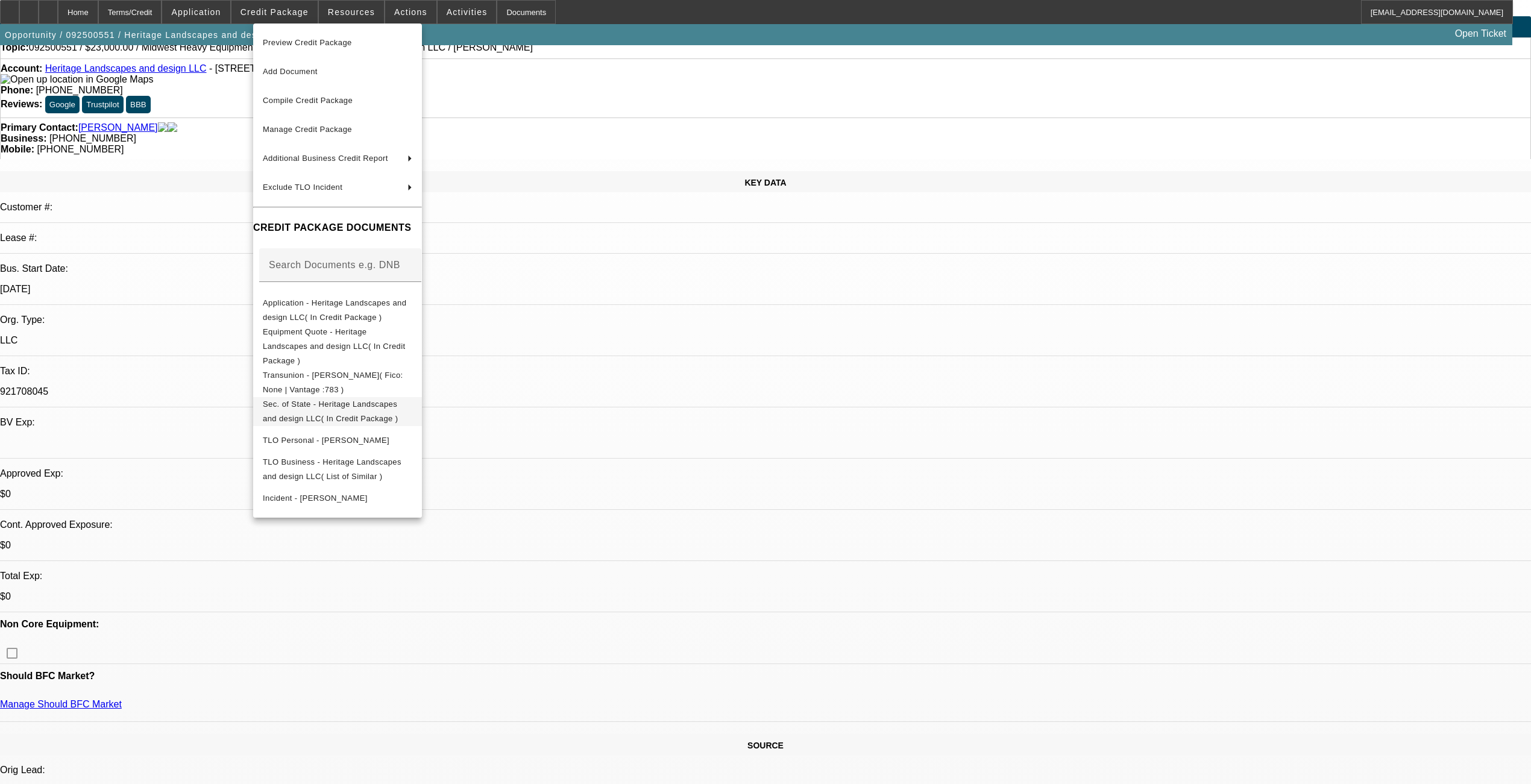
scroll to position [80, 0]
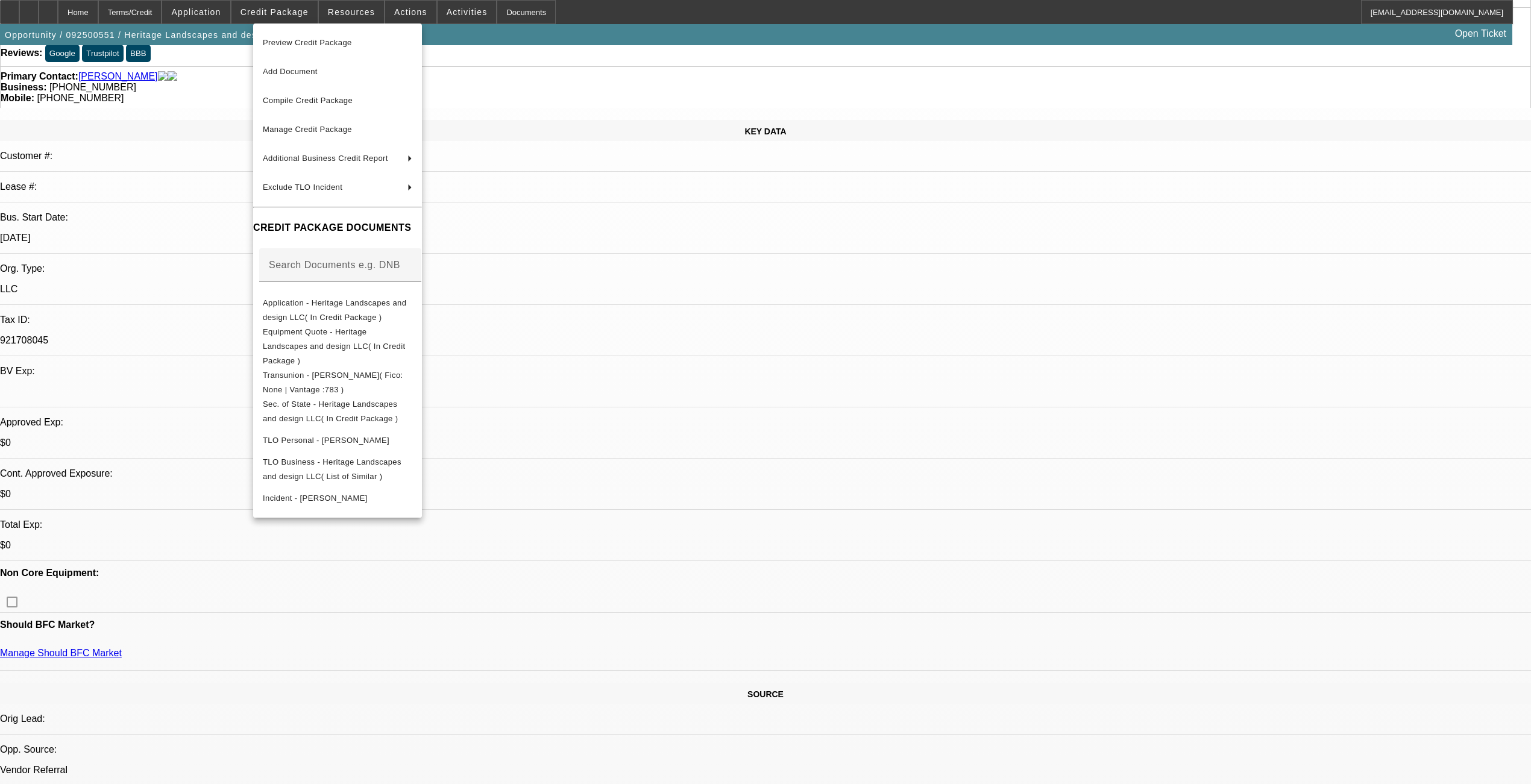
click at [707, 280] on div at bounding box center [765, 392] width 1531 height 784
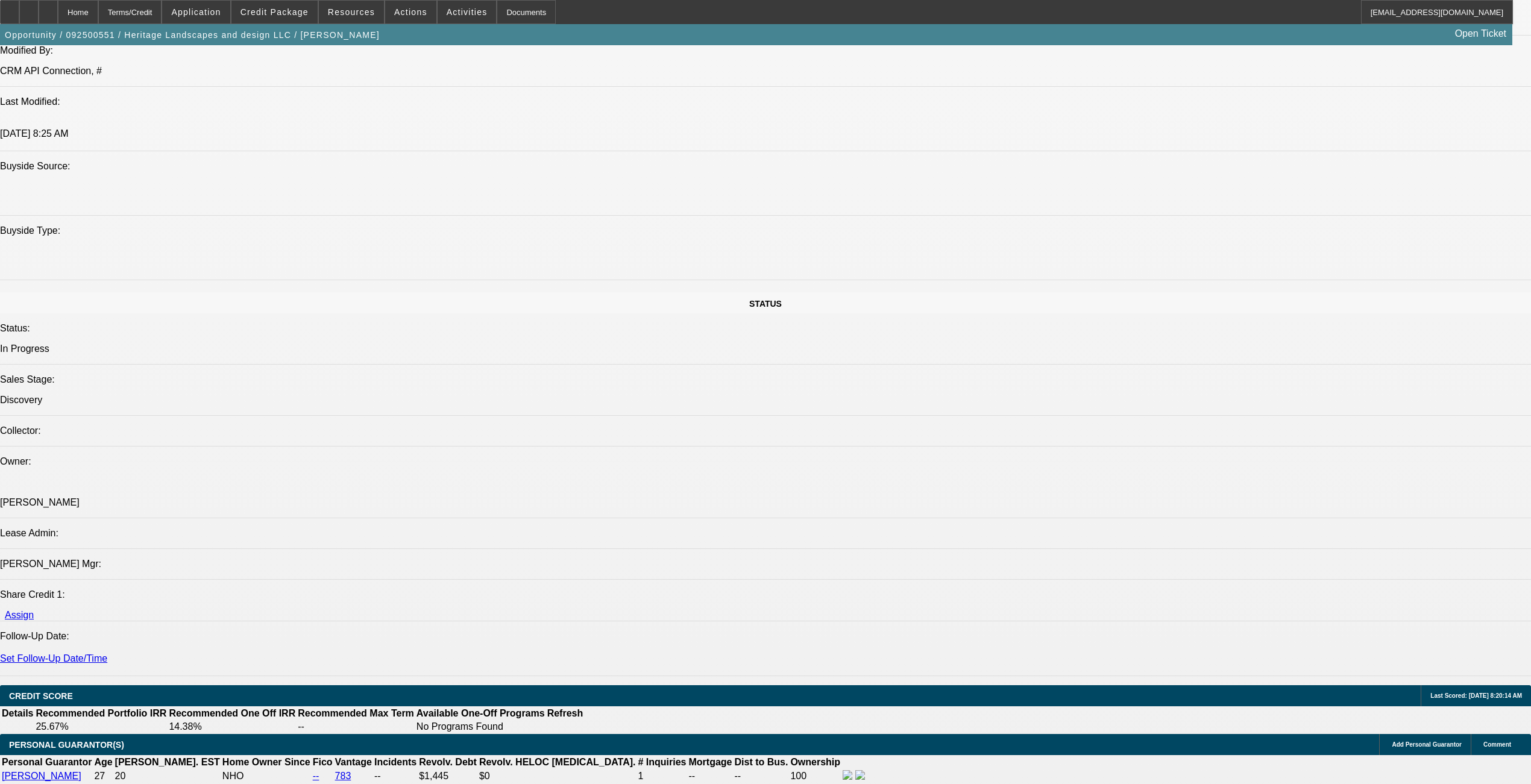
scroll to position [1286, 0]
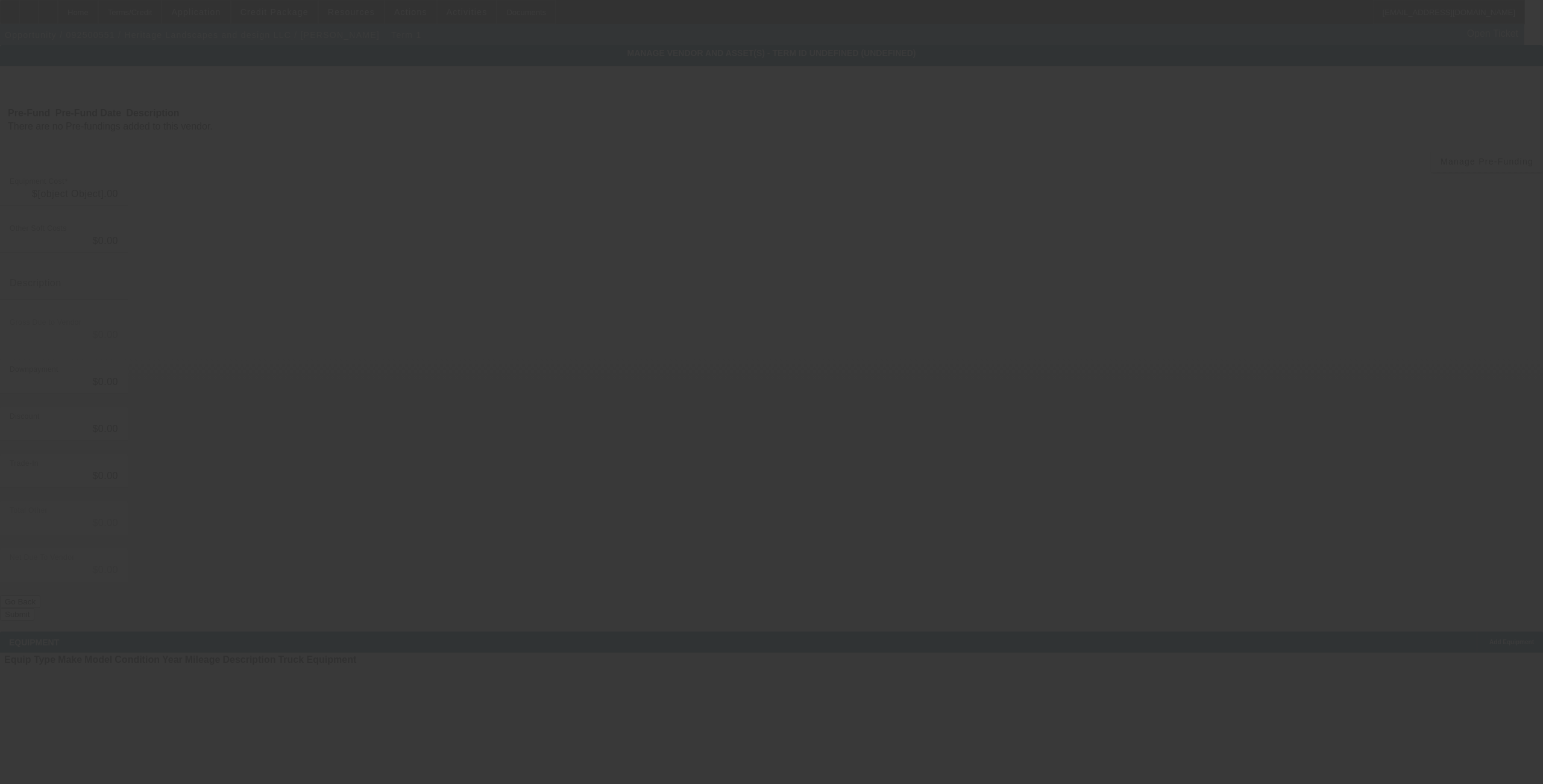
type input "$23,000.00"
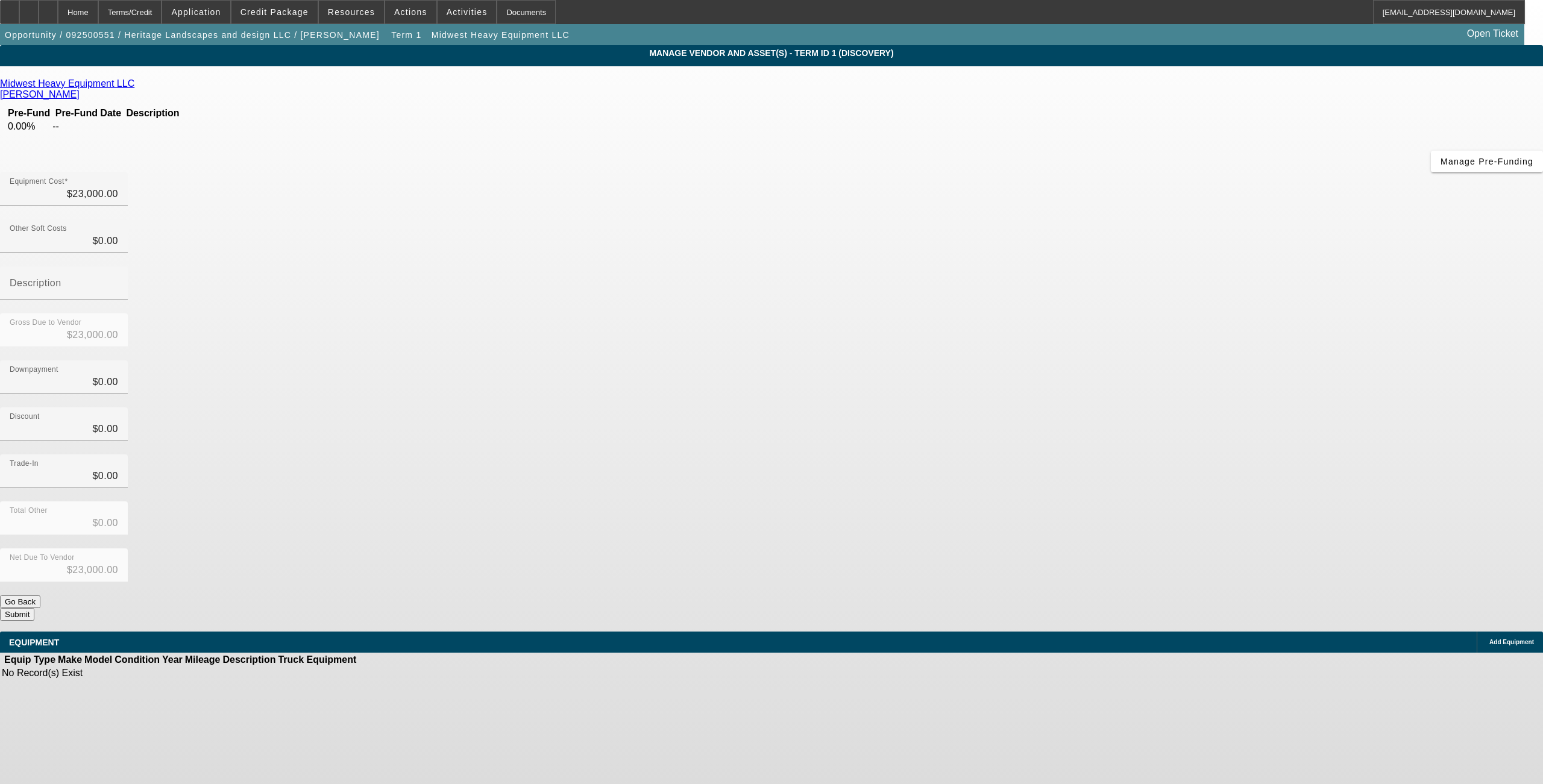
click at [1486, 642] on icon at bounding box center [1486, 642] width 0 height 0
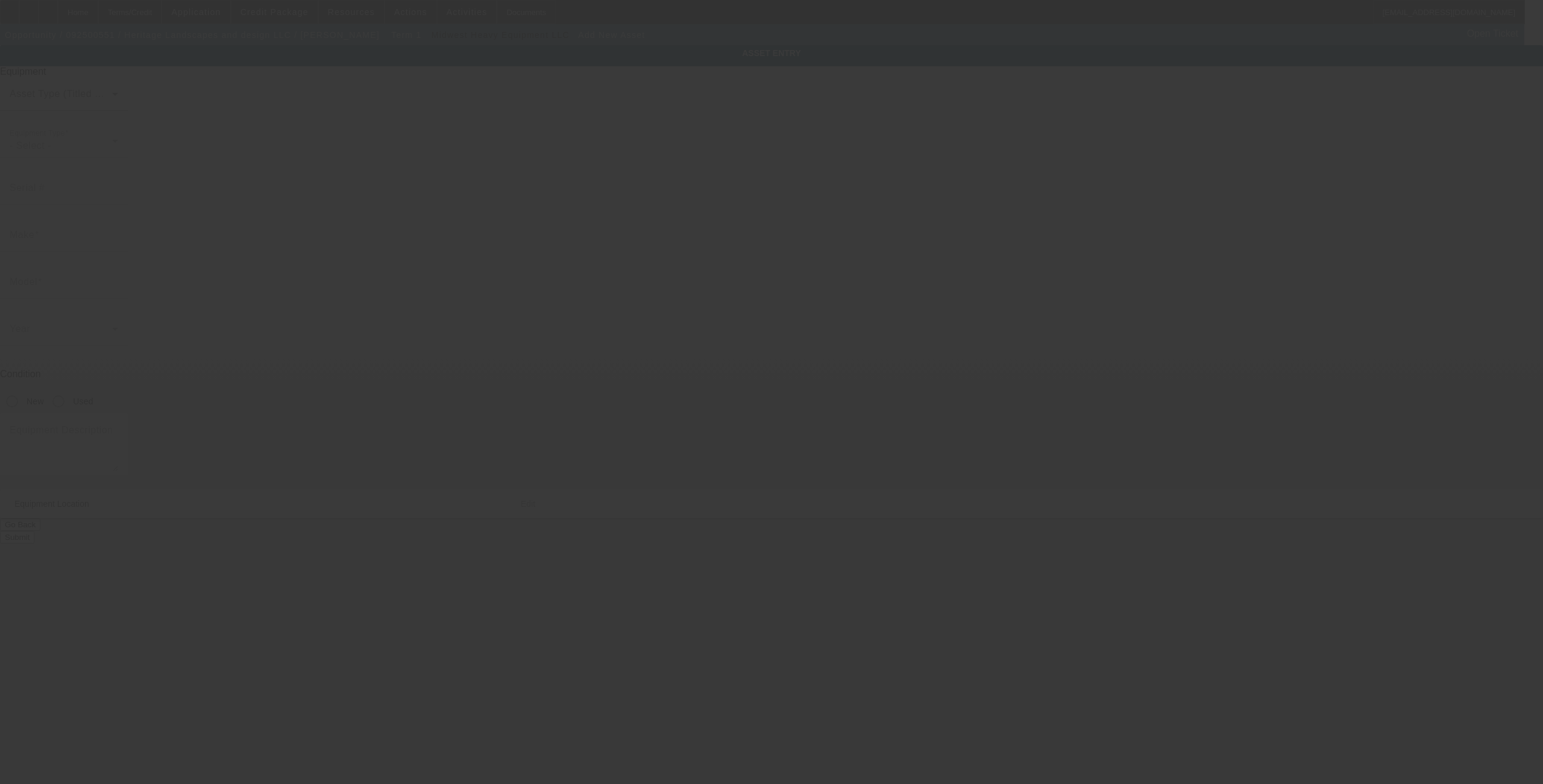
type input "61915 66th Ave"
type input "Hartford"
type input "49057"
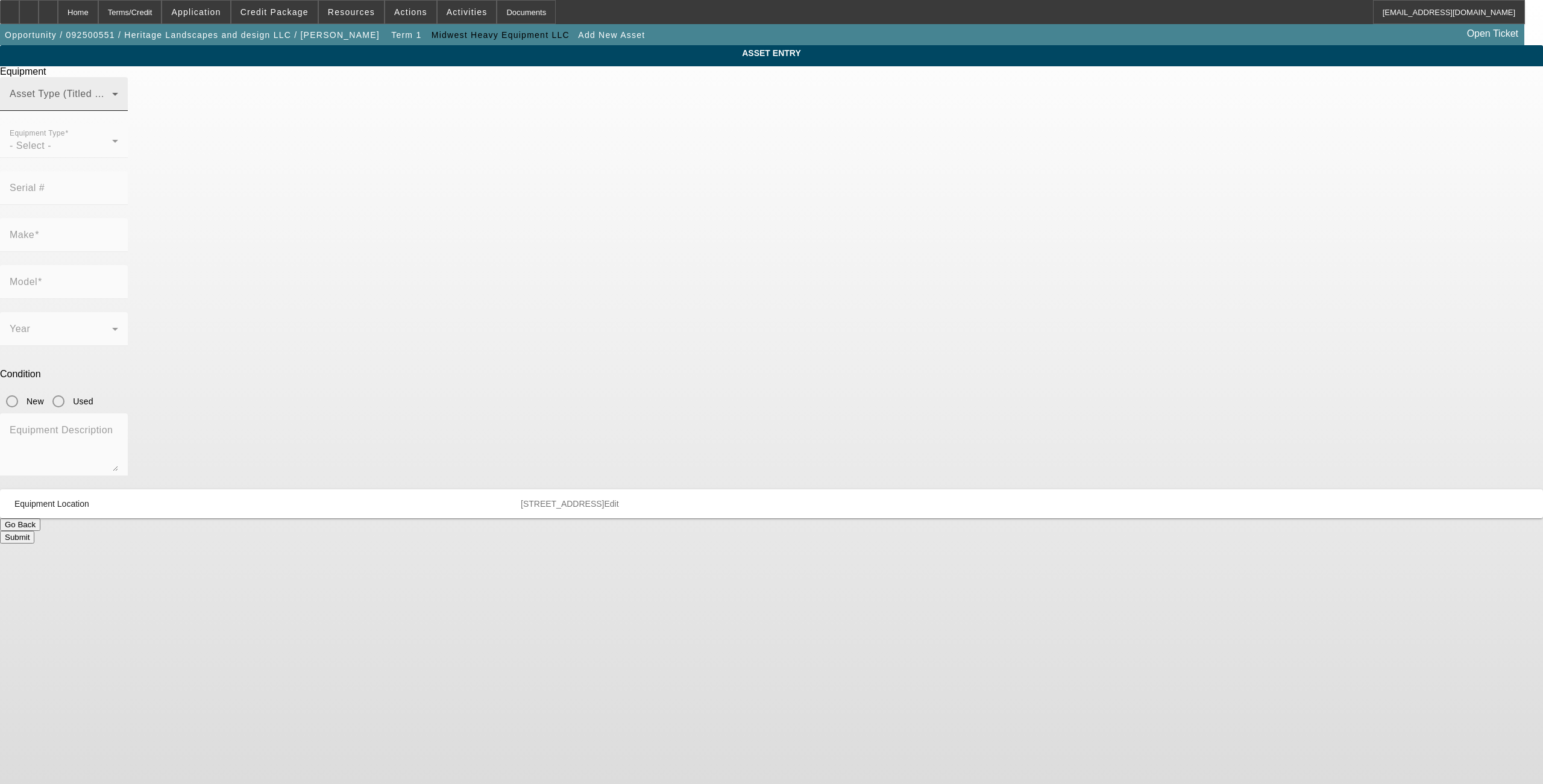
click at [112, 106] on span at bounding box center [61, 99] width 103 height 14
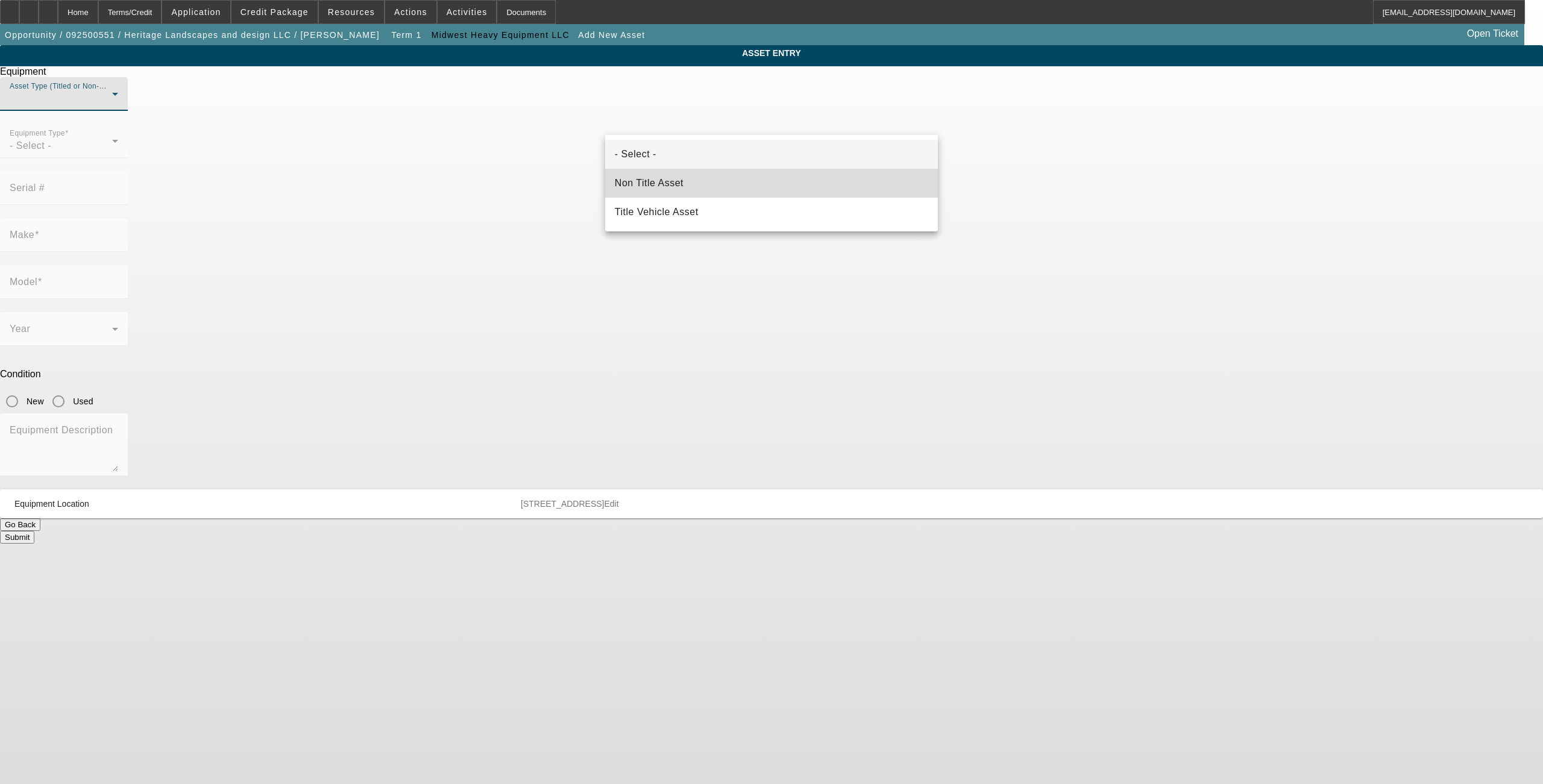
click at [657, 190] on mat-option "Non Title Asset" at bounding box center [772, 183] width 333 height 29
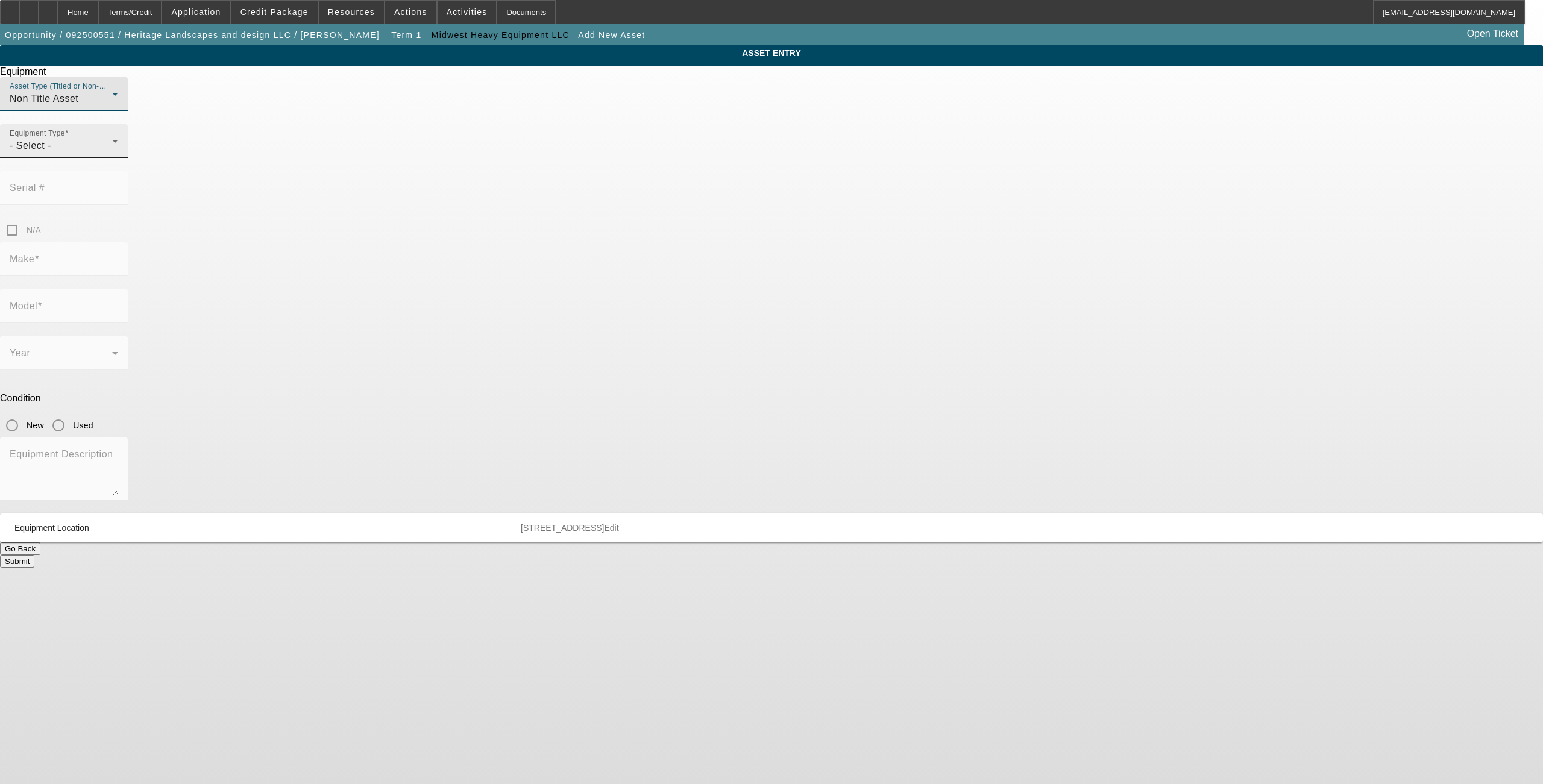
click at [112, 153] on div "- Select -" at bounding box center [61, 146] width 103 height 14
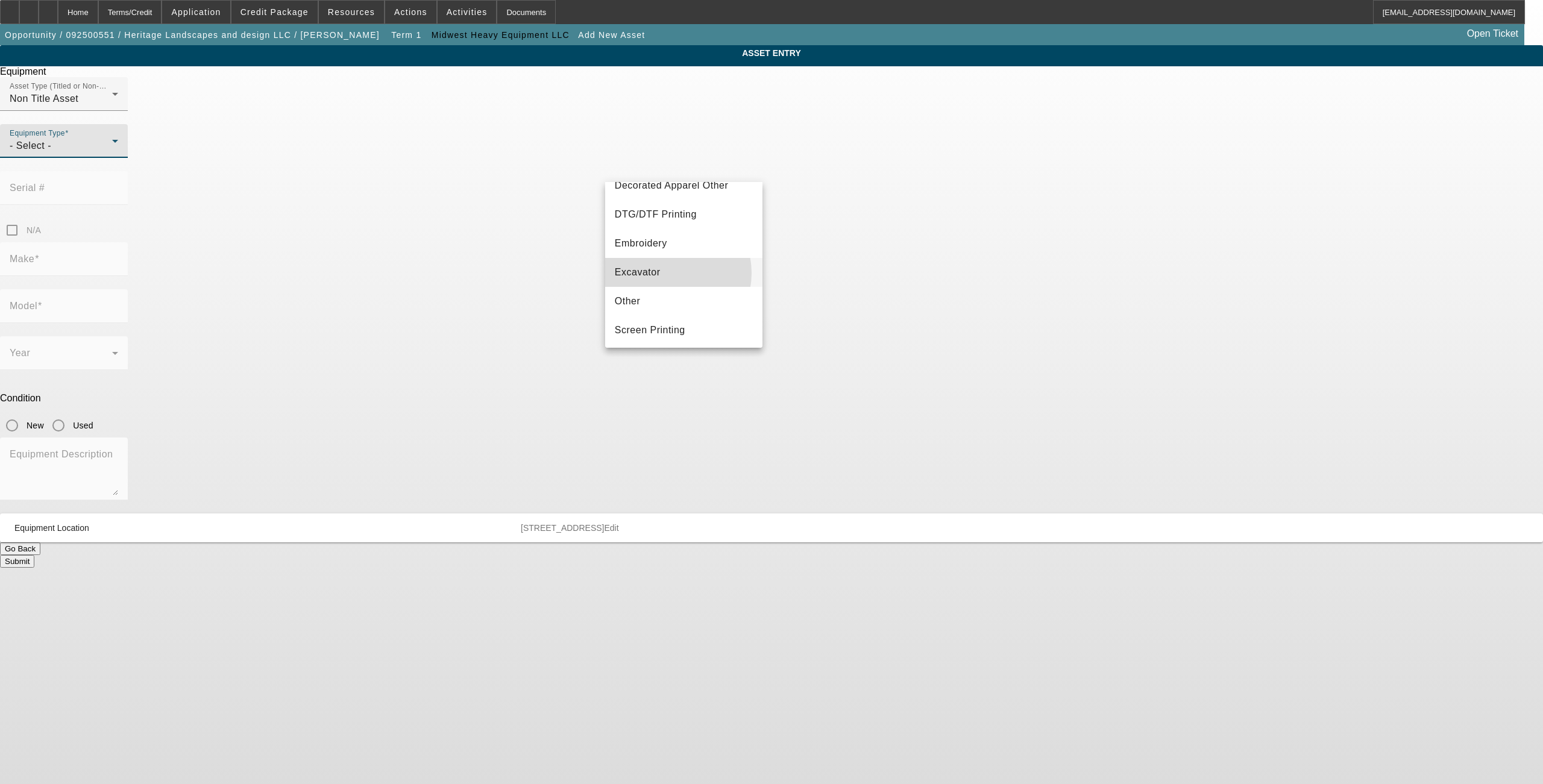
click at [668, 272] on mat-option "Excavator" at bounding box center [684, 272] width 157 height 29
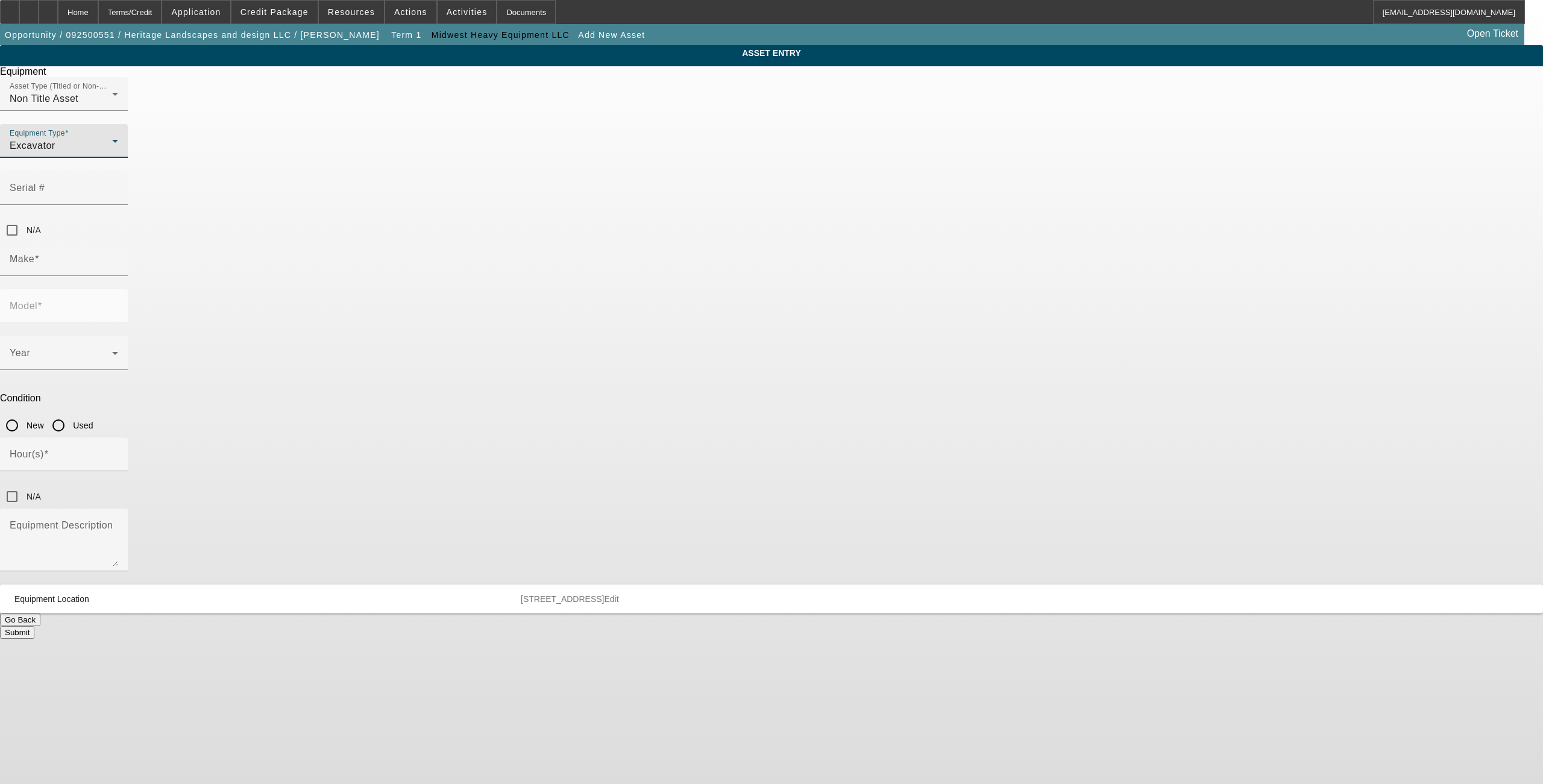
click at [118, 158] on div "Equipment Type Excavator" at bounding box center [64, 141] width 109 height 34
click at [668, 264] on mat-option "Skid Steer" at bounding box center [684, 259] width 157 height 29
click at [118, 257] on input "Make" at bounding box center [64, 264] width 109 height 14
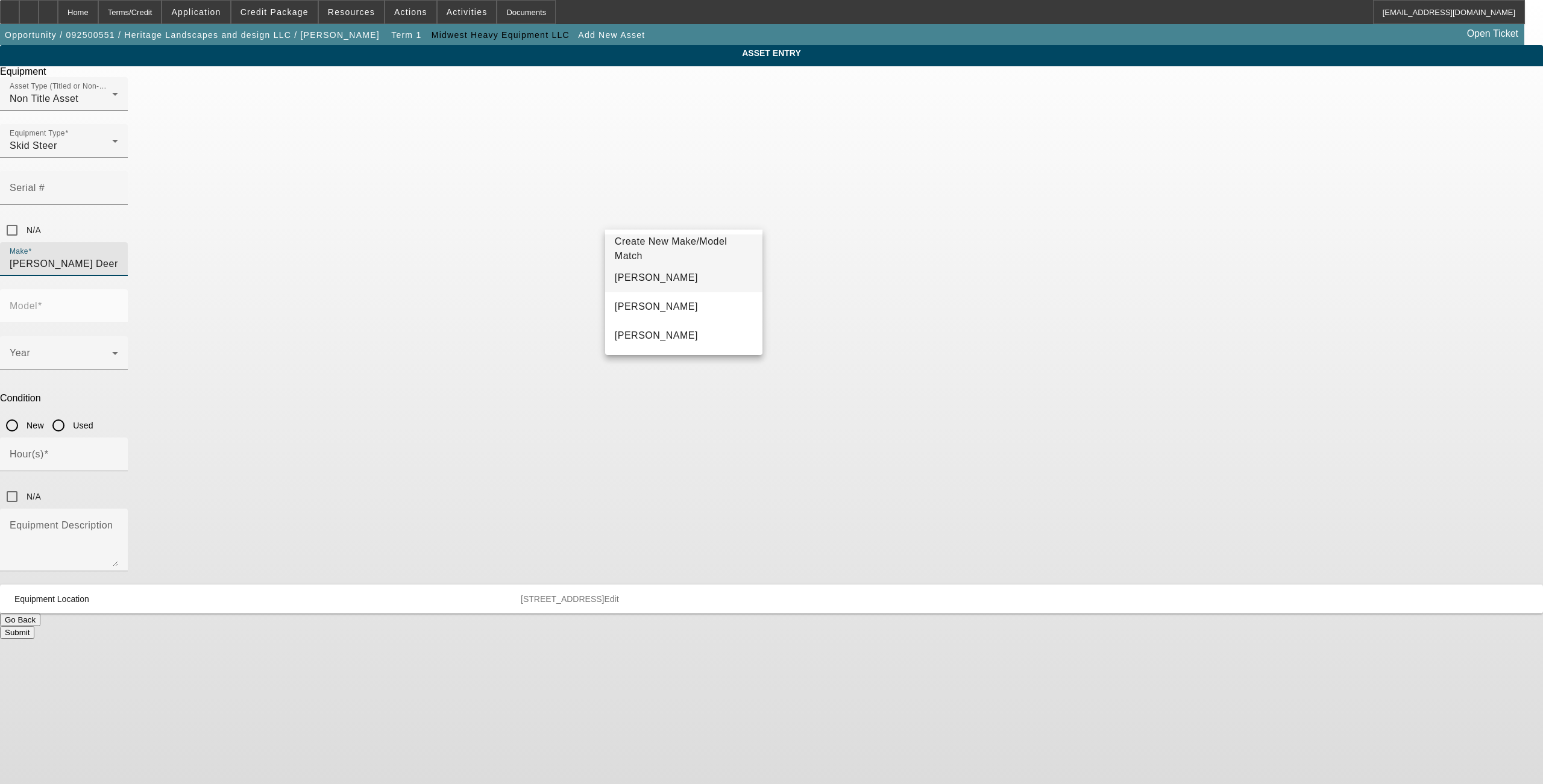
click at [635, 276] on span "John Deere" at bounding box center [657, 278] width 83 height 10
type input "John Deere"
click at [118, 304] on input "Model" at bounding box center [64, 311] width 109 height 14
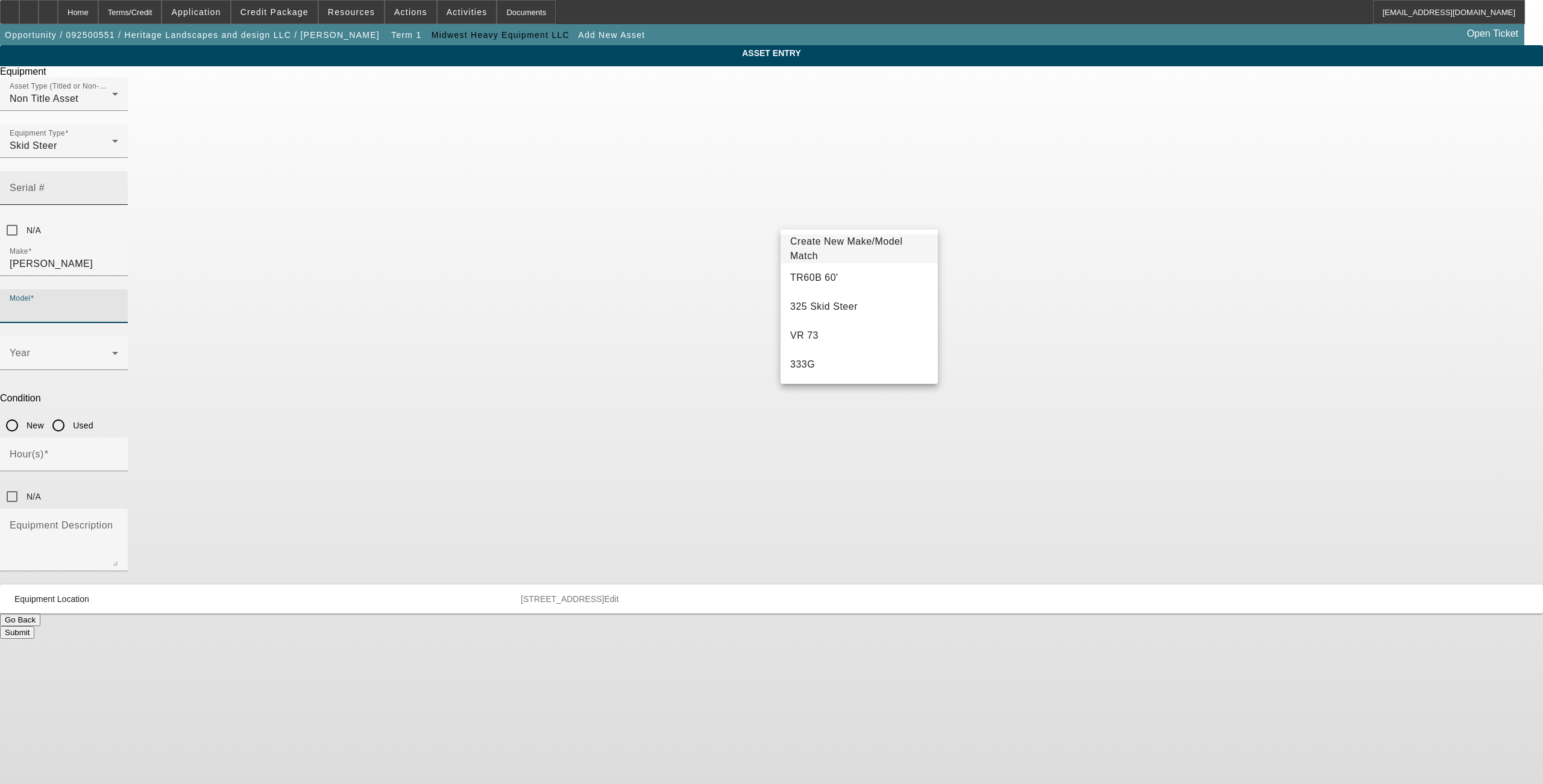
click at [118, 186] on input "Serial #" at bounding box center [64, 193] width 109 height 14
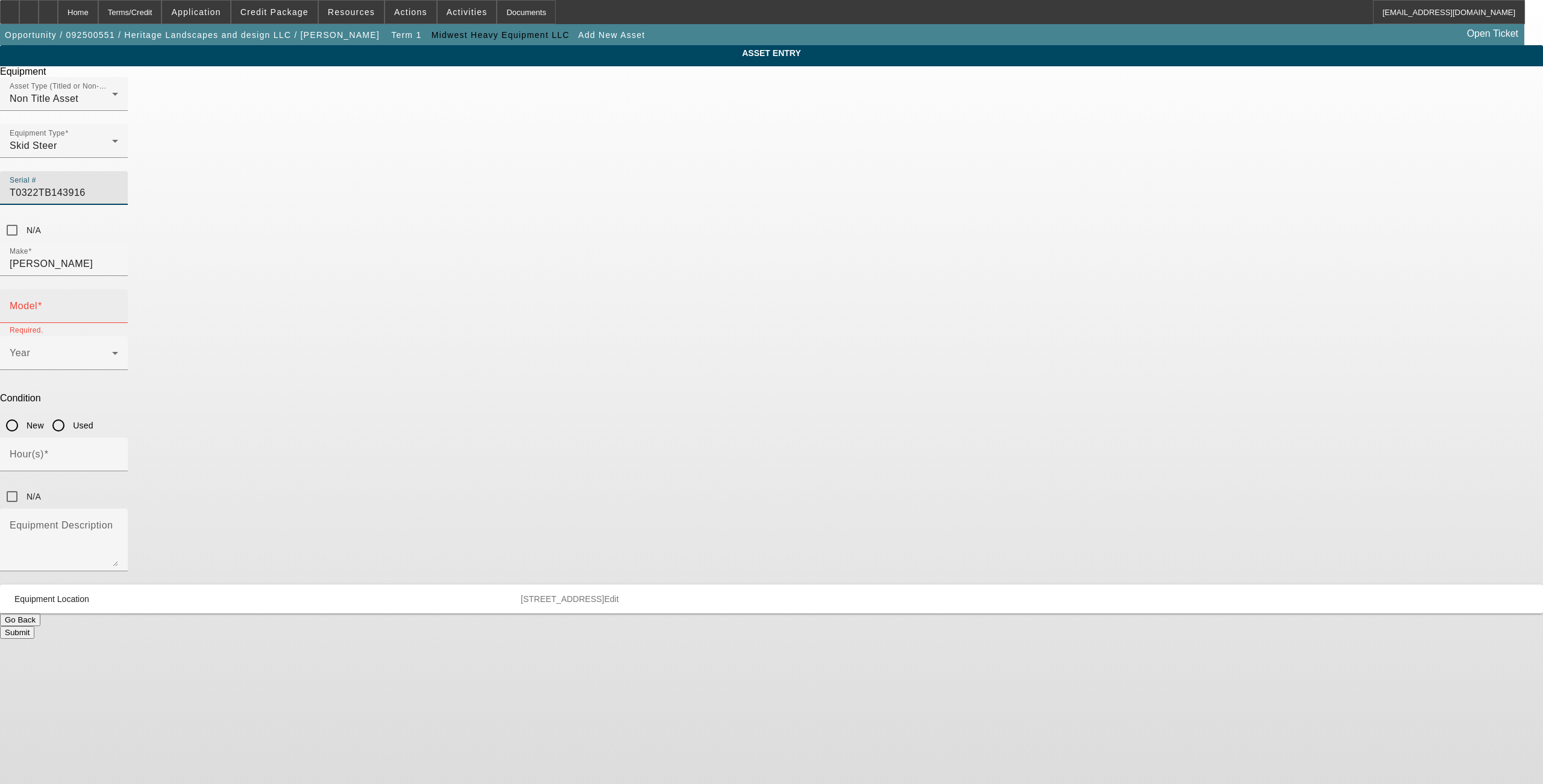
type input "T0322TB143916"
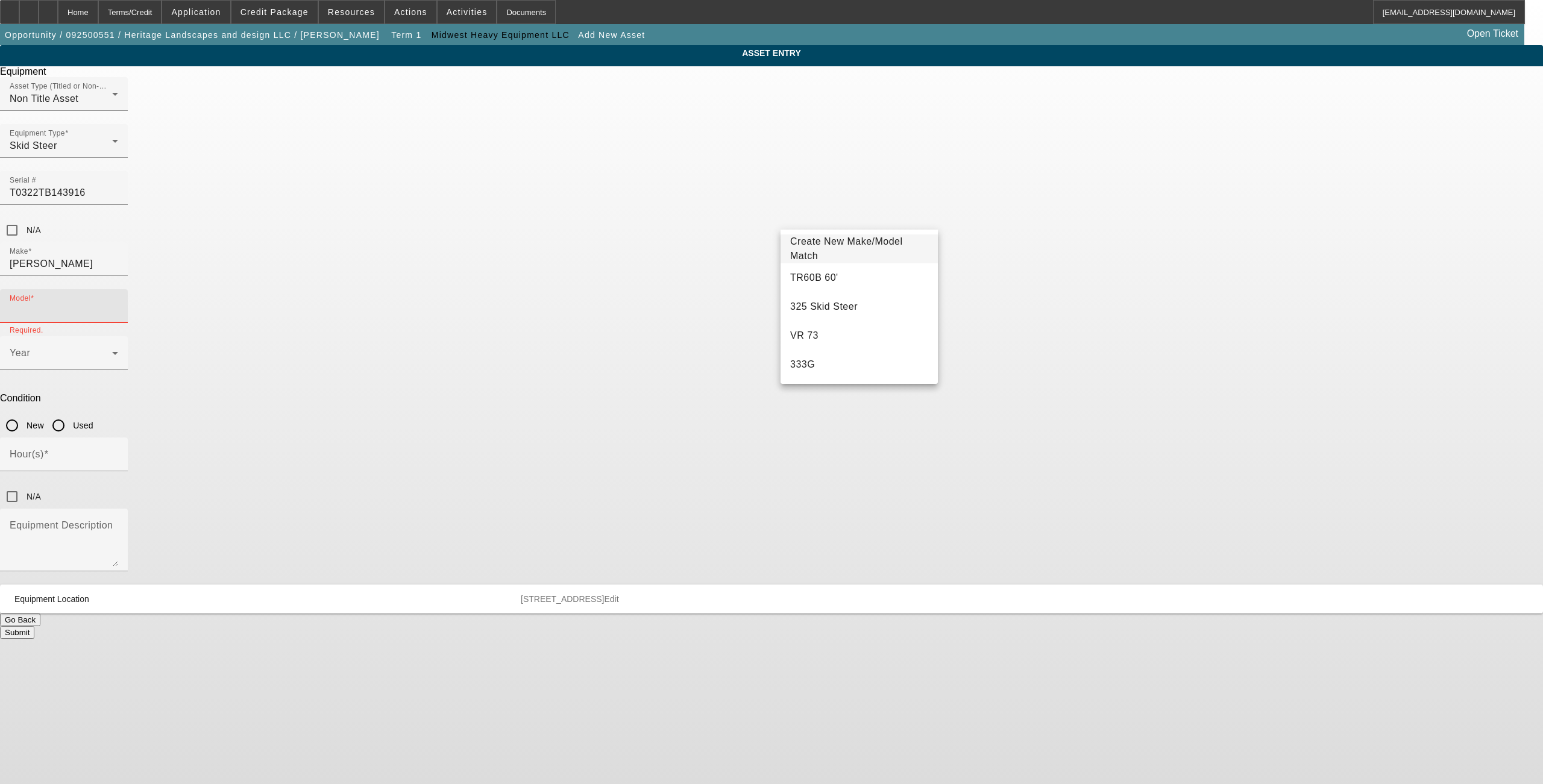
click at [118, 304] on input "Model" at bounding box center [64, 311] width 109 height 14
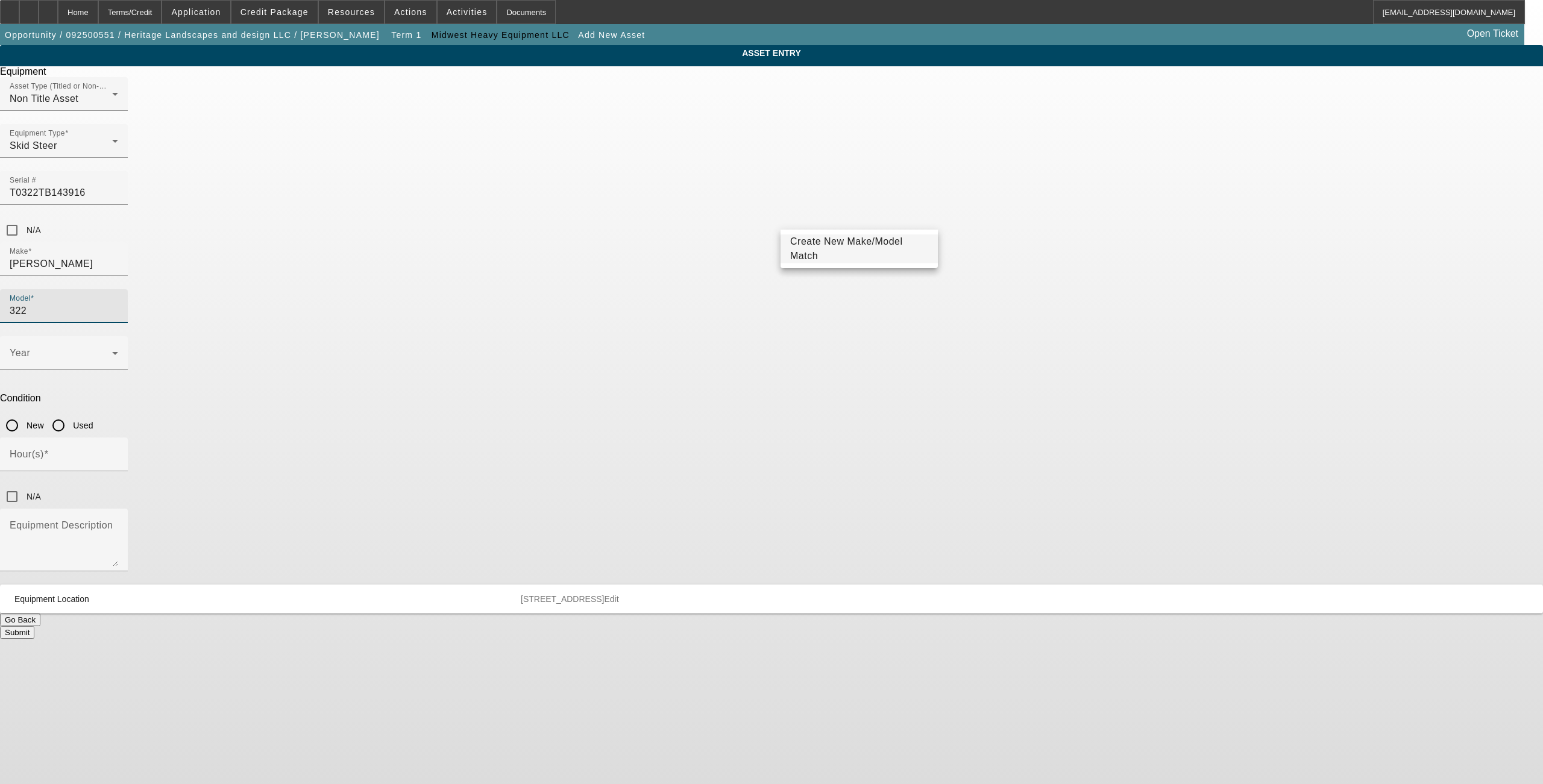
type input "322"
click at [830, 246] on span "Create New Make/Model Match" at bounding box center [846, 248] width 112 height 25
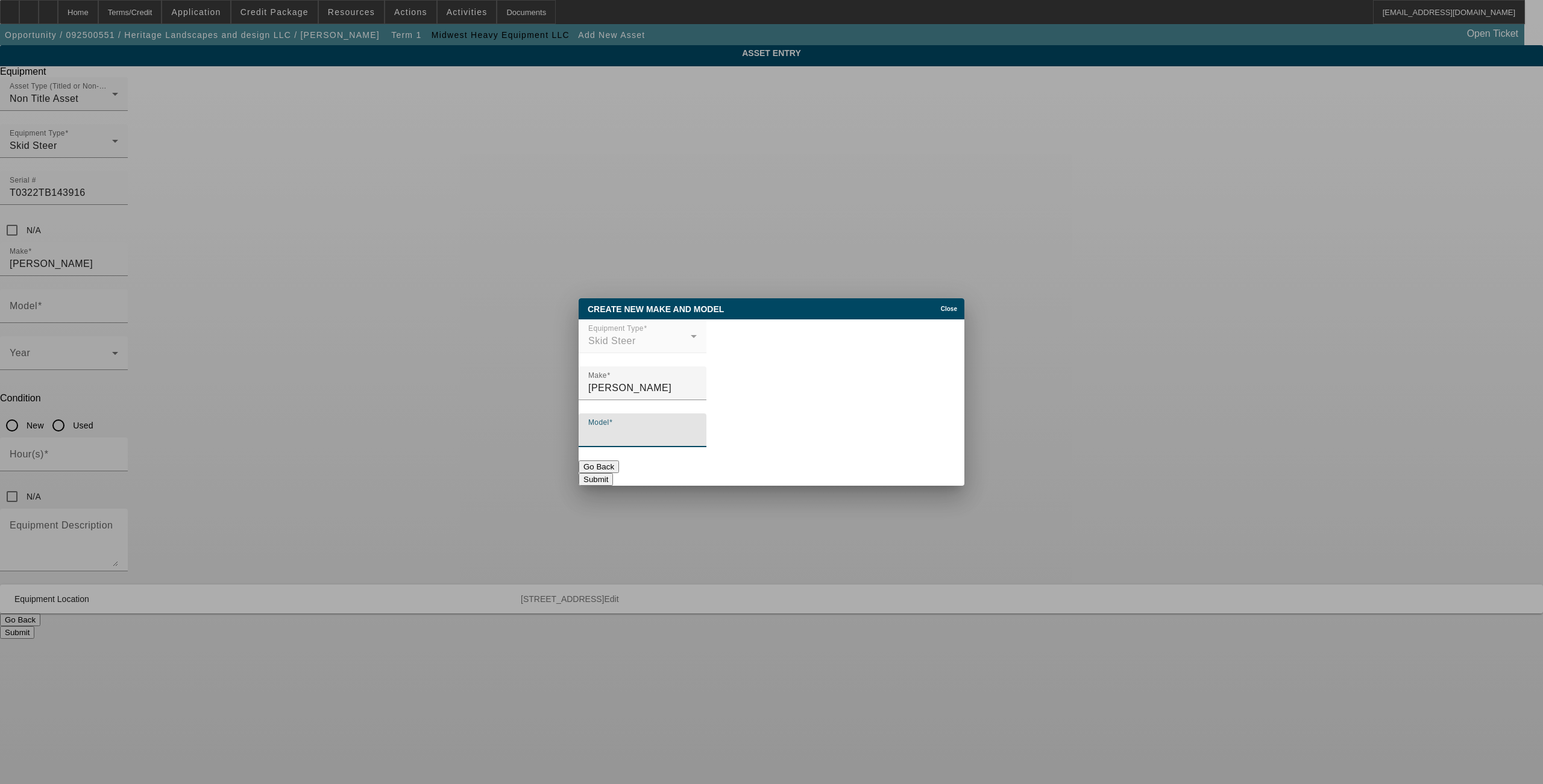
click at [651, 443] on input "Model" at bounding box center [642, 435] width 109 height 14
type input "322"
click at [1129, 545] on div at bounding box center [771, 392] width 1543 height 784
click at [613, 476] on button "Submit" at bounding box center [596, 479] width 34 height 12
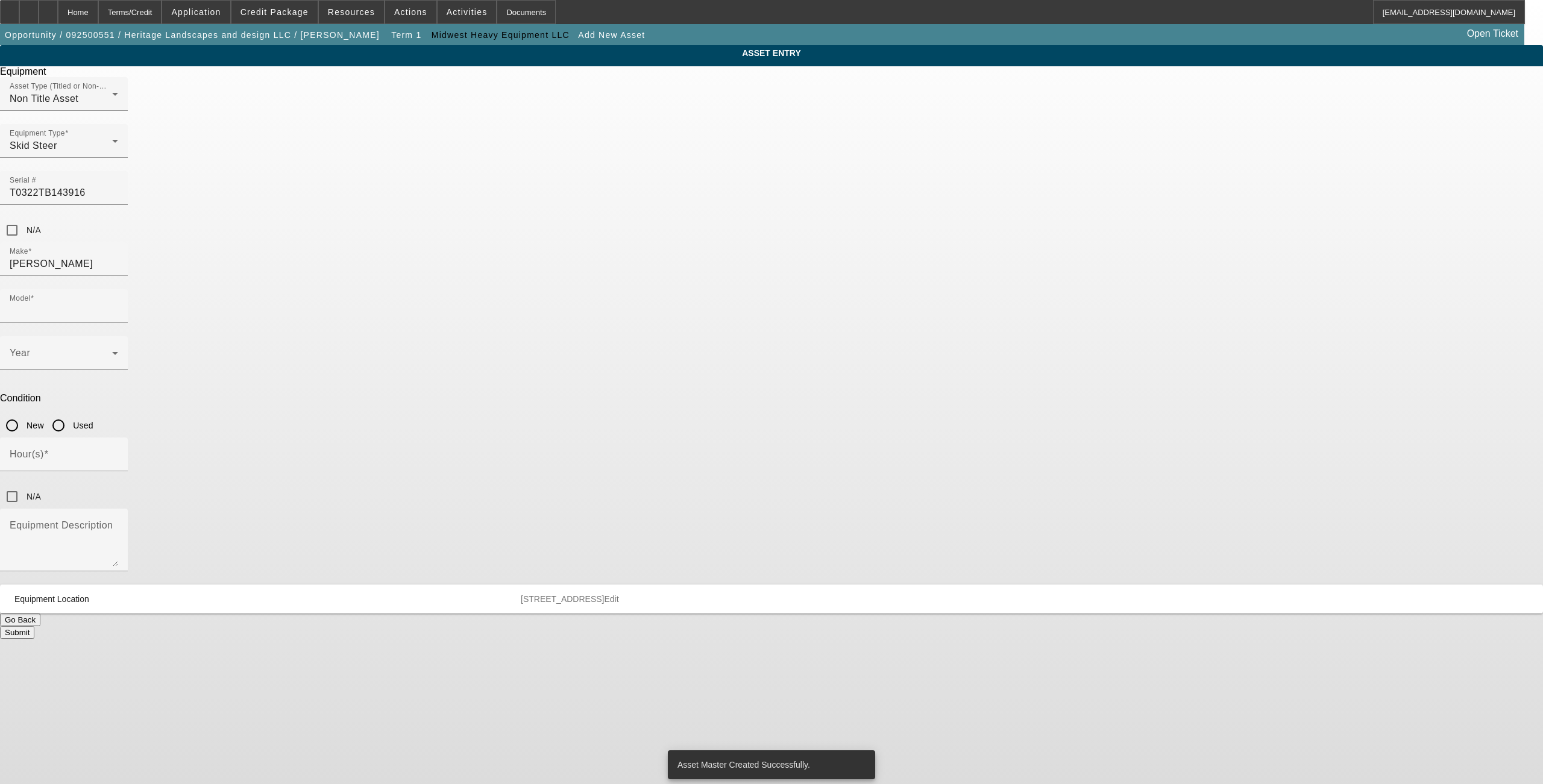
type input "322"
click at [70, 413] on input "Used" at bounding box center [58, 425] width 24 height 24
radio input "true"
click at [112, 351] on span at bounding box center [61, 358] width 103 height 14
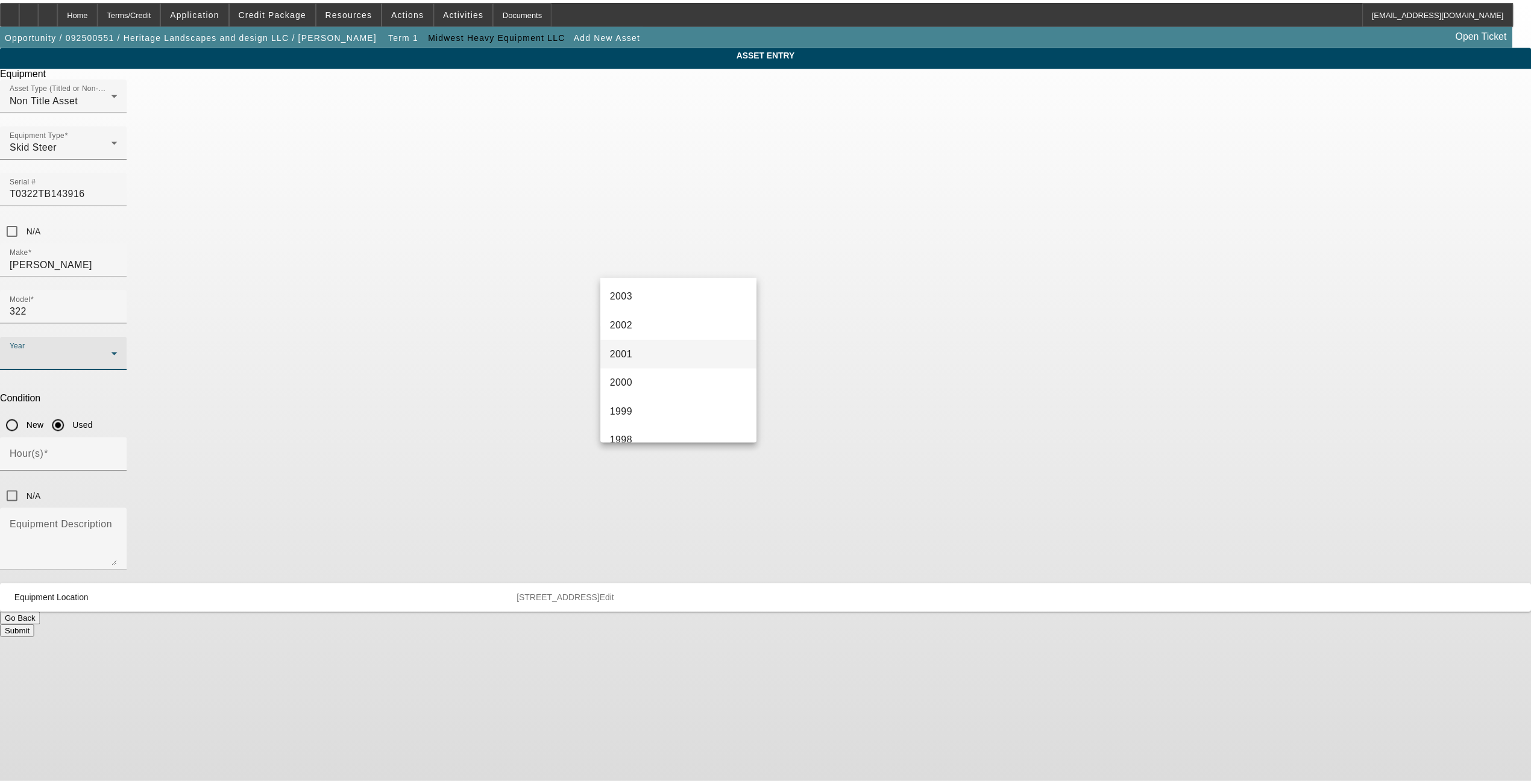
scroll to position [724, 0]
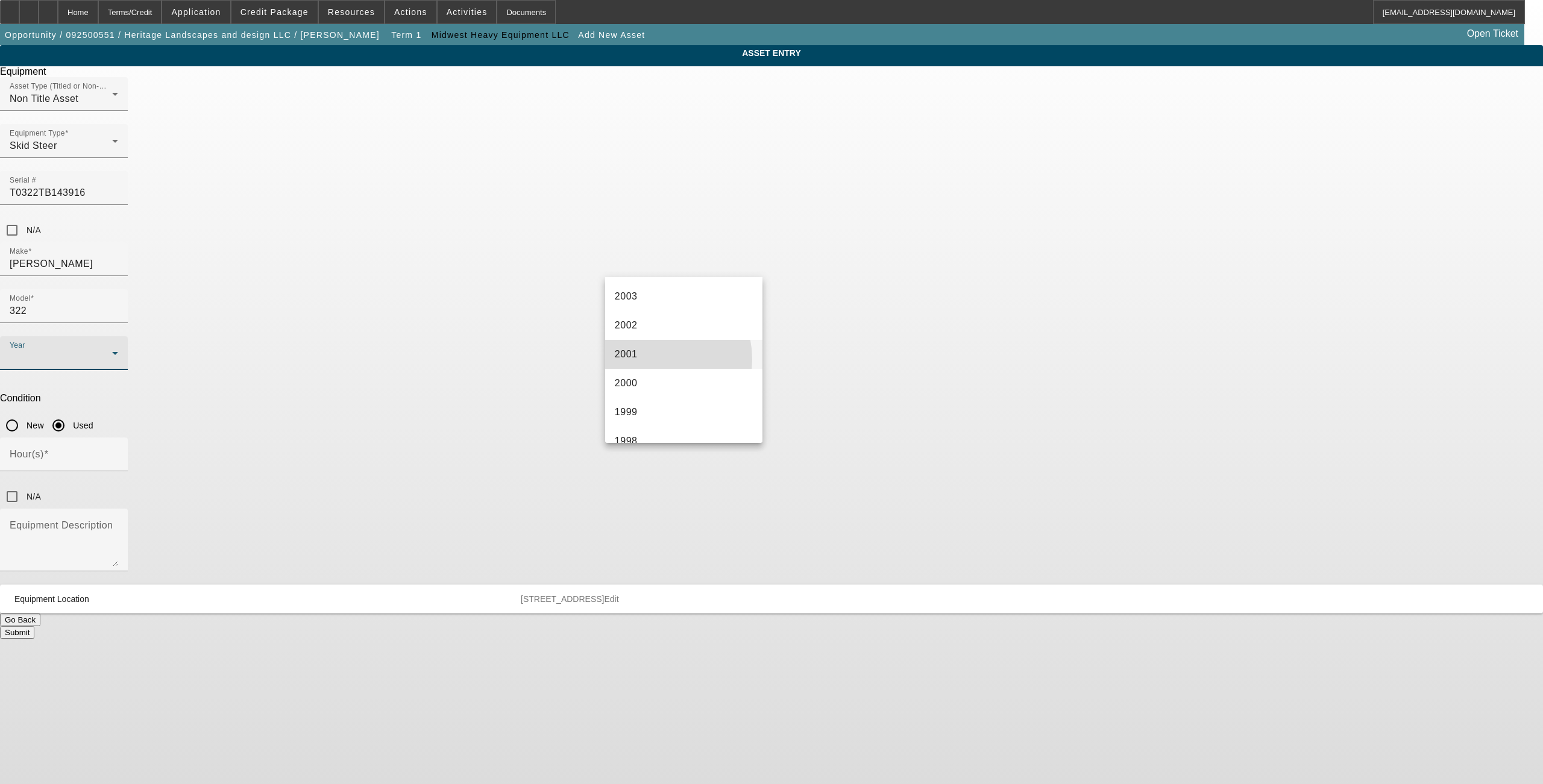
click at [642, 359] on mat-option "2001" at bounding box center [684, 354] width 157 height 29
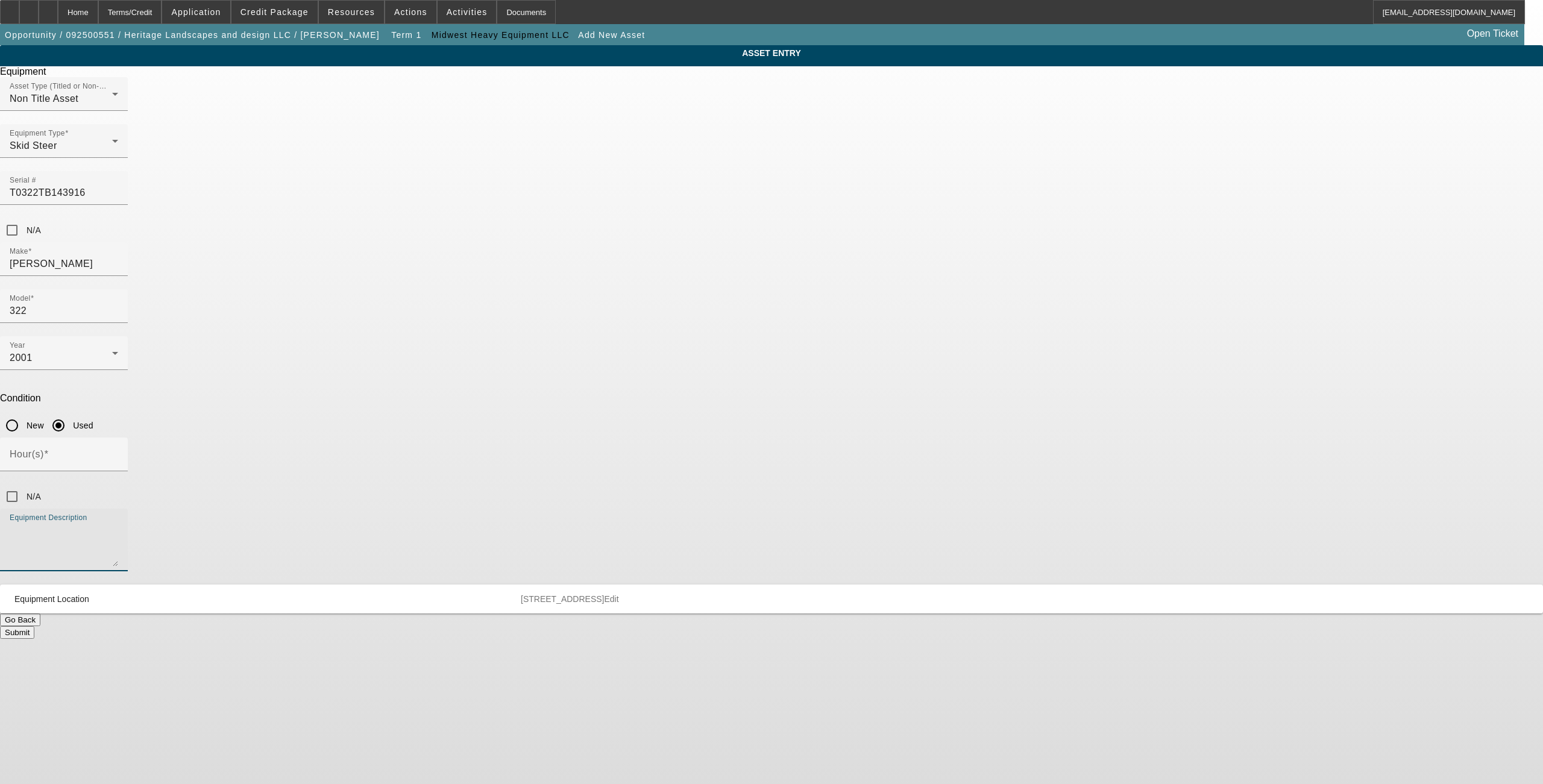
click at [118, 523] on textarea "Equipment Description" at bounding box center [64, 545] width 109 height 44
drag, startPoint x: 600, startPoint y: 307, endPoint x: 618, endPoint y: 309, distance: 18.1
click at [600, 438] on div "Hour(s)" at bounding box center [771, 461] width 1543 height 47
click at [44, 449] on mat-label "Hour(s)" at bounding box center [27, 454] width 34 height 10
click at [118, 452] on input "Hour(s)" at bounding box center [64, 459] width 109 height 14
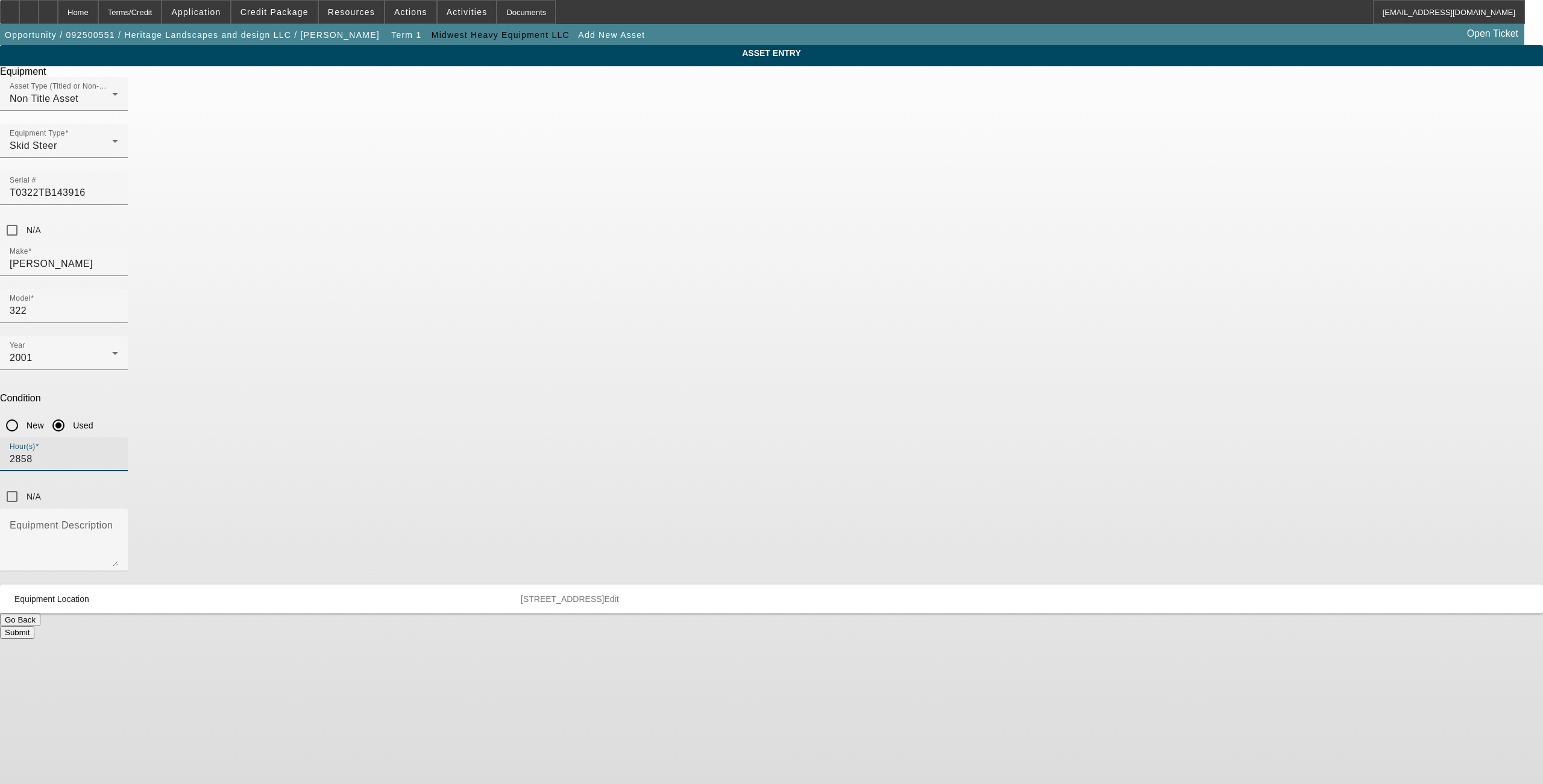
type input "2858"
click at [529, 409] on div "ASSET ENTRY Equipment Asset Type (Titled or Non-Titled) Non Title Asset Equipme…" at bounding box center [771, 342] width 1543 height 594
click at [118, 523] on textarea "Equipment Description" at bounding box center [64, 545] width 109 height 44
type textarea "skid steer"
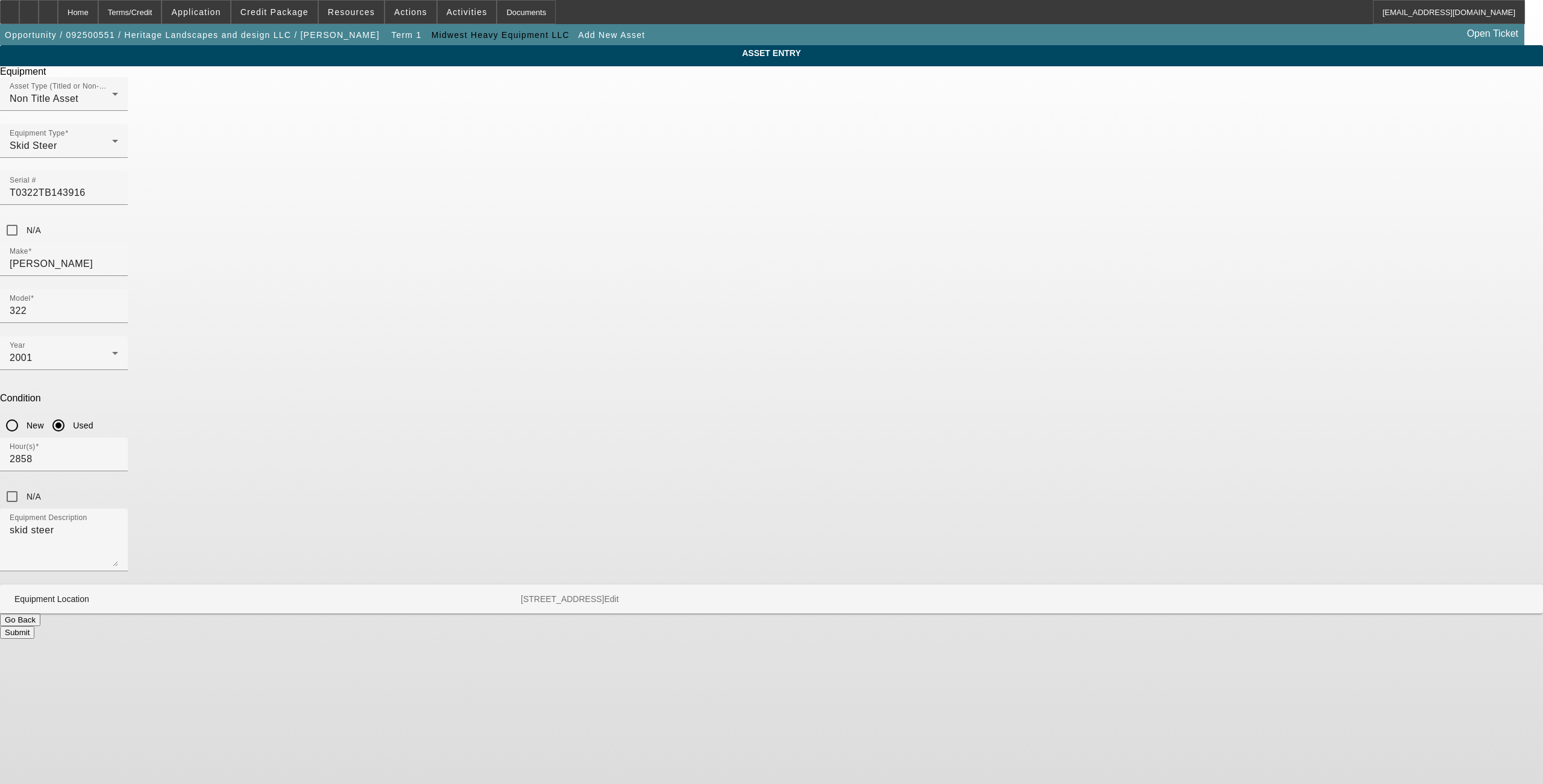
click at [34, 626] on button "Submit" at bounding box center [17, 632] width 34 height 12
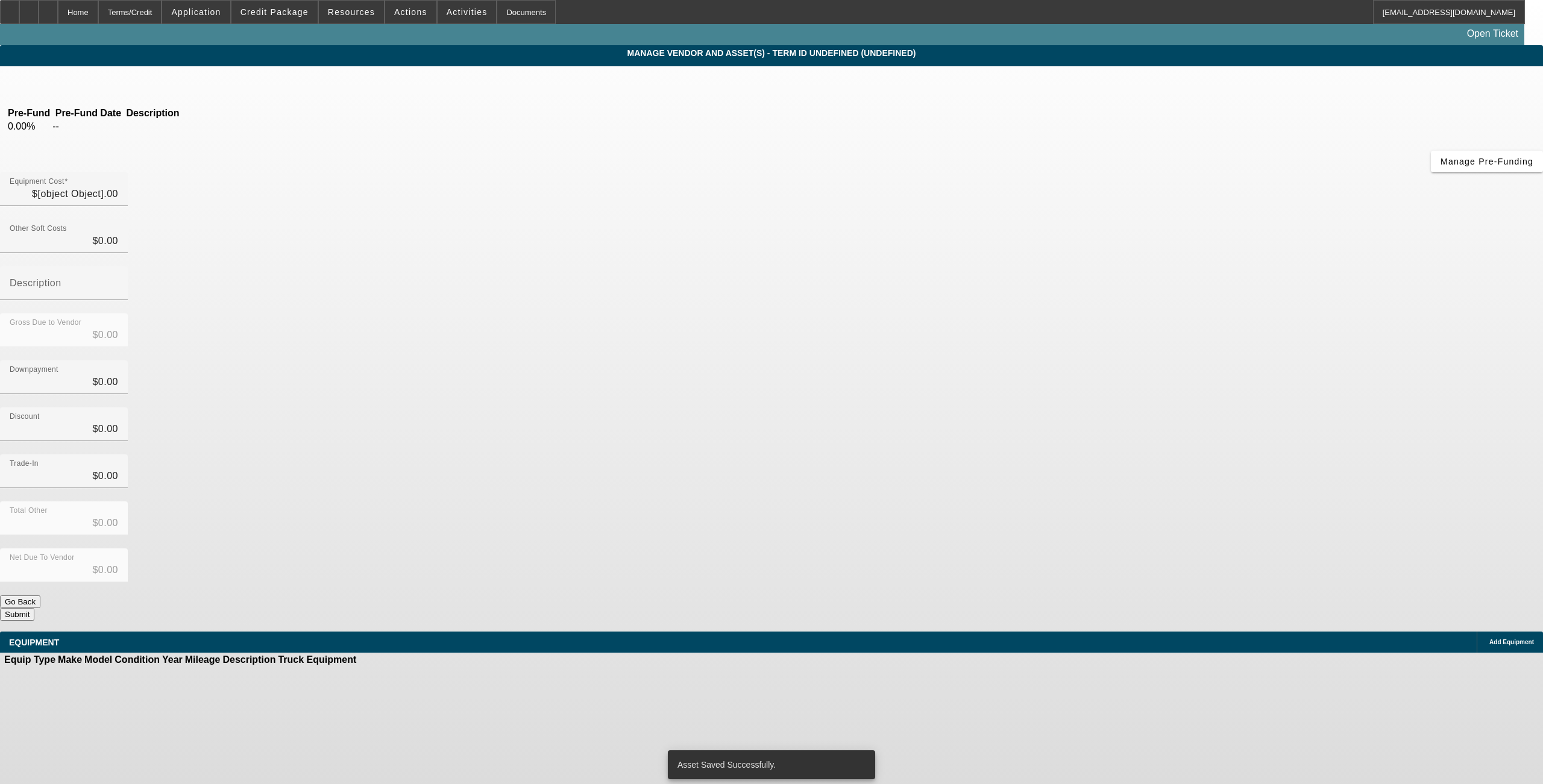
type input "$23,000.00"
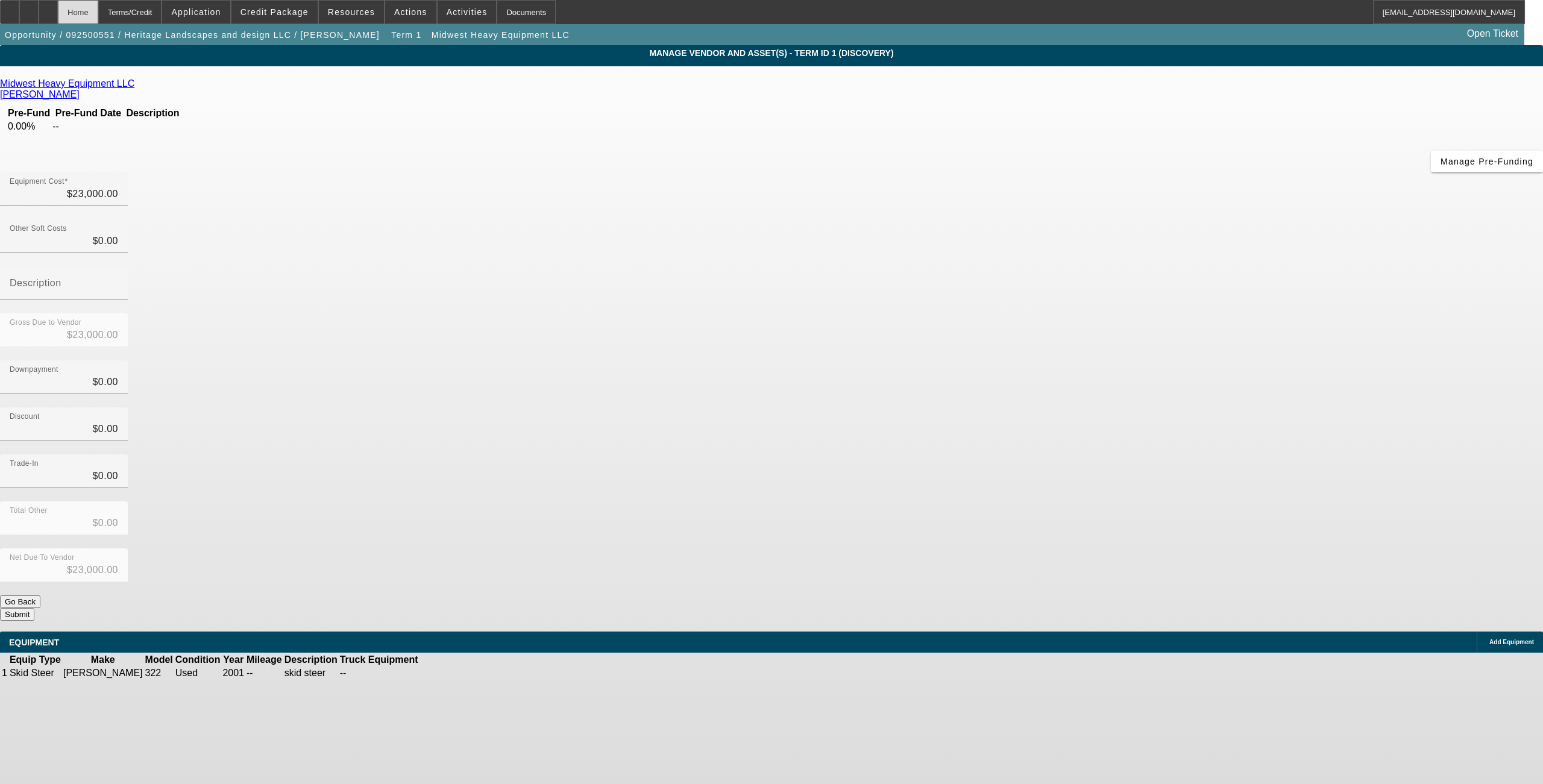
click at [98, 12] on div "Home" at bounding box center [78, 12] width 40 height 24
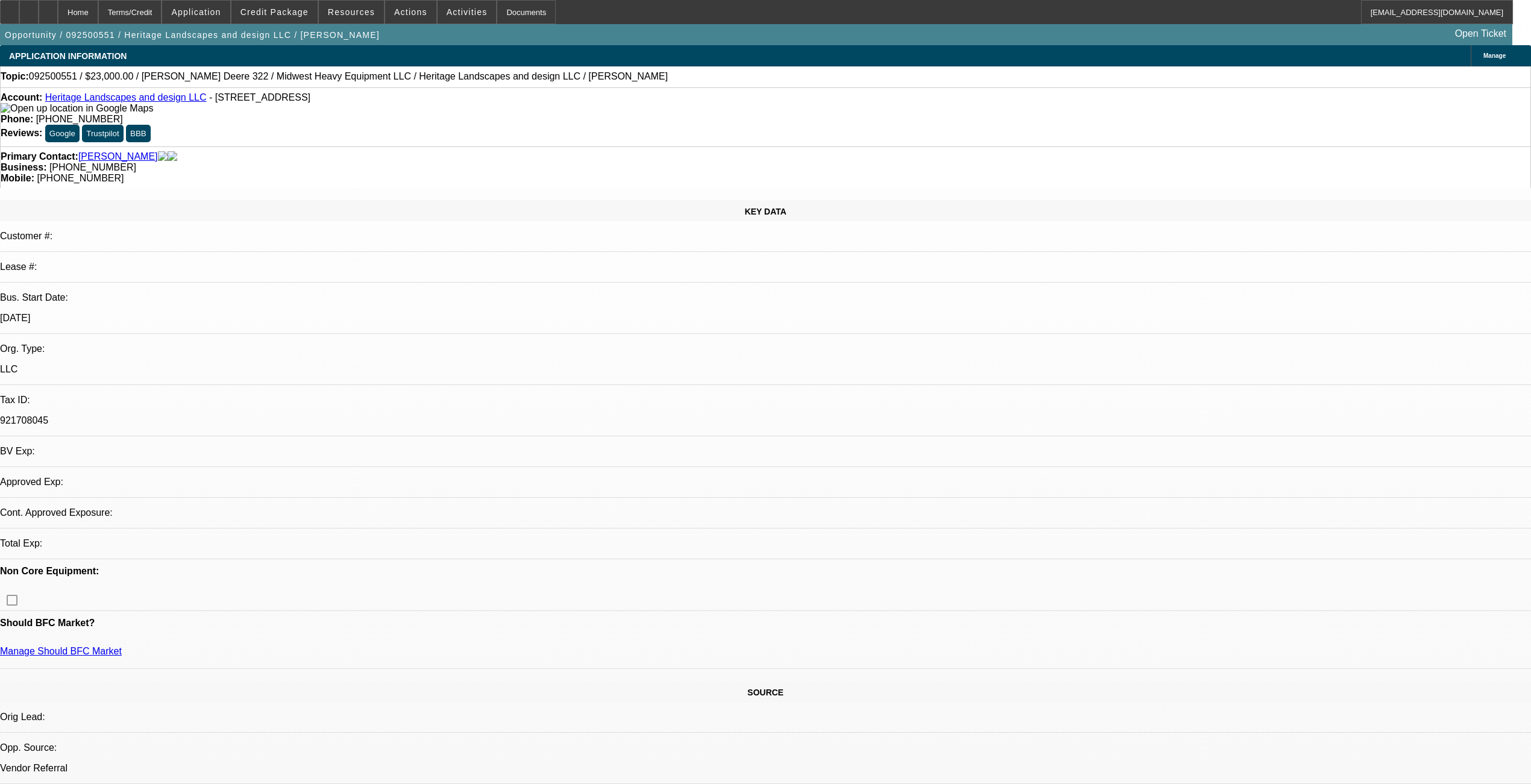
select select "0"
select select "2"
select select "0.1"
select select "4"
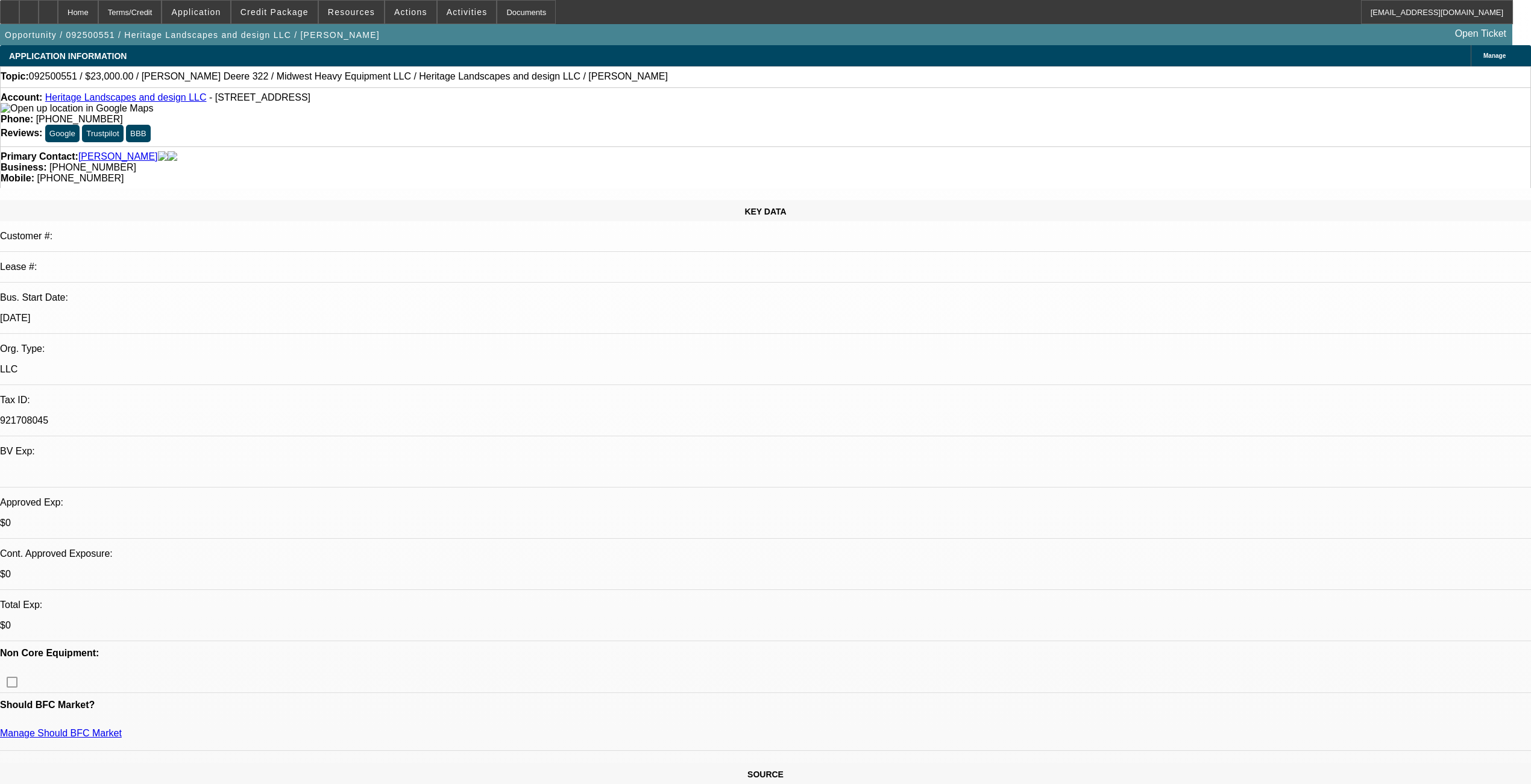
click at [52, 80] on span "092500551 / $23,000.00 / John Deere 322 / Midwest Heavy Equipment LLC / Heritag…" at bounding box center [348, 76] width 639 height 11
copy span "092500551"
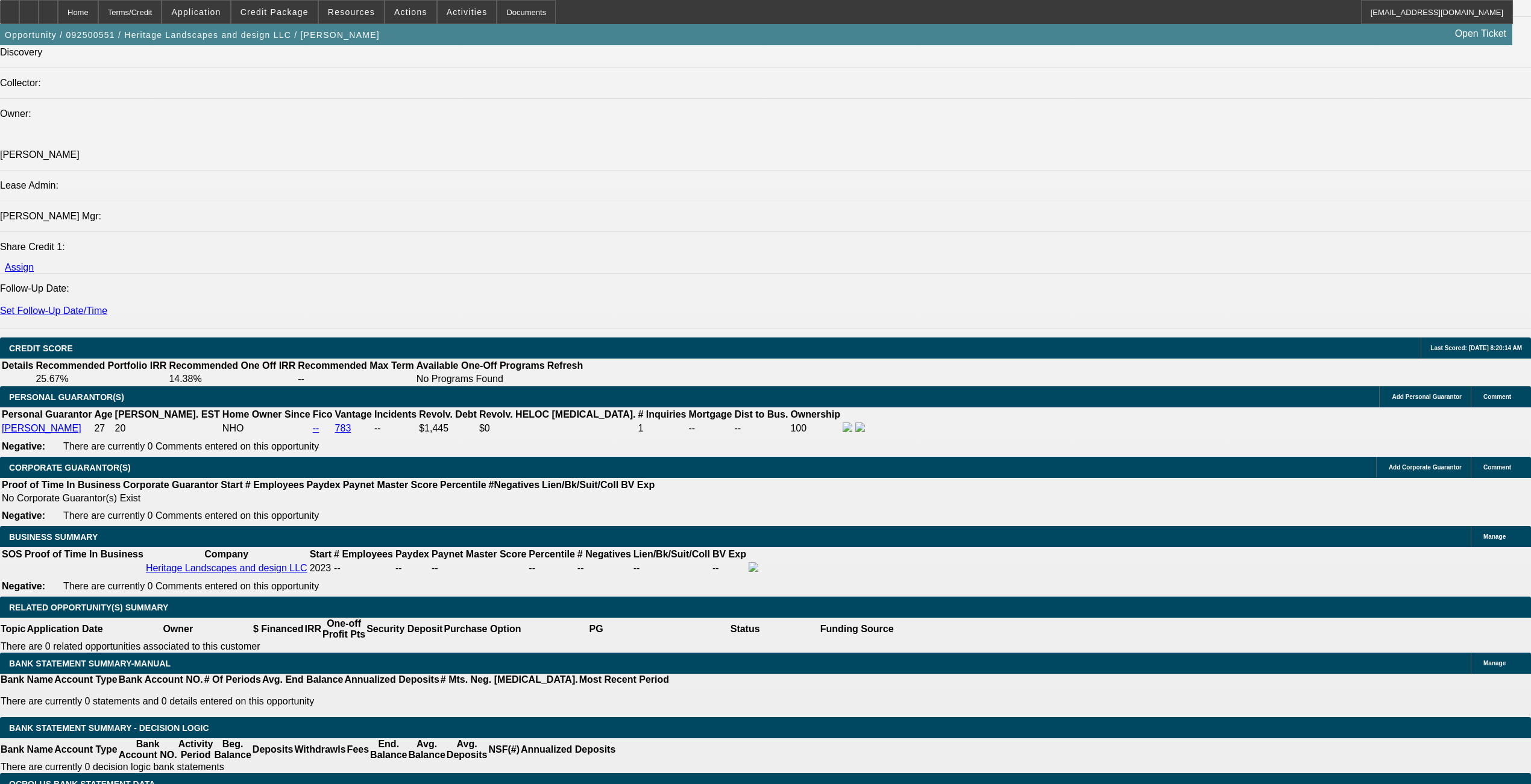
scroll to position [1366, 0]
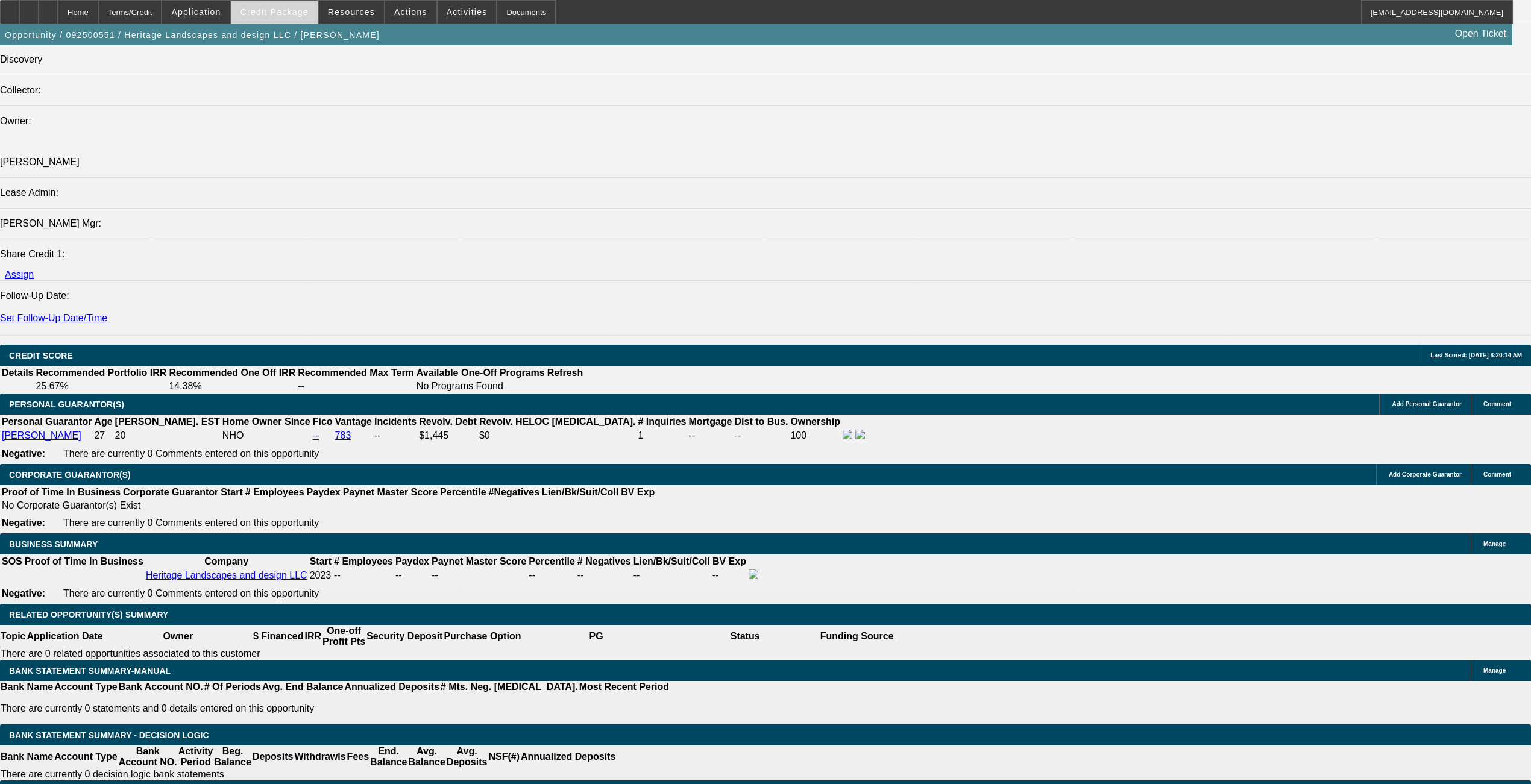
click at [283, 3] on span at bounding box center [274, 12] width 86 height 29
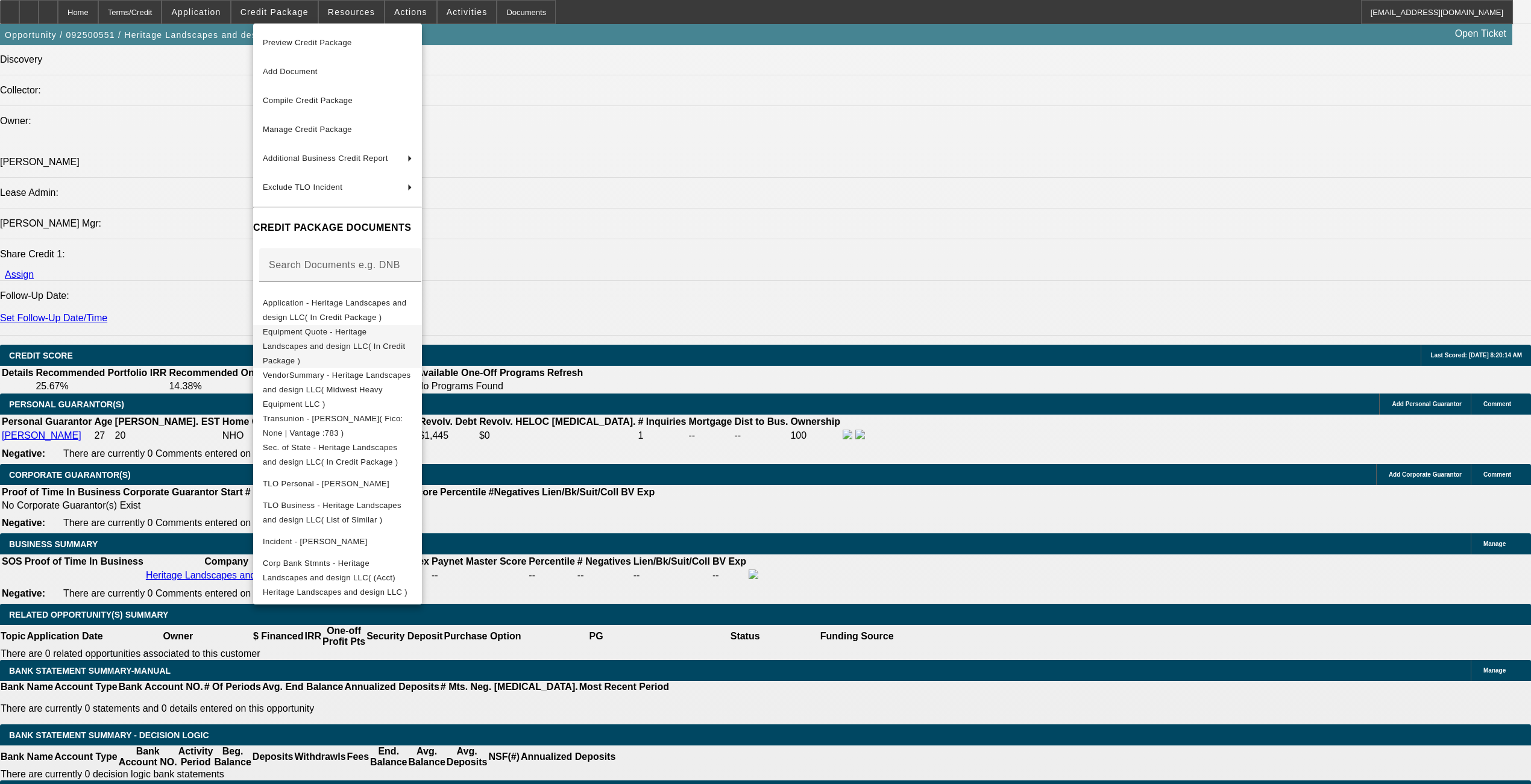
click at [337, 330] on span "Equipment Quote - Heritage Landscapes and design LLC( In Credit Package )" at bounding box center [334, 346] width 143 height 38
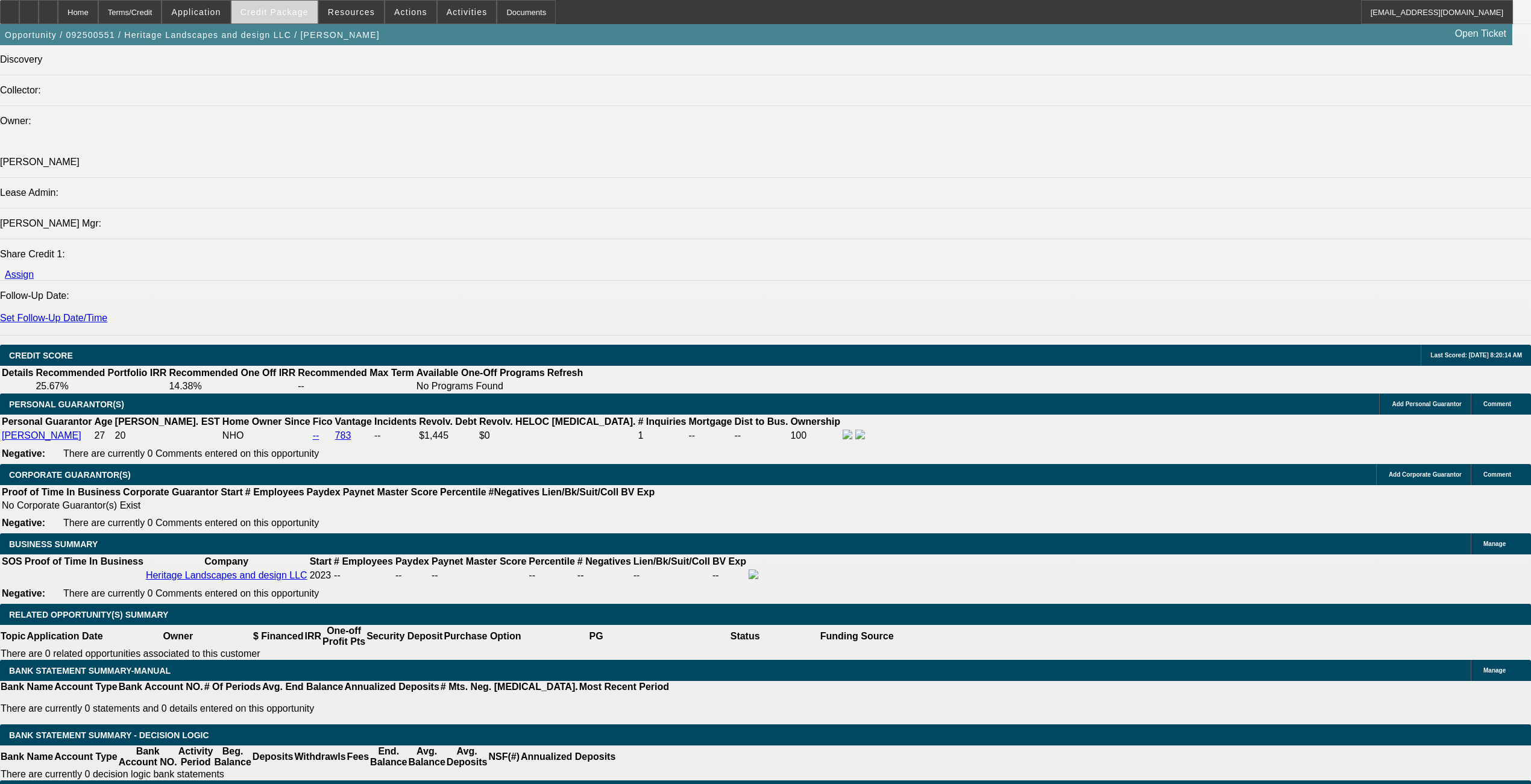
click at [293, 10] on span "Credit Package" at bounding box center [274, 12] width 68 height 10
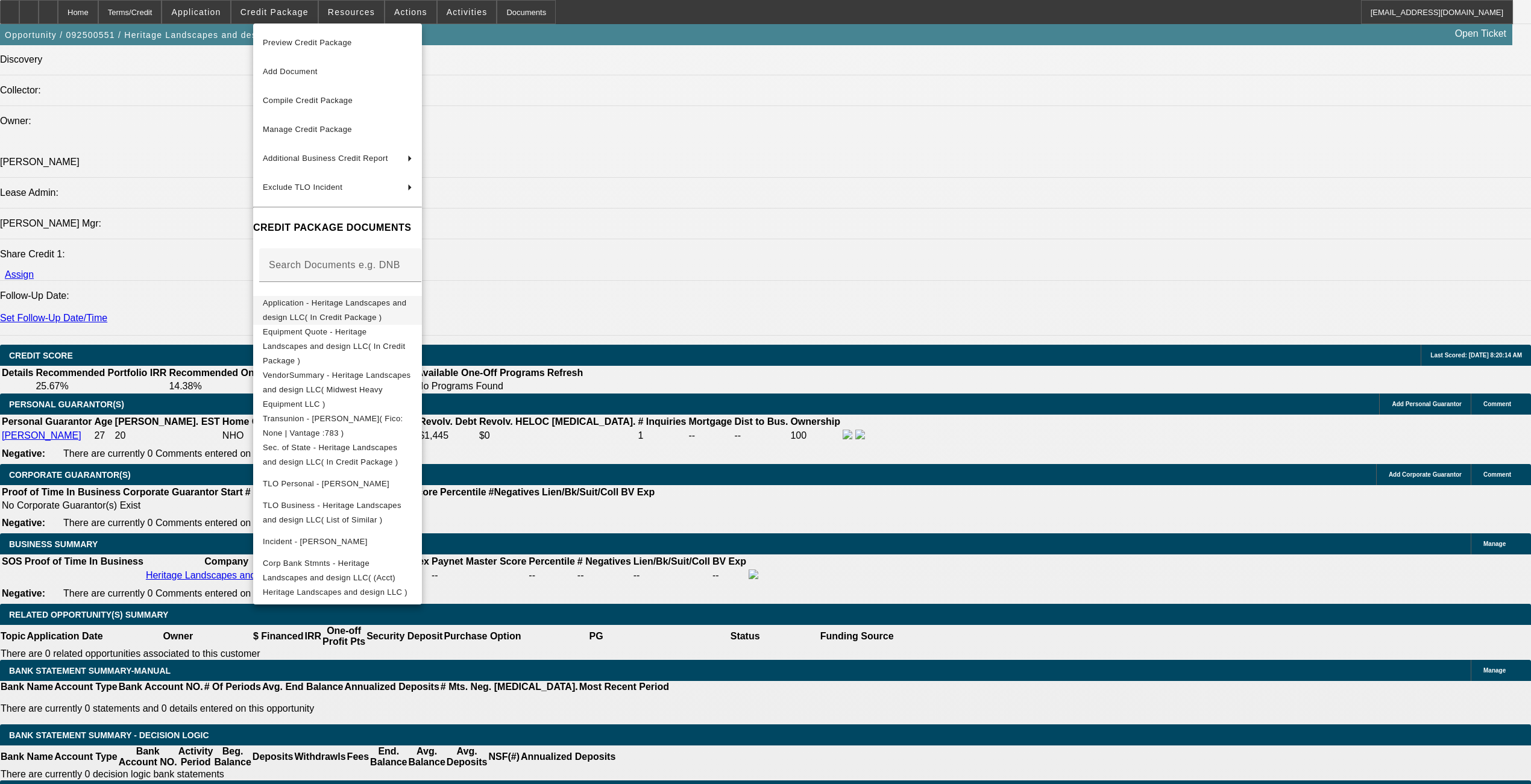
click at [335, 307] on span "Application - Heritage Landscapes and design LLC( In Credit Package )" at bounding box center [334, 309] width 144 height 23
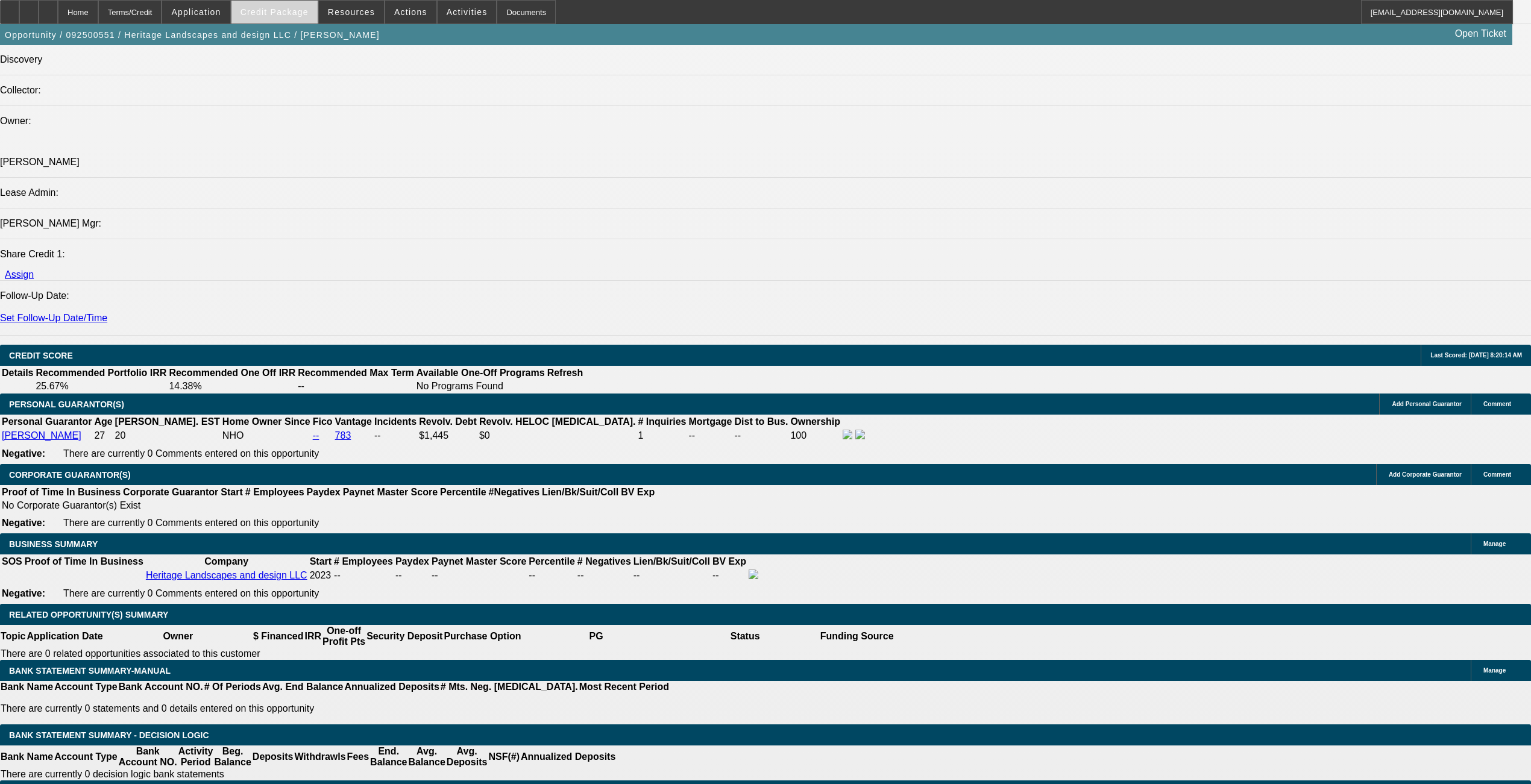
click at [300, 11] on span "Credit Package" at bounding box center [274, 12] width 68 height 10
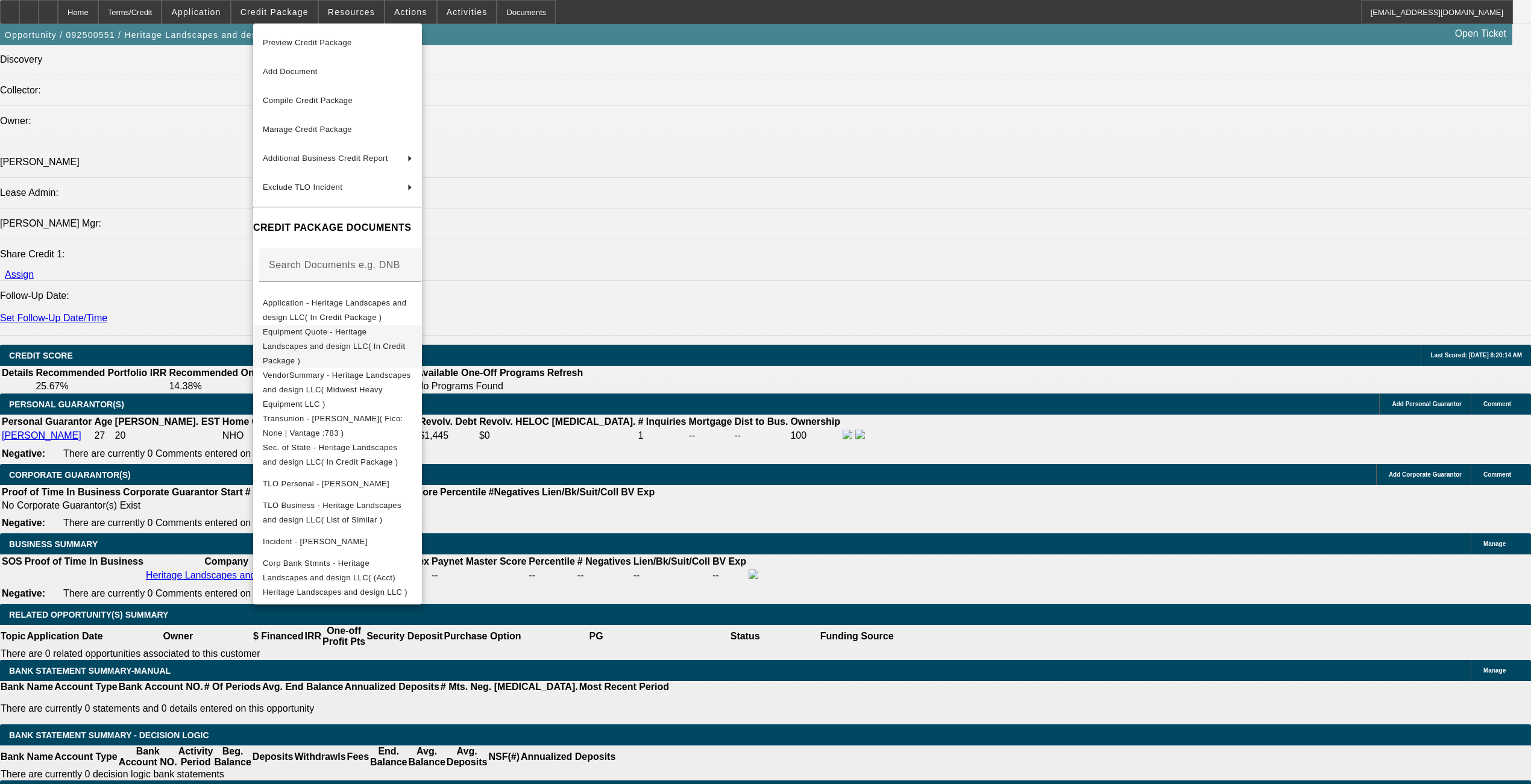
click at [302, 343] on button "Equipment Quote - Heritage Landscapes and design LLC( In Credit Package )" at bounding box center [337, 346] width 169 height 44
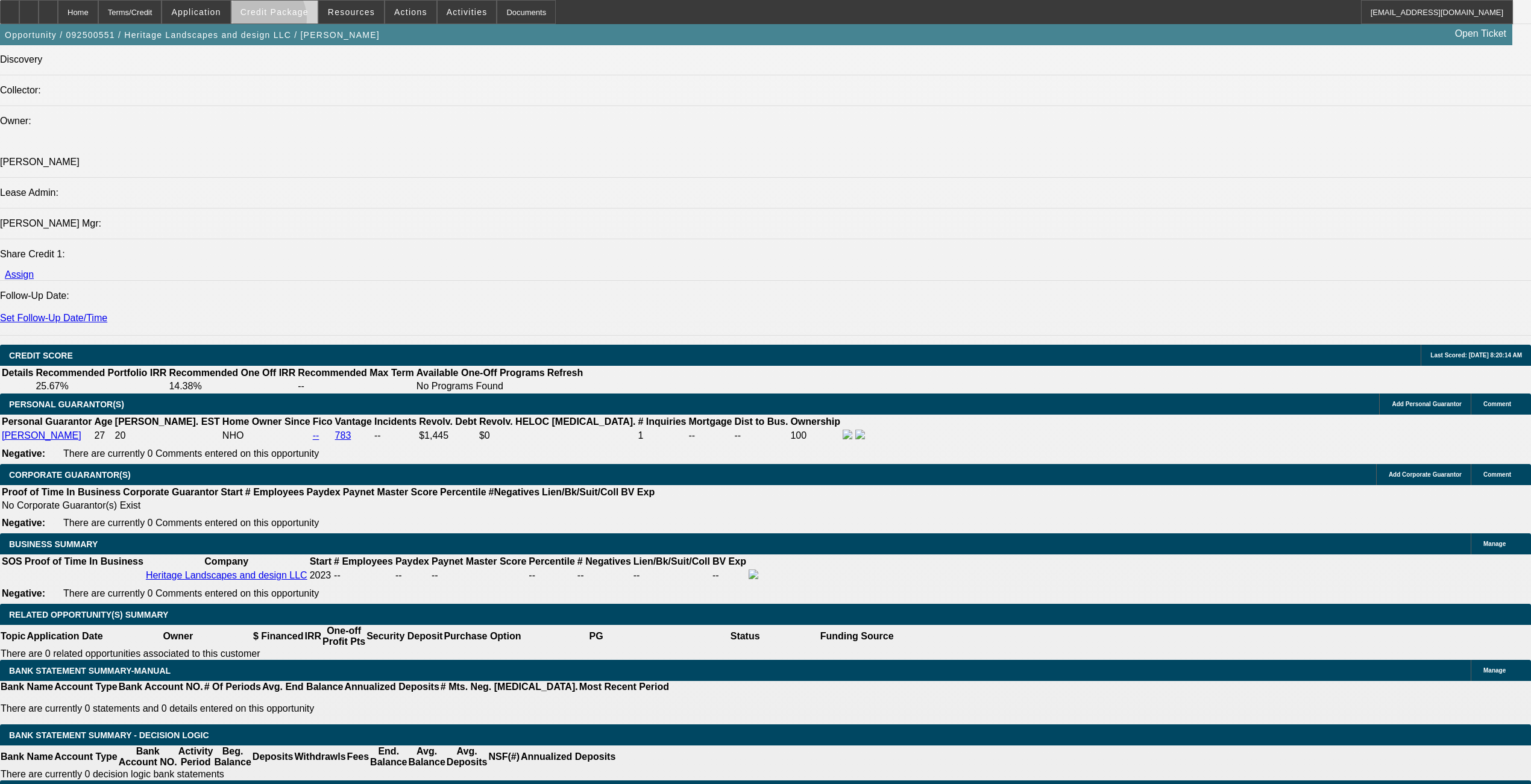
click at [283, 21] on span at bounding box center [274, 12] width 86 height 29
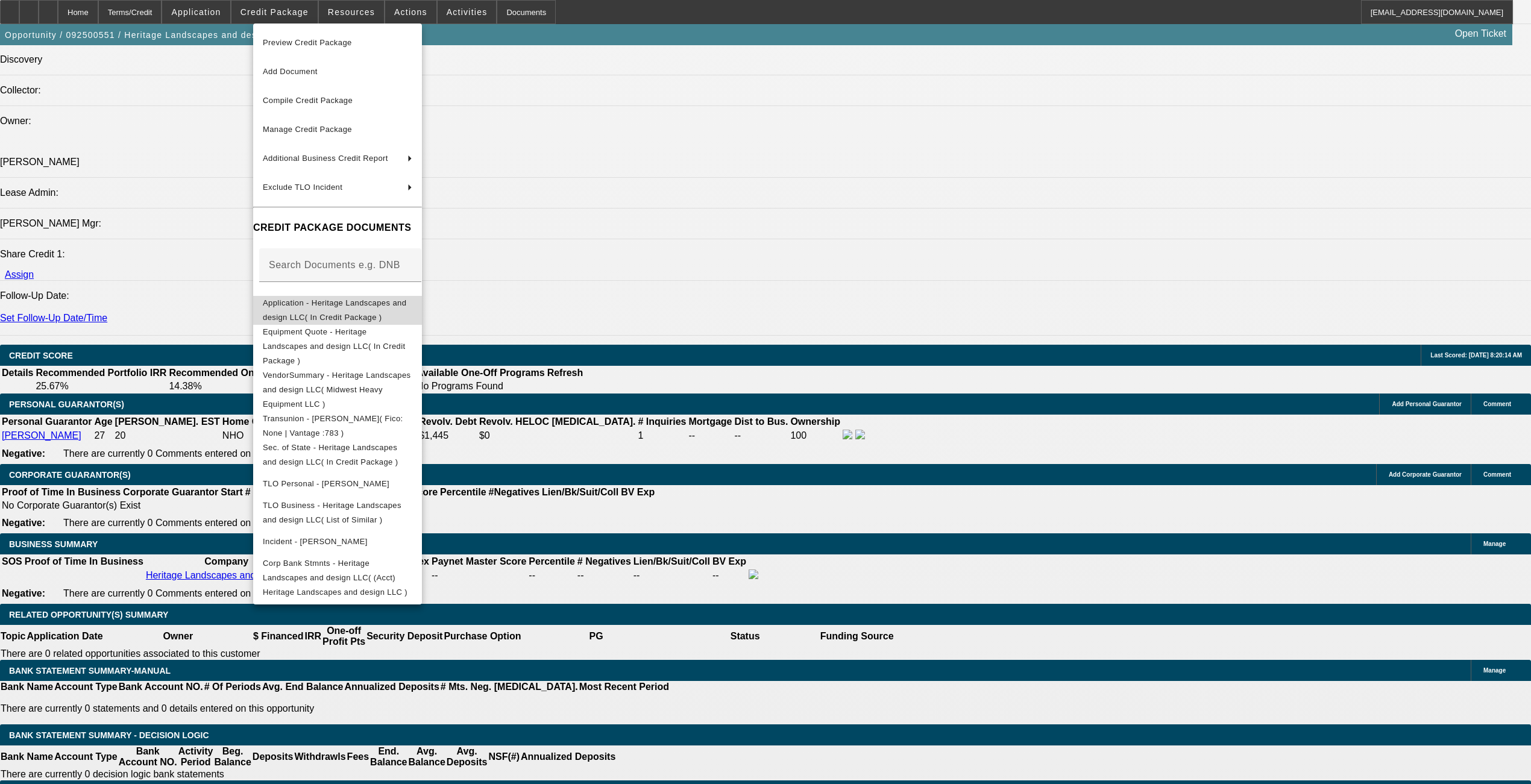
click at [309, 300] on span "Application - Heritage Landscapes and design LLC( In Credit Package )" at bounding box center [337, 309] width 150 height 29
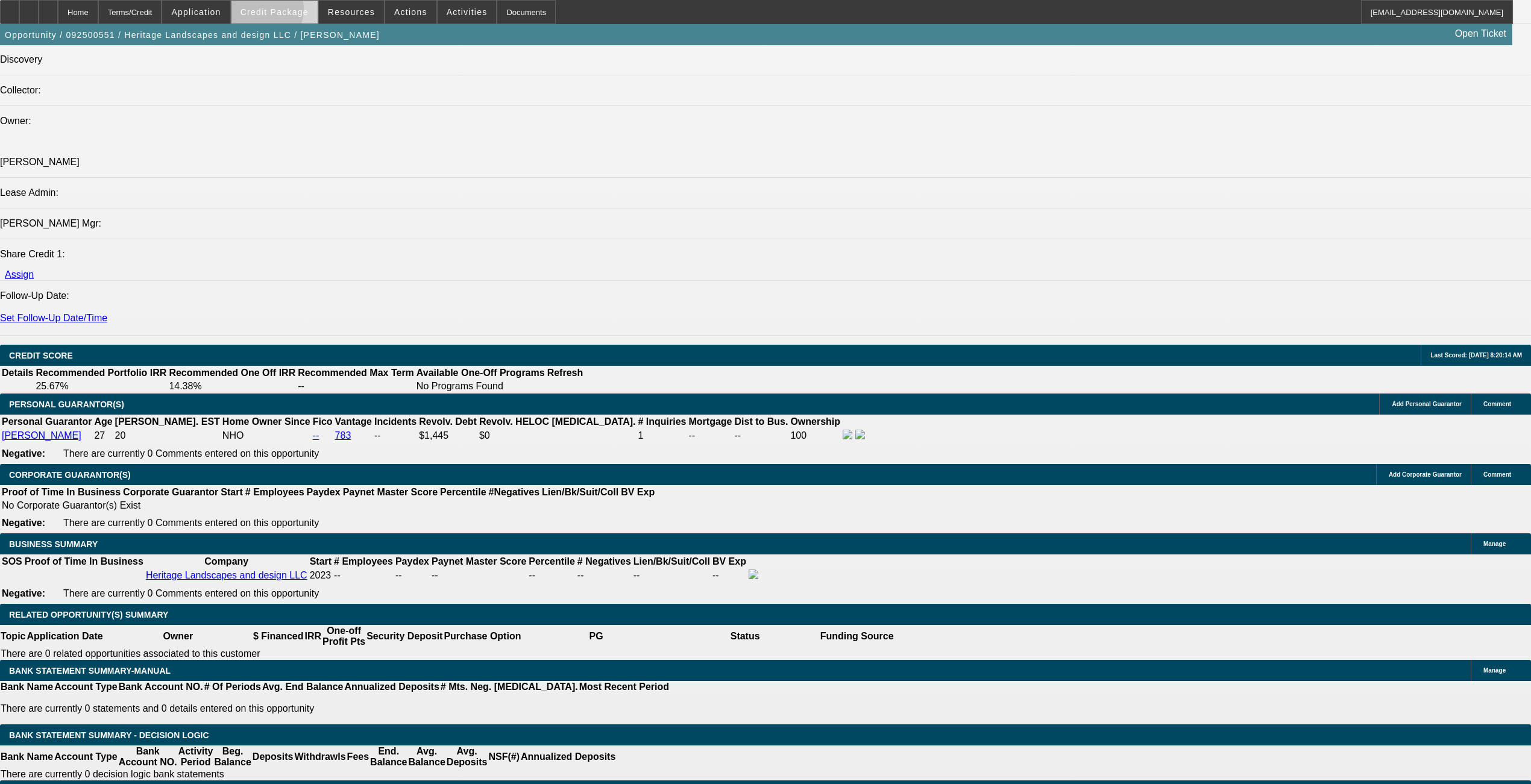
click at [278, 12] on span "Credit Package" at bounding box center [274, 12] width 68 height 10
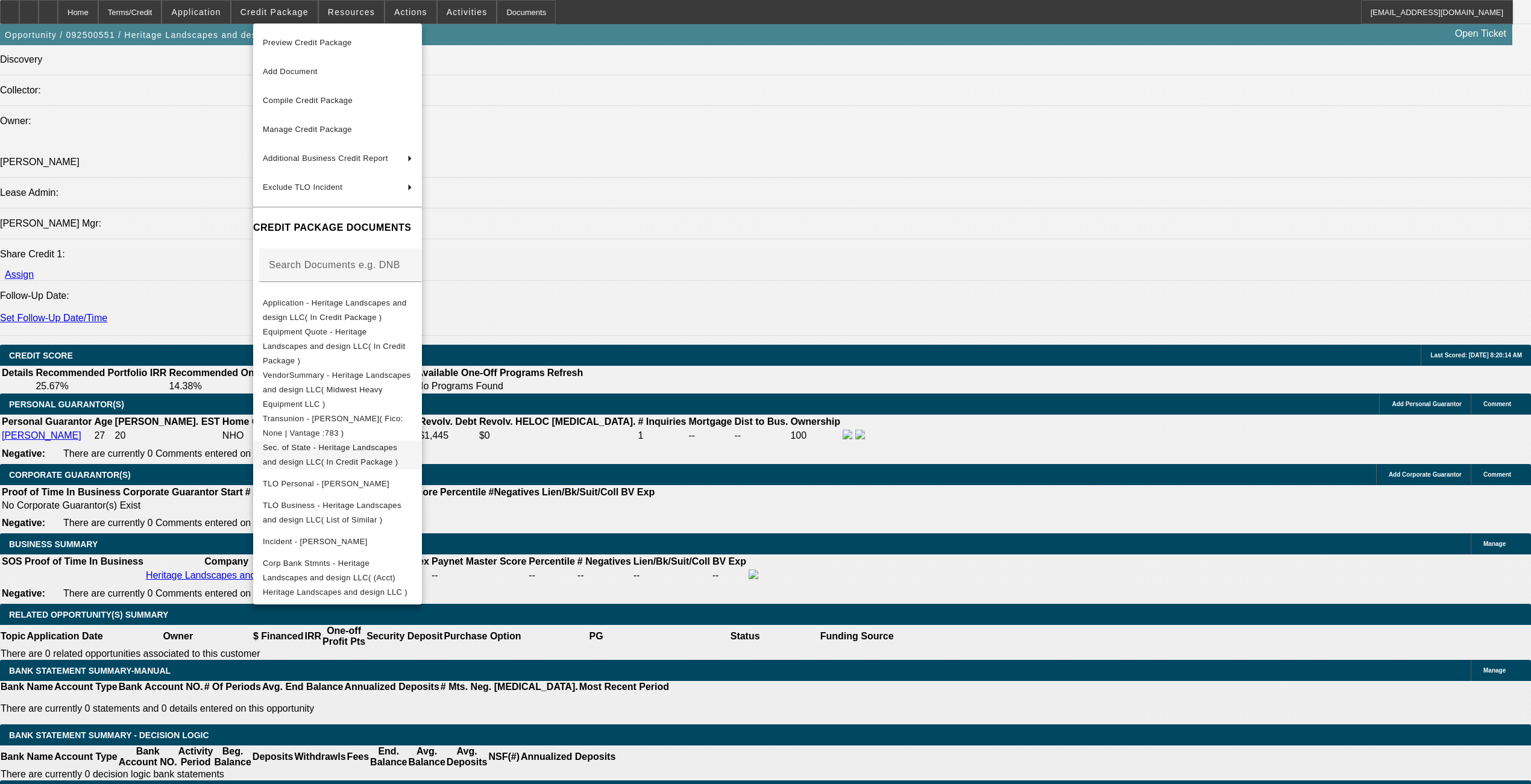
click at [335, 440] on span "Sec. of State - Heritage Landscapes and design LLC( In Credit Package )" at bounding box center [337, 454] width 150 height 29
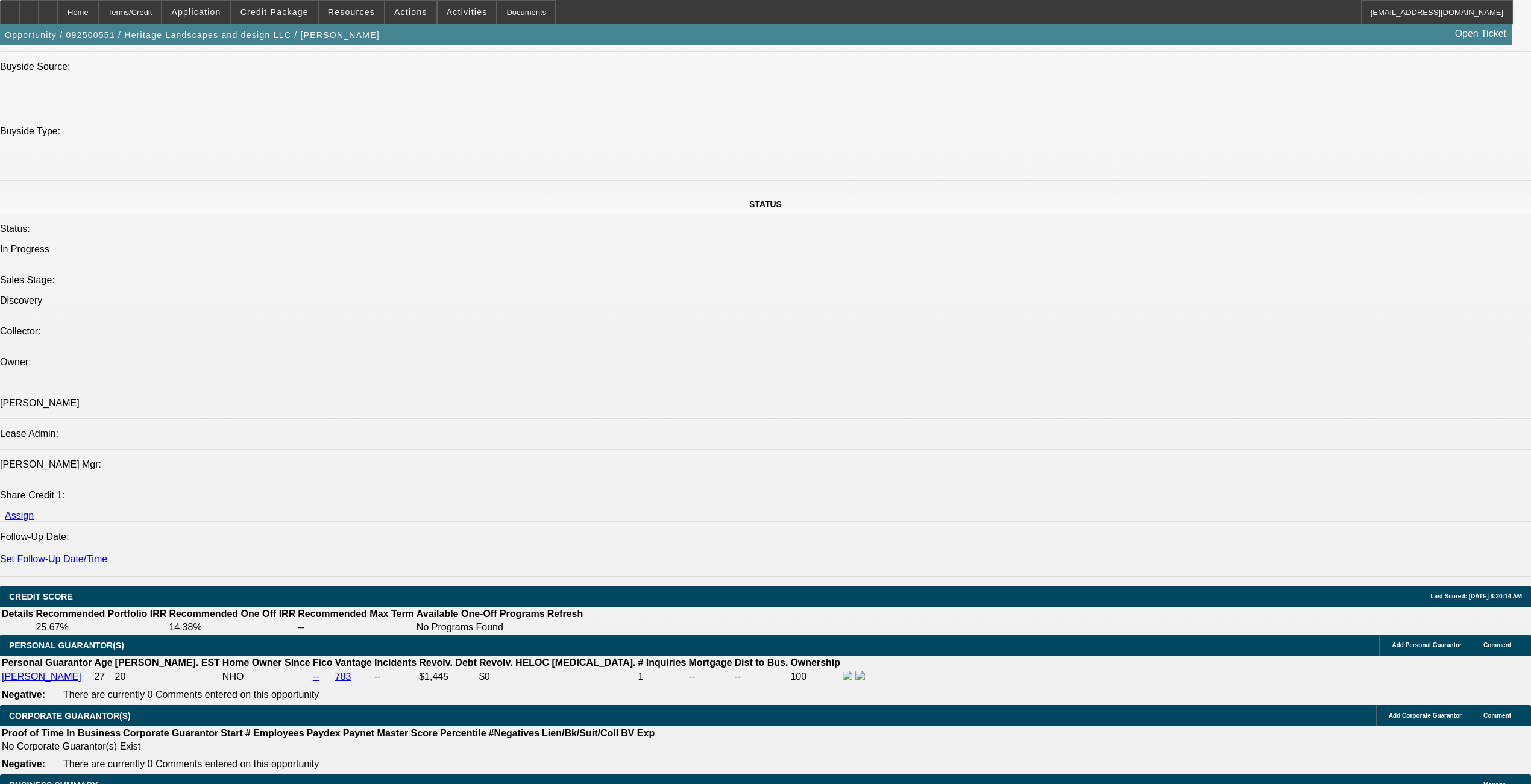
click at [278, 1] on span at bounding box center [274, 12] width 86 height 29
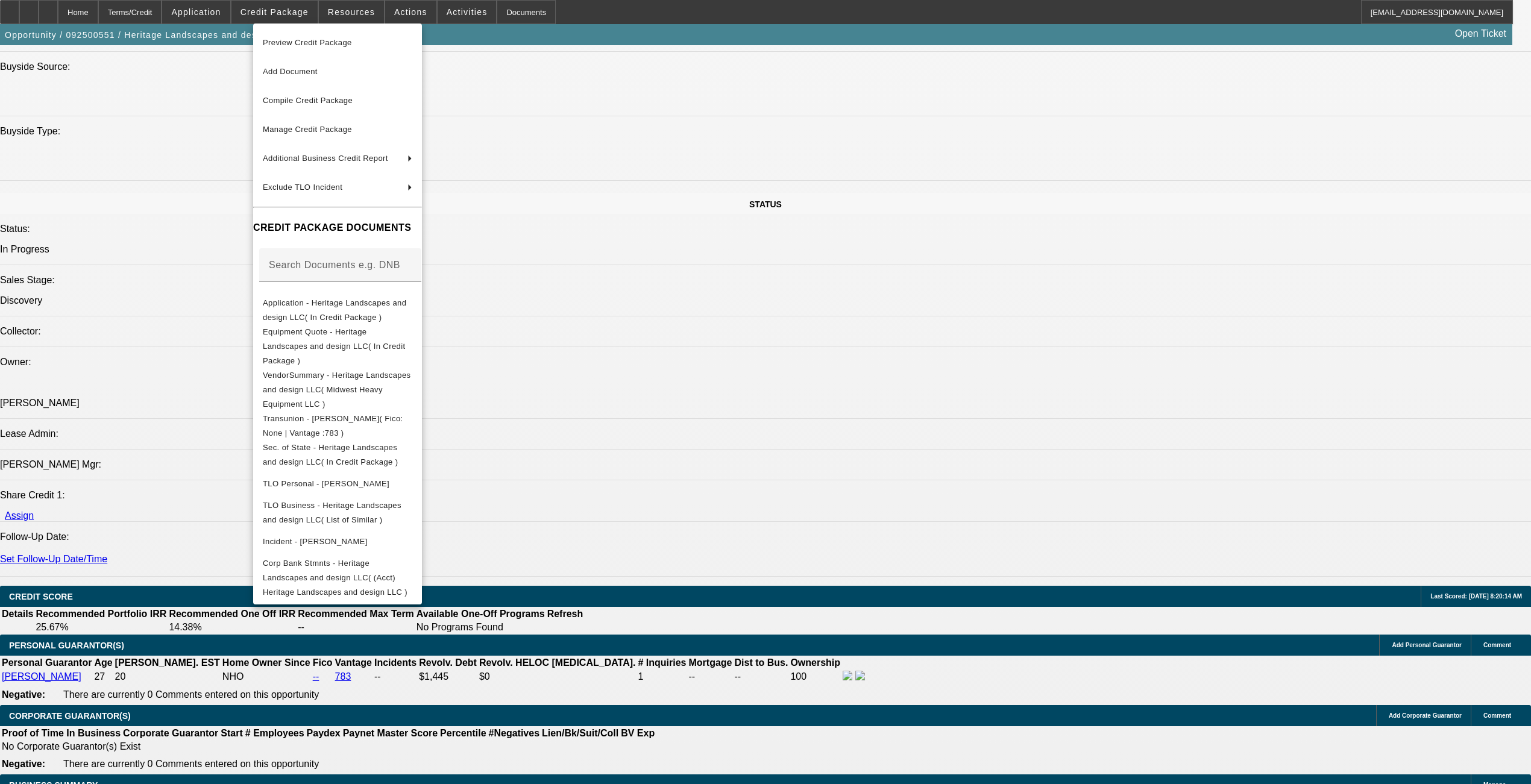
click at [807, 542] on div at bounding box center [765, 392] width 1531 height 784
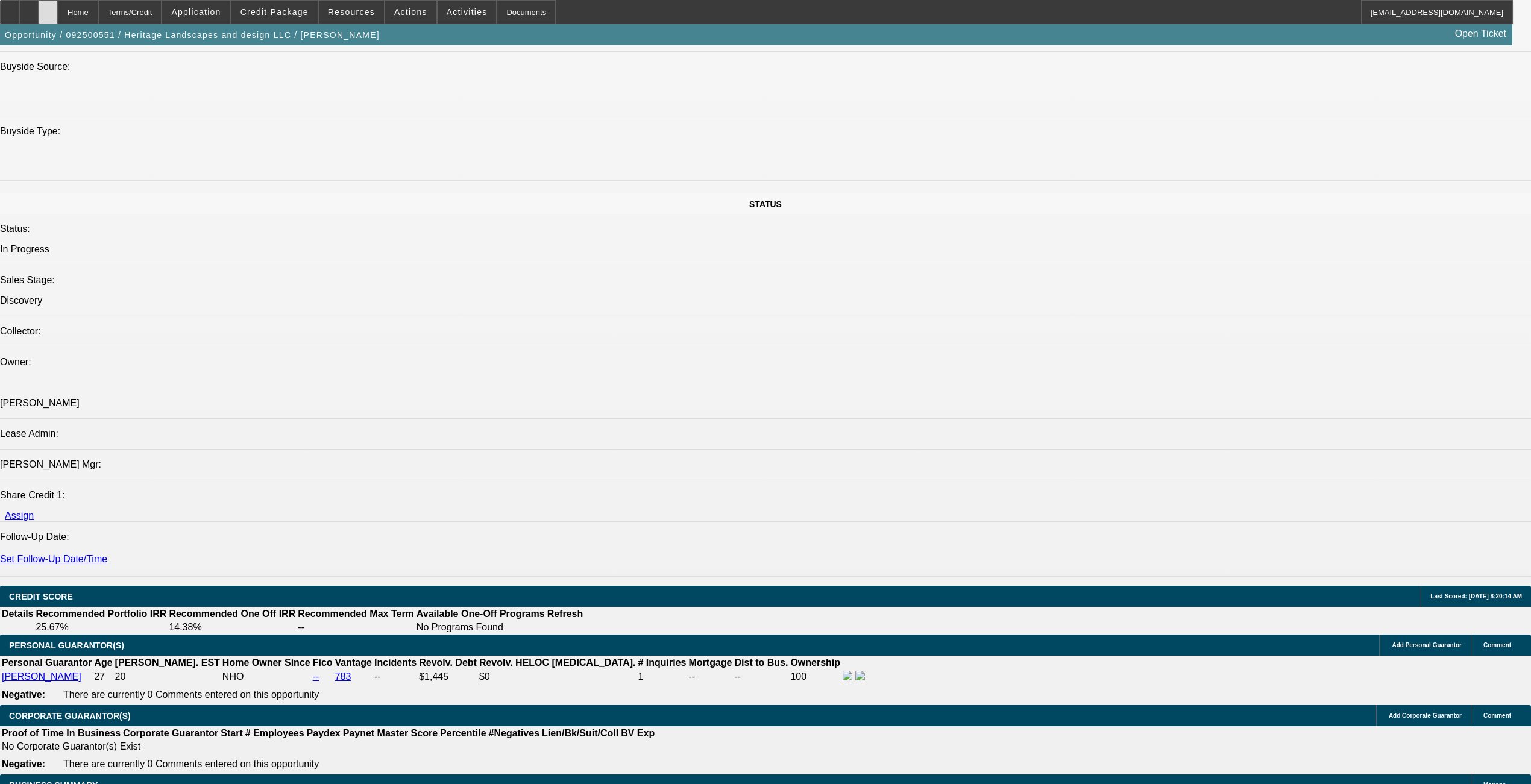
click at [58, 16] on div at bounding box center [48, 12] width 20 height 24
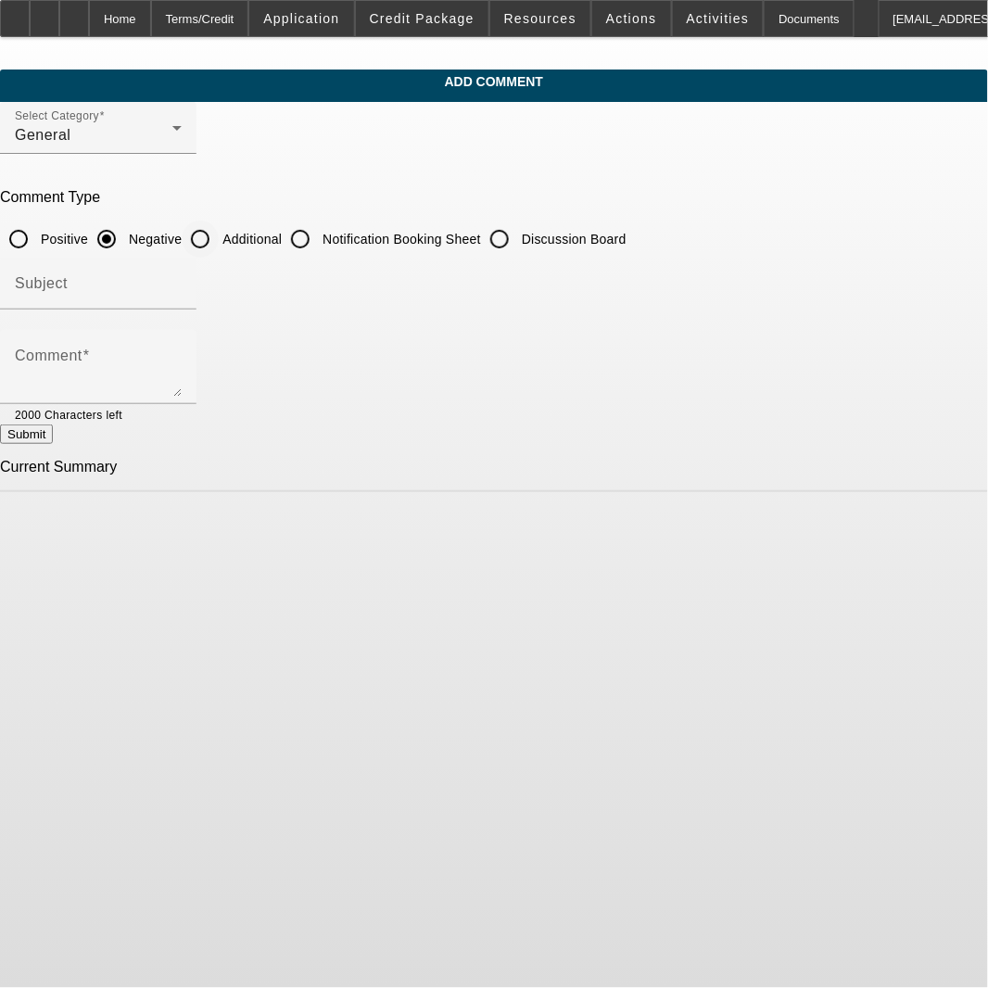
click at [219, 231] on input "Additional" at bounding box center [200, 239] width 37 height 37
radio input "true"
click at [182, 365] on textarea "Comment" at bounding box center [98, 374] width 167 height 45
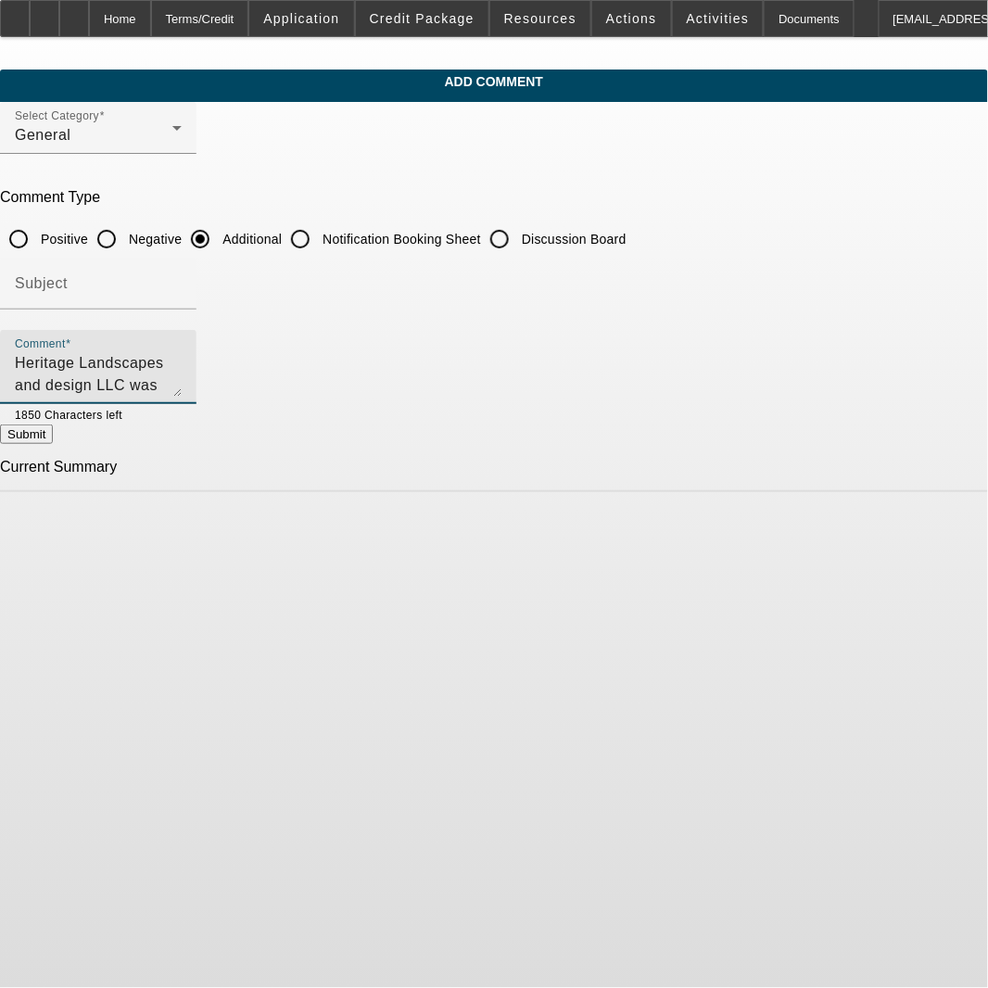
click at [182, 358] on textarea "Heritage Landscapes and design LLC was established in [DATE] by our PG [PERSON_…" at bounding box center [98, 374] width 167 height 45
type textarea "Heritage Landscapes and design LLC was established in [DATE] by our PG [PERSON_…"
click at [53, 444] on button "Submit" at bounding box center [26, 434] width 53 height 19
radio input "true"
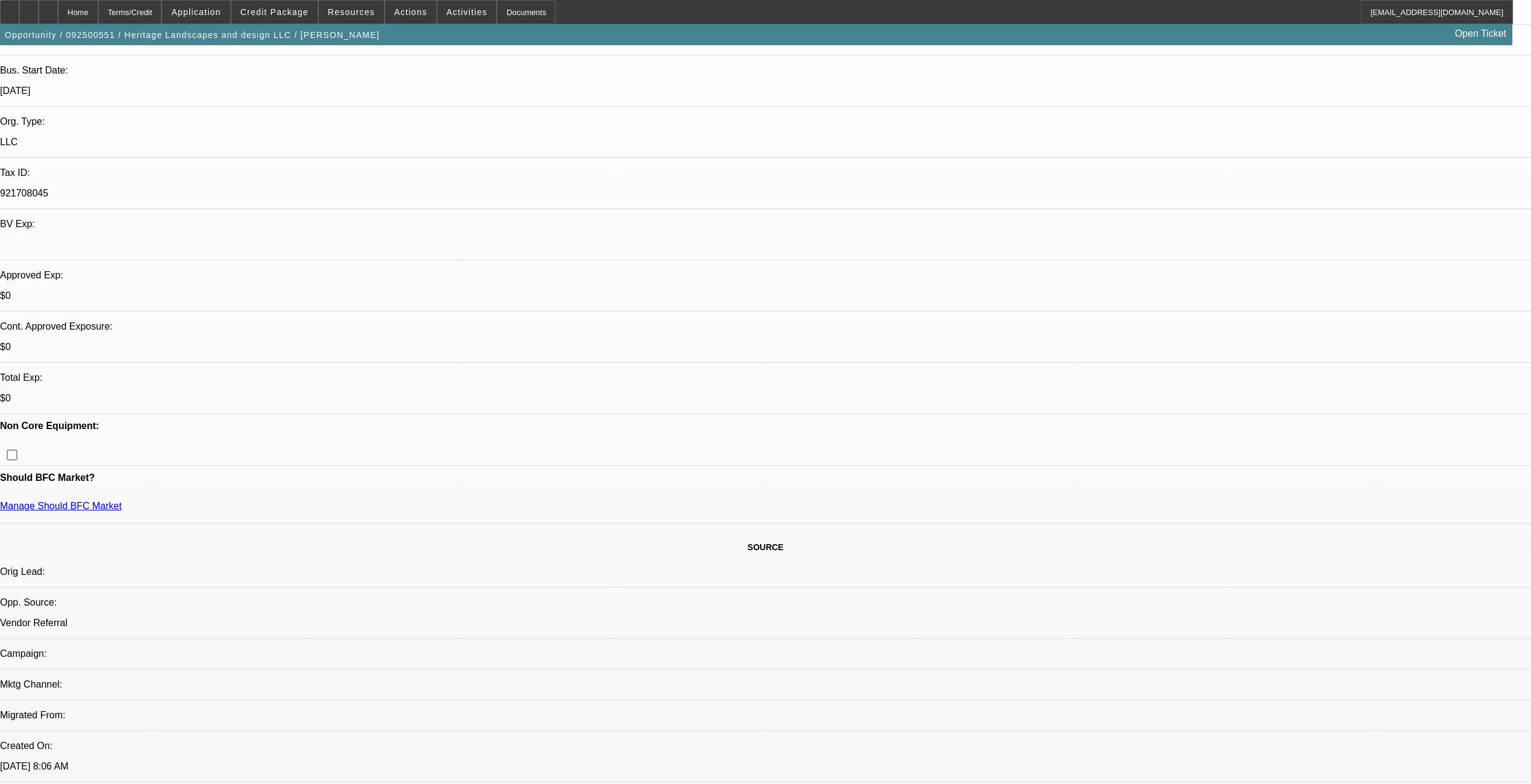
select select "0"
select select "2"
select select "0.1"
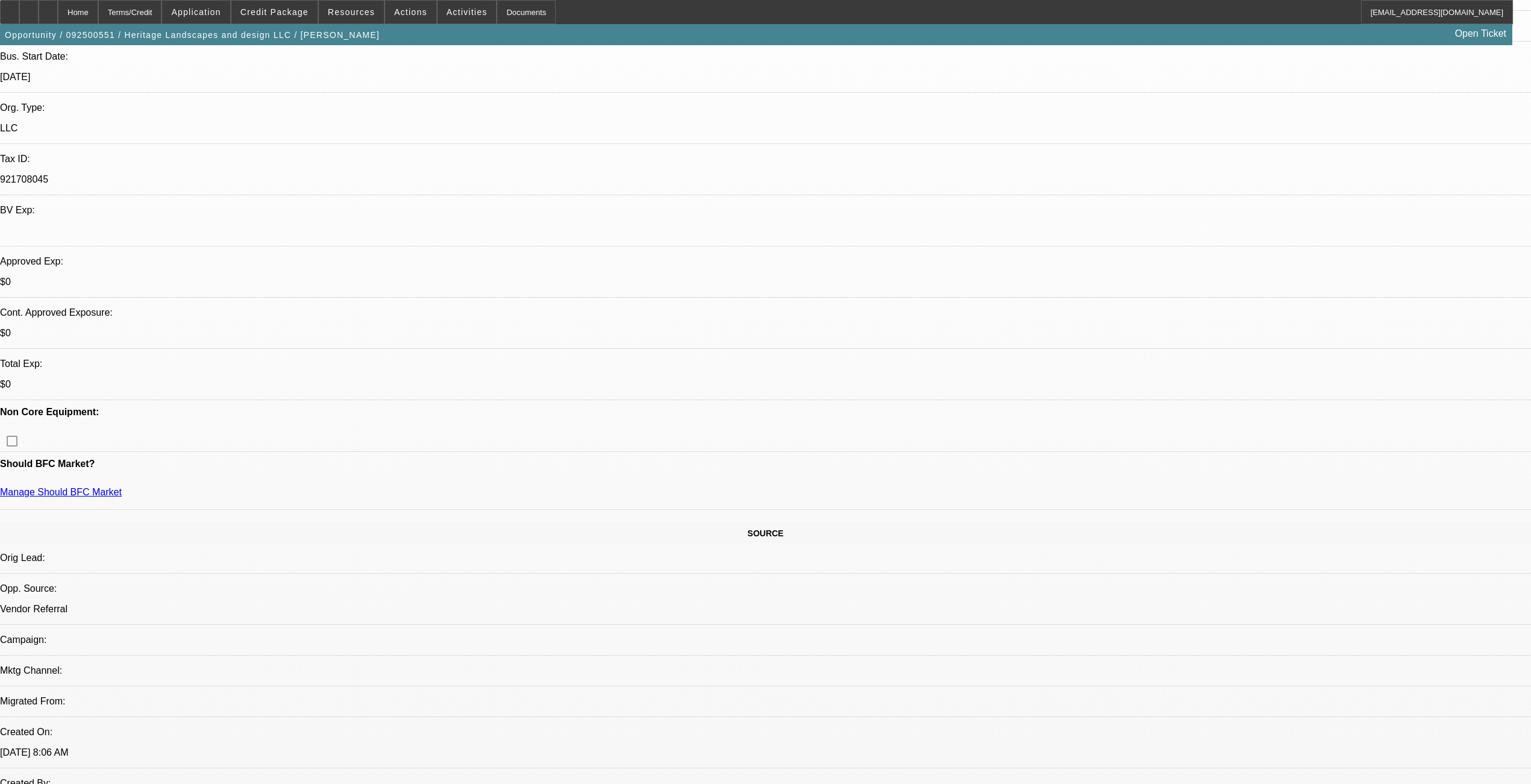
select select "1"
select select "2"
select select "4"
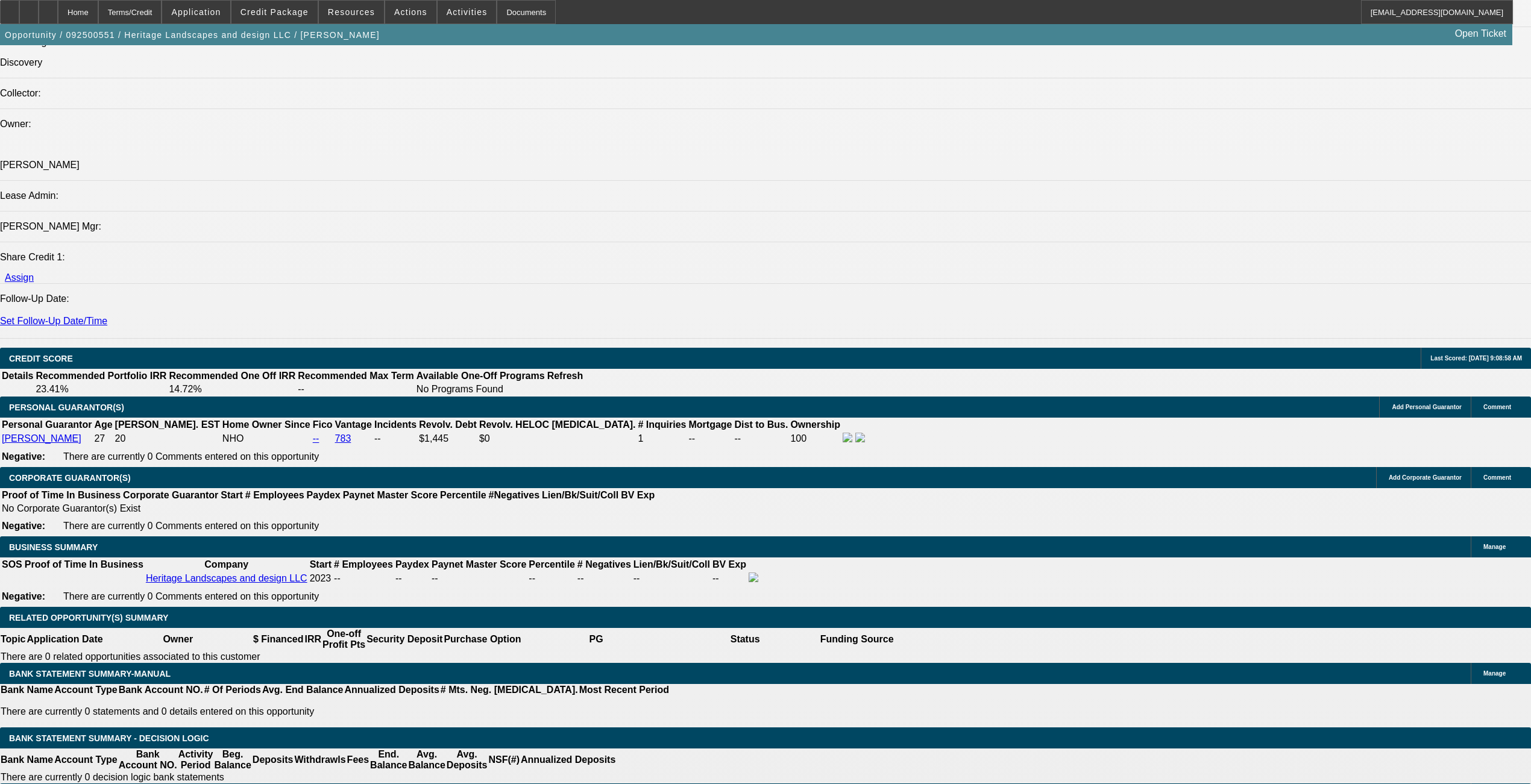
scroll to position [1688, 0]
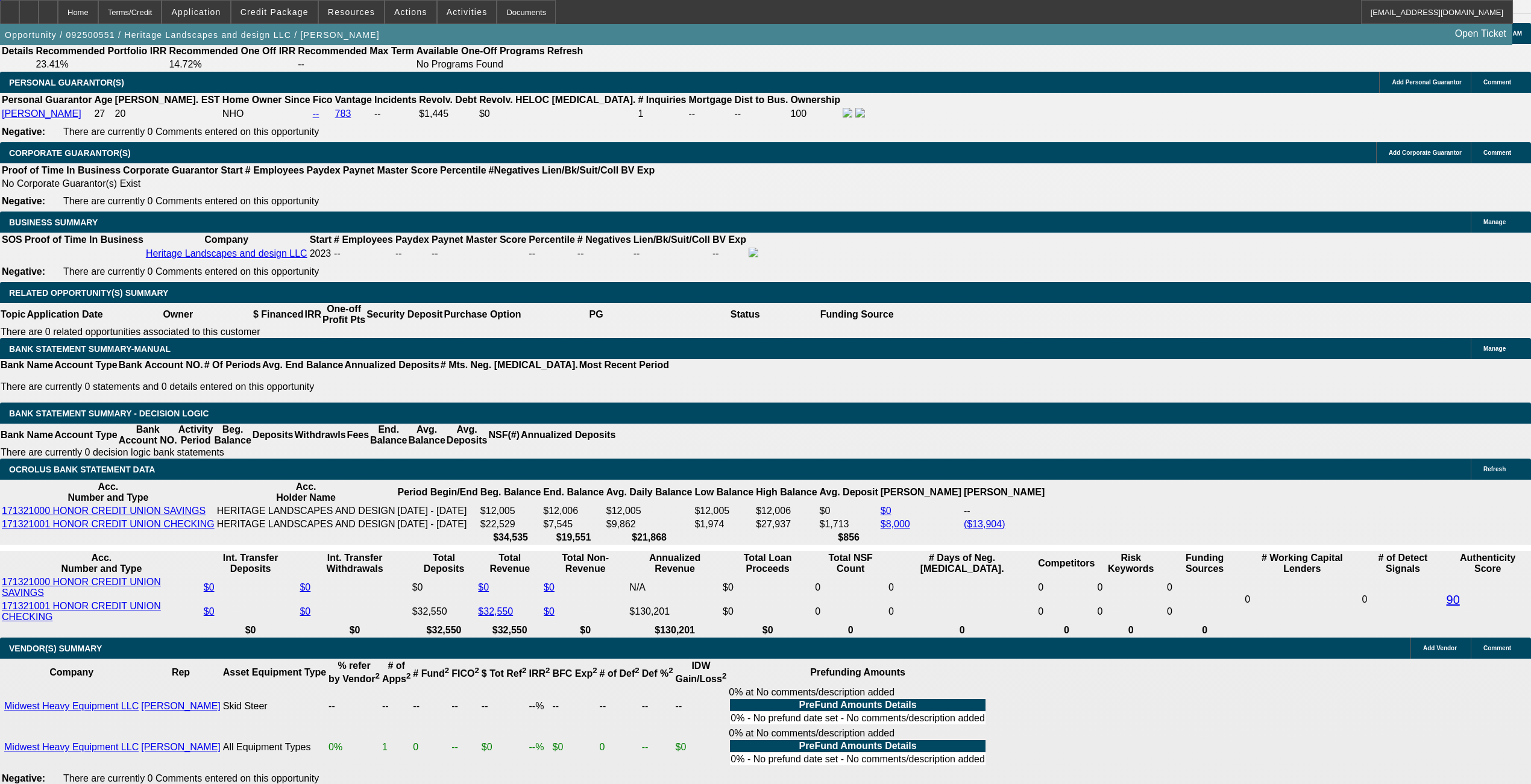
type input "$0.00"
type input "48"
type input "14"
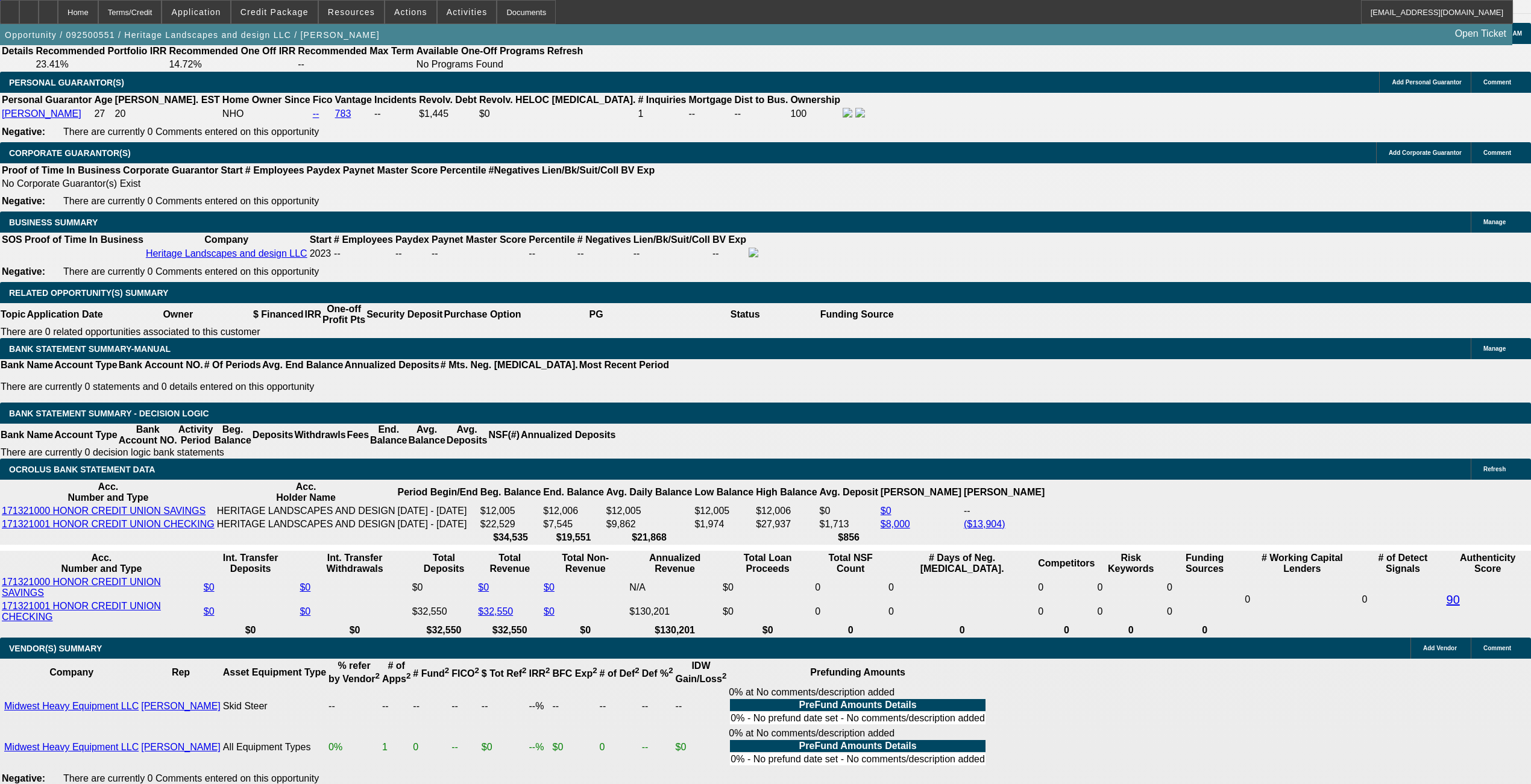
type input "$978.02"
type input "$489.01"
type input "$1,257.02"
type input "$628.51"
type input "14.9"
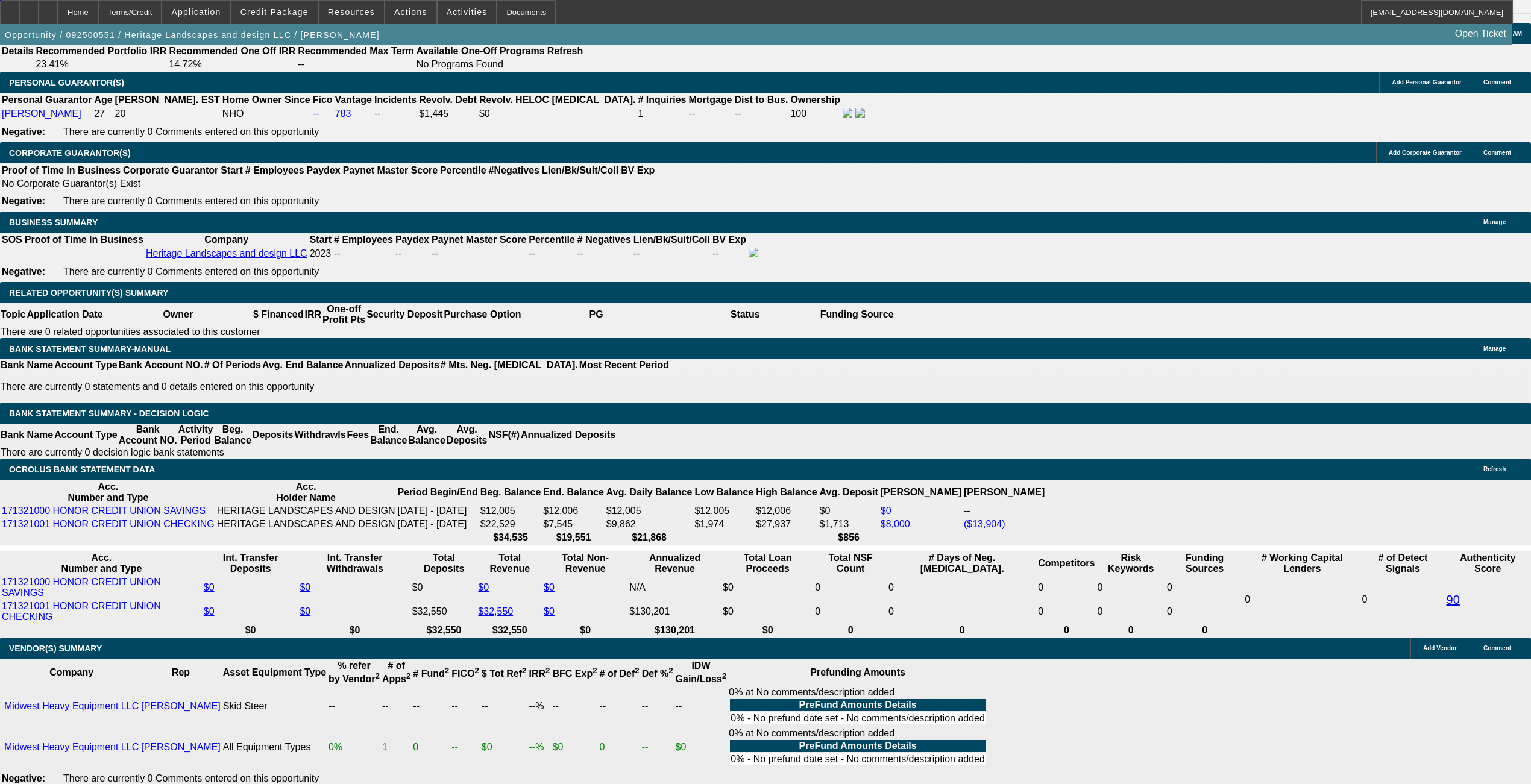
type input "$1,277.88"
type input "$638.94"
select select "0"
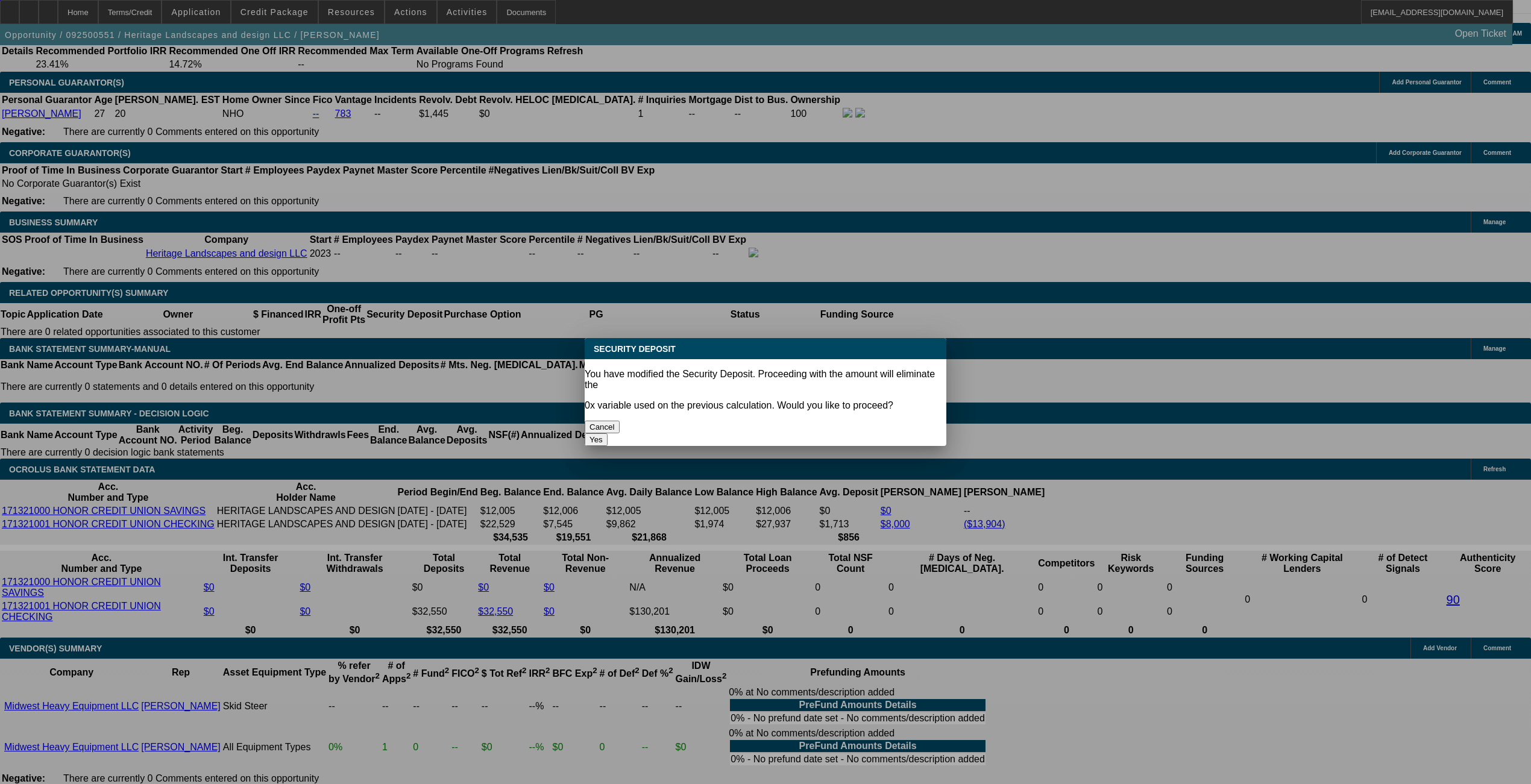
scroll to position [0, 0]
click at [608, 434] on button "Yes" at bounding box center [595, 439] width 23 height 12
type input "$0.00"
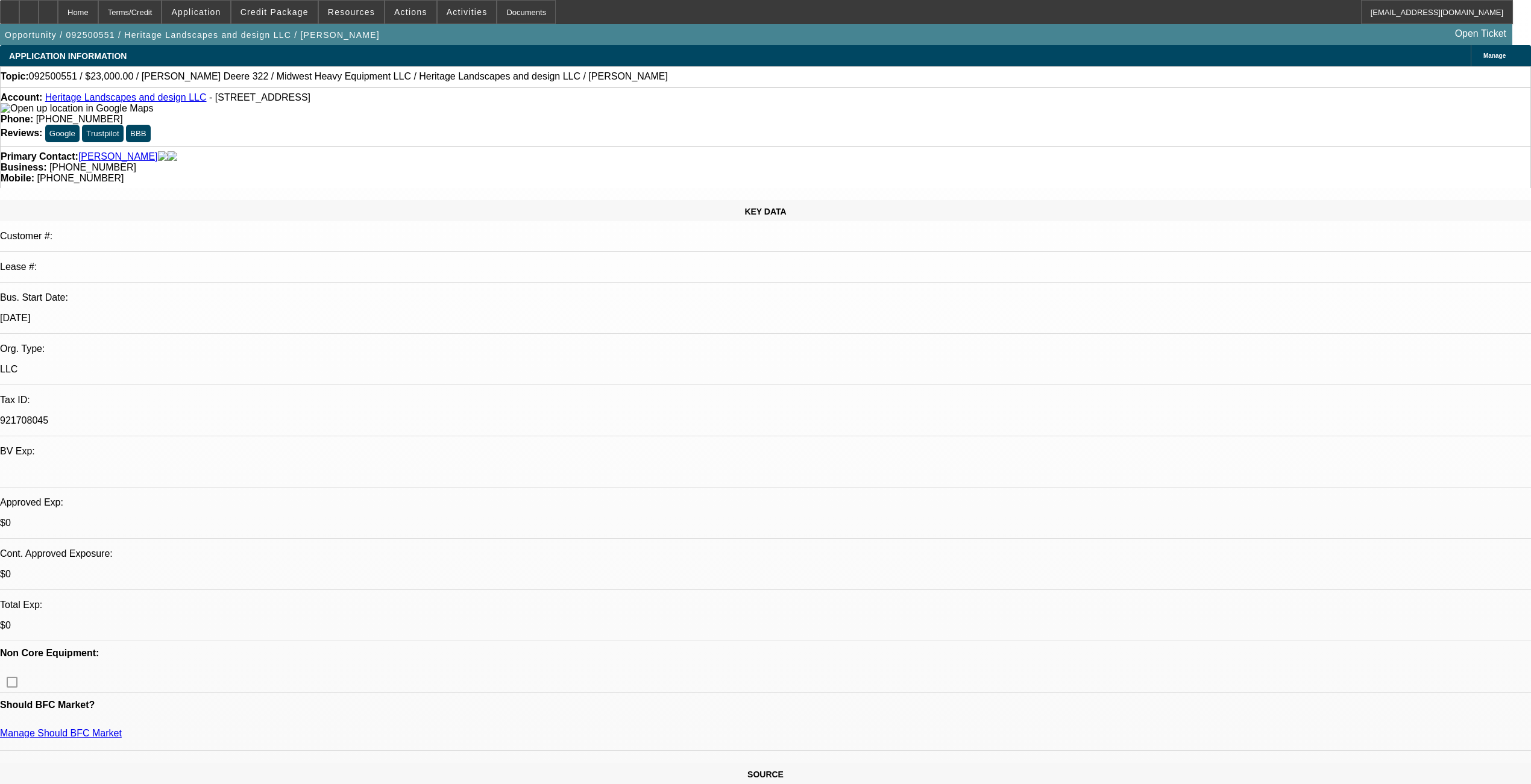
scroll to position [1688, 0]
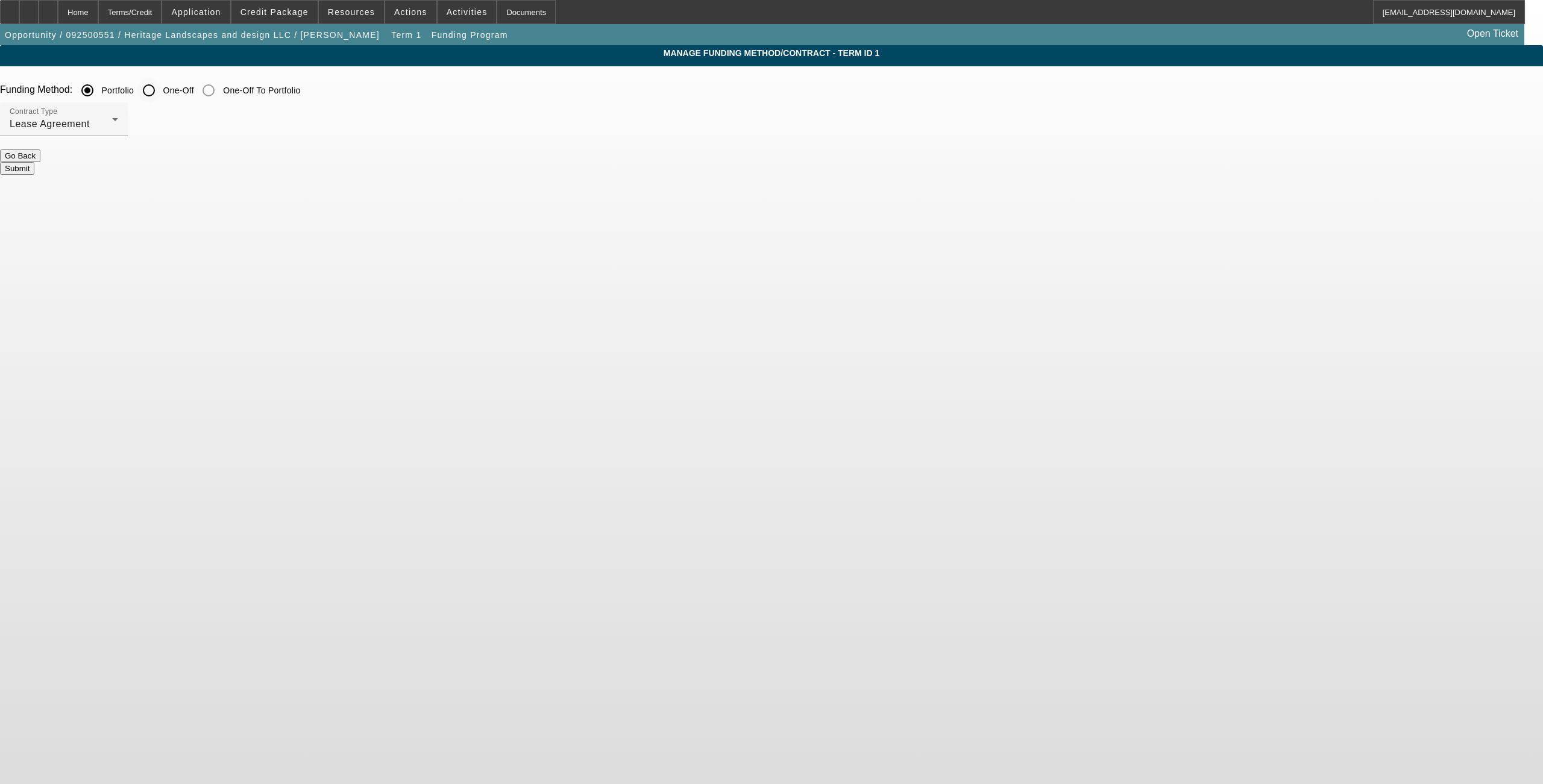
click at [161, 90] on input "One-Off" at bounding box center [148, 90] width 24 height 24
radio input "true"
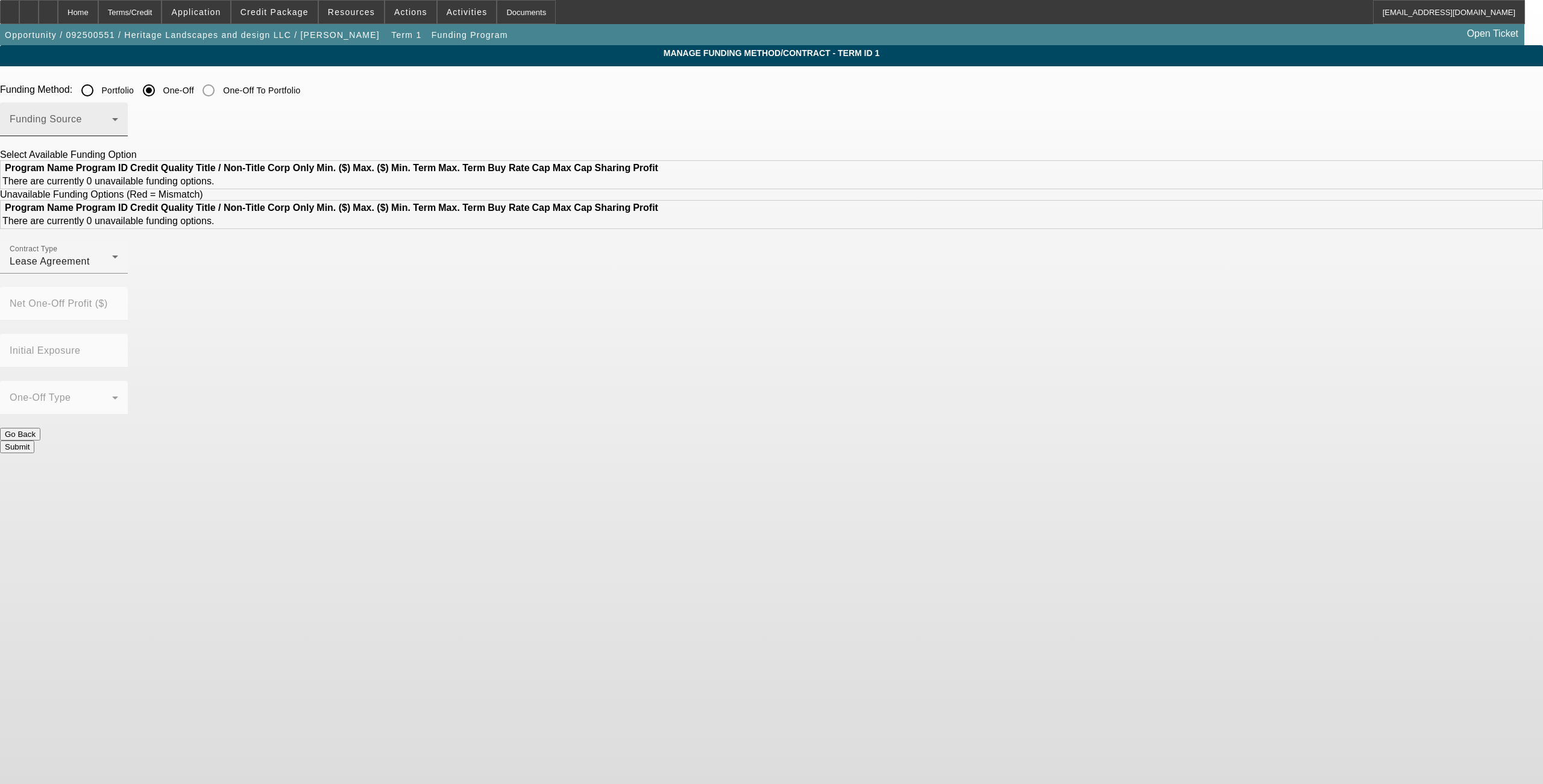
click at [118, 116] on div "Funding Source" at bounding box center [64, 120] width 109 height 34
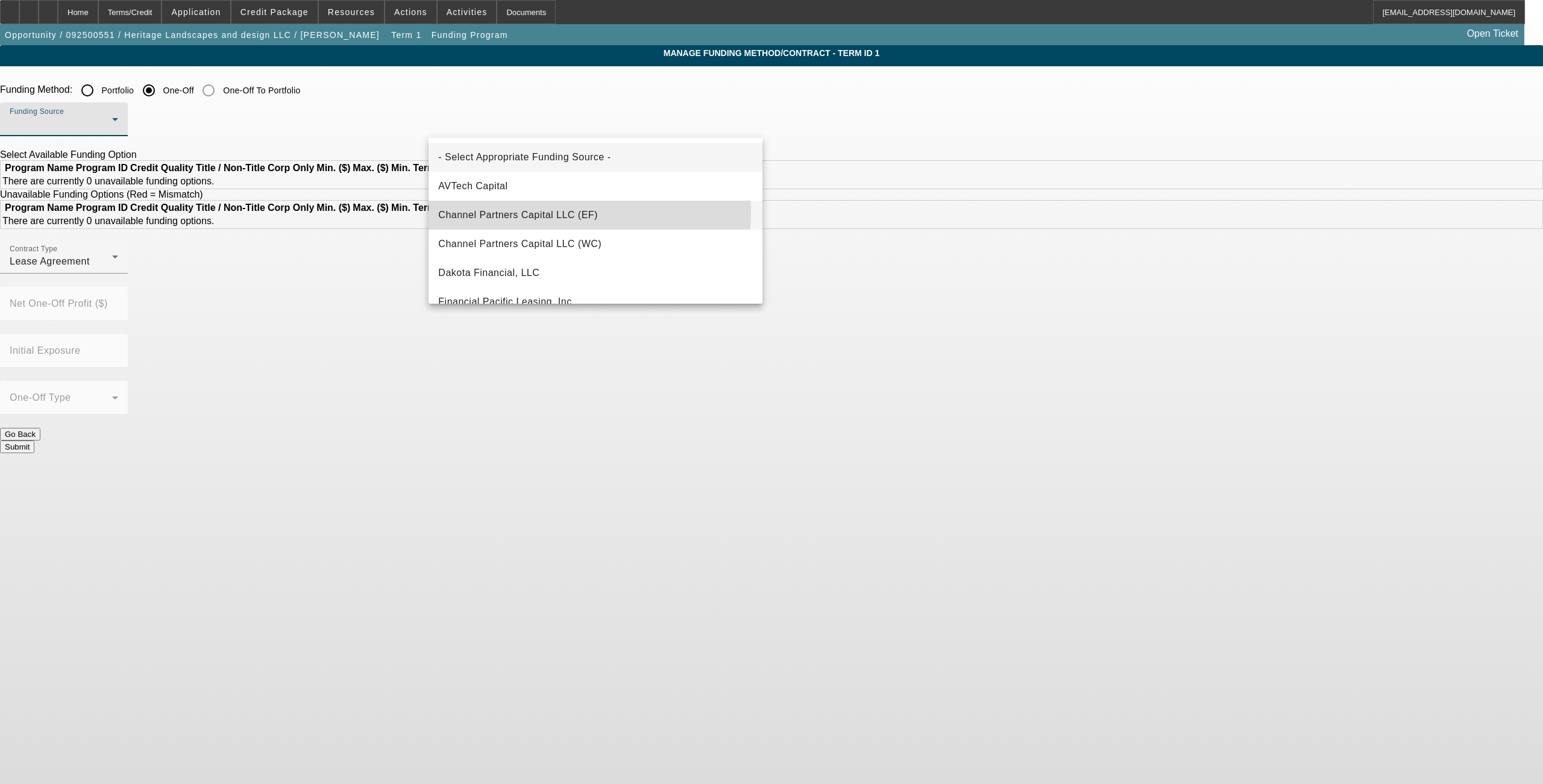
click at [519, 213] on span "Channel Partners Capital LLC (EF)" at bounding box center [518, 215] width 160 height 14
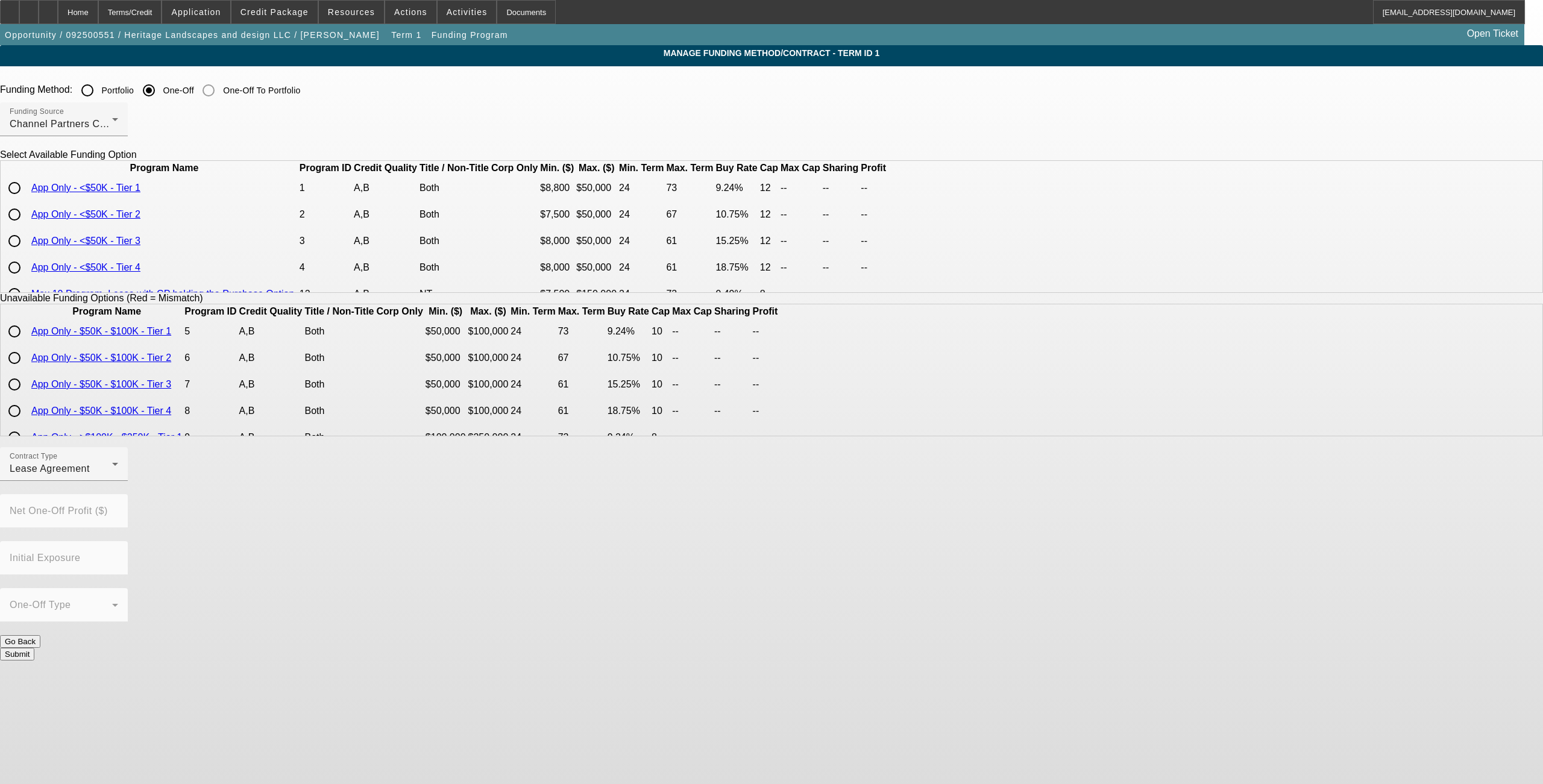
click at [27, 200] on div at bounding box center [14, 188] width 24 height 24
click at [27, 227] on input "radio" at bounding box center [14, 215] width 24 height 24
radio input "true"
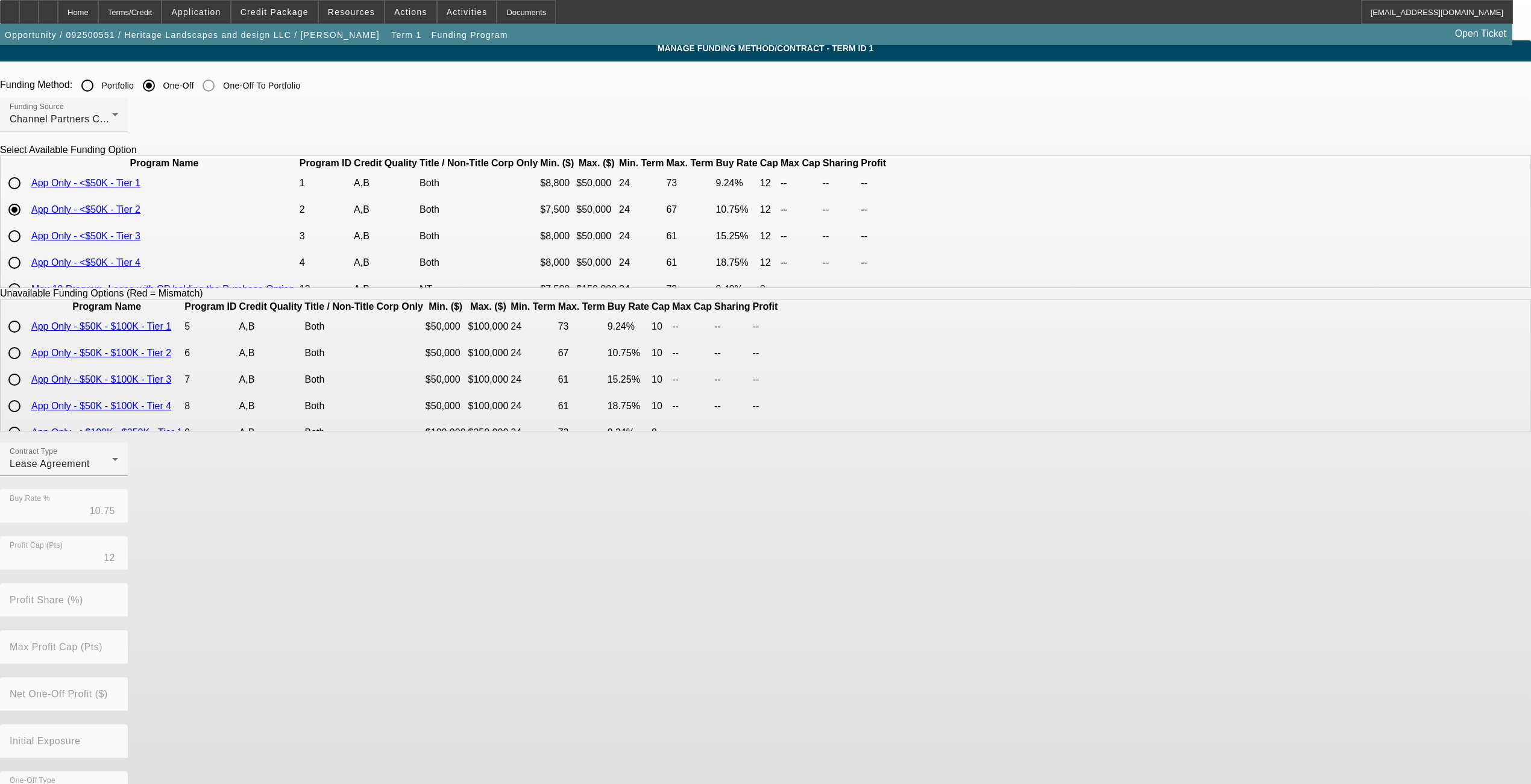
scroll to position [37, 0]
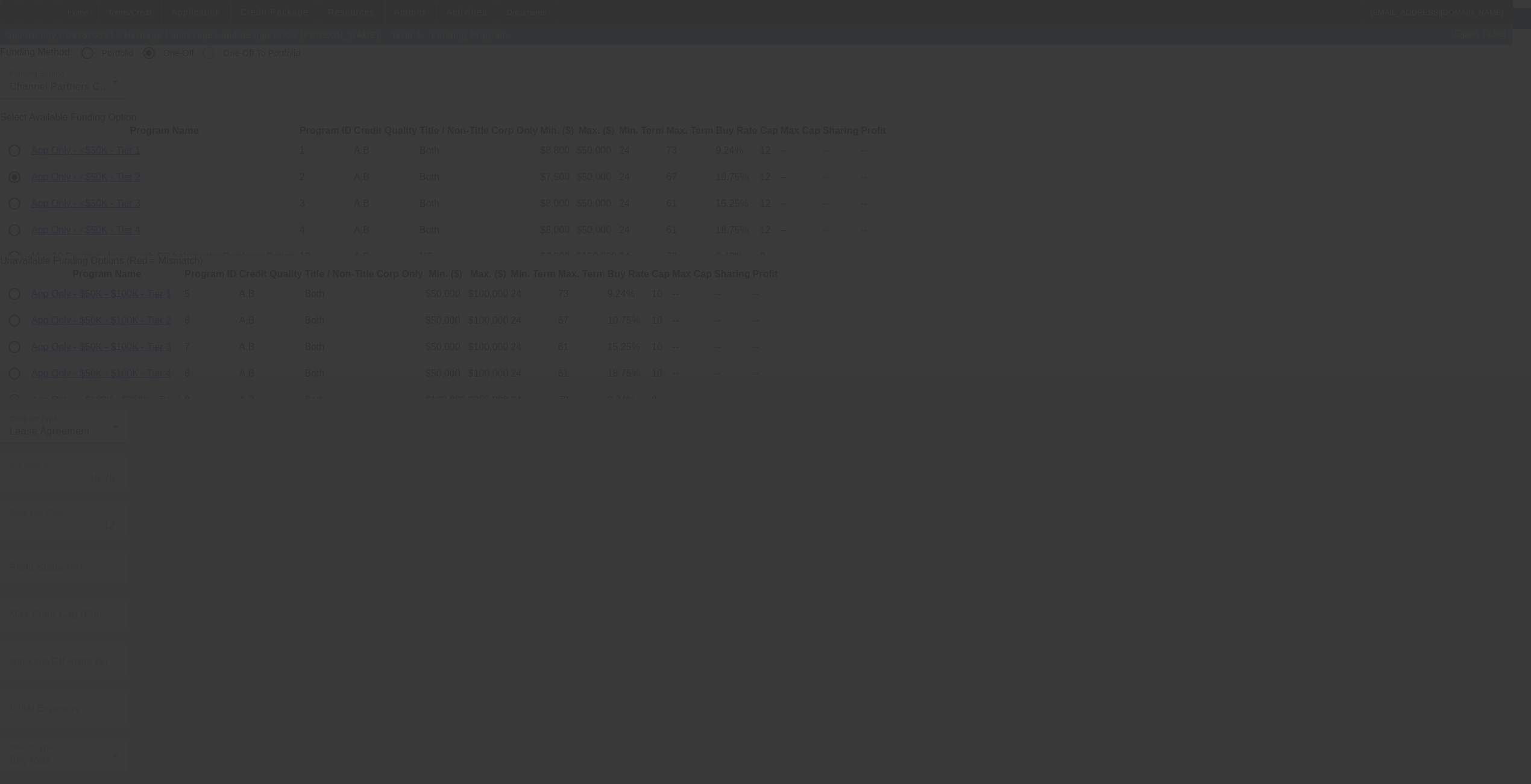
radio input "true"
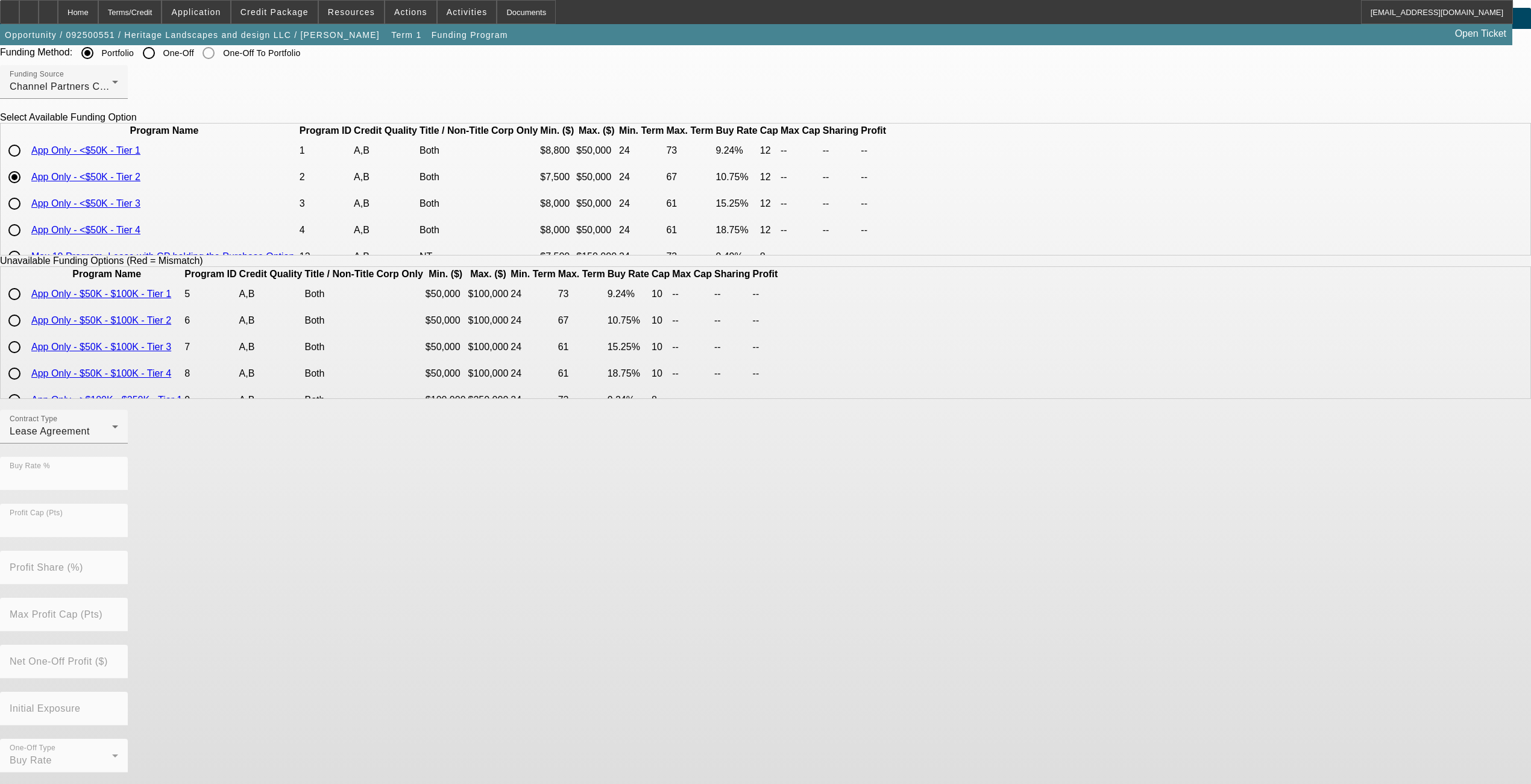
scroll to position [0, 0]
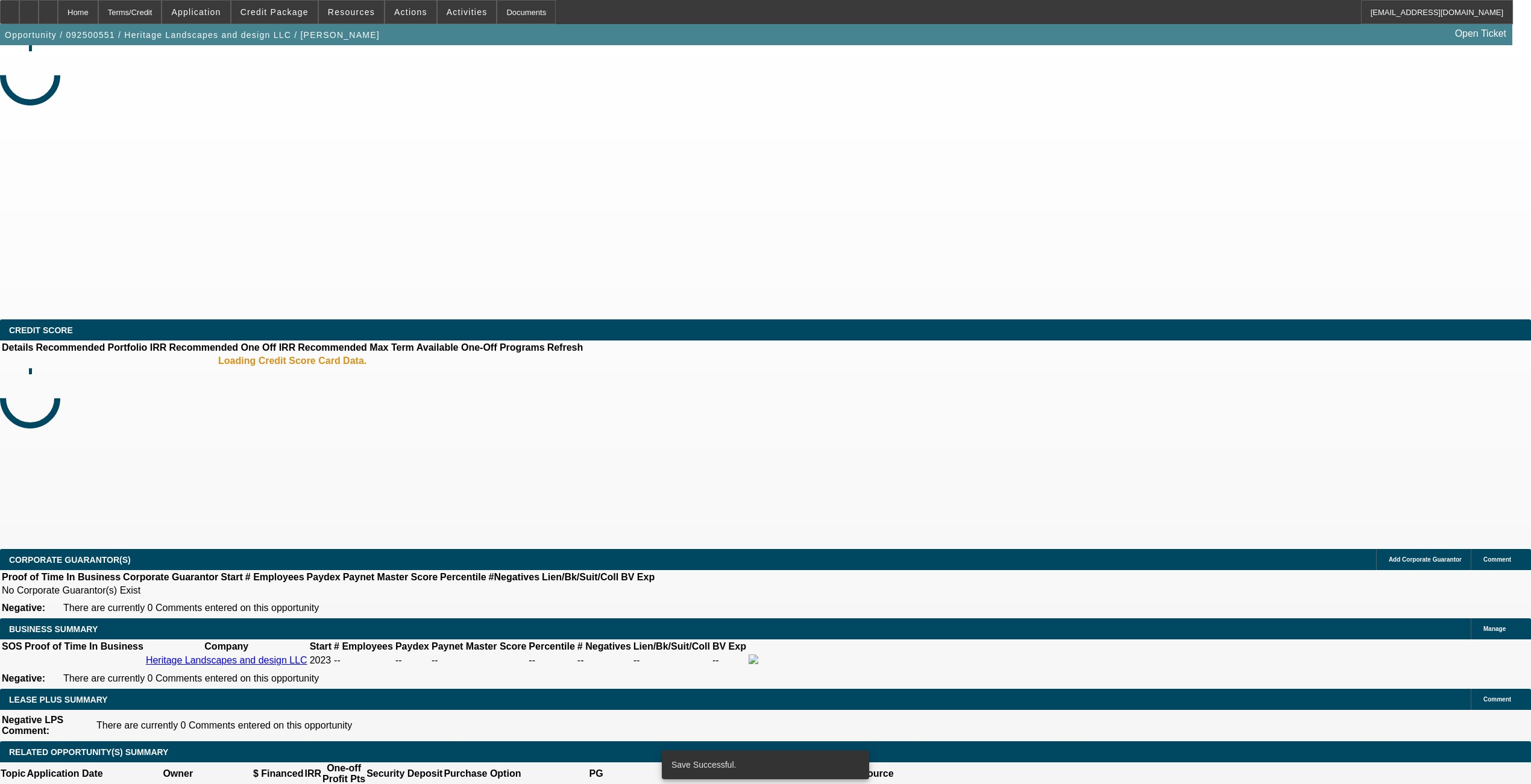
select select "0"
select select "2"
select select "0.1"
select select "4"
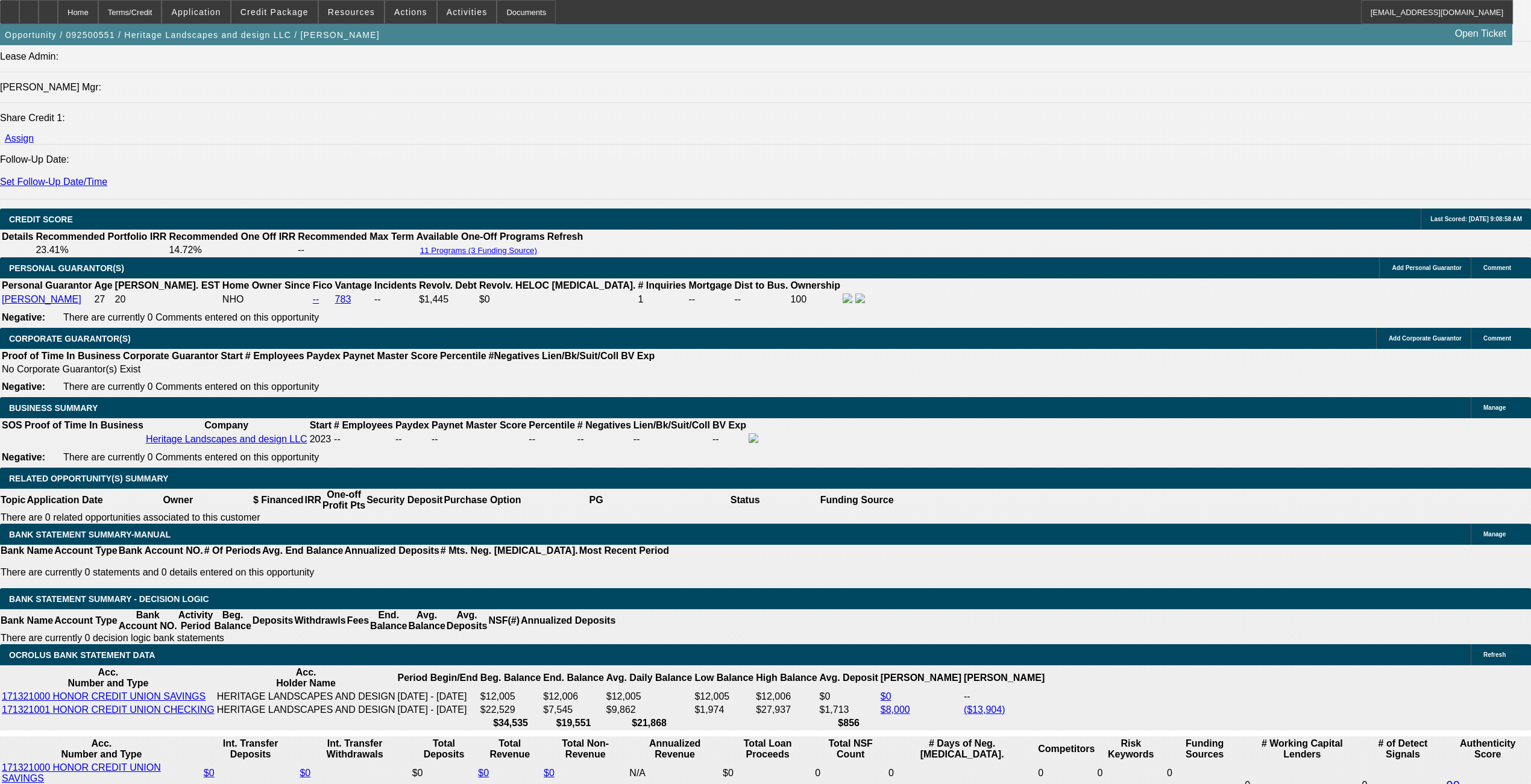
scroll to position [1688, 0]
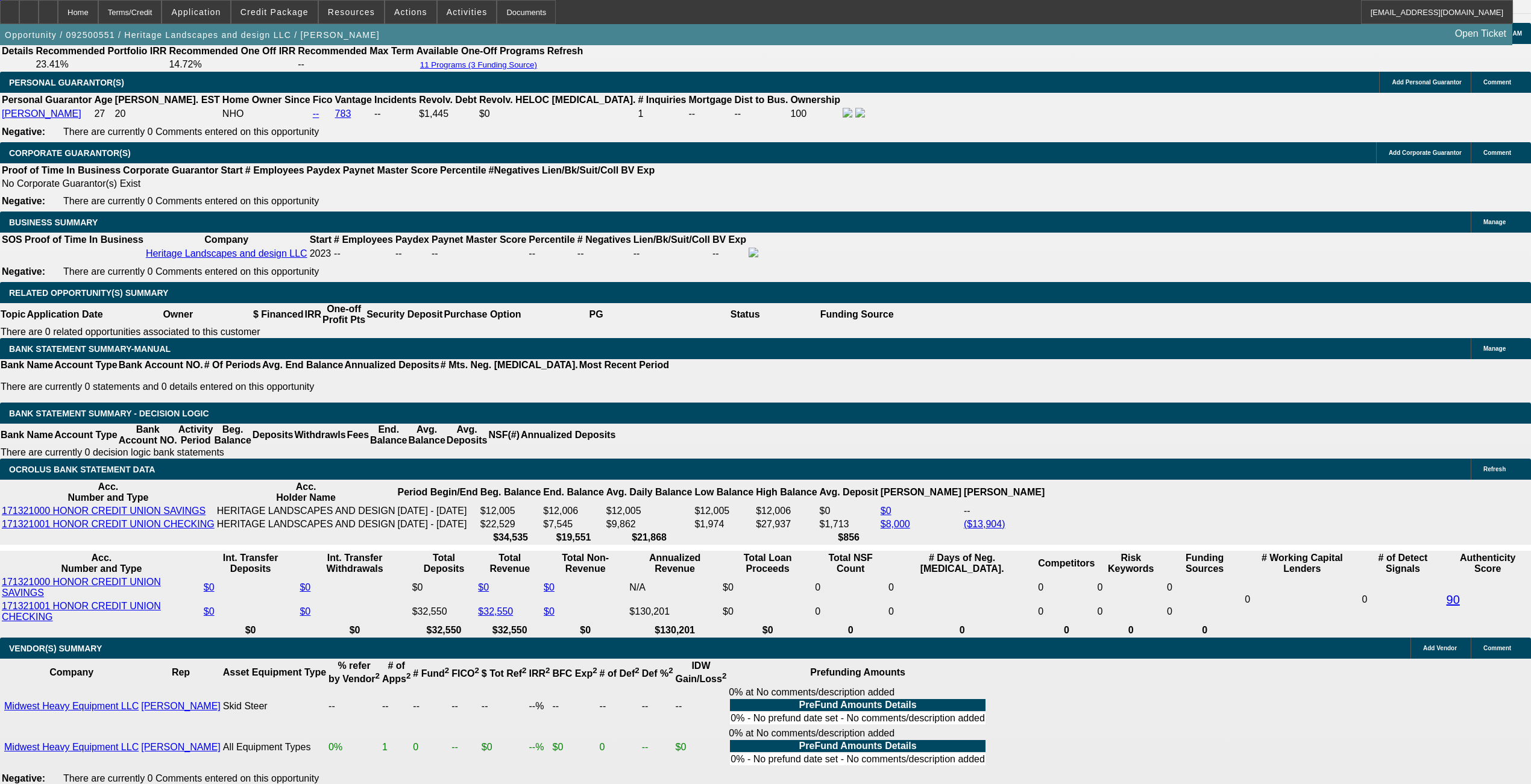
type input "UNKNOWN"
type input "12"
type input "$489.01"
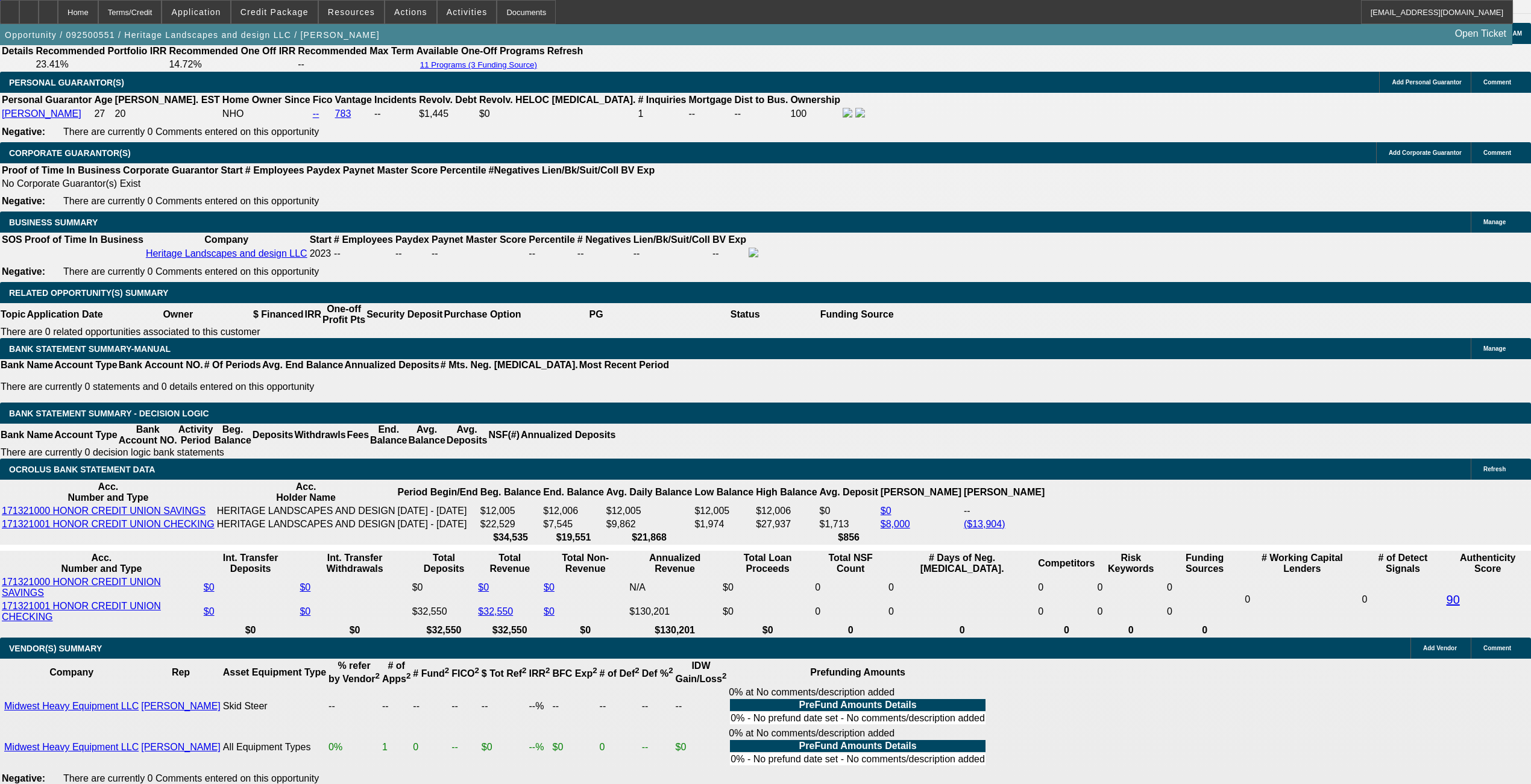
type input "12."
type input "$605.68"
type input "12.9"
type input "$615.89"
type input "12.9"
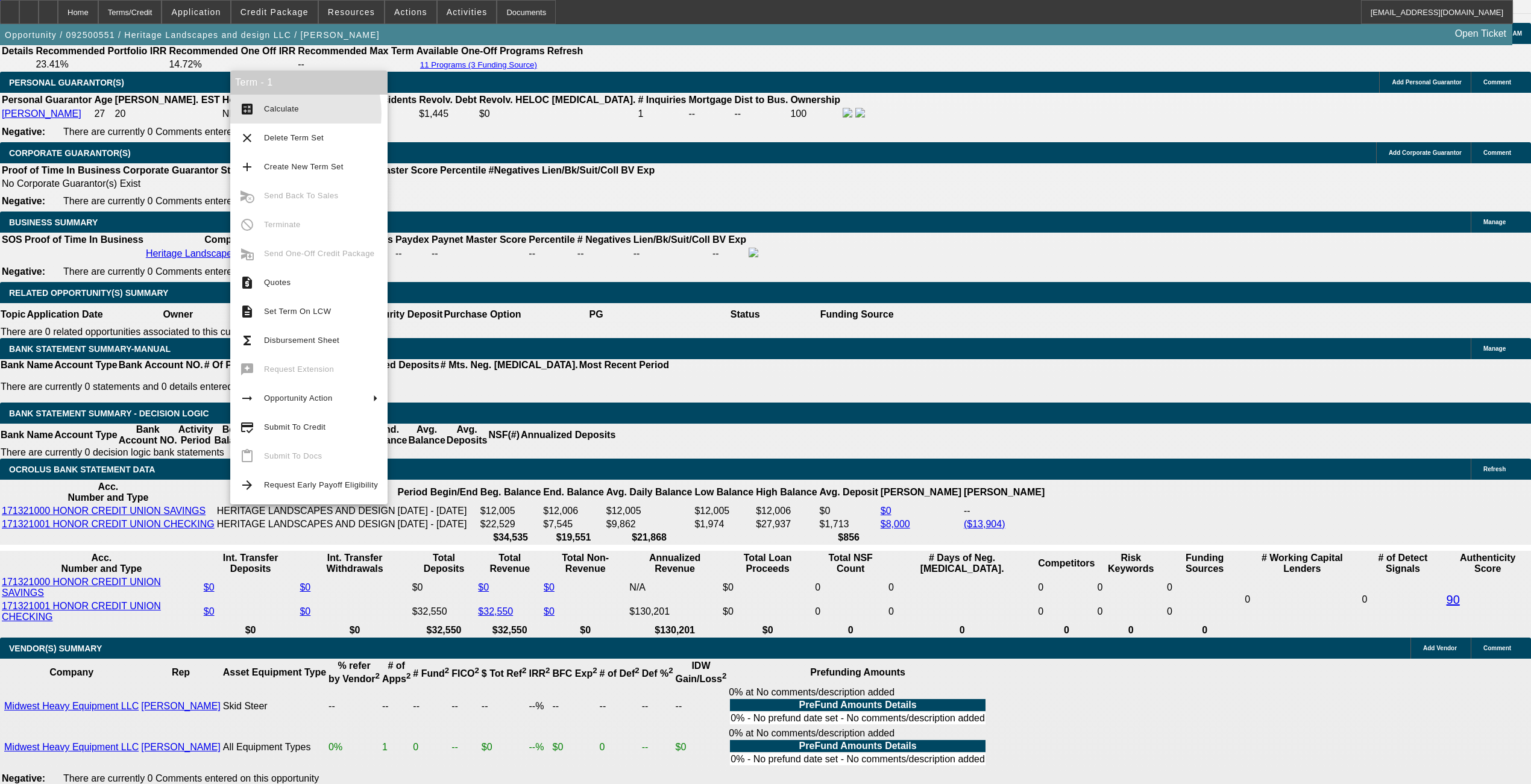
click at [283, 112] on span "Calculate" at bounding box center [321, 109] width 114 height 14
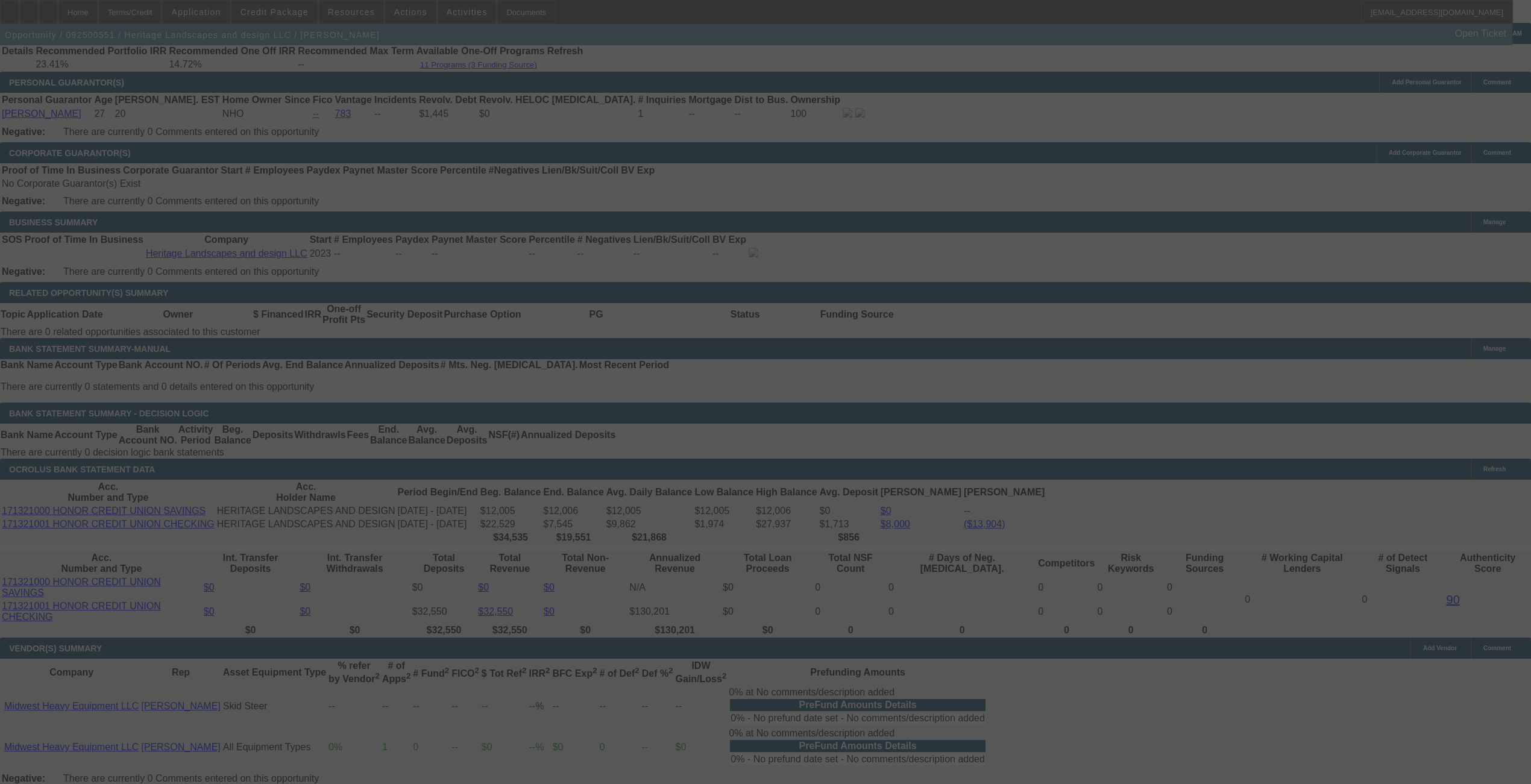
select select "0"
select select "2"
select select "0.1"
select select "4"
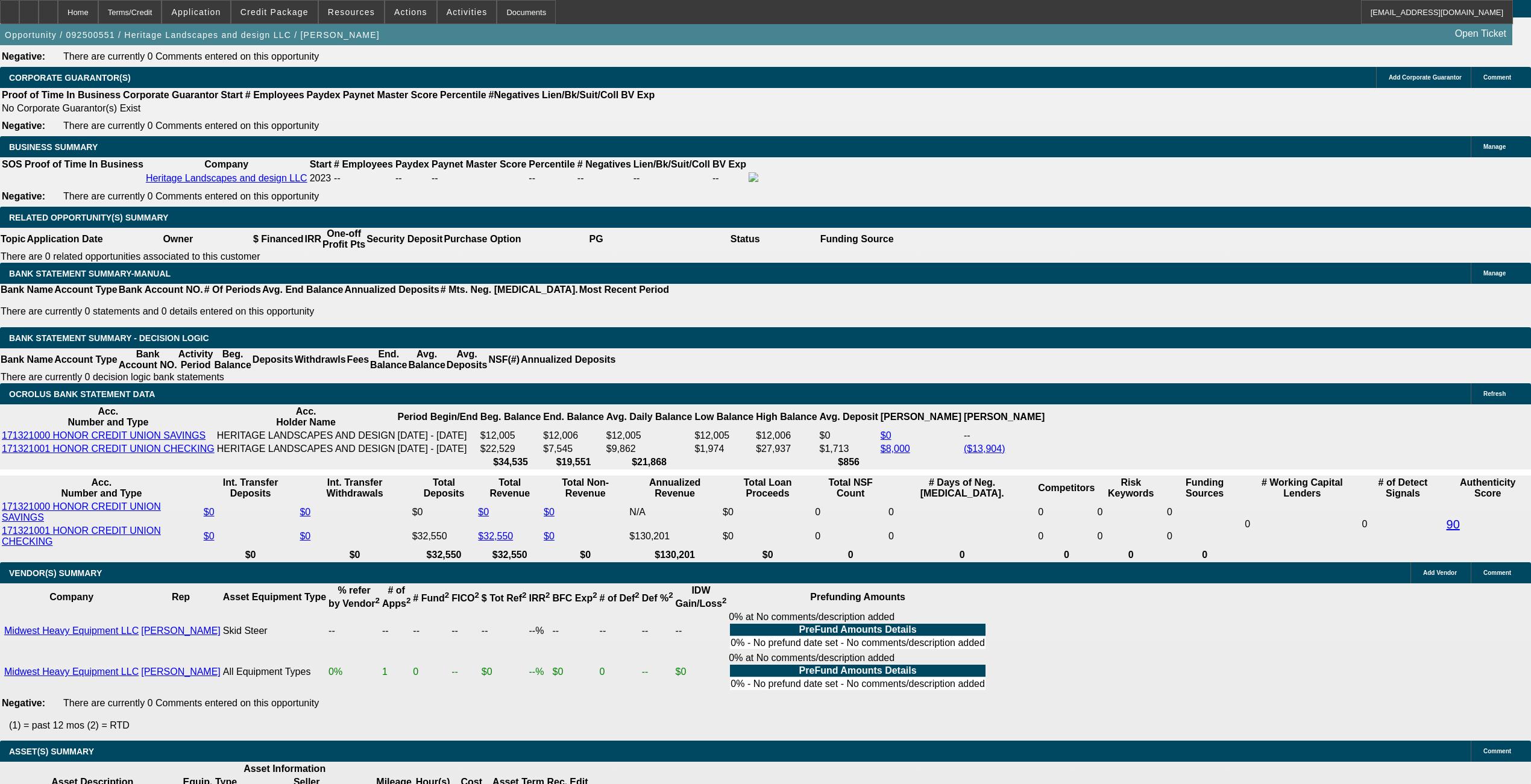
scroll to position [1768, 0]
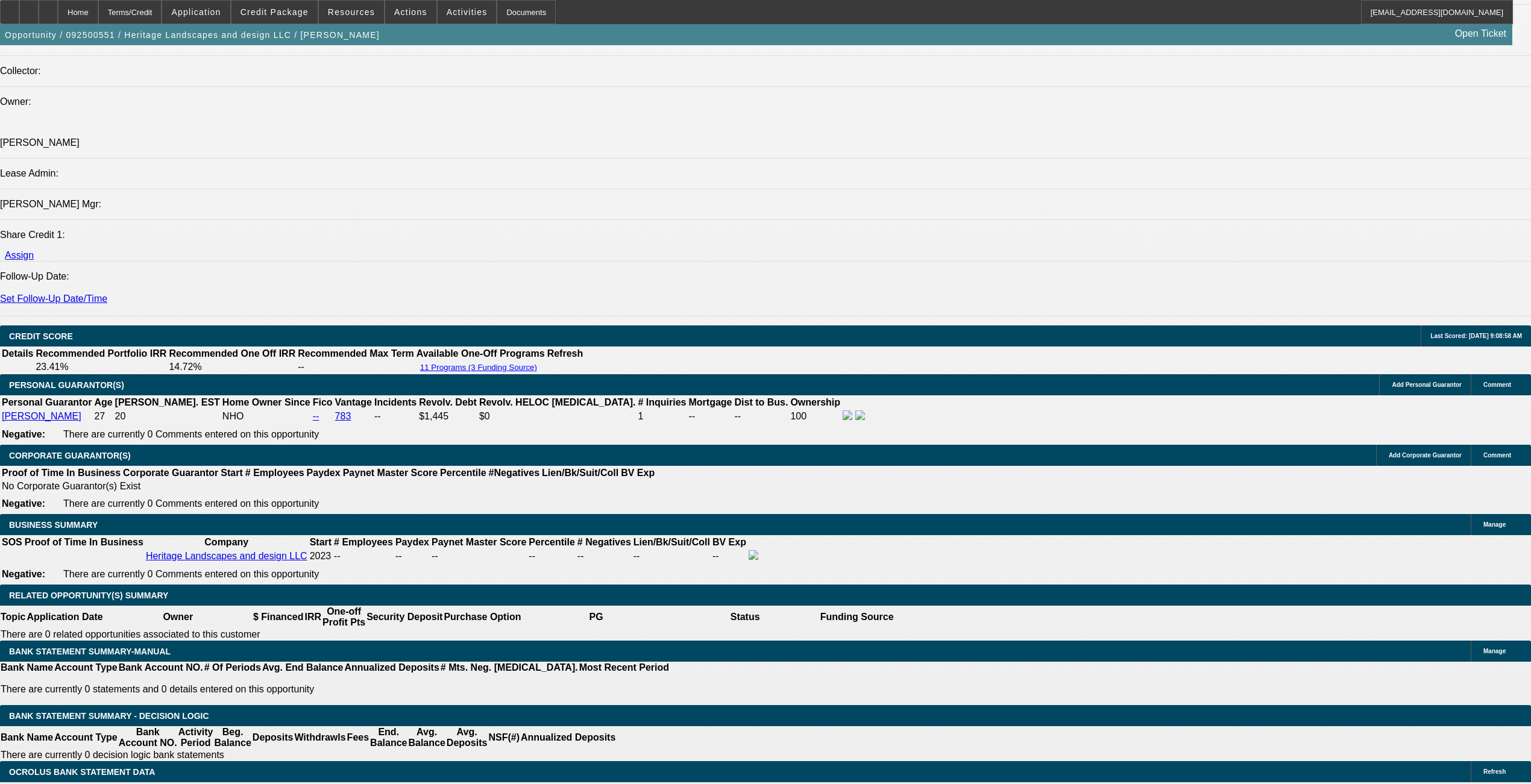
scroll to position [1366, 0]
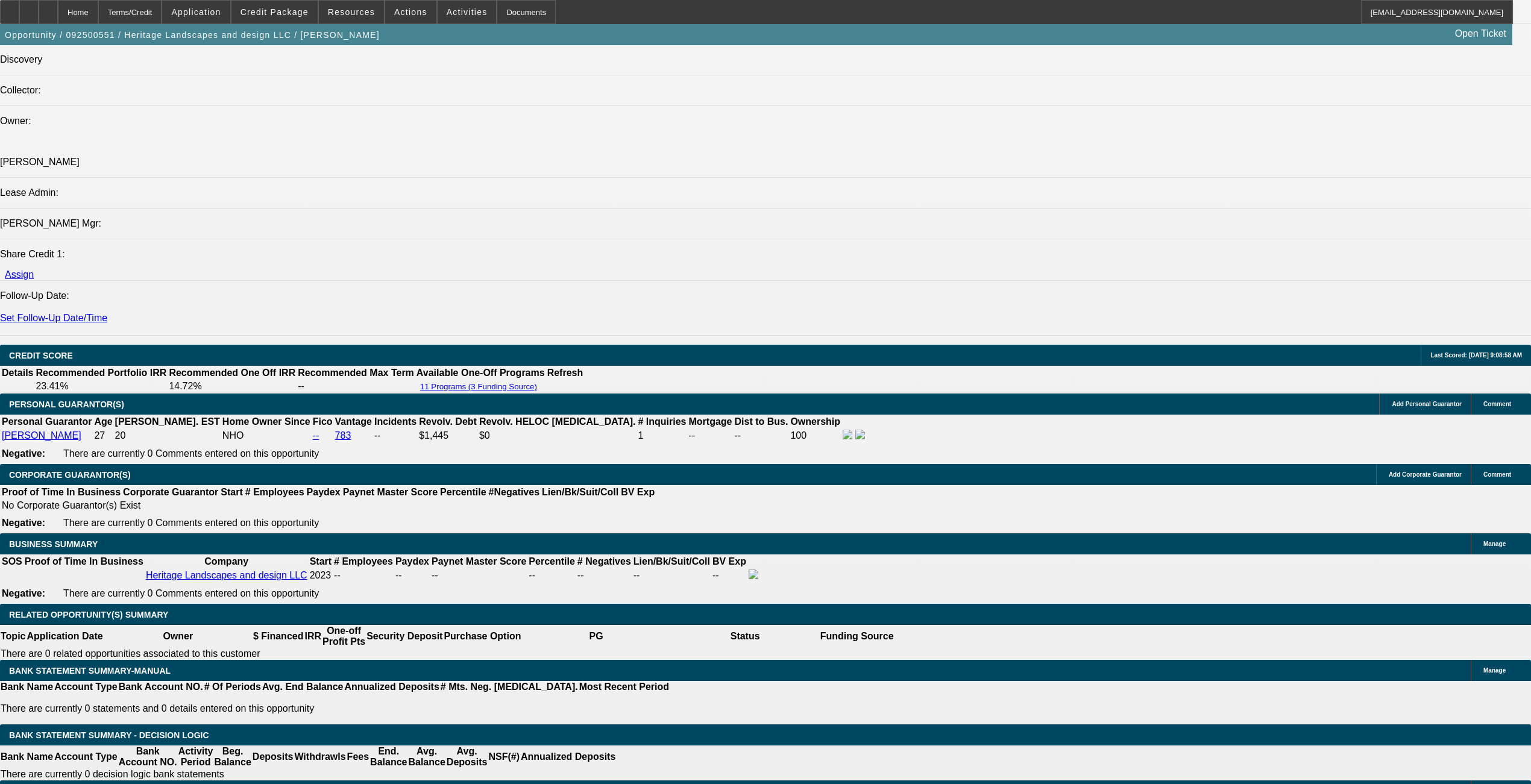
drag, startPoint x: 797, startPoint y: 256, endPoint x: 76, endPoint y: 254, distance: 721.0
copy span "Heritage Landscapes and design LLC was established in 2023 by our PG Gustavo. H…"
click at [58, 18] on div at bounding box center [48, 12] width 20 height 24
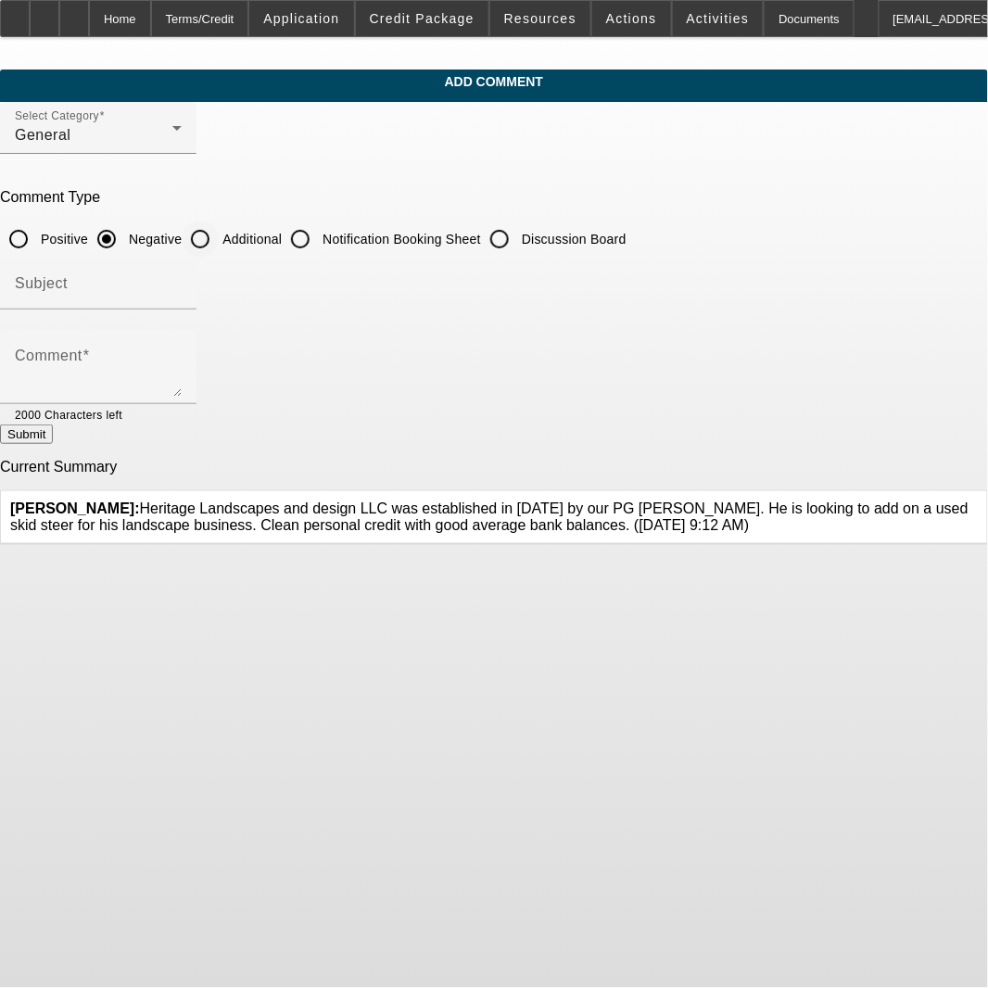
click at [219, 234] on input "Additional" at bounding box center [200, 239] width 37 height 37
radio input "true"
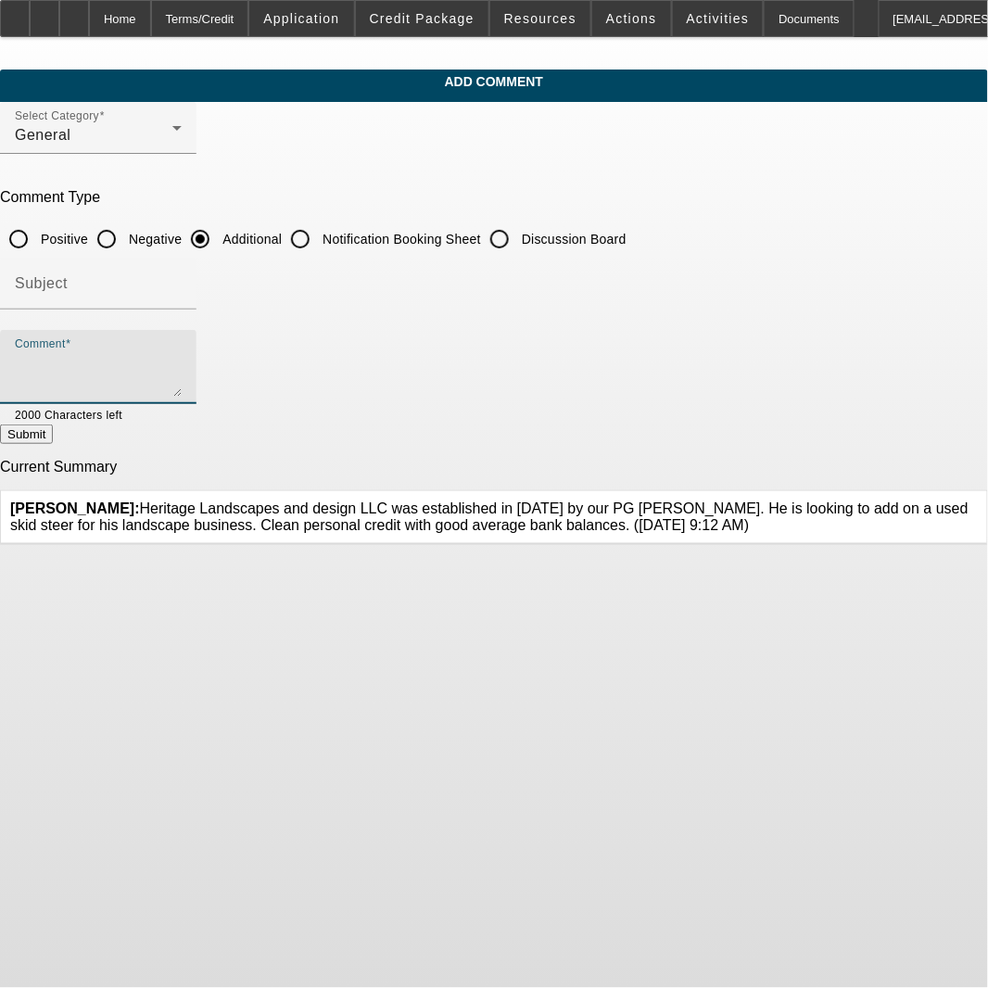
click at [182, 364] on textarea "Comment" at bounding box center [98, 374] width 167 height 45
paste textarea "Heritage Landscapes and design LLC was established in 2023 by our PG Gustavo. H…"
click at [182, 356] on textarea "Heritage Landscapes and design LLC was established in 2023 by our PG Gustavo. H…" at bounding box center [98, 374] width 167 height 45
type textarea "Heritage Landscapes and design LLC was established in 2023 by our PG Gustavo. H…"
click at [53, 425] on button "Submit" at bounding box center [26, 434] width 53 height 19
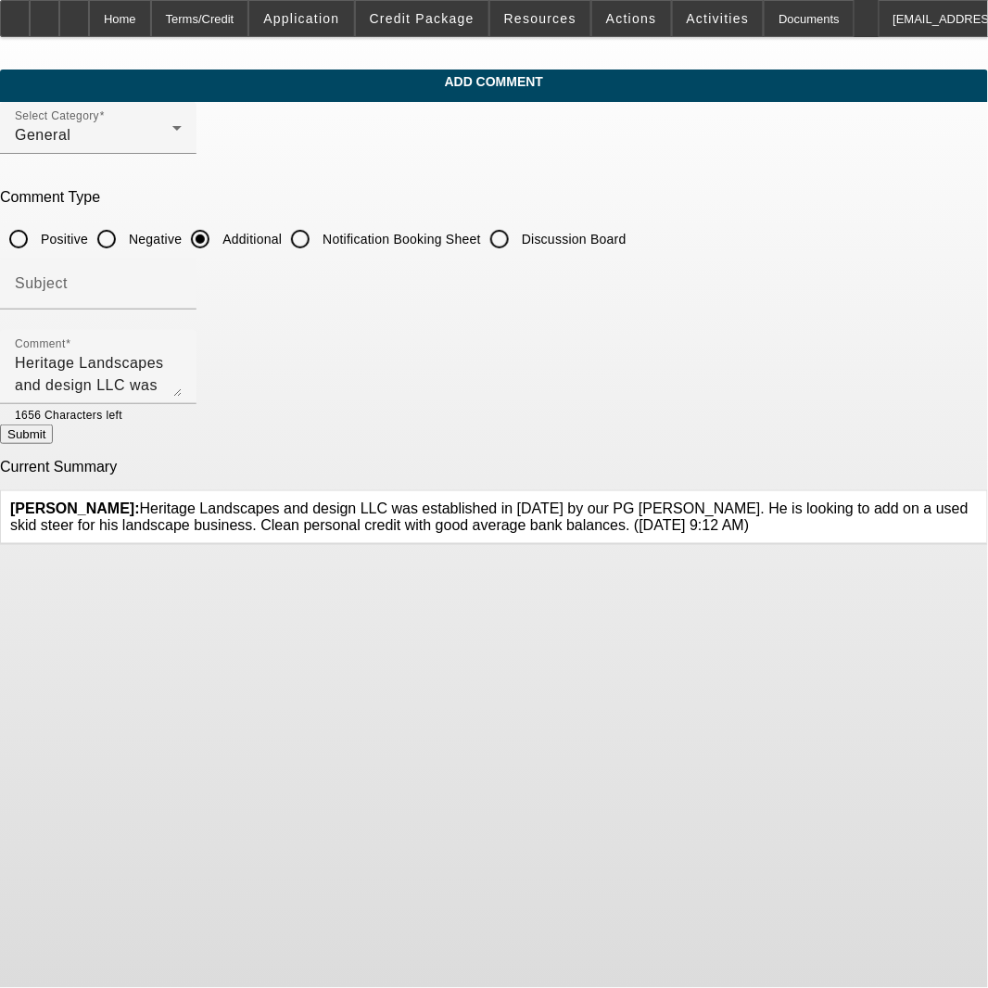
radio input "true"
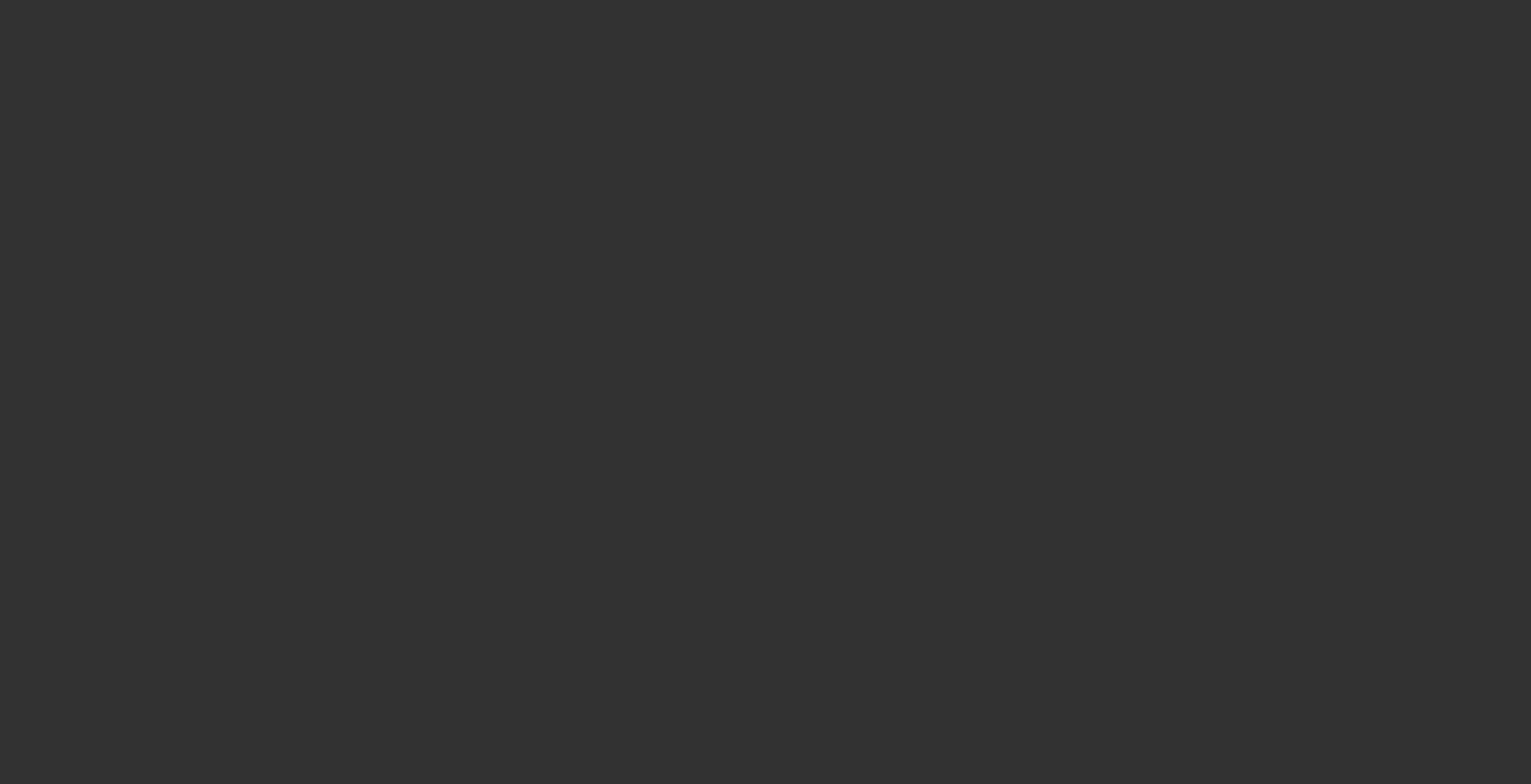
select select "0"
select select "0.1"
select select "1"
select select "2"
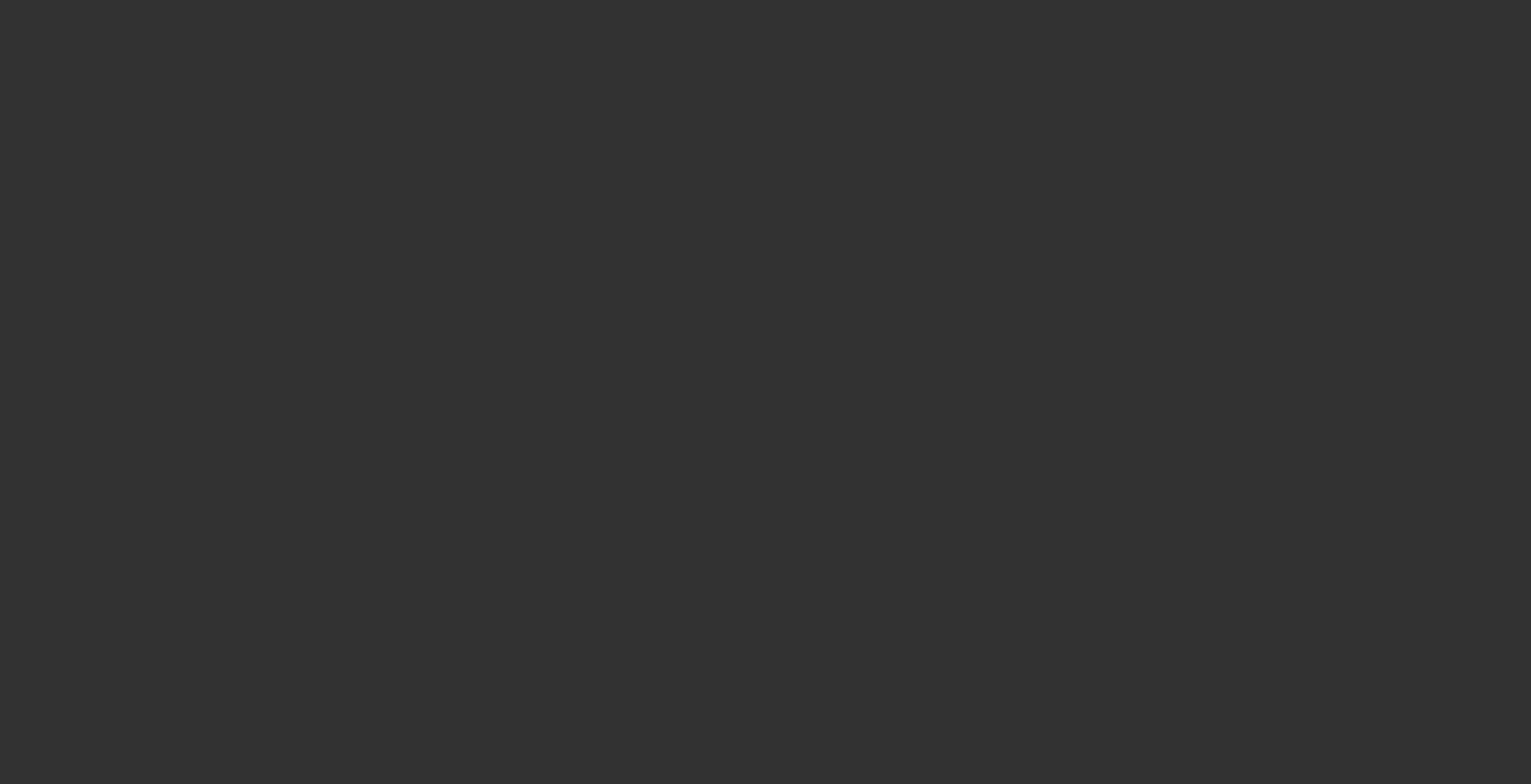
select select "4"
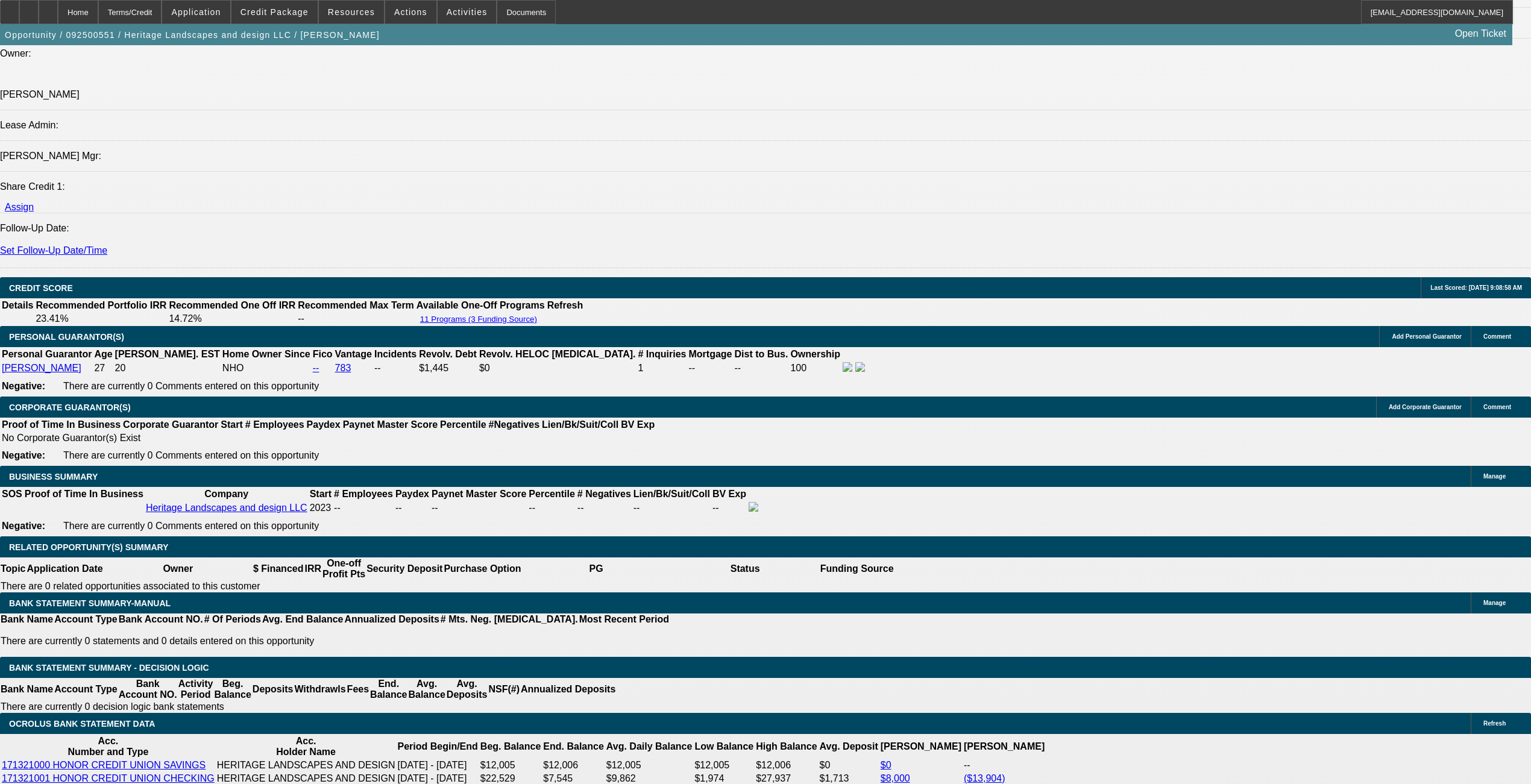
scroll to position [1273, 0]
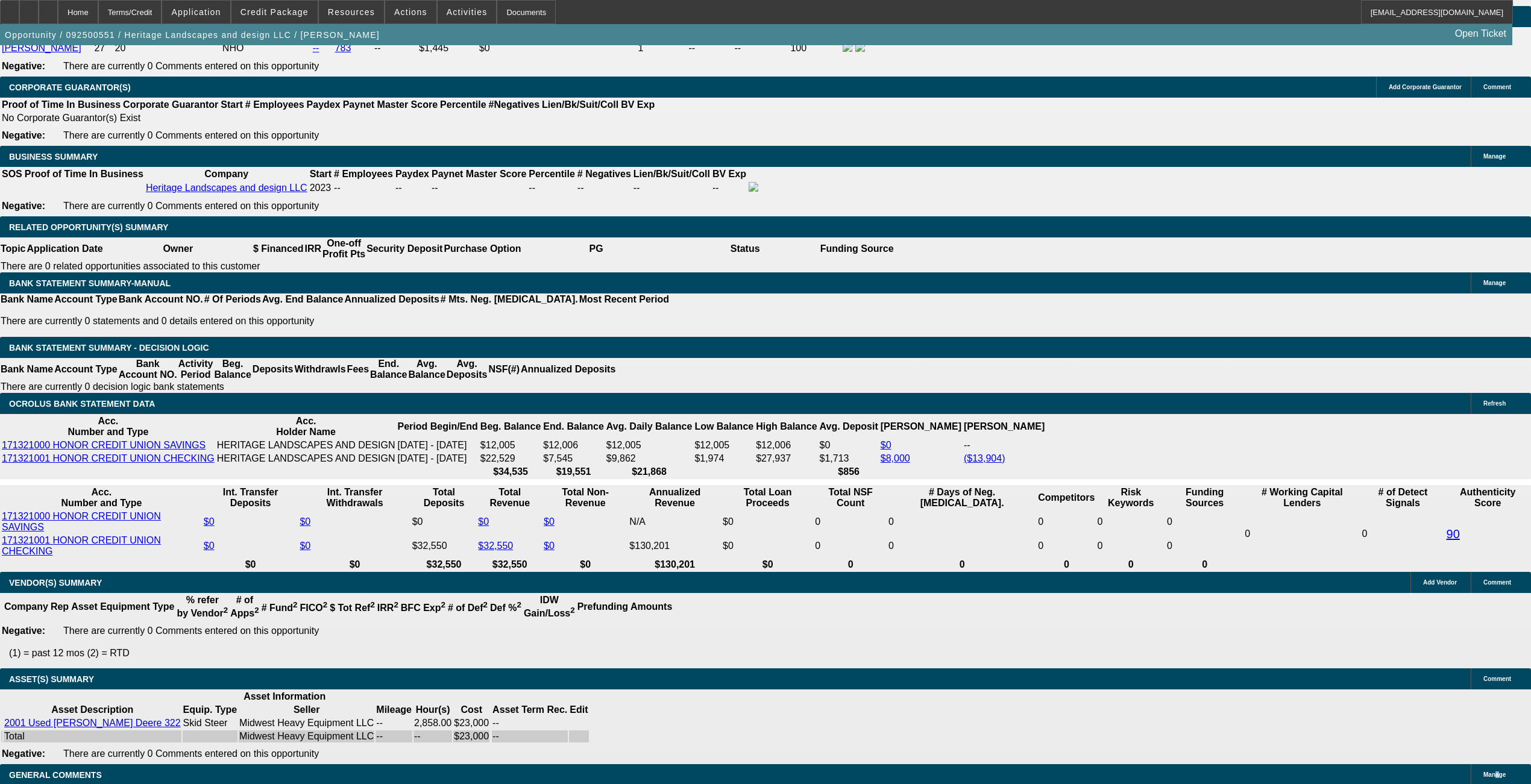
scroll to position [1755, 0]
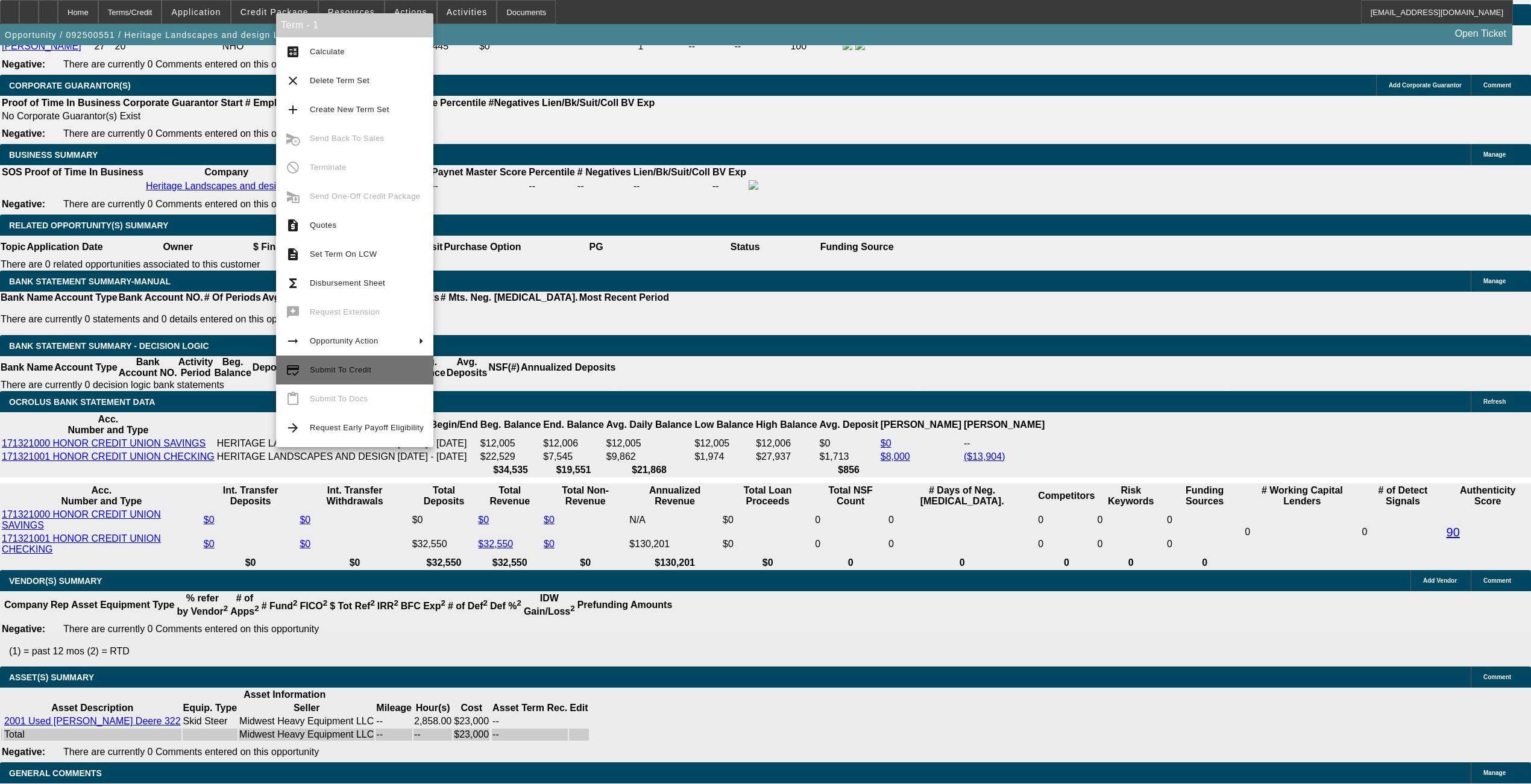
click at [360, 374] on span "Submit To Credit" at bounding box center [367, 370] width 114 height 14
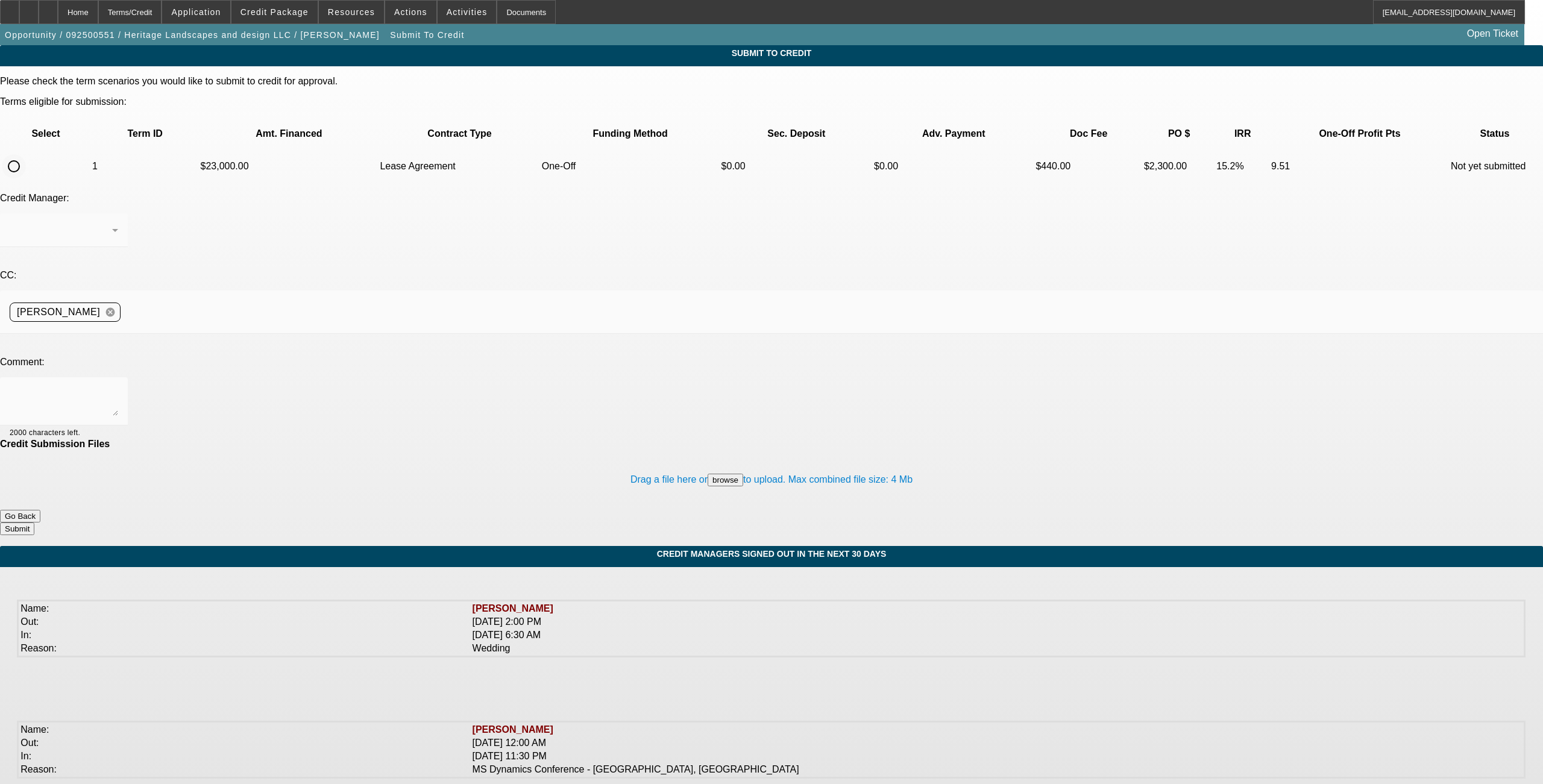
click at [26, 154] on input "radio" at bounding box center [14, 166] width 24 height 24
radio input "true"
click at [118, 387] on textarea at bounding box center [64, 401] width 109 height 29
drag, startPoint x: 375, startPoint y: 270, endPoint x: 369, endPoint y: 282, distance: 13.4
type textarea "Channel Partners please. See additional comments. Nick"
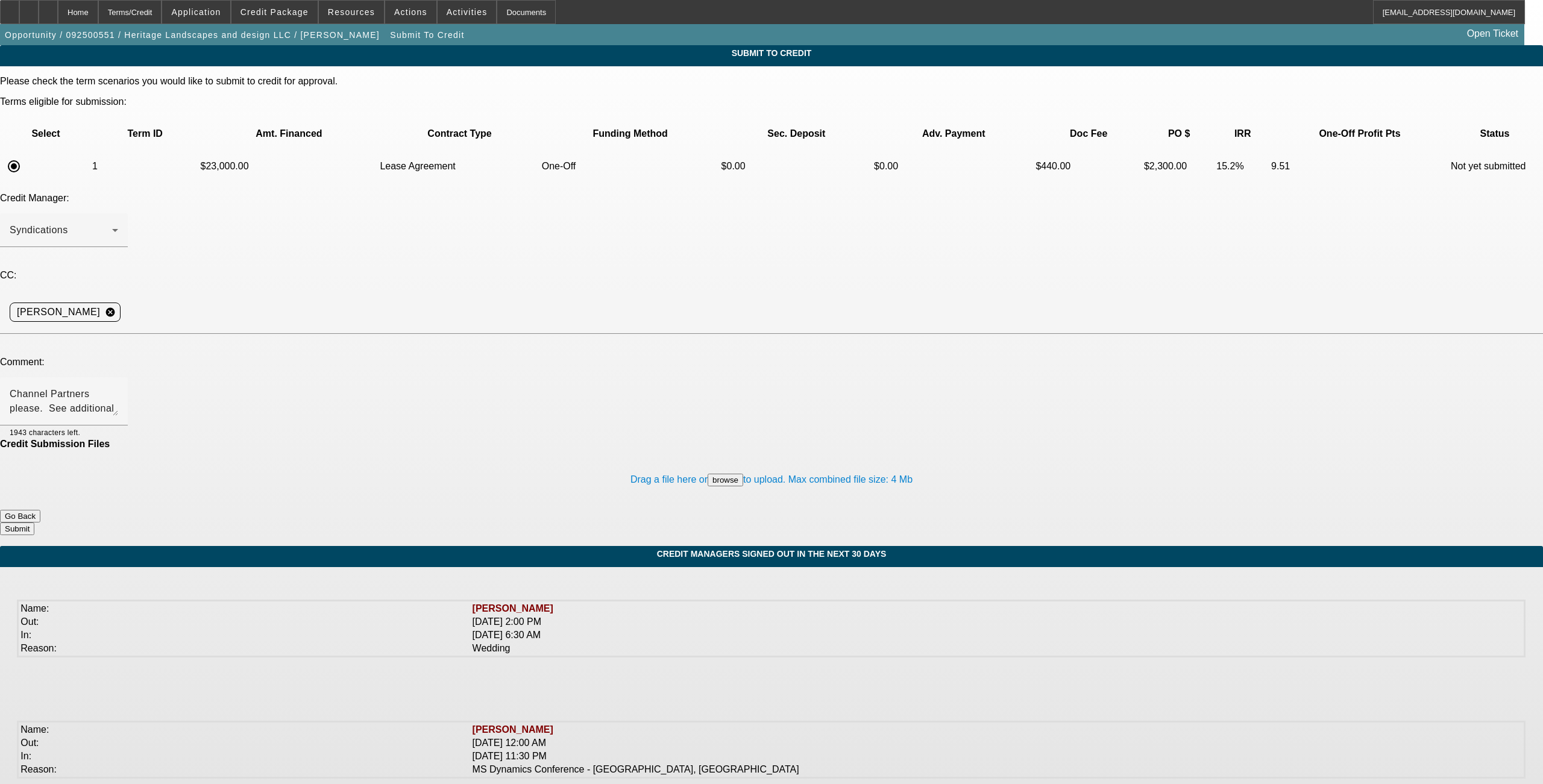
click at [34, 523] on button "Submit" at bounding box center [17, 529] width 34 height 12
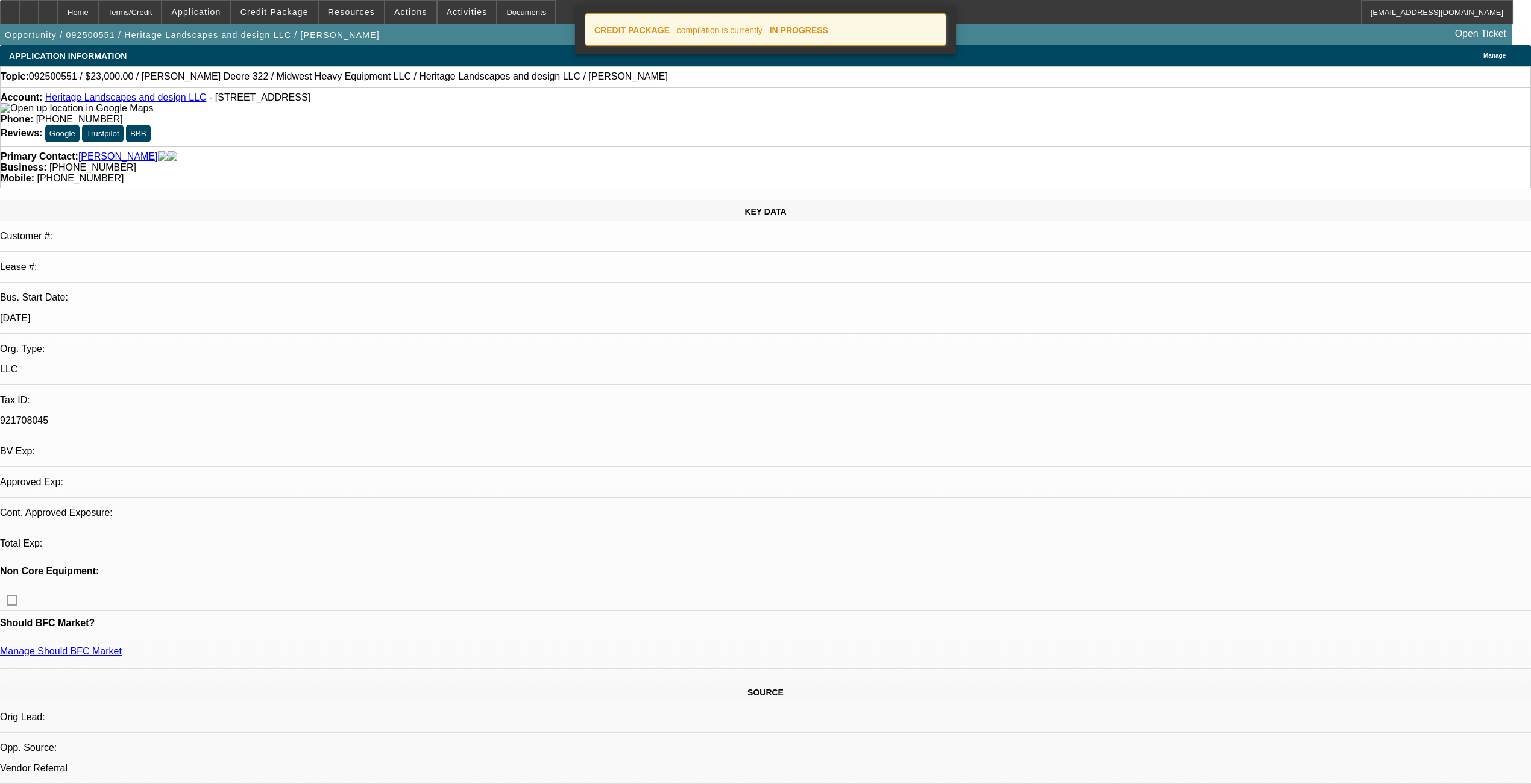
select select "0"
select select "2"
select select "0.1"
select select "4"
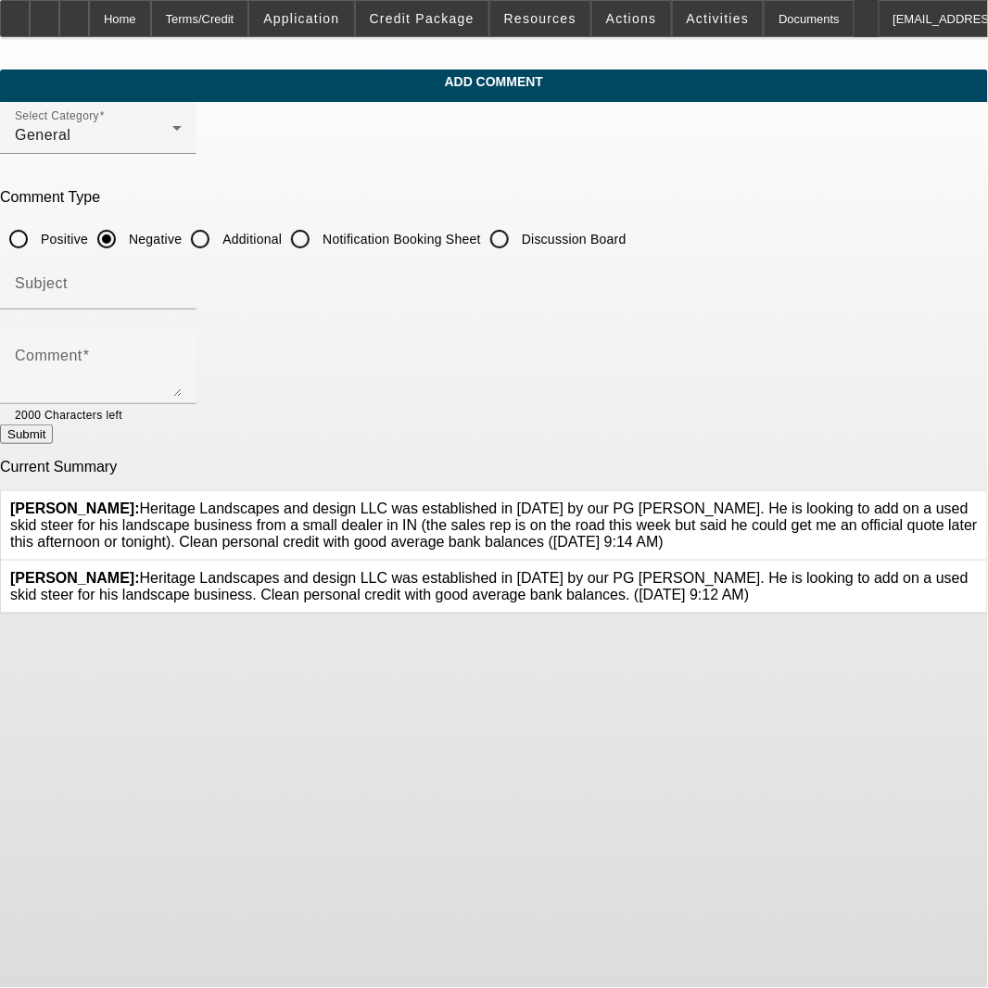
click at [978, 570] on icon at bounding box center [978, 570] width 0 height 0
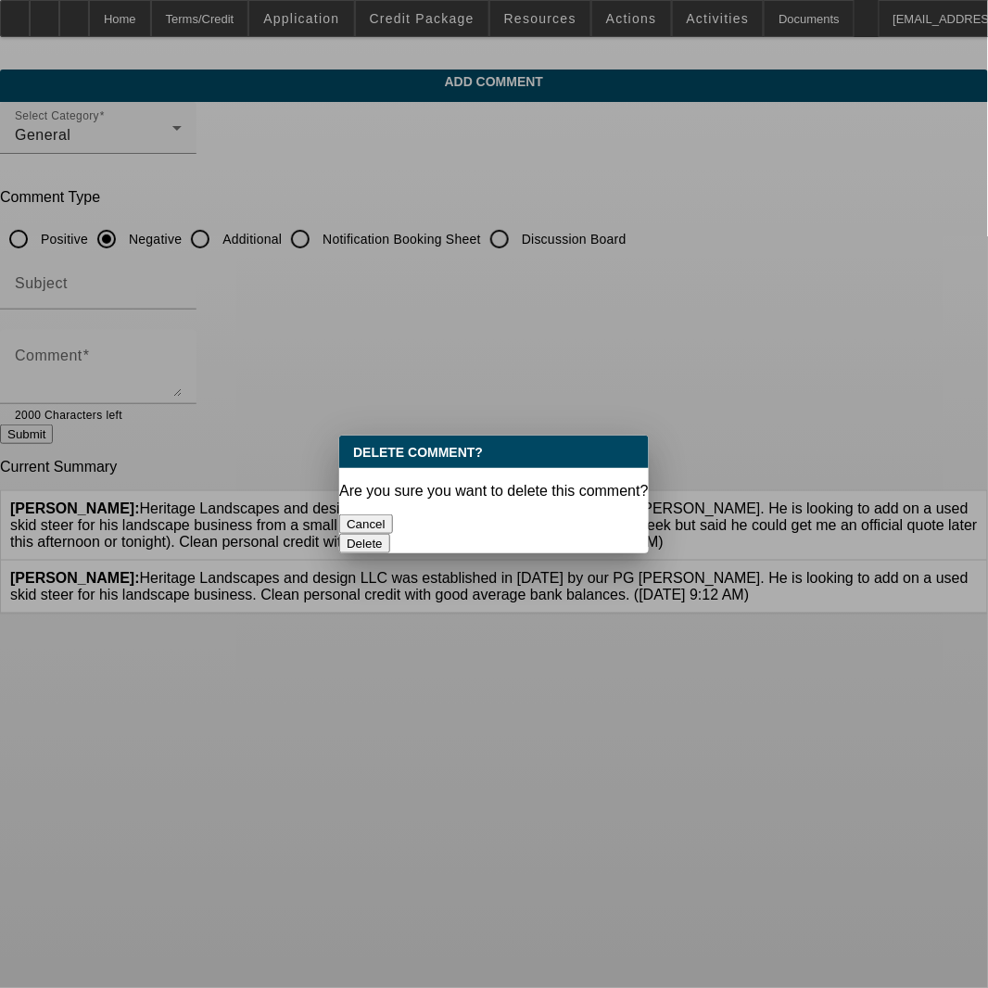
click at [390, 534] on button "Delete" at bounding box center [364, 543] width 51 height 19
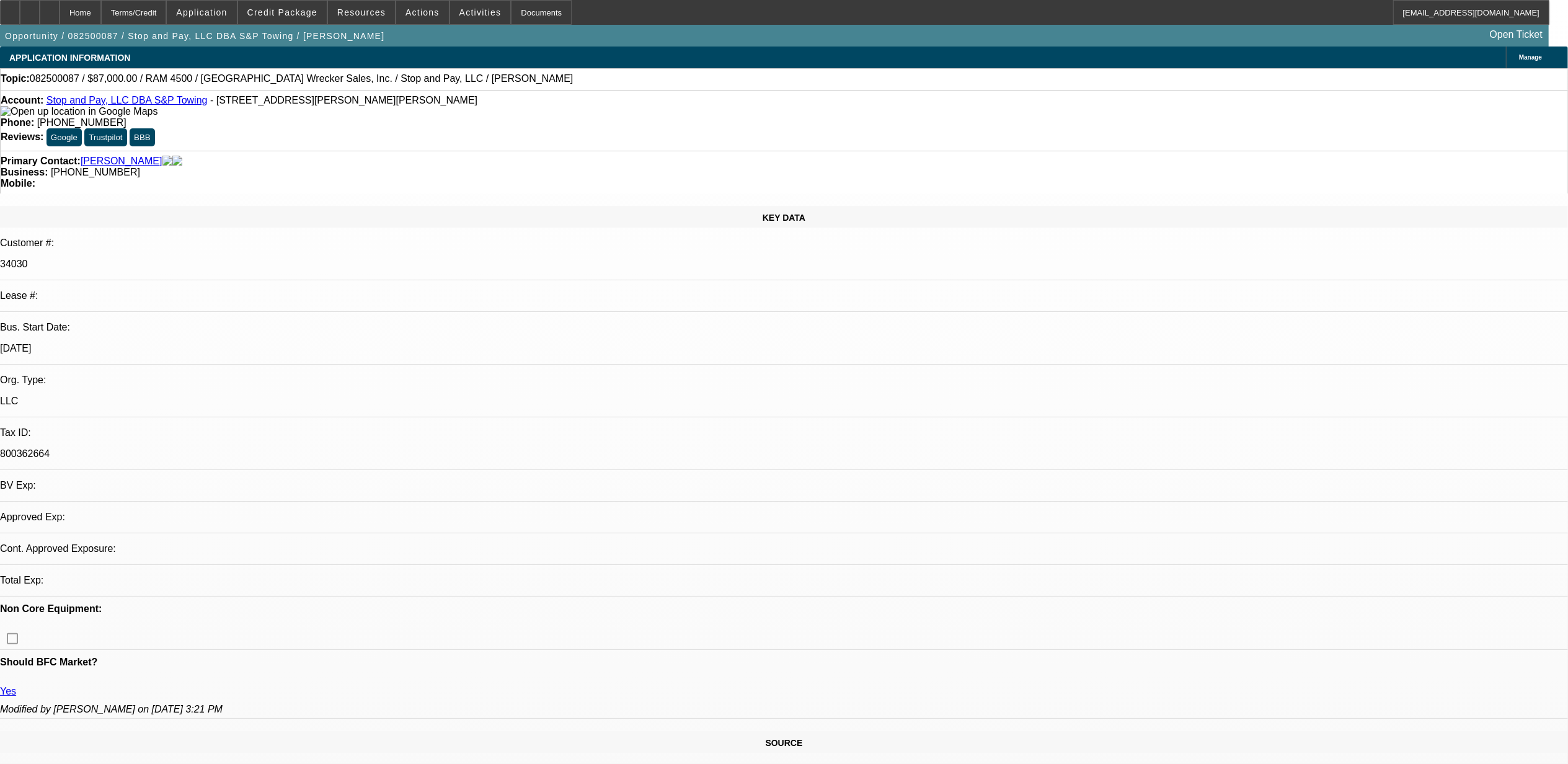
select select "0"
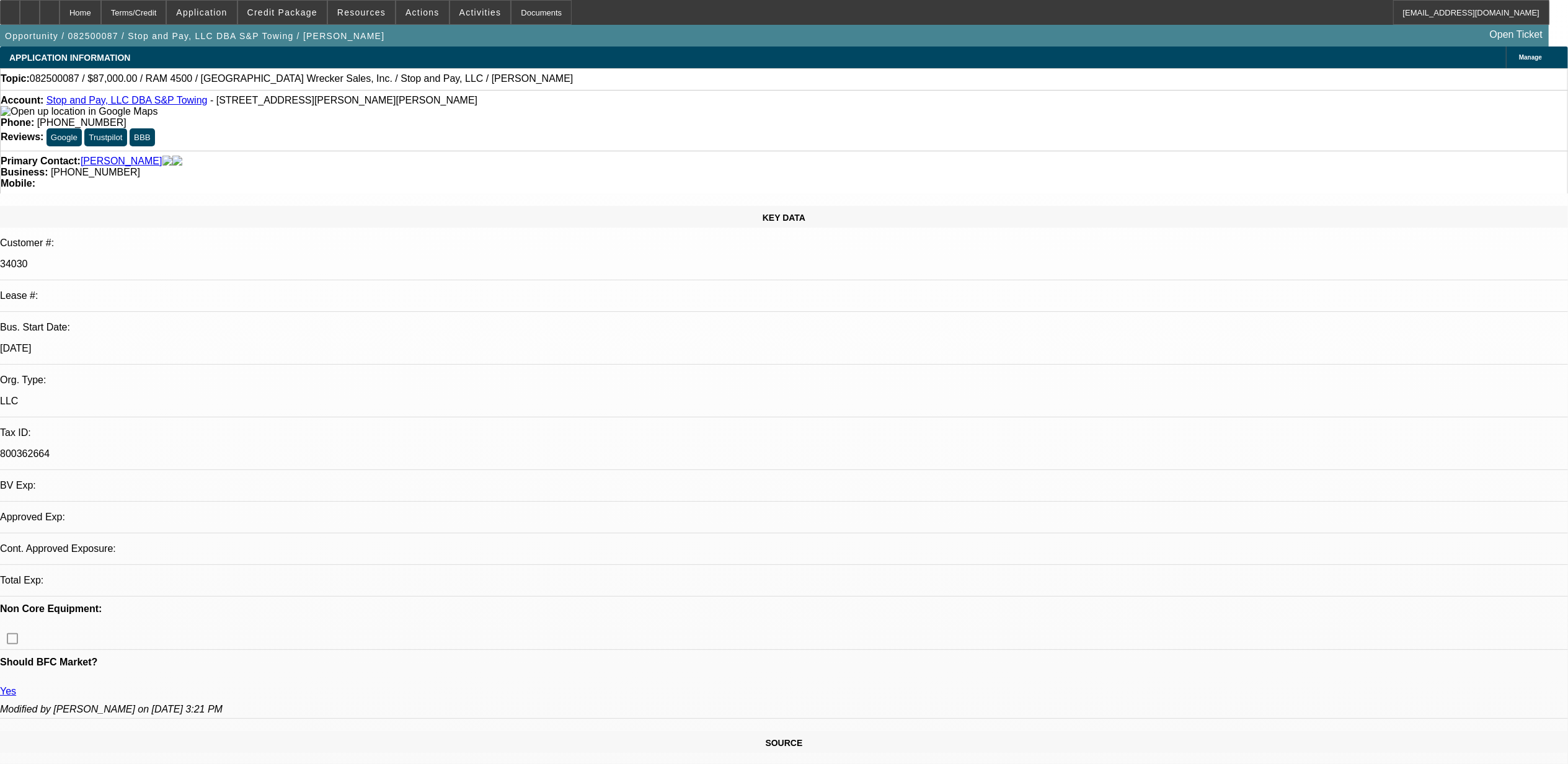
select select "0"
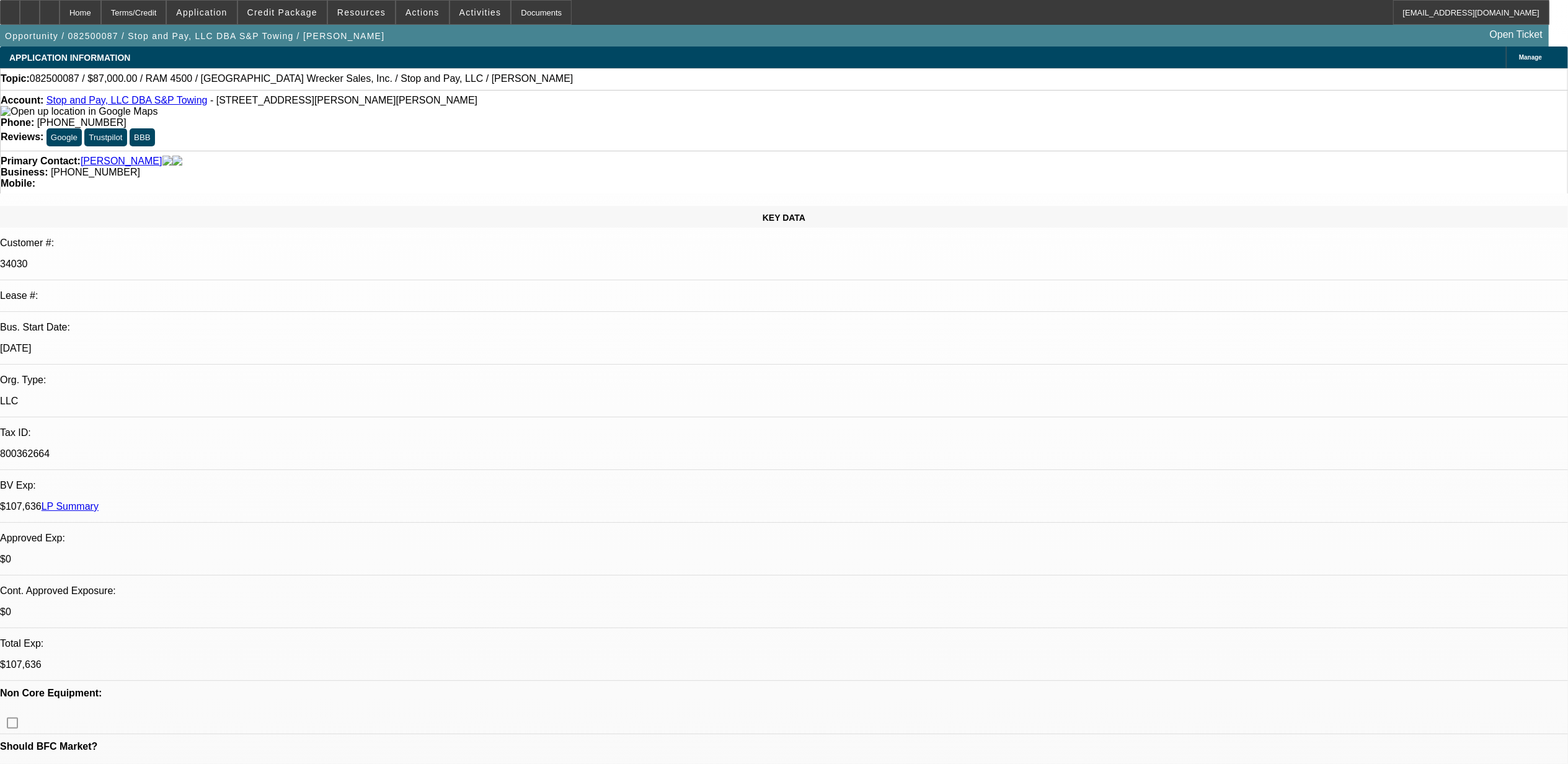
select select "1"
select select "2"
select select "1"
select select "2"
select select "6"
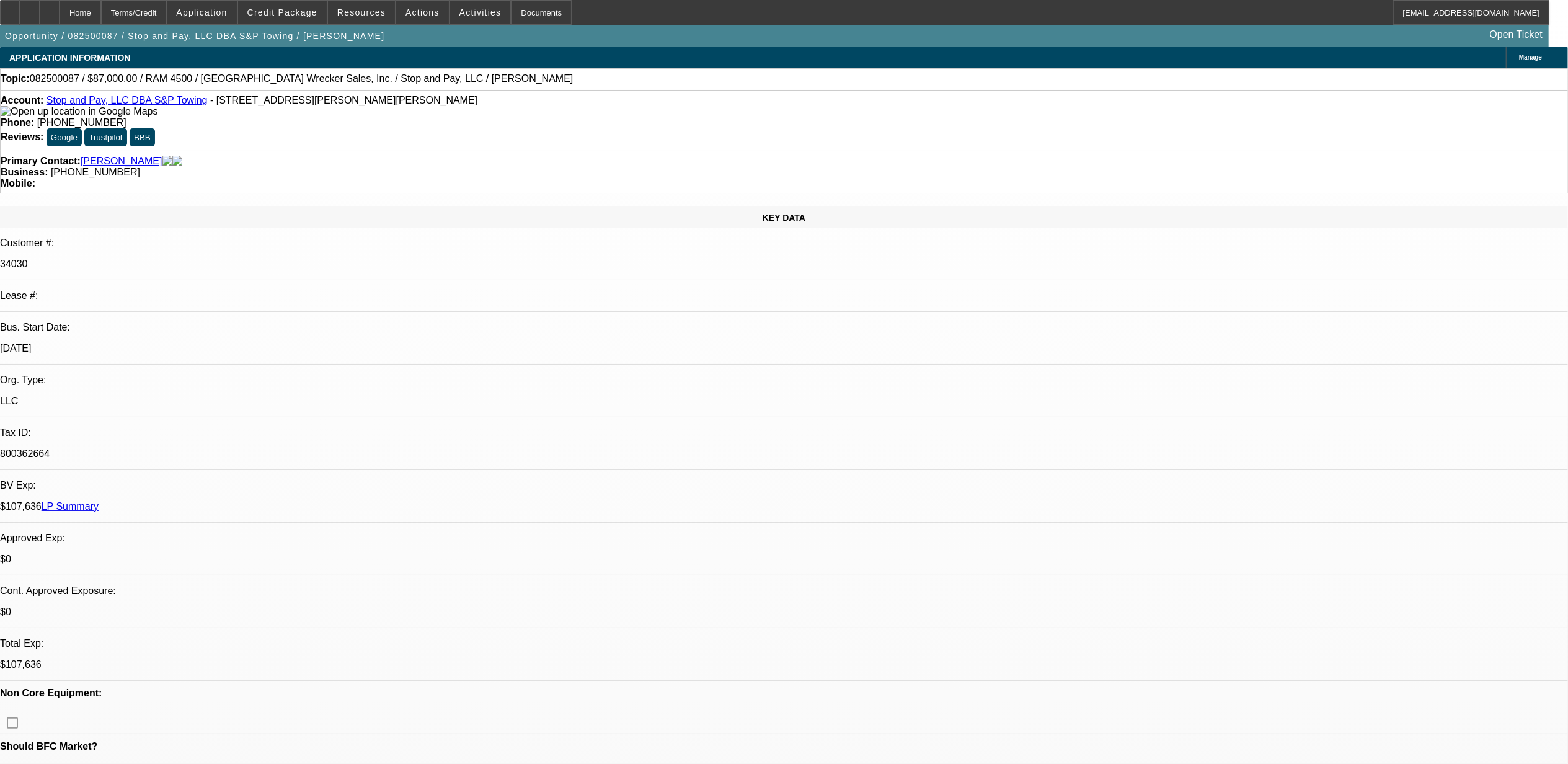
select select "6"
radio input "true"
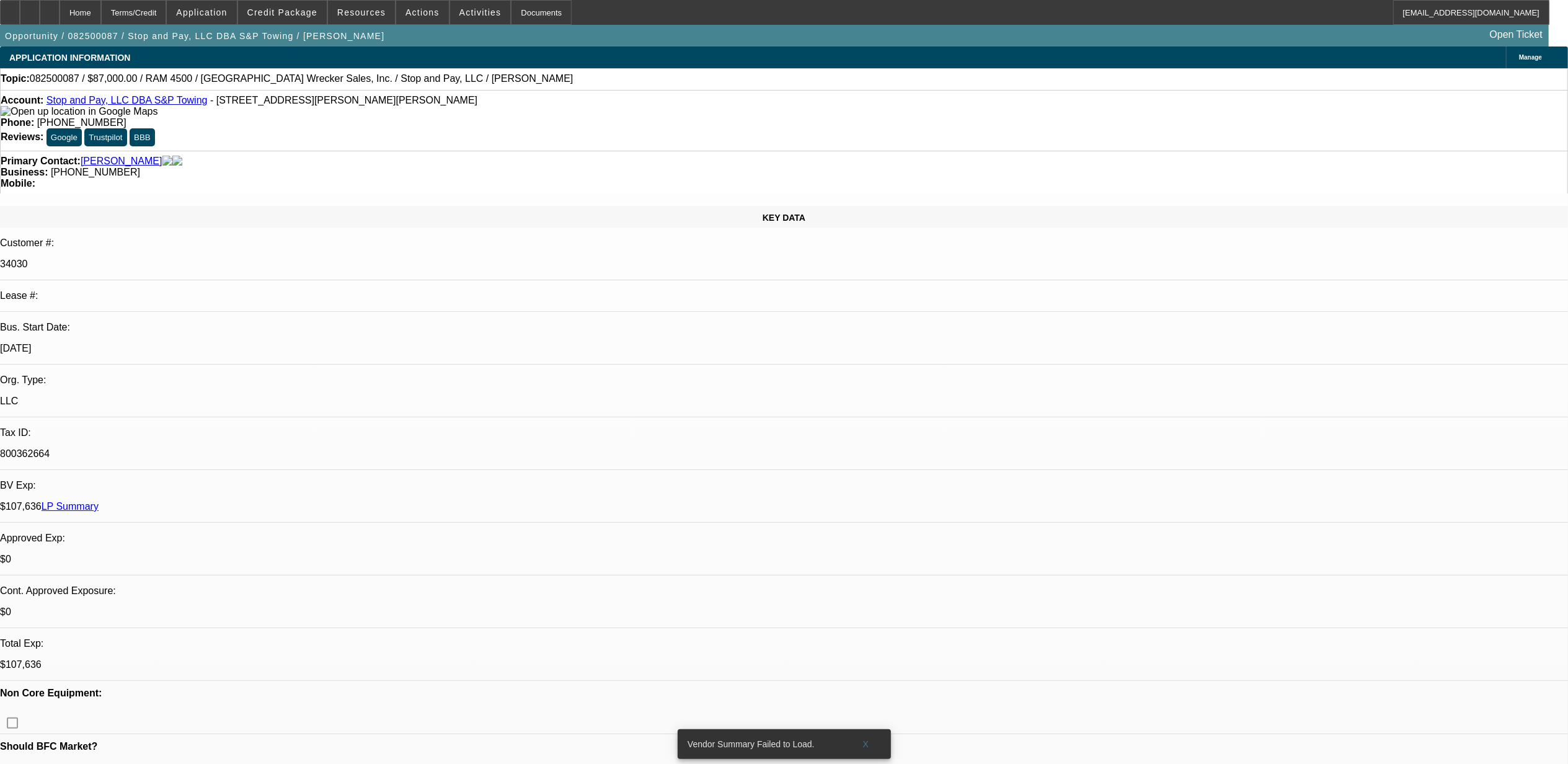
type textarea "9.25, phone was fwd. sent text."
radio input "true"
